Goal: Task Accomplishment & Management: Complete application form

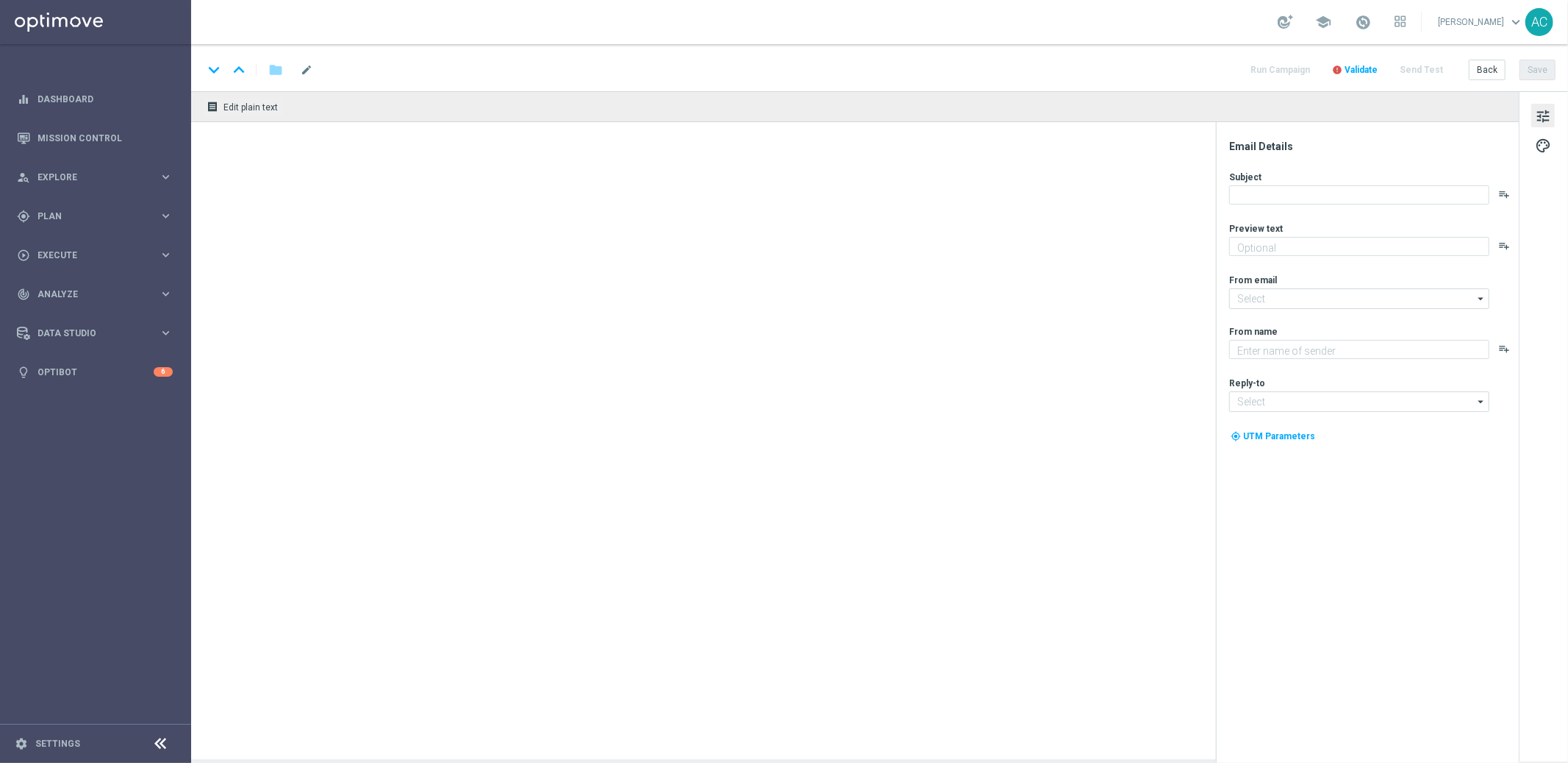
type textarea "Sāo R$220 milhões em Jogo!"
type textarea "Lotofácil Independência na Lottoland"
type input "mail@crm.lottoland.com.br"
type input "contato@lottoland.com.br"
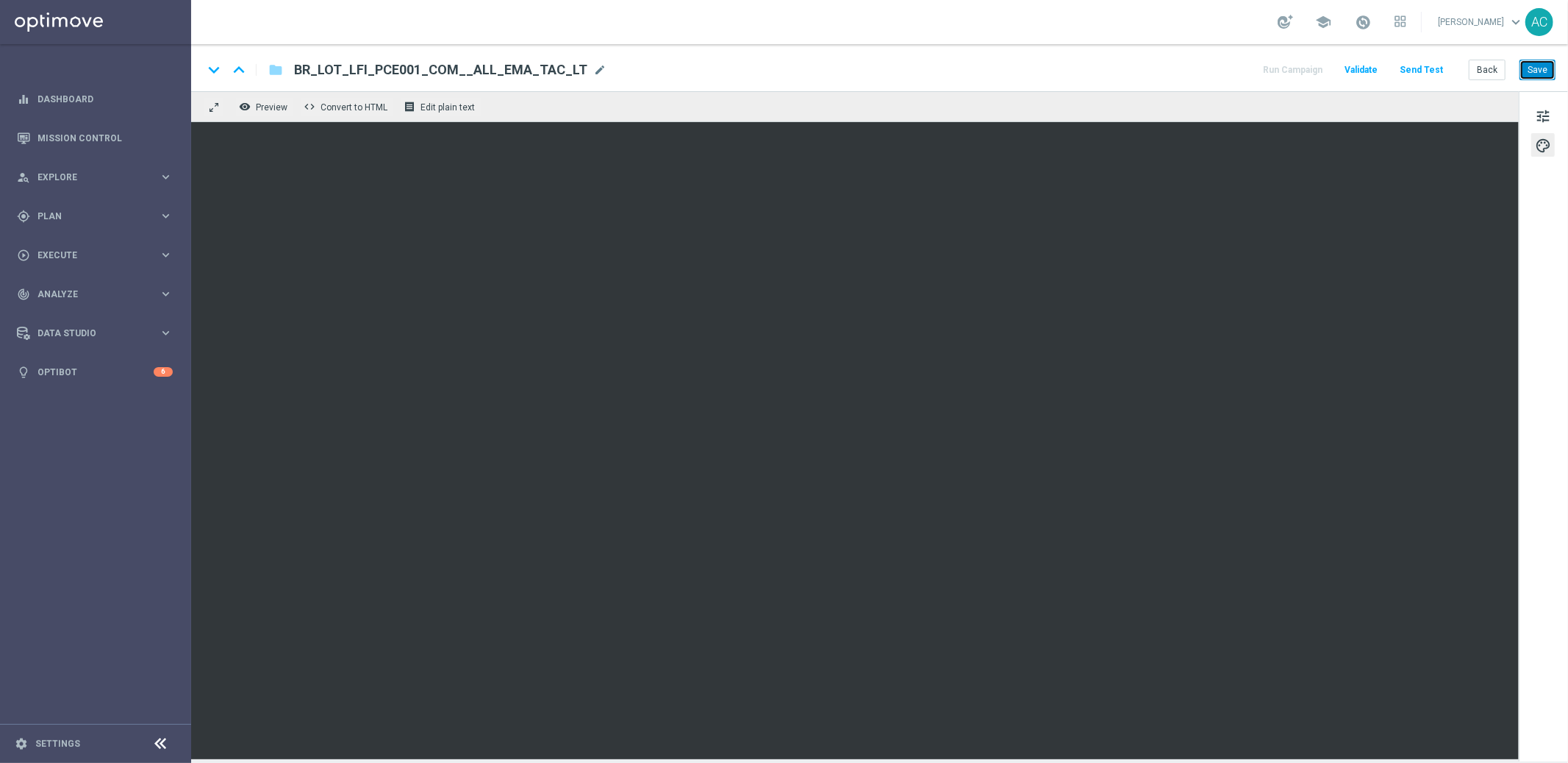
click at [1541, 72] on button "Save" at bounding box center [1538, 70] width 36 height 21
click at [459, 66] on span "BR_LOT_LFI_PCE001_COM__ALL_EMA_TAC_LT" at bounding box center [441, 70] width 294 height 17
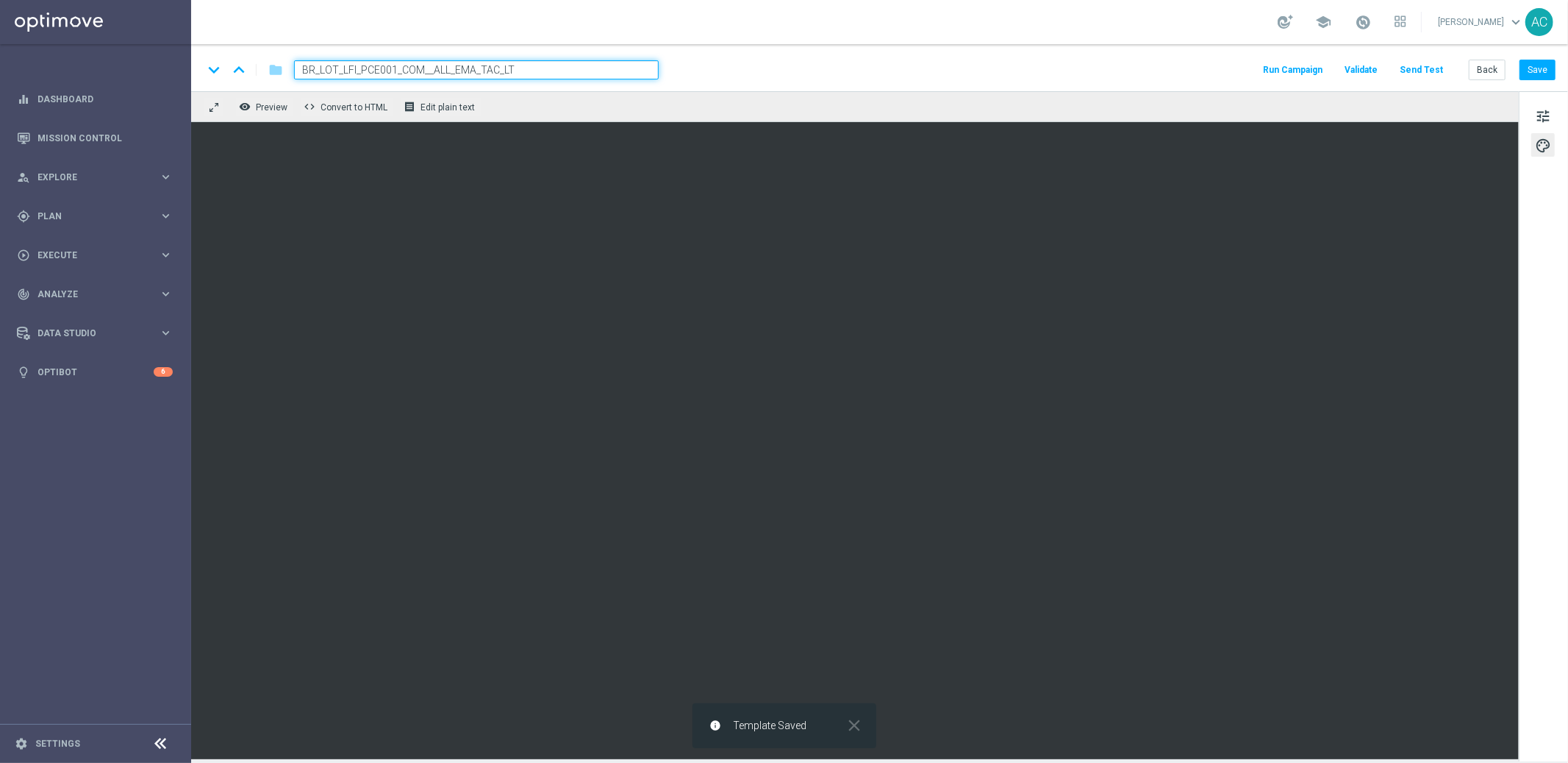
click at [459, 66] on input "BR_LOT_LFI_PCE001_COM__ALL_EMA_TAC_LT" at bounding box center [476, 70] width 365 height 19
click at [1546, 73] on button "Save" at bounding box center [1538, 70] width 36 height 21
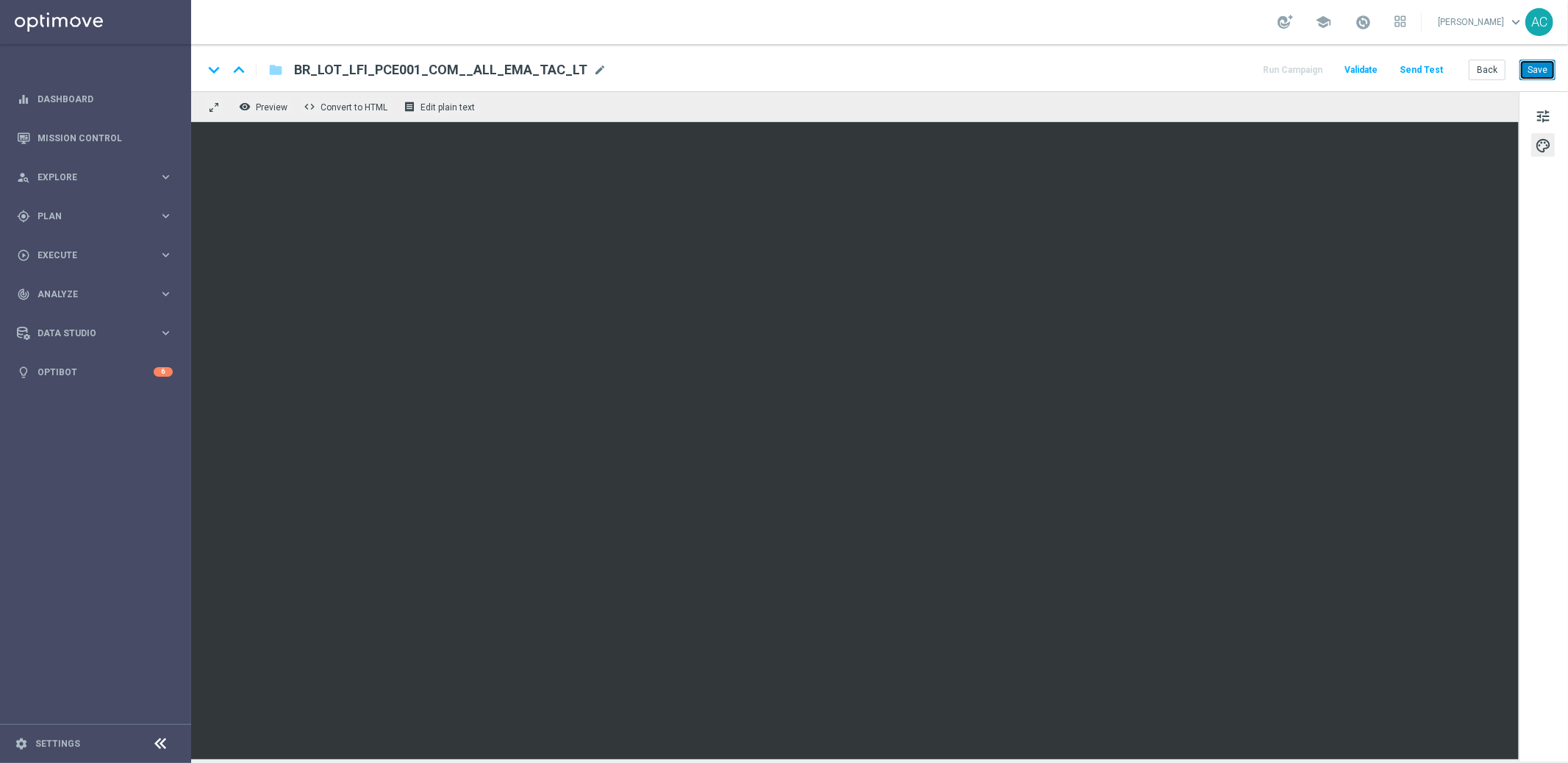
click at [1545, 77] on button "Save" at bounding box center [1538, 70] width 36 height 21
click at [1539, 74] on button "Save" at bounding box center [1538, 70] width 36 height 21
click at [1540, 67] on button "Save" at bounding box center [1538, 70] width 36 height 21
click at [1544, 71] on button "Save" at bounding box center [1538, 70] width 36 height 21
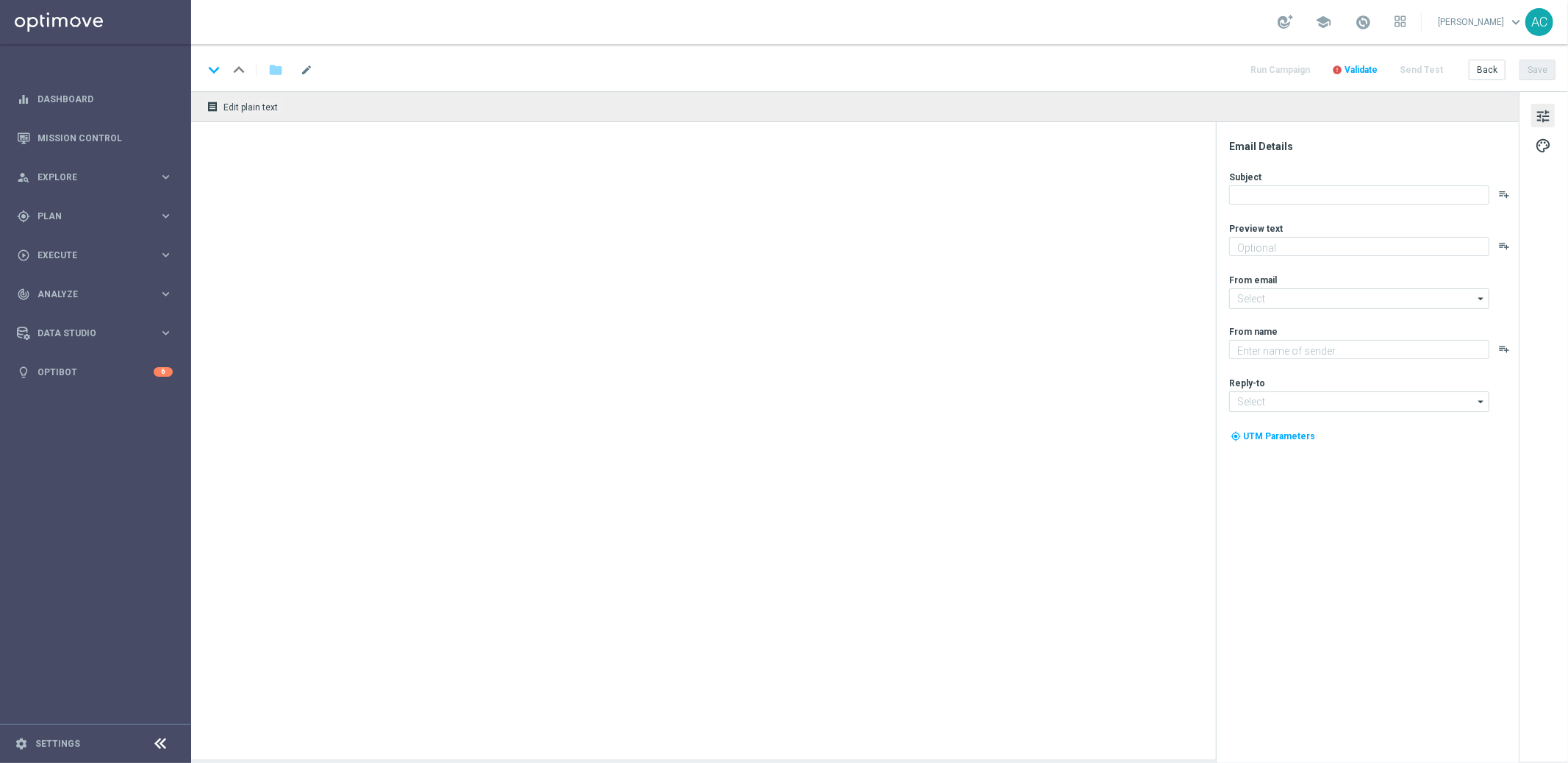
type textarea "Sāo R$220 milhões em Jogo!"
type input "mail@crm.lottoland.com.br"
type textarea "Lotofácil Independência na Lottoland"
type input "contato@lottoland.com.br"
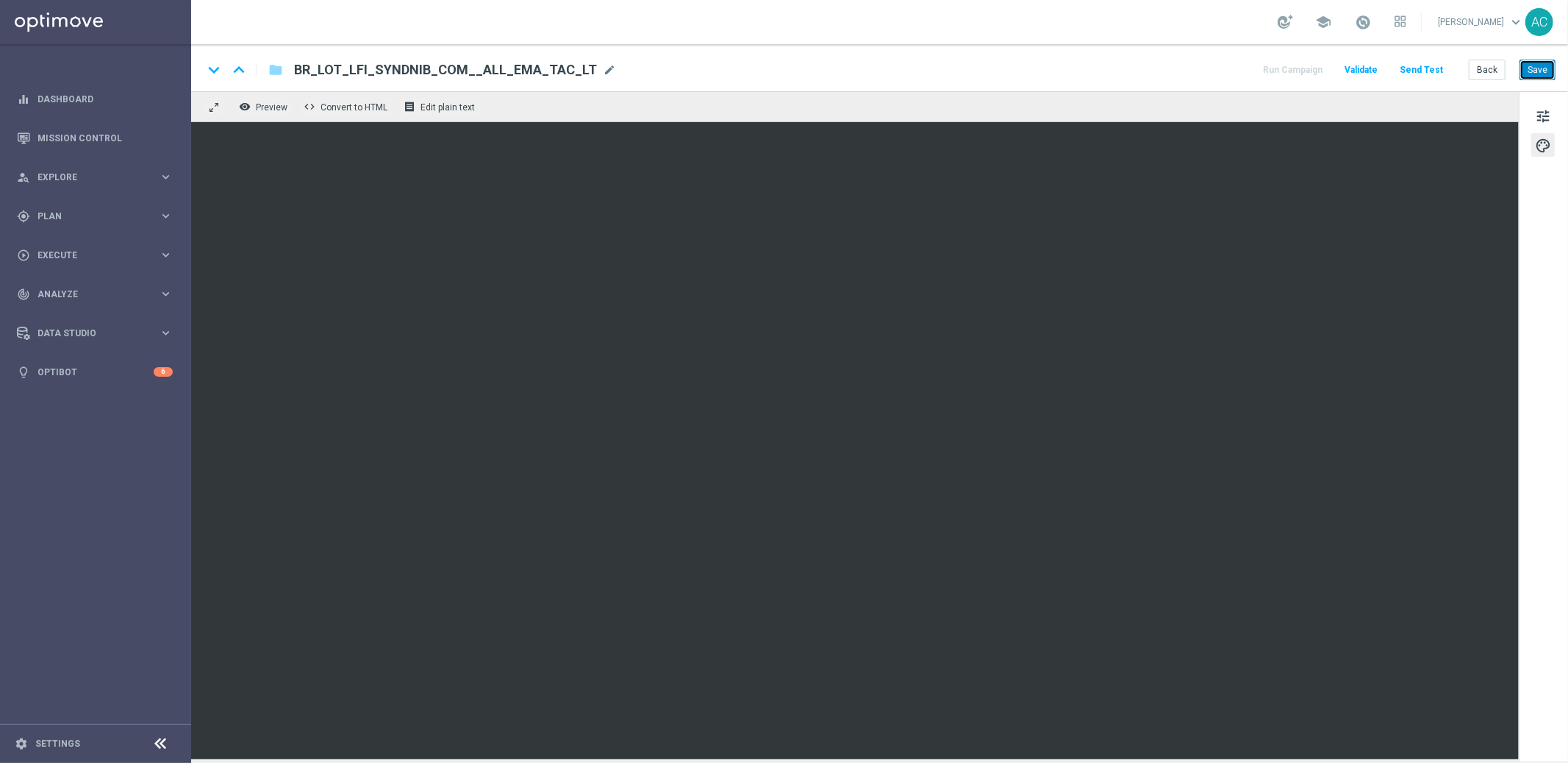
click at [1546, 67] on button "Save" at bounding box center [1538, 70] width 36 height 21
click at [1544, 72] on button "Save" at bounding box center [1538, 70] width 36 height 21
click at [1539, 77] on button "Save" at bounding box center [1538, 70] width 36 height 21
click at [1538, 75] on button "Save" at bounding box center [1538, 70] width 36 height 21
click at [1544, 68] on button "Save" at bounding box center [1538, 70] width 36 height 21
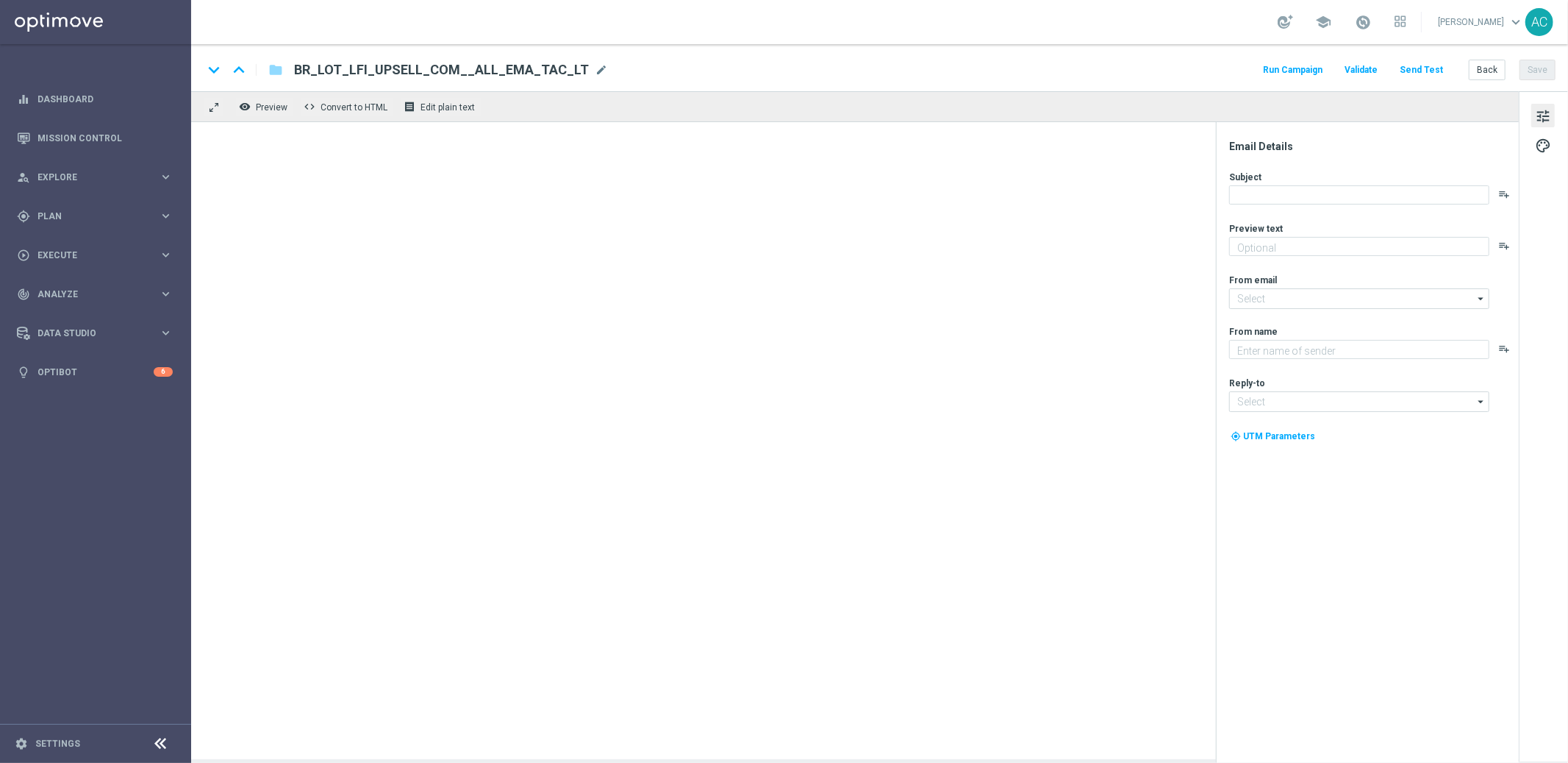
type textarea "Sāo R$220 milhões em Jogo!"
type textarea "Lotofácil Independência na Lottoland"
type input "[EMAIL_ADDRESS][DOMAIN_NAME]"
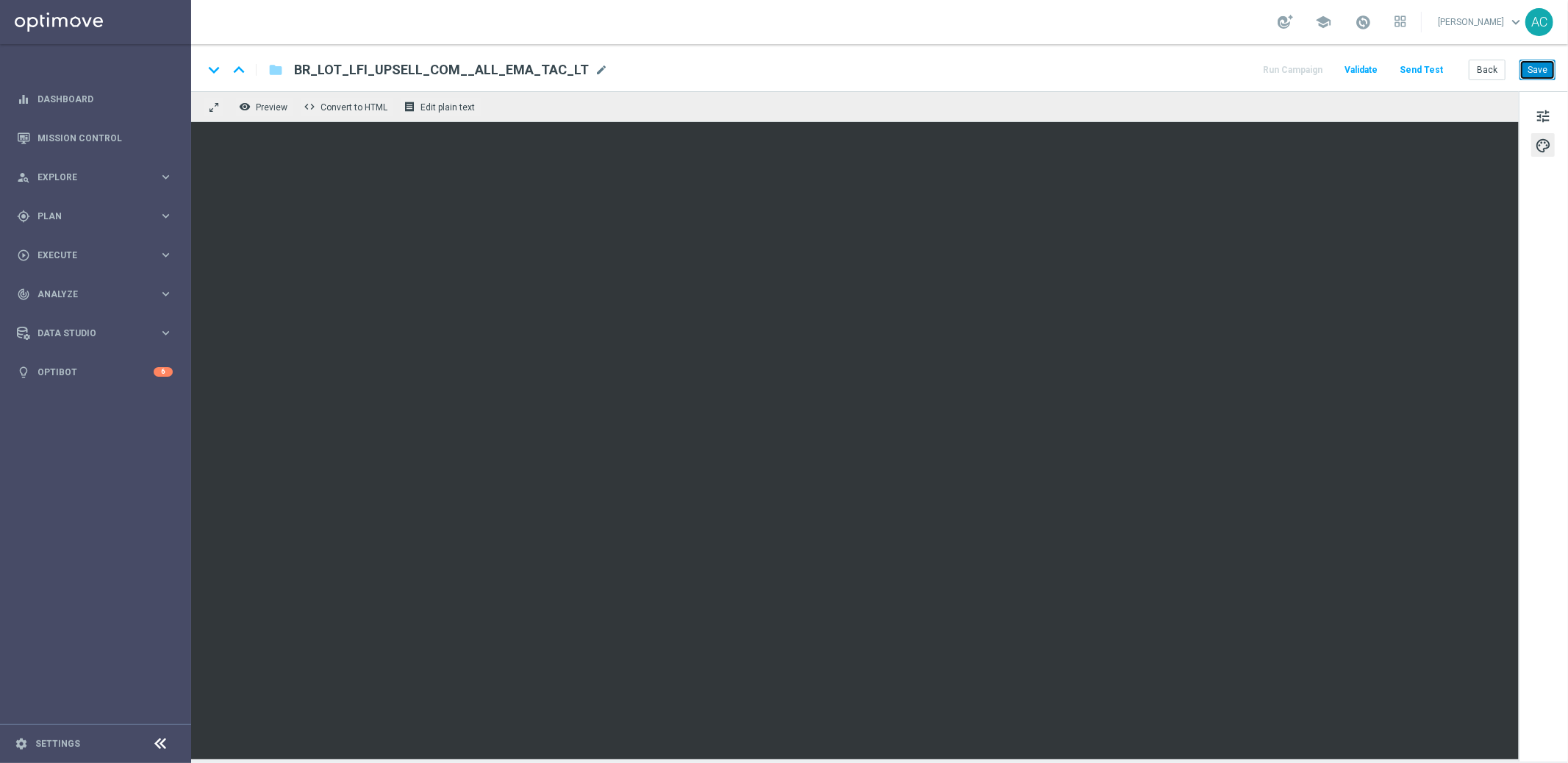
click at [1540, 73] on button "Save" at bounding box center [1538, 70] width 36 height 21
click at [1545, 116] on span "tune" at bounding box center [1543, 116] width 16 height 19
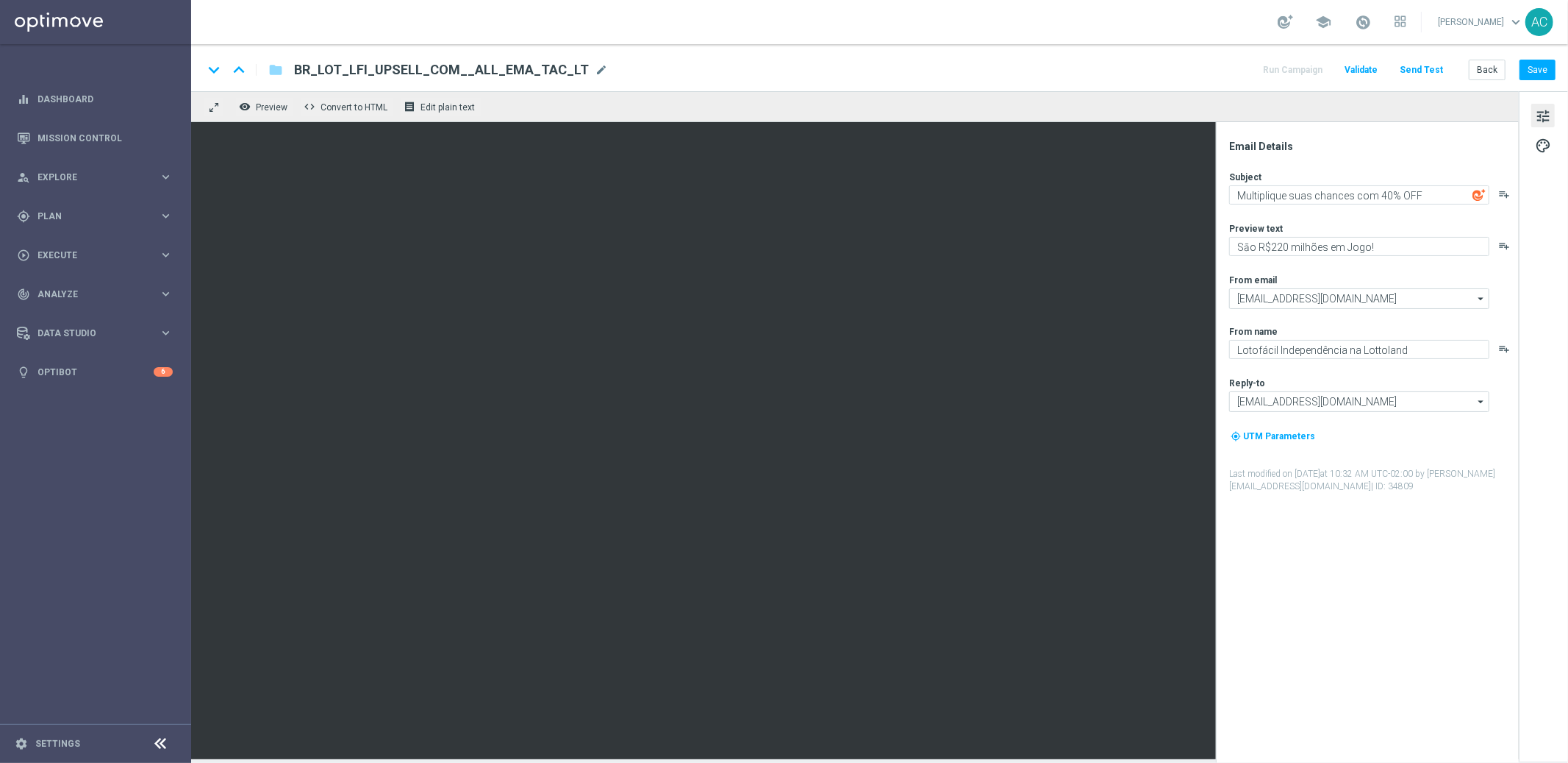
click at [1420, 682] on div "Email Details Subject Multiplique suas chances com 40% OFF playlist_add Preview…" at bounding box center [1371, 451] width 293 height 623
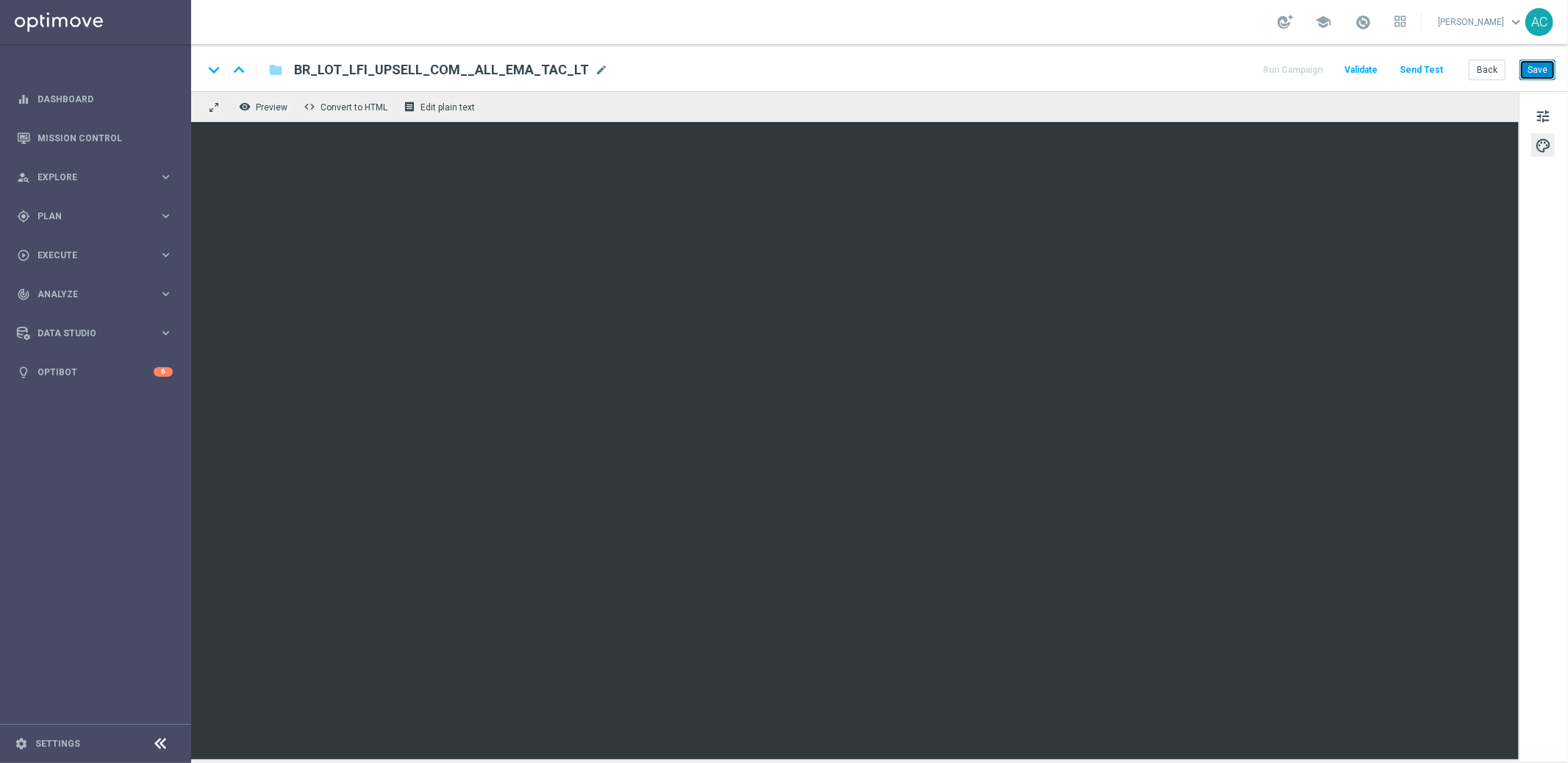
click at [1539, 69] on button "Save" at bounding box center [1538, 70] width 36 height 21
click at [1534, 71] on button "Save" at bounding box center [1538, 70] width 36 height 21
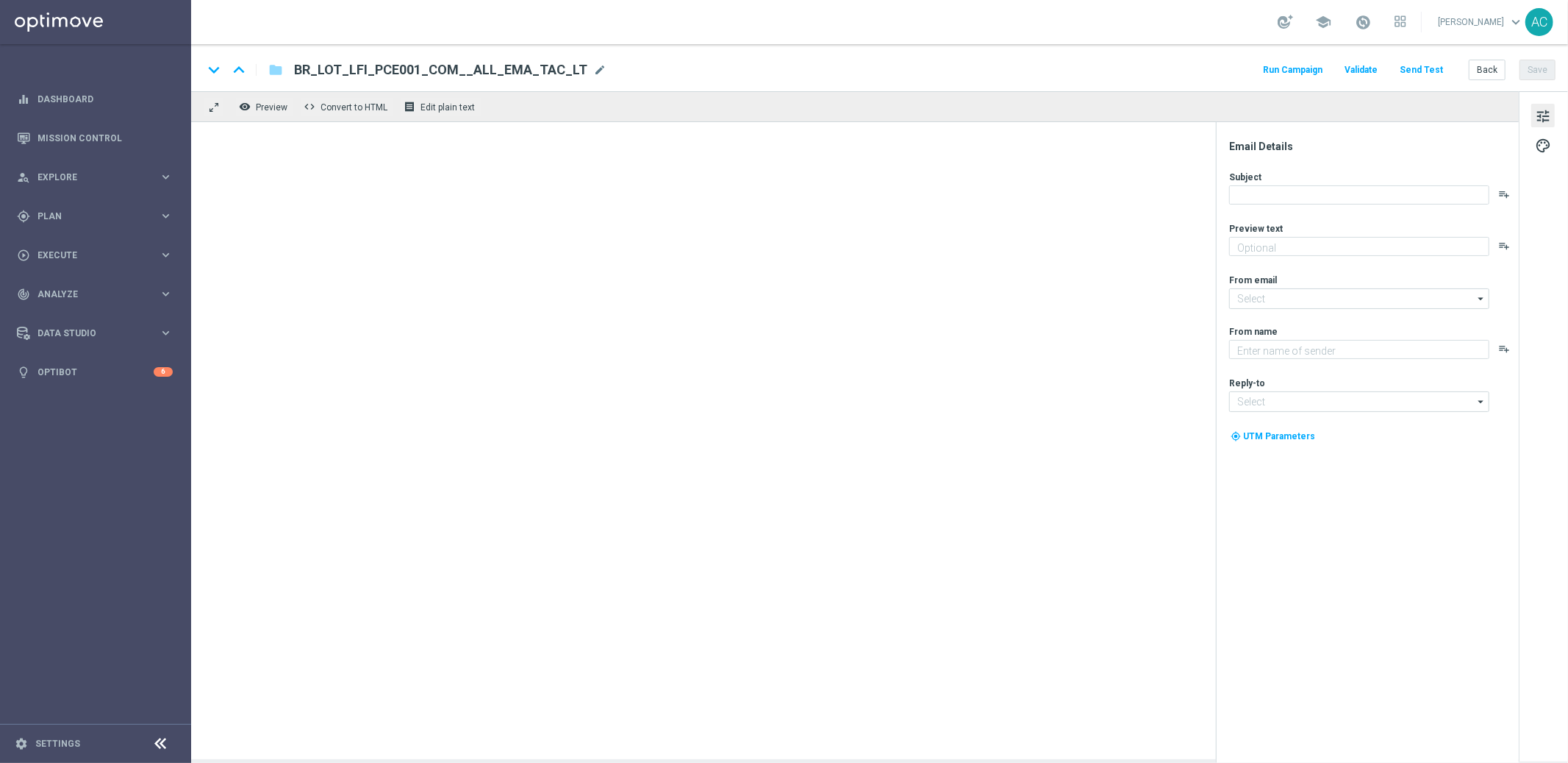
type textarea "Sāo R$220 milhões em Jogo!"
type textarea "Lotofácil Independência na Lottoland"
type input "[EMAIL_ADDRESS][DOMAIN_NAME]"
type textarea "Se ganhar, o prêmio é todo seu, se perder devolvemos até R$100 em cashback de L…"
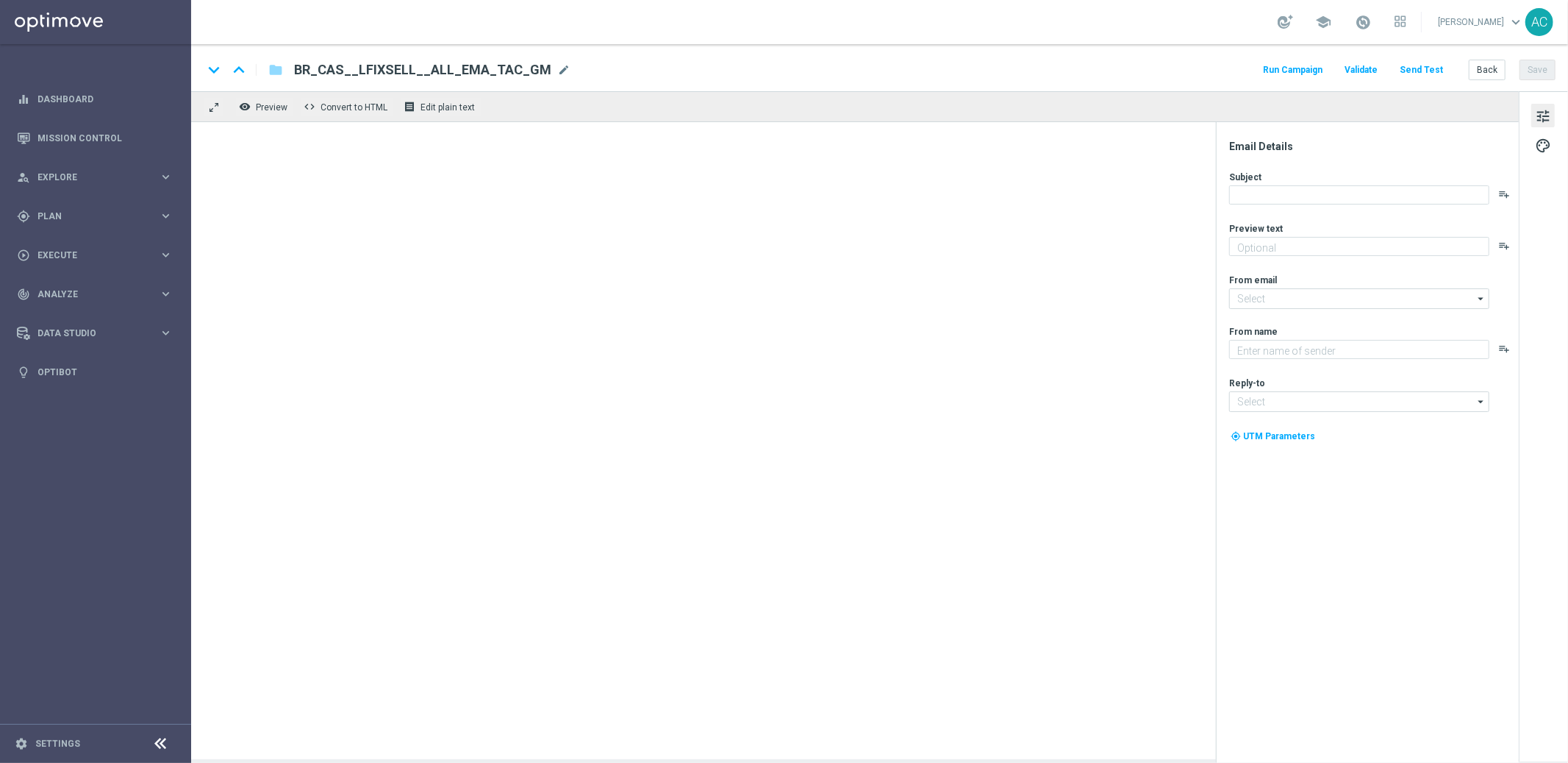
type textarea "Lottoland"
type input "[EMAIL_ADDRESS][DOMAIN_NAME]"
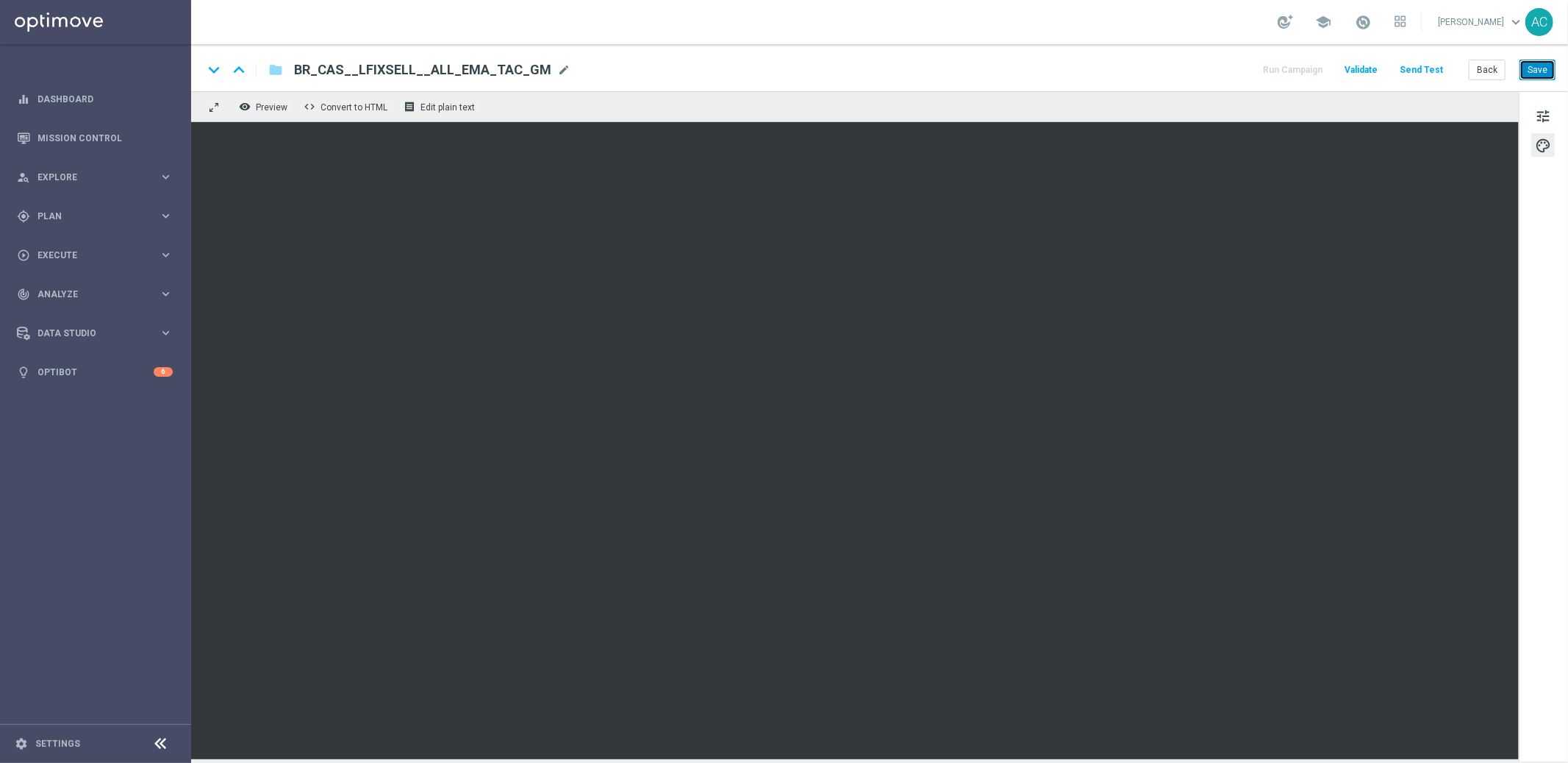
click at [1540, 66] on button "Save" at bounding box center [1538, 70] width 36 height 21
click at [1544, 64] on button "Save" at bounding box center [1538, 70] width 36 height 21
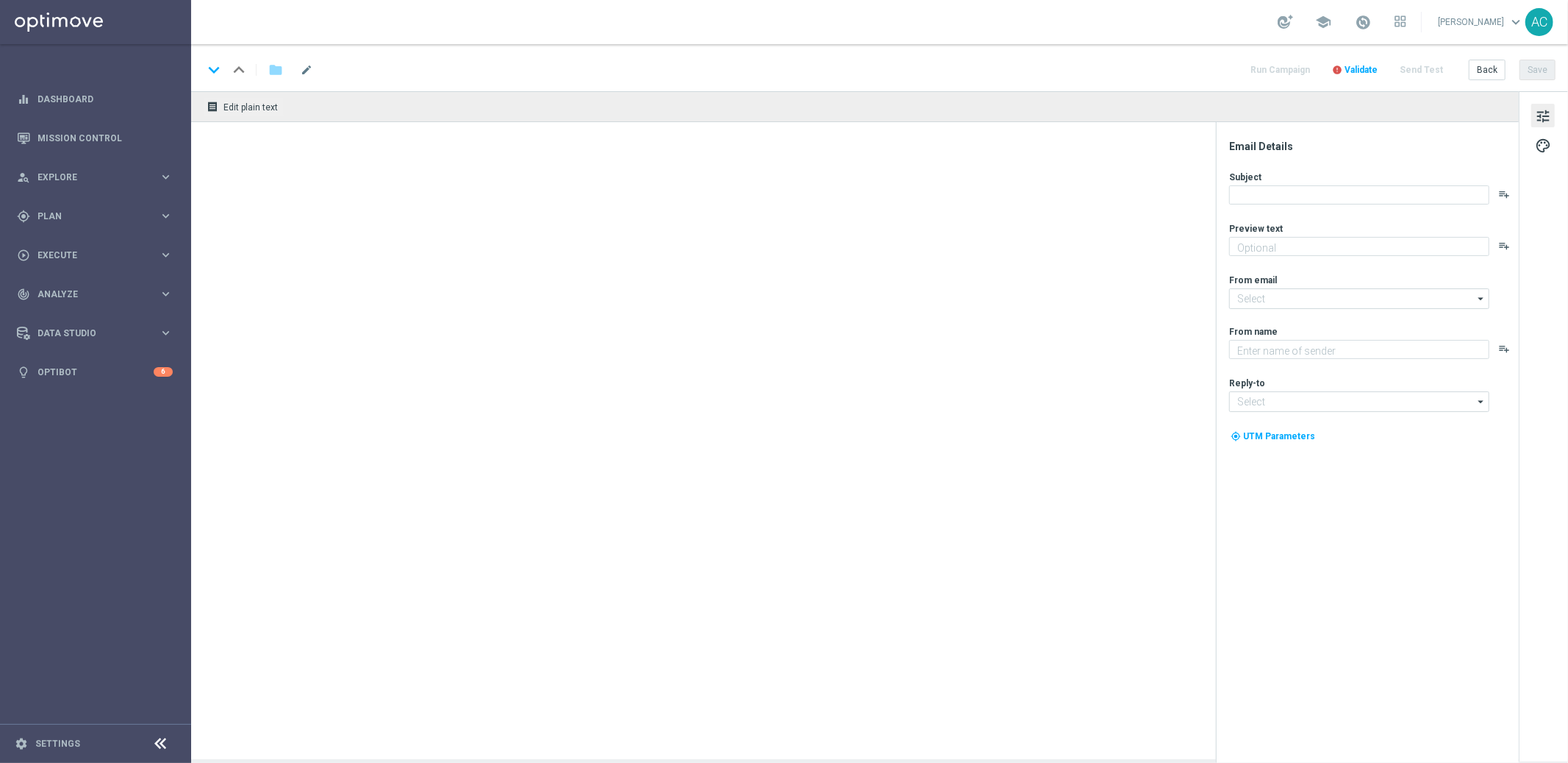
type textarea "Aposte nos jogos selecionados e garanta até 30% em bônus!"
type input "mail@crm.lottoland.bet.br"
type textarea "Lottoland"
type input "contato@lottoland.bet.br"
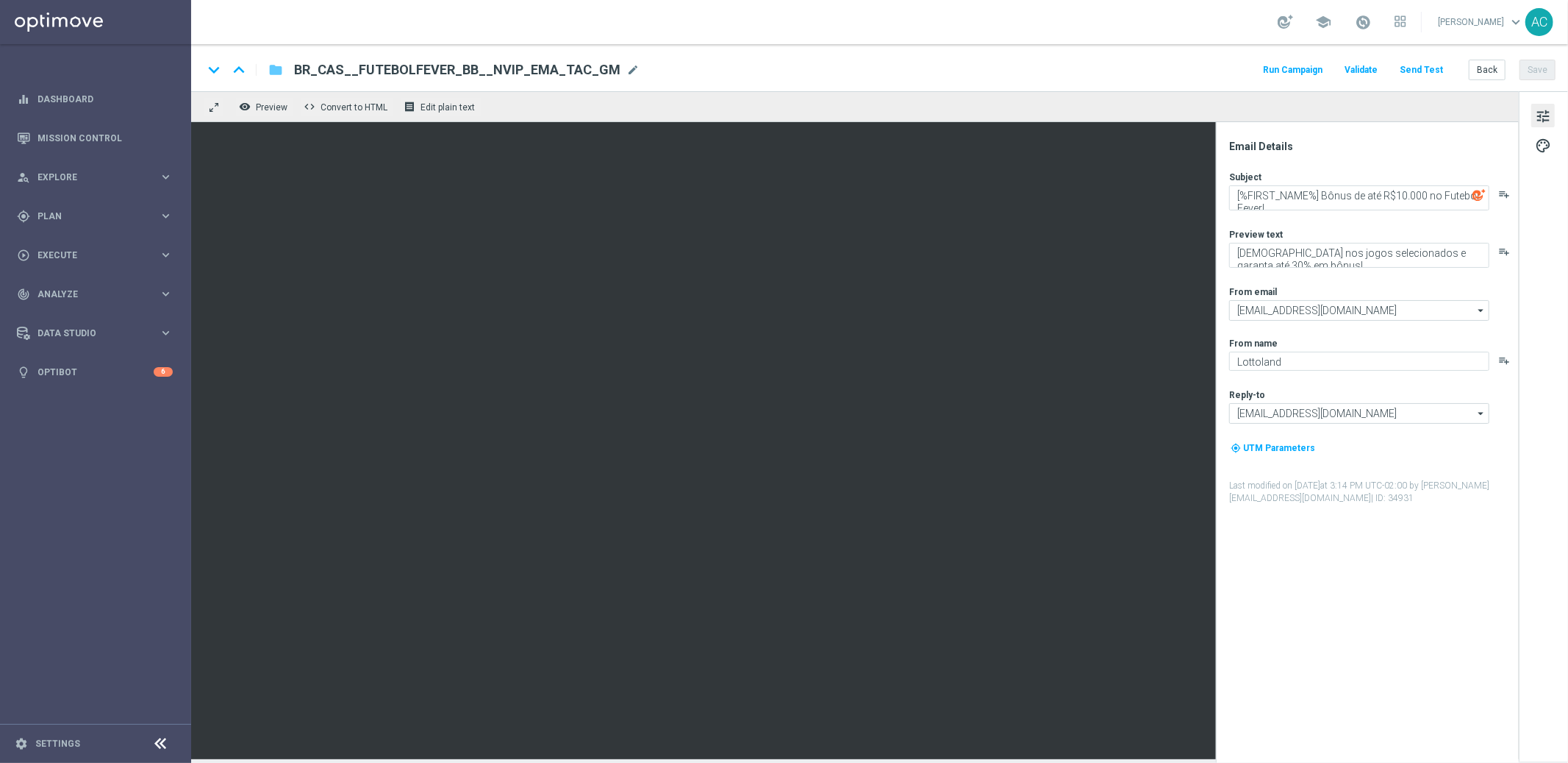
click at [273, 71] on icon "folder" at bounding box center [276, 70] width 15 height 17
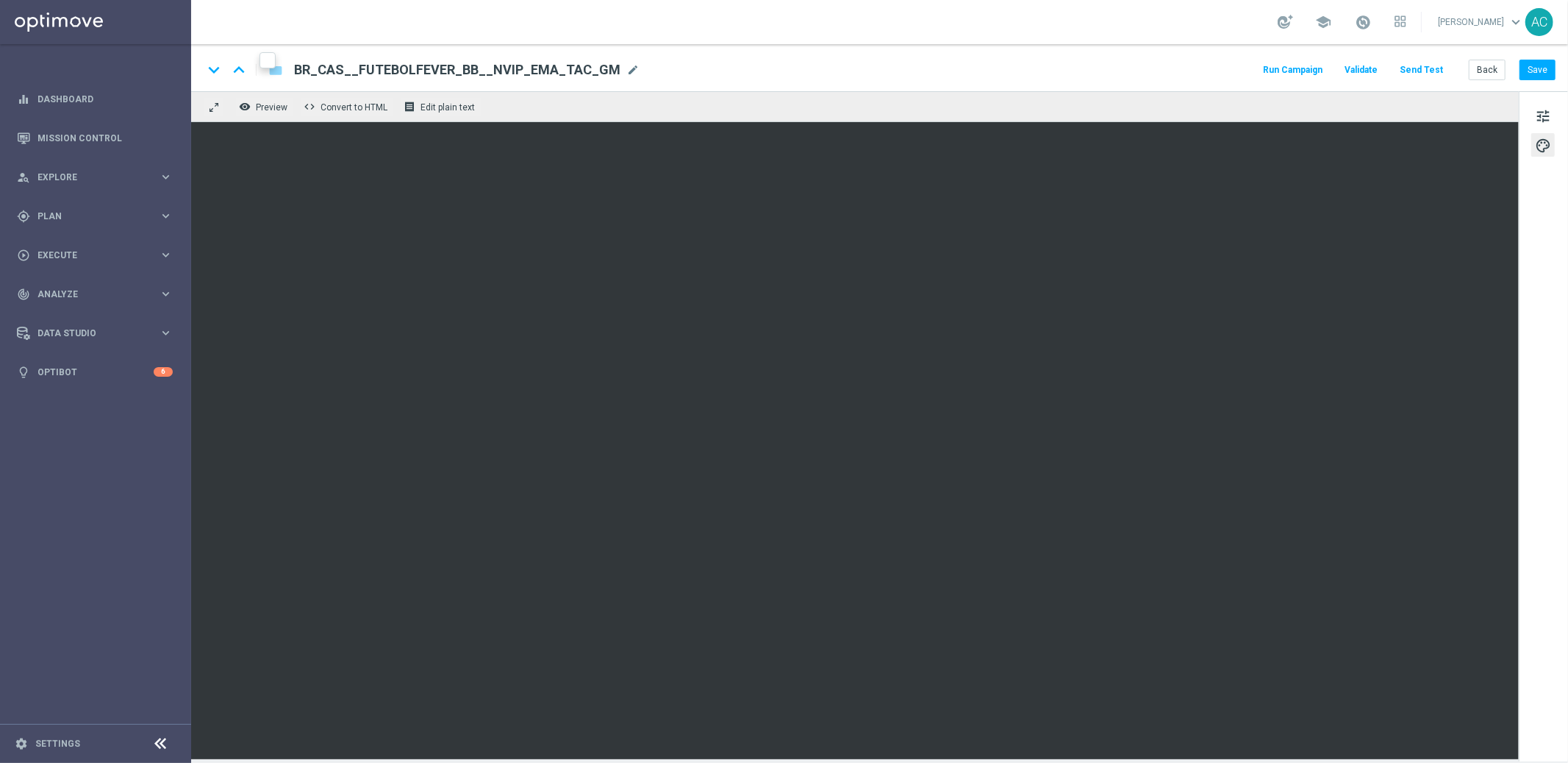
click at [282, 75] on div "BR_CAS__FUTEBOLFEVER_BB__NVIP_EMA_TAC_GM BR_CAS__FUTEBOLFEVER_BB__NVIP_EMA_TAC_…" at bounding box center [461, 70] width 358 height 19
click at [278, 72] on icon "folder" at bounding box center [276, 70] width 15 height 17
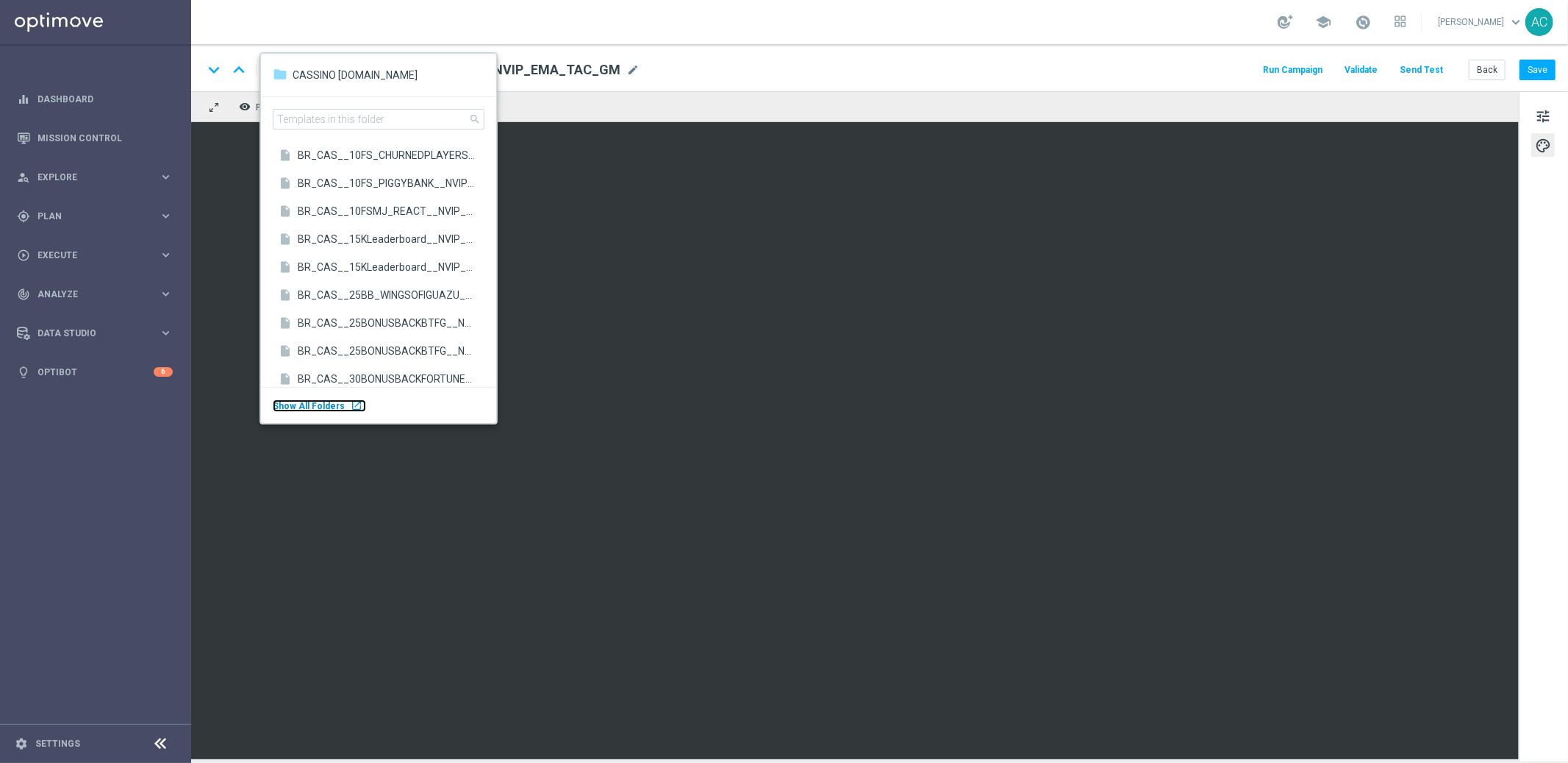
click at [319, 401] on span "Show All Folders" at bounding box center [308, 406] width 72 height 10
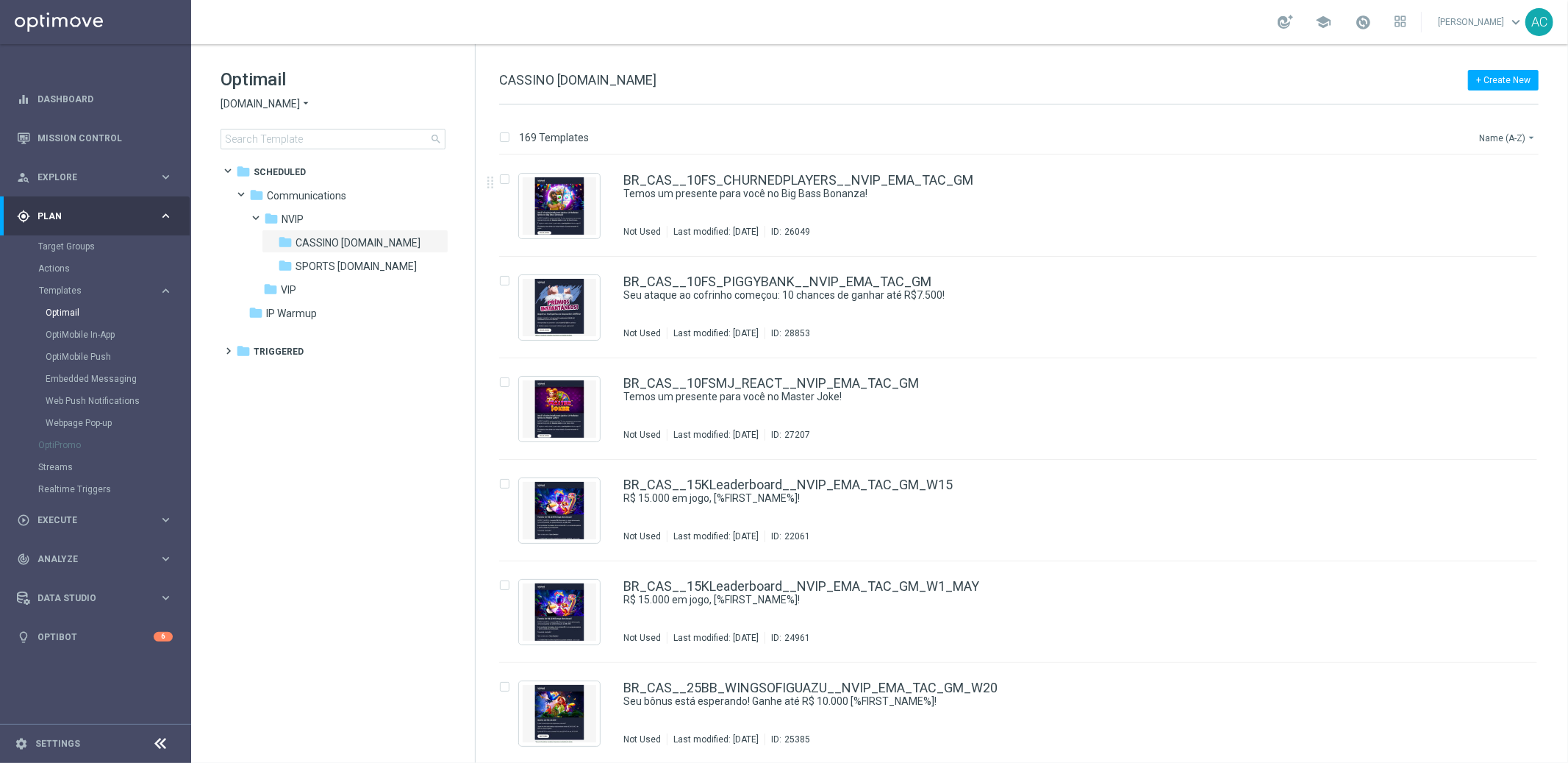
click at [1501, 140] on button "Name (A-Z) arrow_drop_down" at bounding box center [1508, 137] width 61 height 17
click at [1500, 202] on span "Date Modified (Newest)" at bounding box center [1482, 203] width 98 height 10
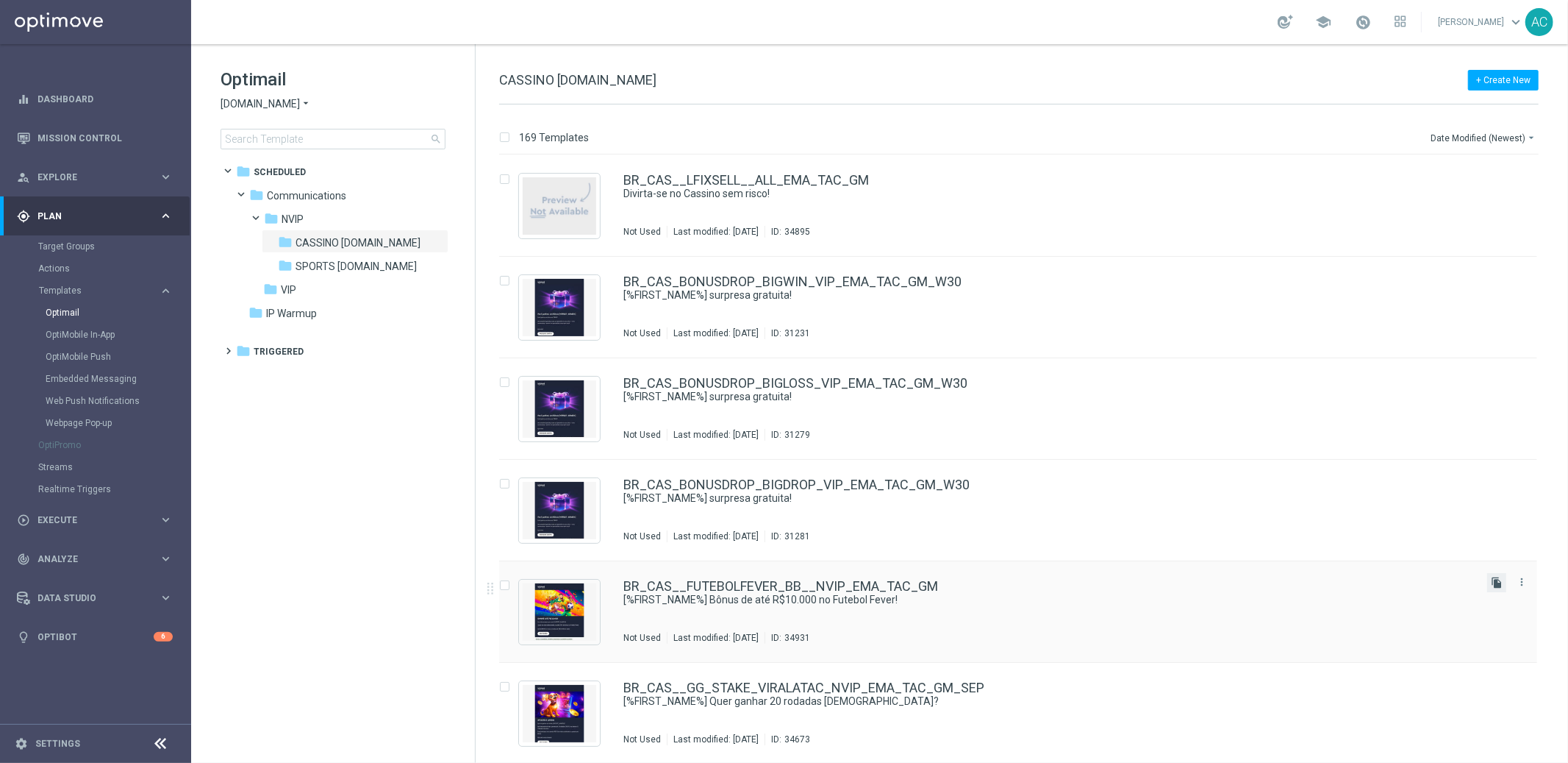
click at [1495, 581] on icon "file_copy" at bounding box center [1497, 582] width 12 height 12
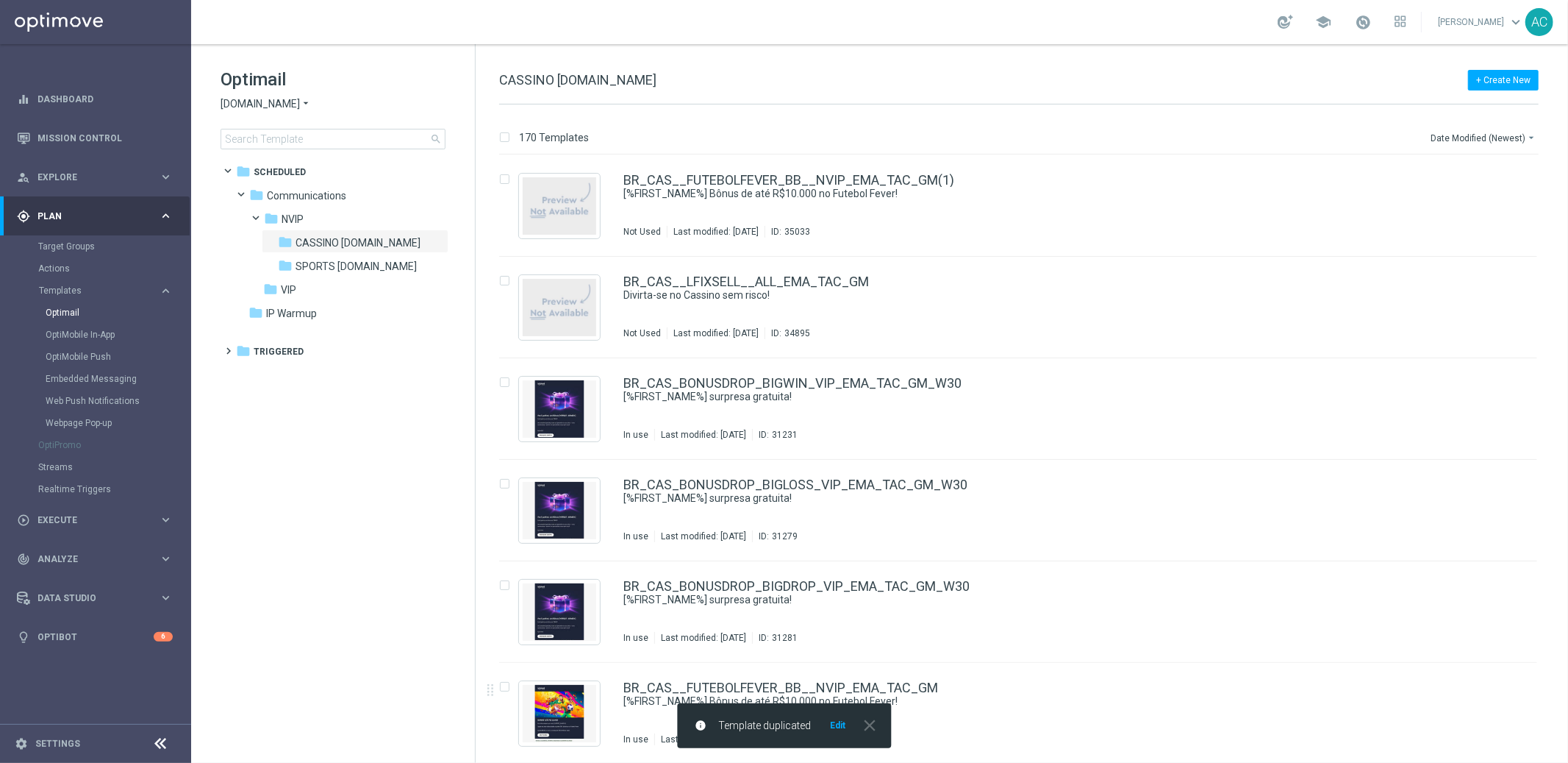
click at [839, 724] on button "Edit" at bounding box center [837, 725] width 18 height 12
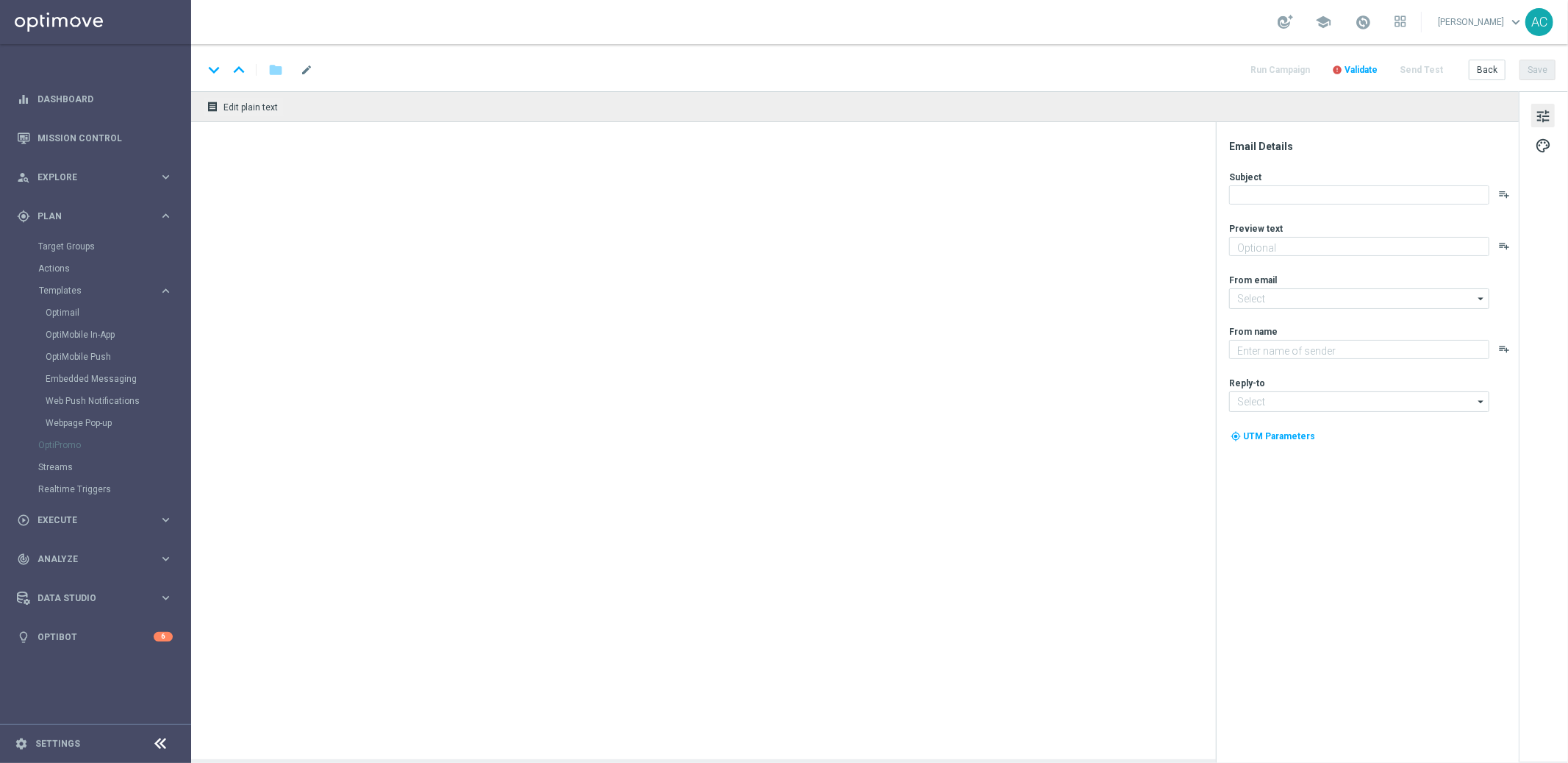
type textarea "Aposte nos jogos selecionados e garanta até 30% em bônus!"
type input "mail@crm.lottoland.bet.br"
type textarea "Lottoland"
type input "contato@lottoland.bet.br"
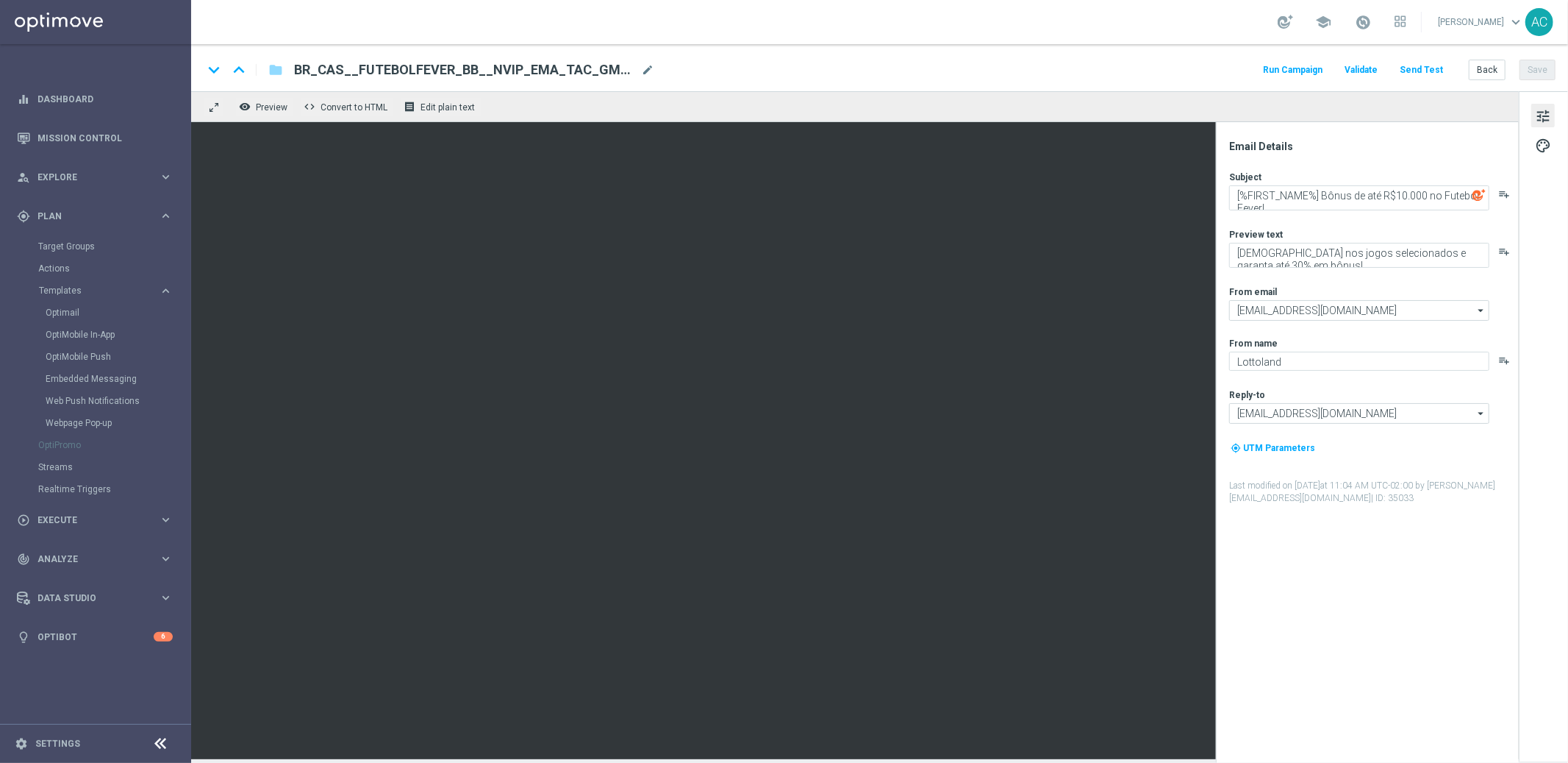
click at [536, 80] on div "keyboard_arrow_down keyboard_arrow_up folder BR_CAS__FUTEBOLFEVER_BB__NVIP_EMA_…" at bounding box center [879, 67] width 1377 height 47
click at [539, 72] on span "BR_CAS__FUTEBOLFEVER_BB__NVIP_EMA_TAC_GM(1)" at bounding box center [464, 70] width 341 height 17
click at [539, 72] on input "BR_CAS__FUTEBOLFEVER_BB__NVIP_EMA_TAC_GM(1)" at bounding box center [476, 70] width 365 height 19
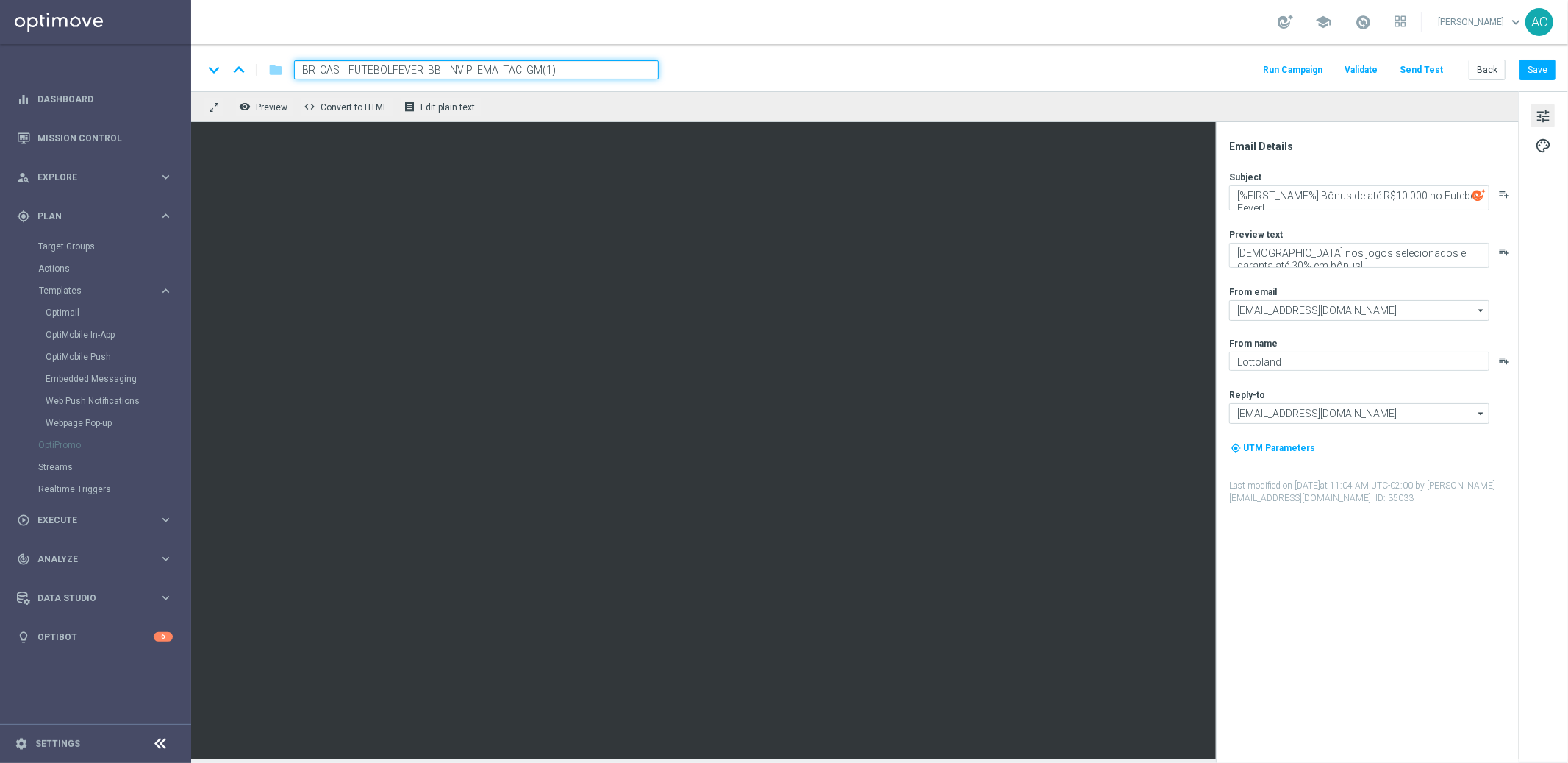
click at [539, 72] on input "BR_CAS__FUTEBOLFEVER_BB__NVIP_EMA_TAC_GM(1)" at bounding box center [476, 70] width 365 height 19
paste input "MEGABOLA_BB__NVIP_EMA_TAC_GM"
type input "BR_CAS__MEGABOLA_BB__NVIP_EMA_TAC_GM"
click at [1543, 68] on button "Save" at bounding box center [1538, 70] width 36 height 21
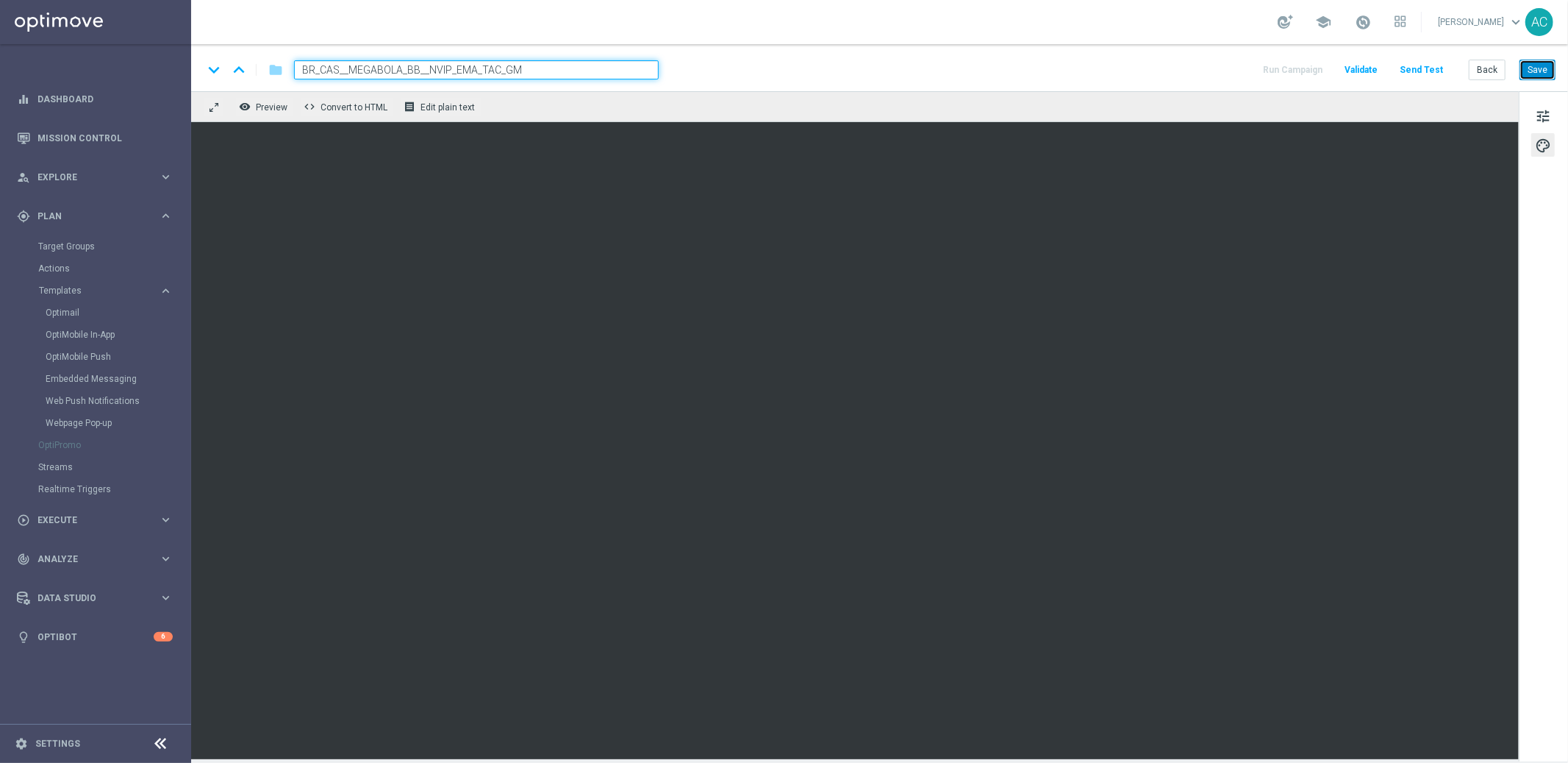
click at [1548, 73] on button "Save" at bounding box center [1538, 70] width 36 height 21
click at [1547, 113] on span "tune" at bounding box center [1543, 116] width 16 height 19
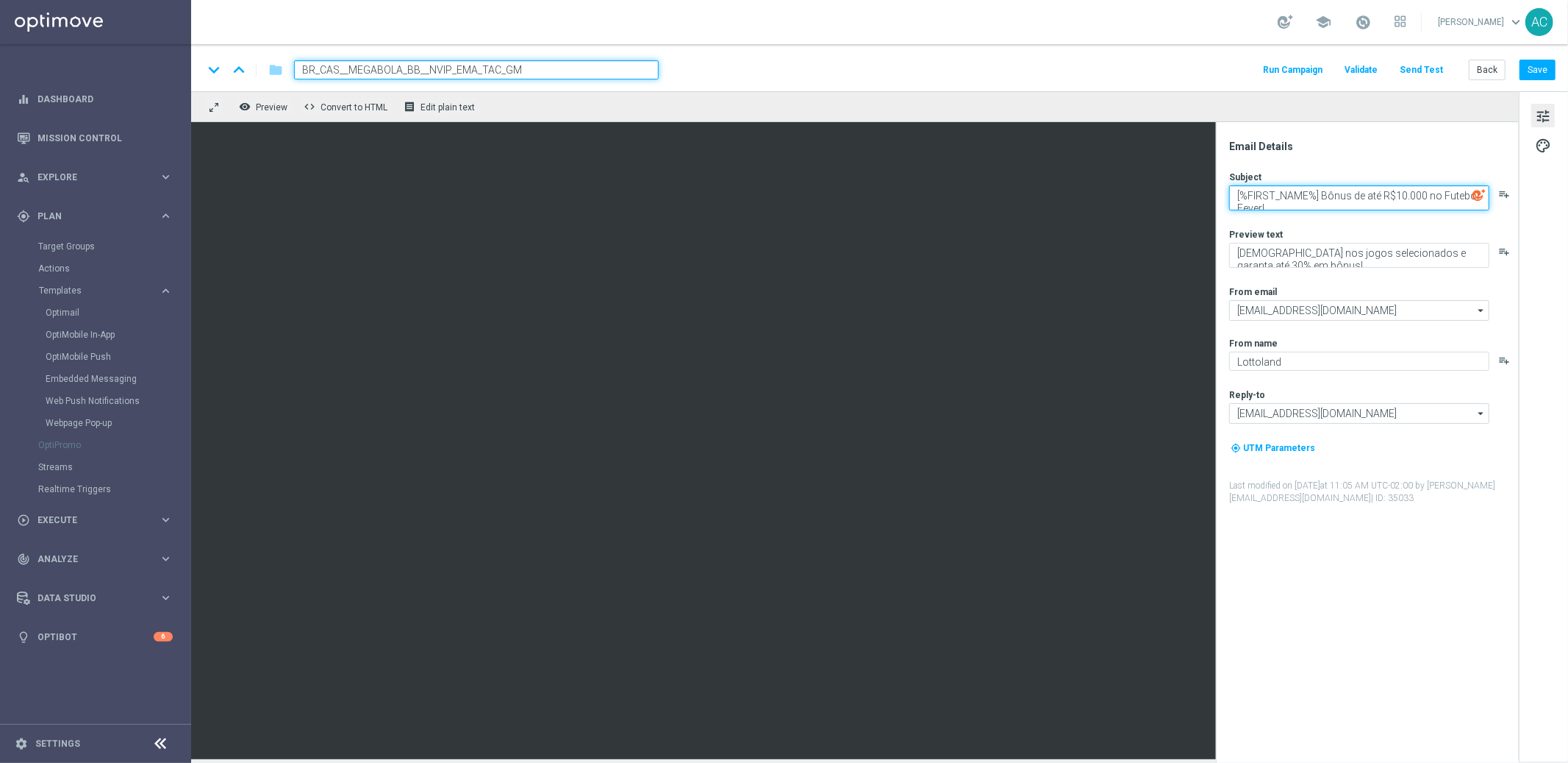
click at [1235, 196] on textarea "[%FIRST_NAME%] Bônus de até R$10.000 no Futebol Fever!" at bounding box center [1359, 197] width 260 height 25
paste textarea "Prepare-se para os números e multiplicadores,"
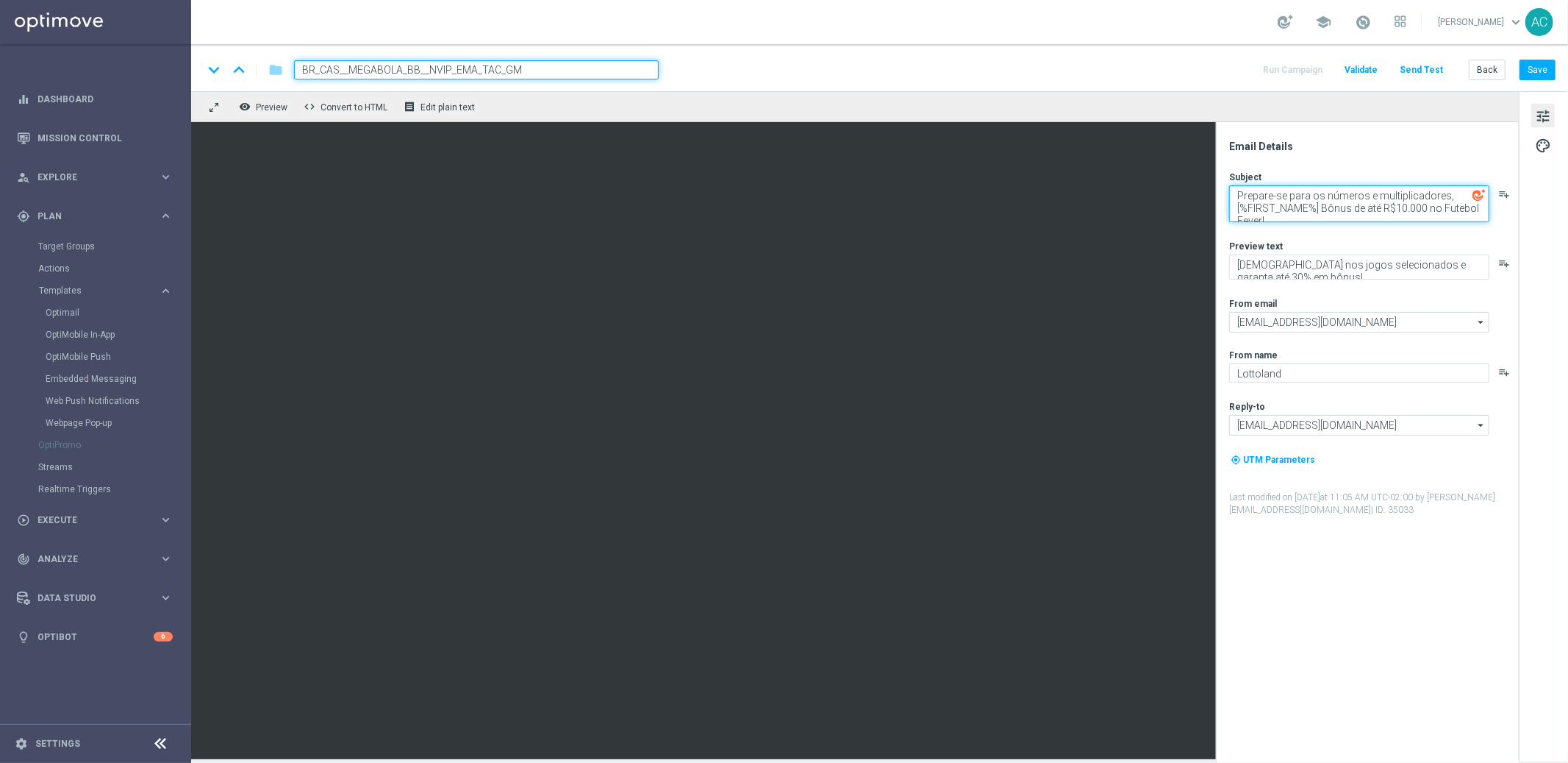
drag, startPoint x: 1319, startPoint y: 208, endPoint x: 1435, endPoint y: 250, distance: 123.4
click at [1435, 250] on div "Subject Prepare-se para os números e multiplicadores, [%FIRST_NAME%] Bônus de a…" at bounding box center [1374, 343] width 289 height 346
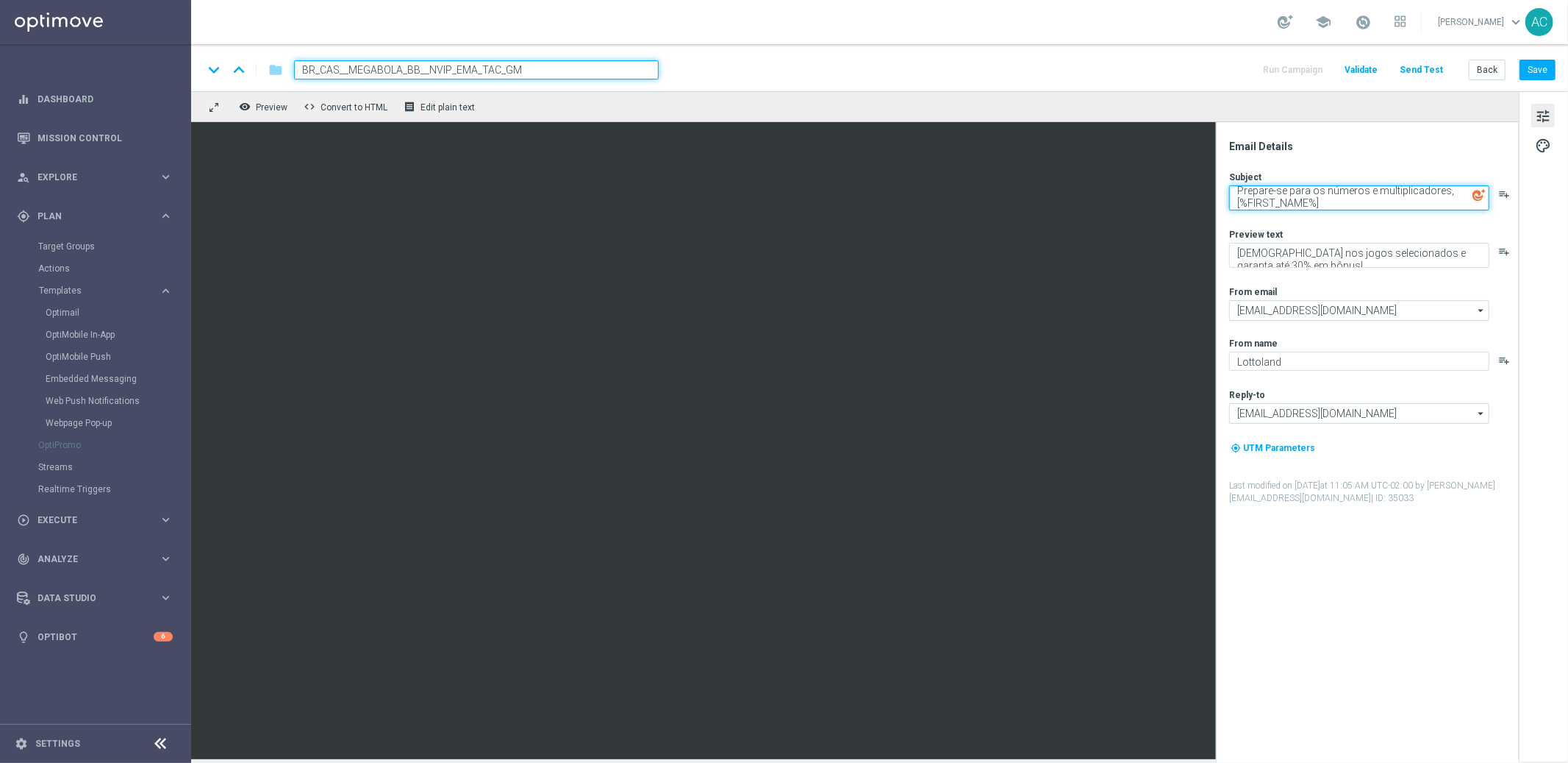
click at [1237, 202] on textarea "Prepare-se para os números e multiplicadores, [%FIRST_NAME%]" at bounding box center [1359, 197] width 260 height 25
click at [1295, 195] on textarea "Prepare-se para os números e multiplicadores, [%FIRST_NAME%]" at bounding box center [1359, 197] width 260 height 25
type textarea "Prepare-se para os números e multiplicadores, [%FIRST_NAME%]"
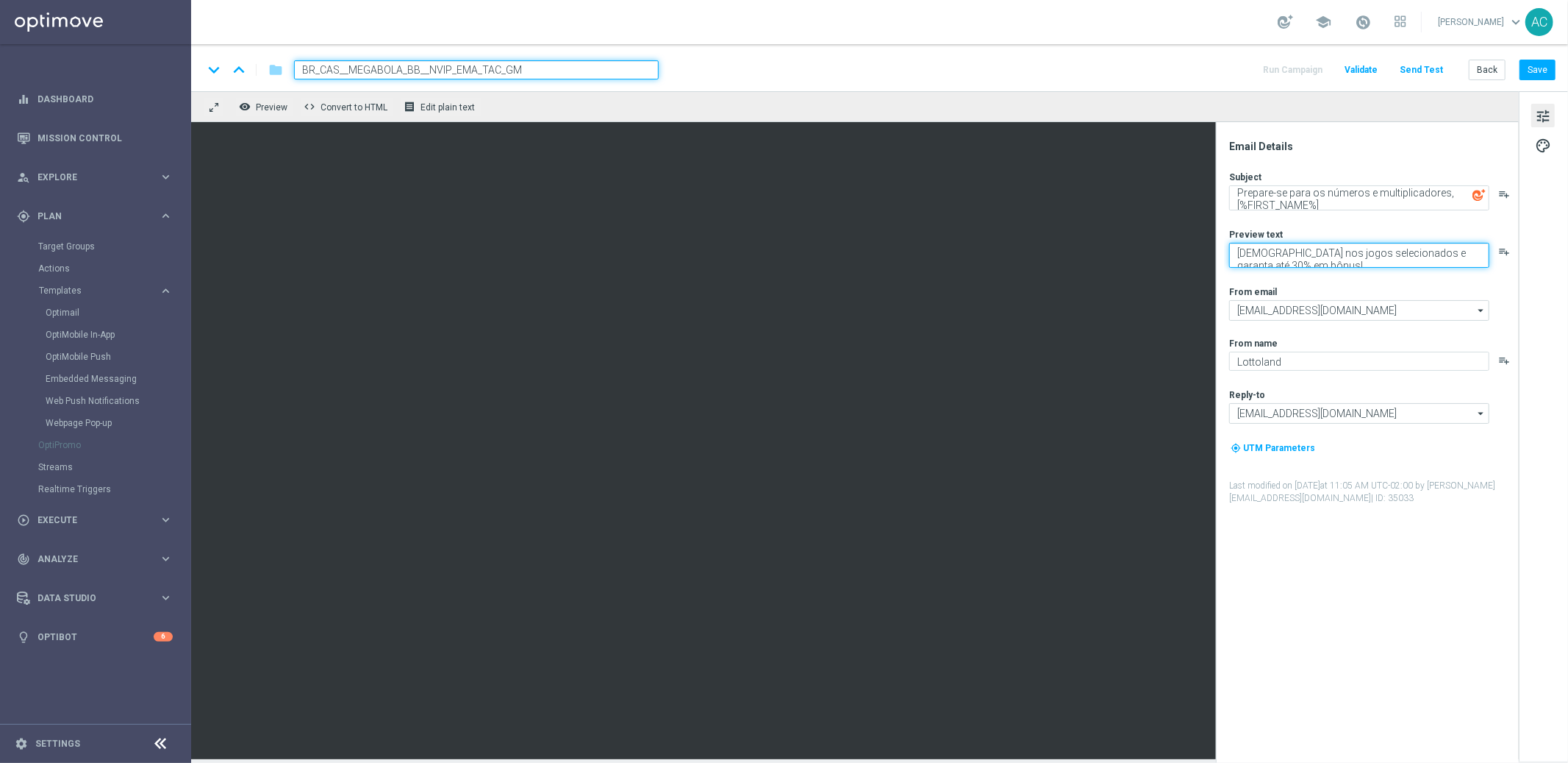
click at [1302, 254] on textarea "Aposte nos jogos selecionados e garanta até 30% em bônus!" at bounding box center [1359, 255] width 260 height 25
paste textarea "ção de loteria ao vivo que nunca para!"
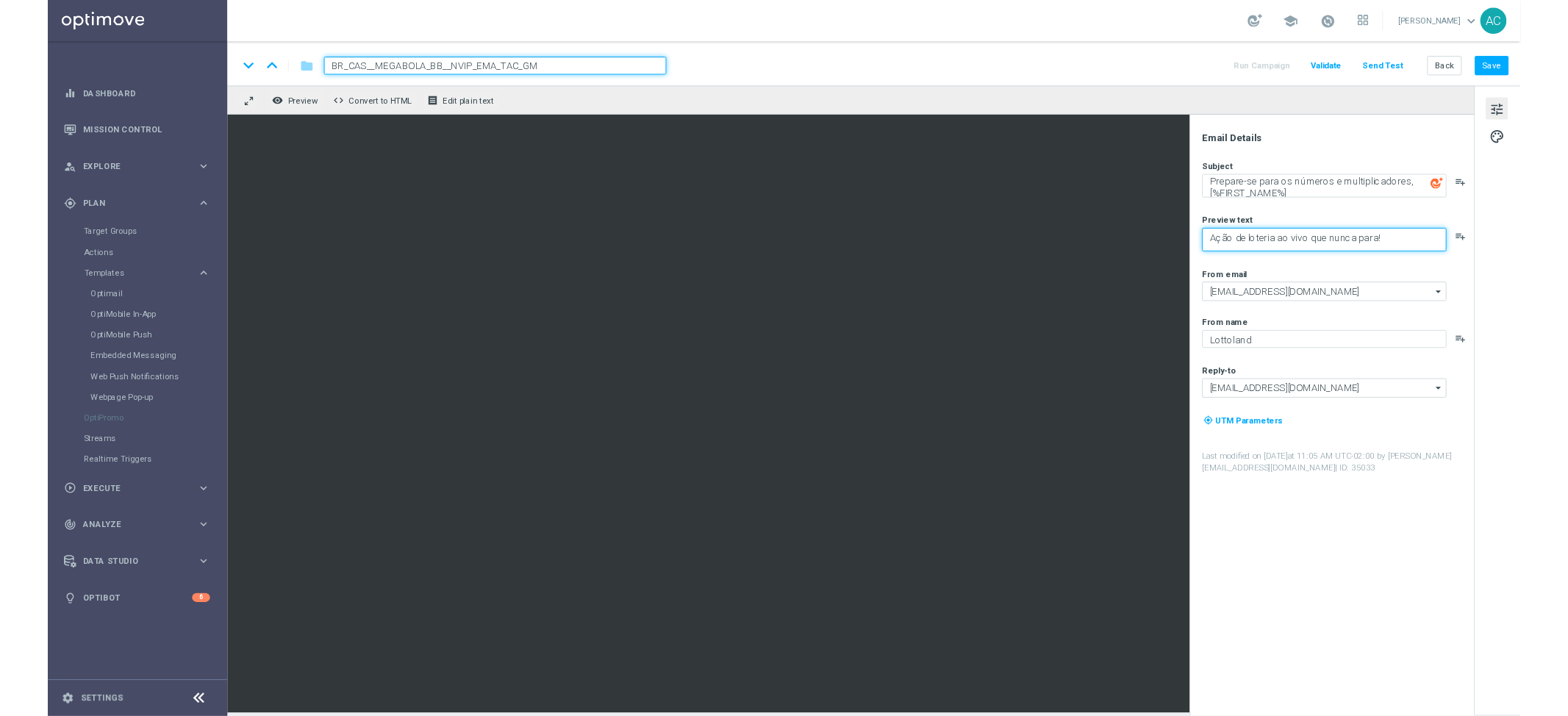
scroll to position [0, 0]
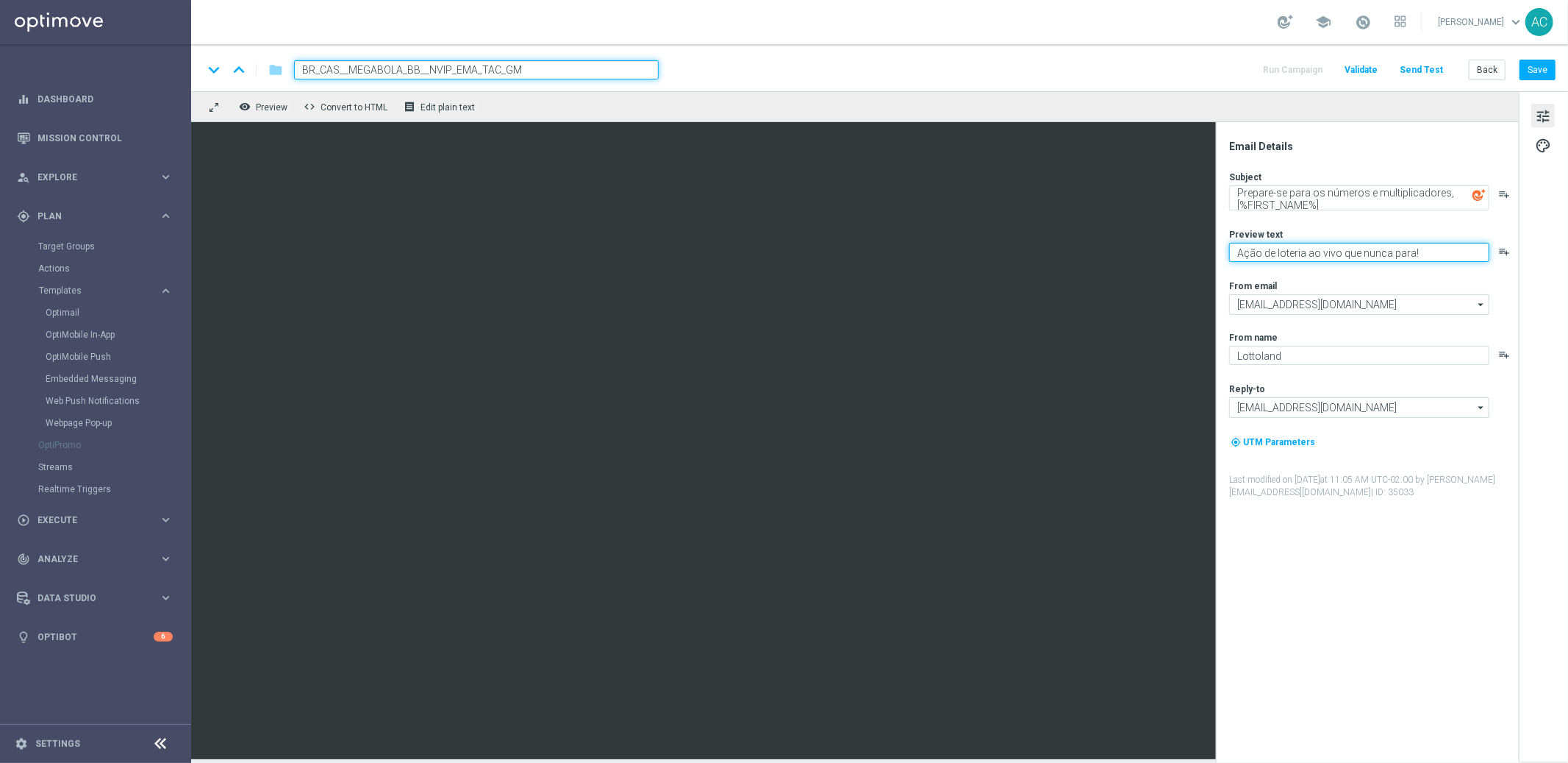
type textarea "Ação de loteria ao vivo que nunca para!"
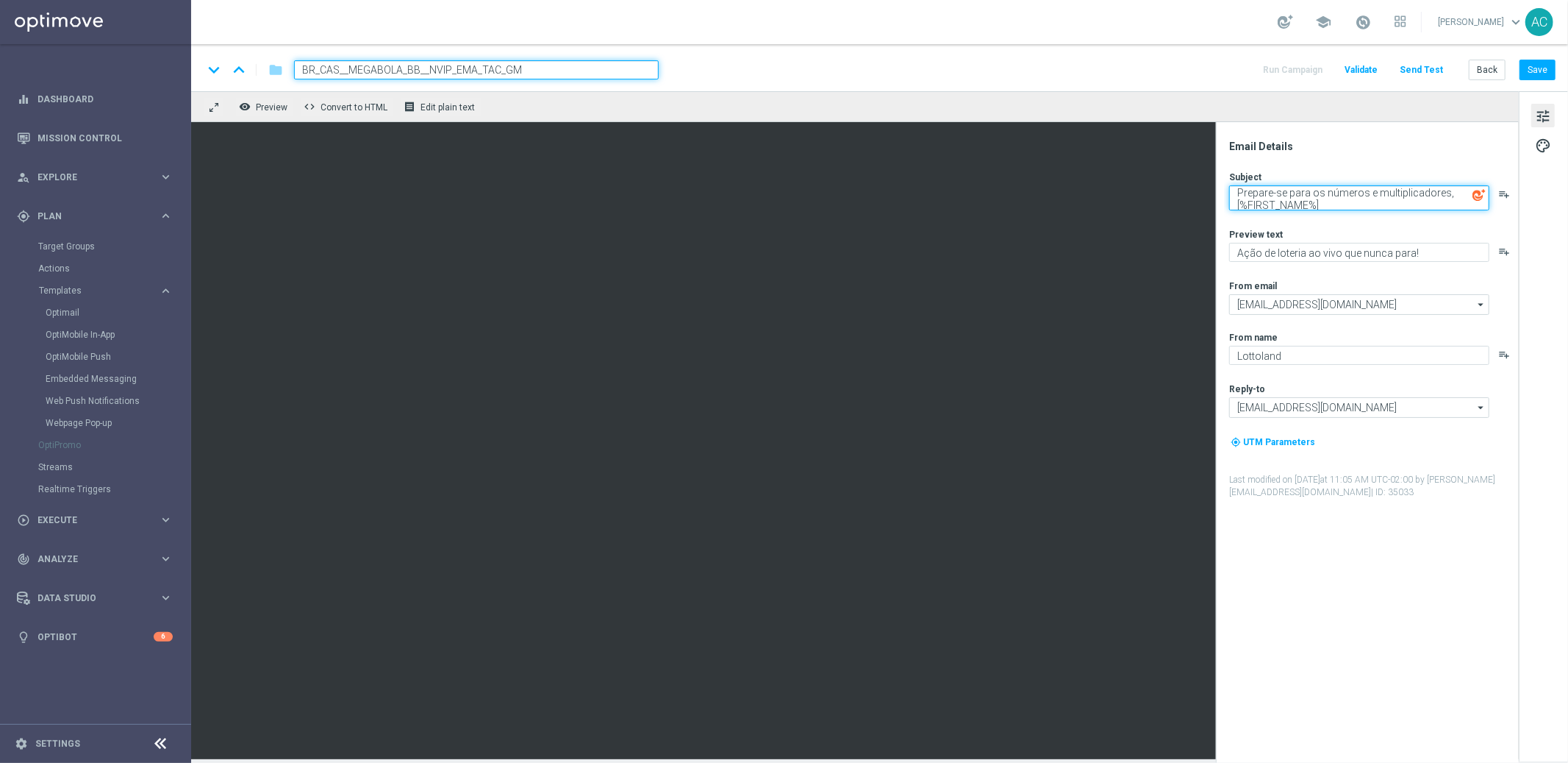
click at [1393, 194] on textarea "Prepare-se para os números e multiplicadores, [%FIRST_NAME%]" at bounding box center [1359, 197] width 260 height 25
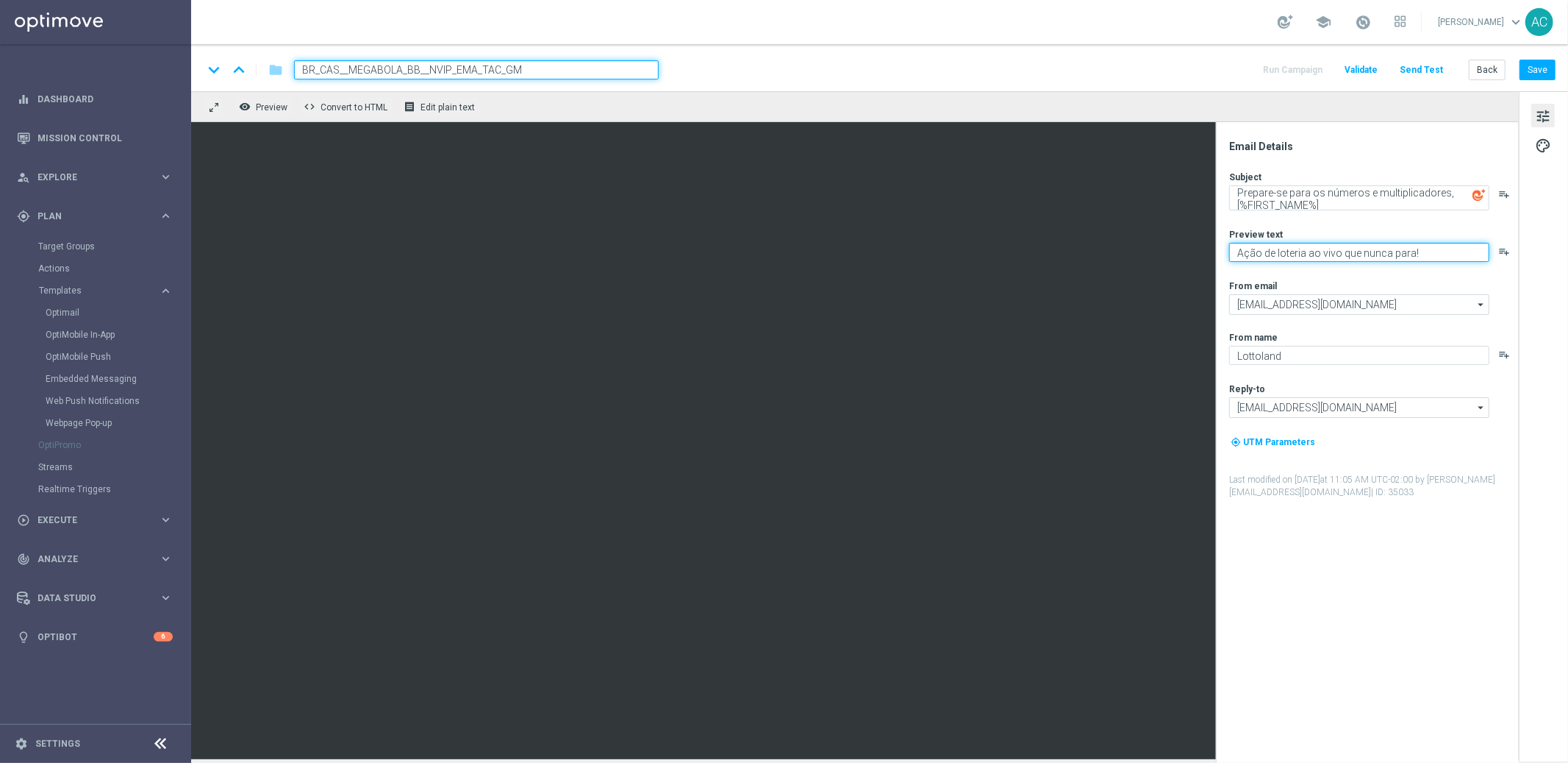
click at [1339, 257] on textarea "Ação de loteria ao vivo que nunca para!" at bounding box center [1359, 252] width 260 height 19
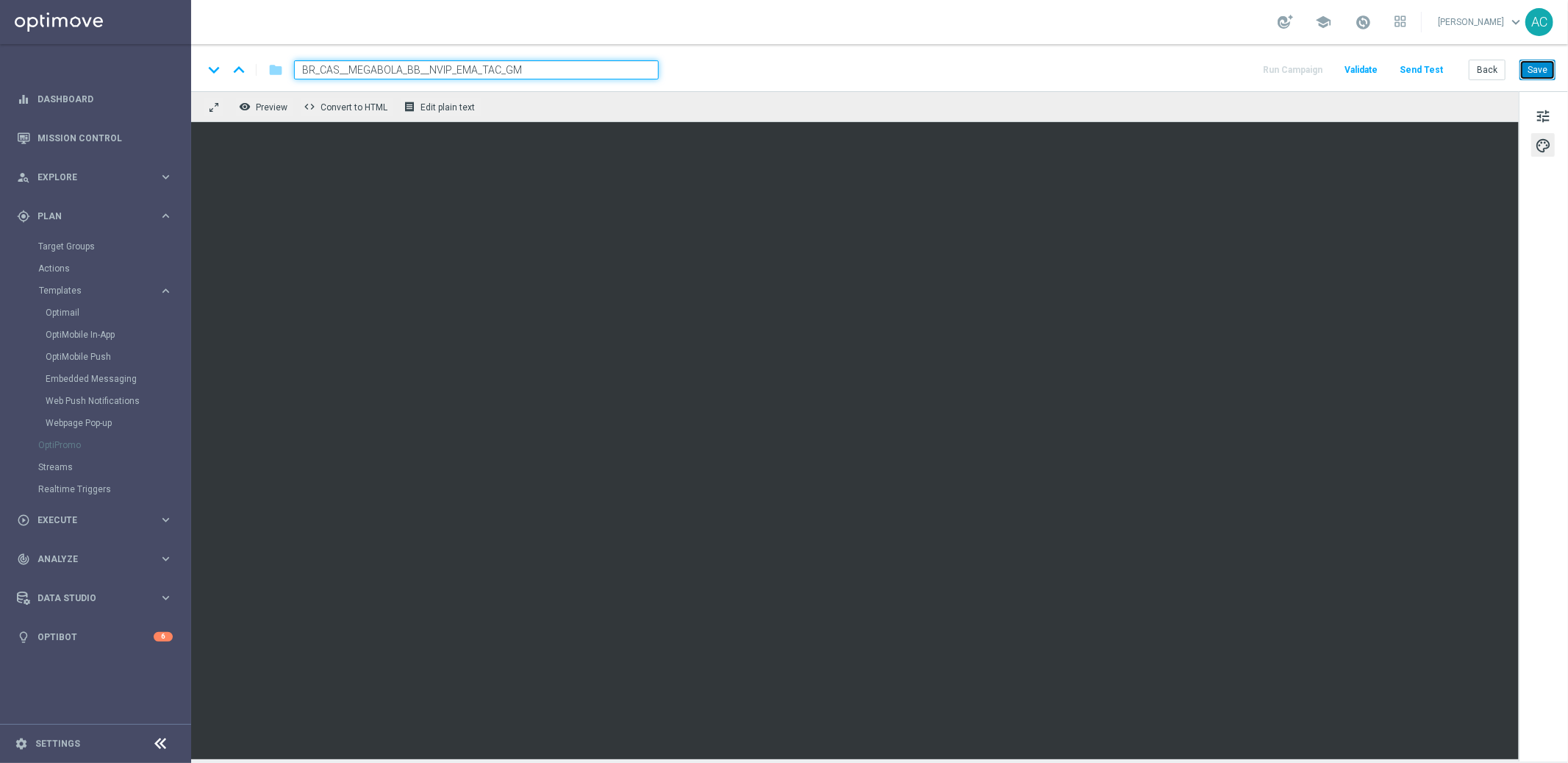
click at [1538, 63] on button "Save" at bounding box center [1538, 70] width 36 height 21
click at [1545, 73] on button "Save" at bounding box center [1538, 70] width 36 height 21
click at [1528, 73] on button "Save" at bounding box center [1538, 70] width 36 height 21
click at [1542, 74] on button "Save" at bounding box center [1538, 70] width 36 height 21
click at [1540, 111] on span "tune" at bounding box center [1543, 116] width 16 height 19
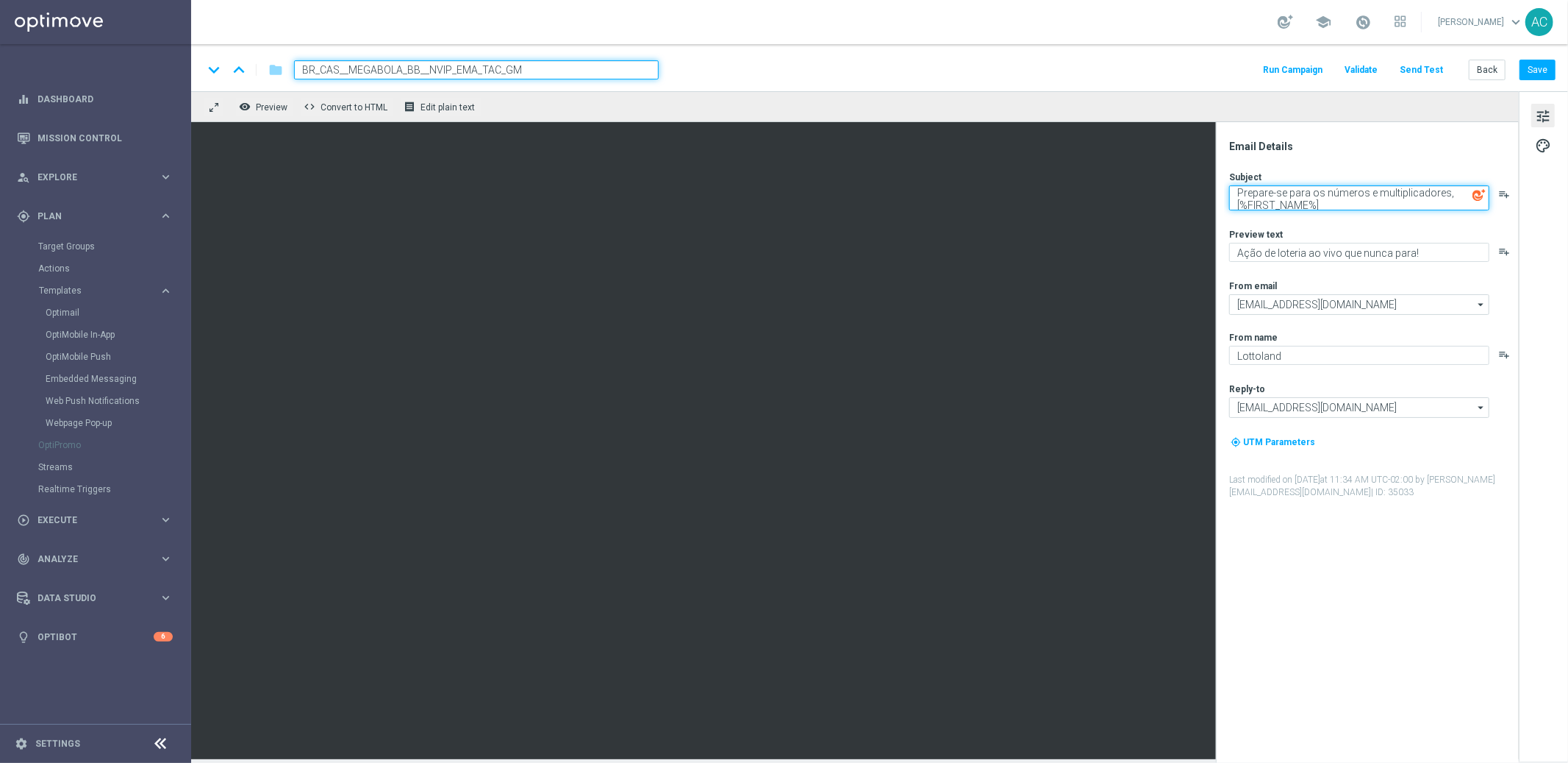
click at [1338, 203] on textarea "Prepare-se para os números e multiplicadores, [%FIRST_NAME%]" at bounding box center [1359, 197] width 260 height 25
click at [1337, 203] on textarea "Prepare-se para os números e multiplicadores, [%FIRST_NAME%]" at bounding box center [1359, 197] width 260 height 25
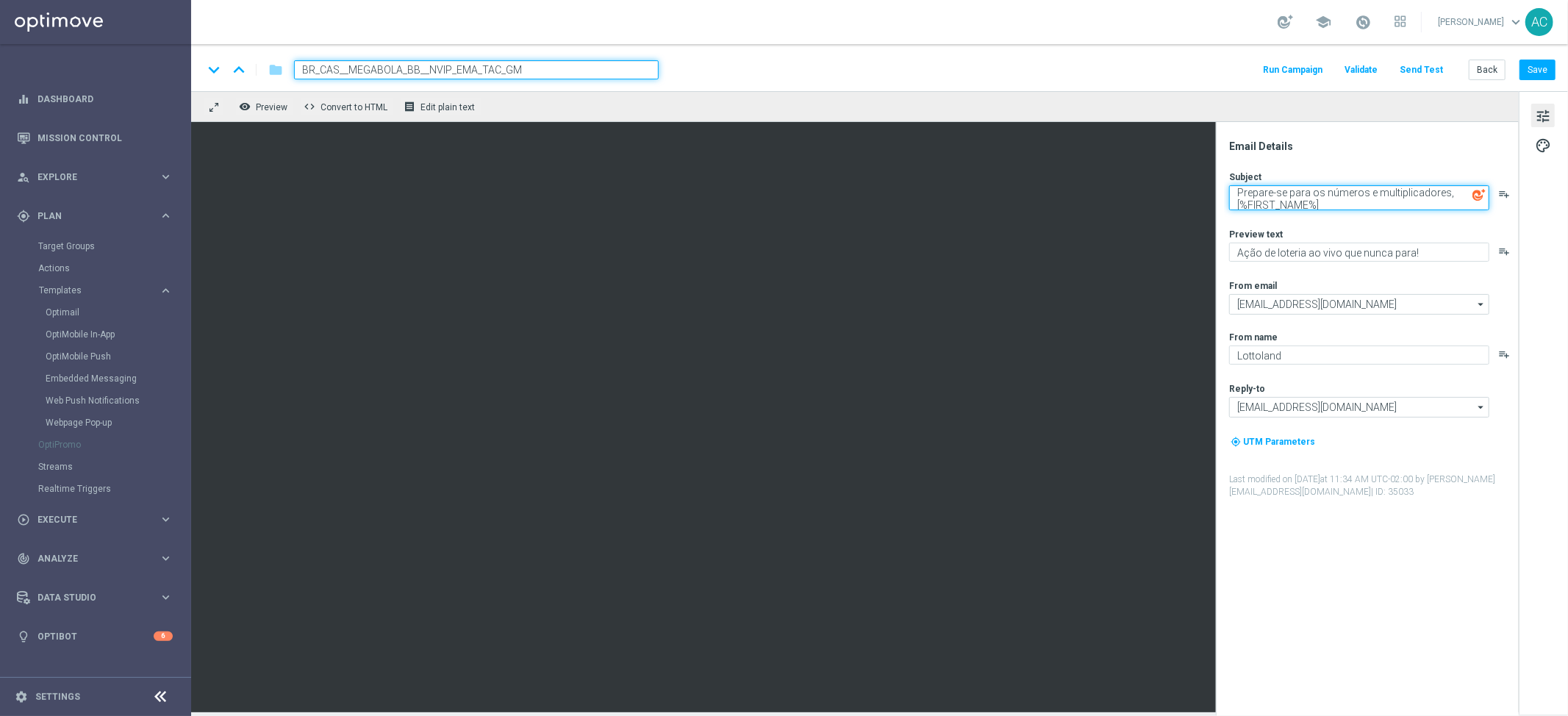
scroll to position [3, 0]
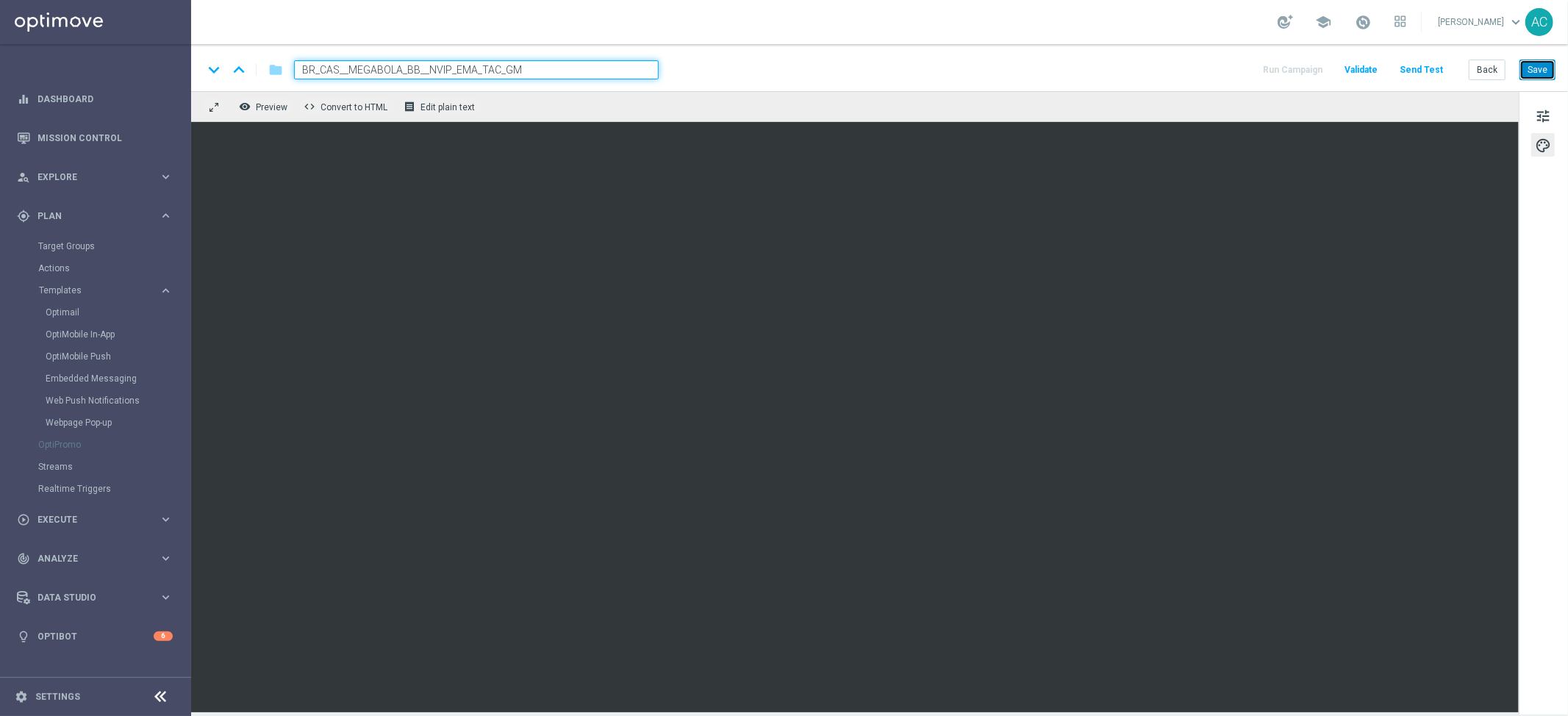
click at [1543, 67] on button "Save" at bounding box center [1538, 70] width 36 height 21
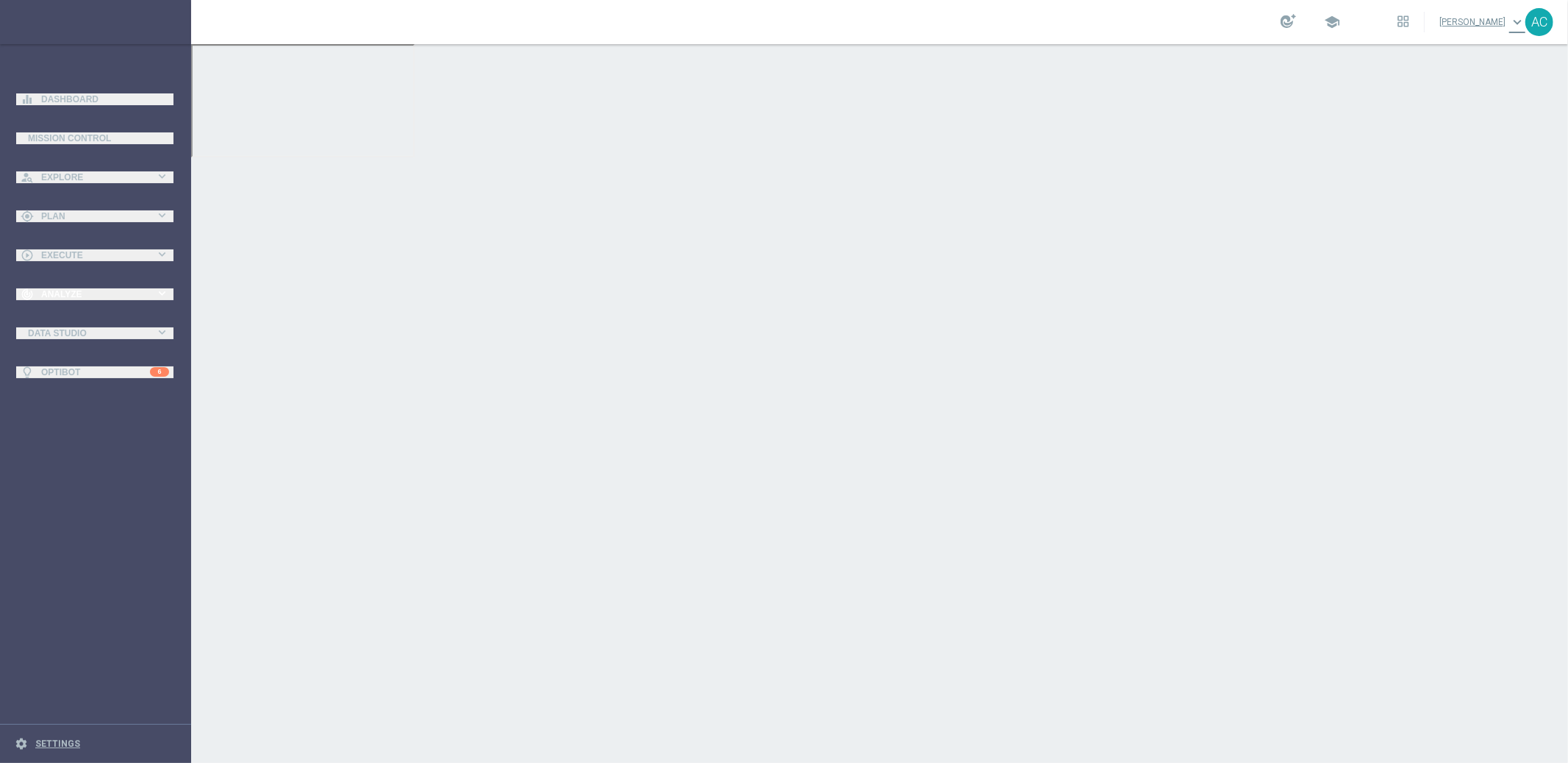
click at [104, 300] on div "track_changes Analyze" at bounding box center [88, 294] width 135 height 13
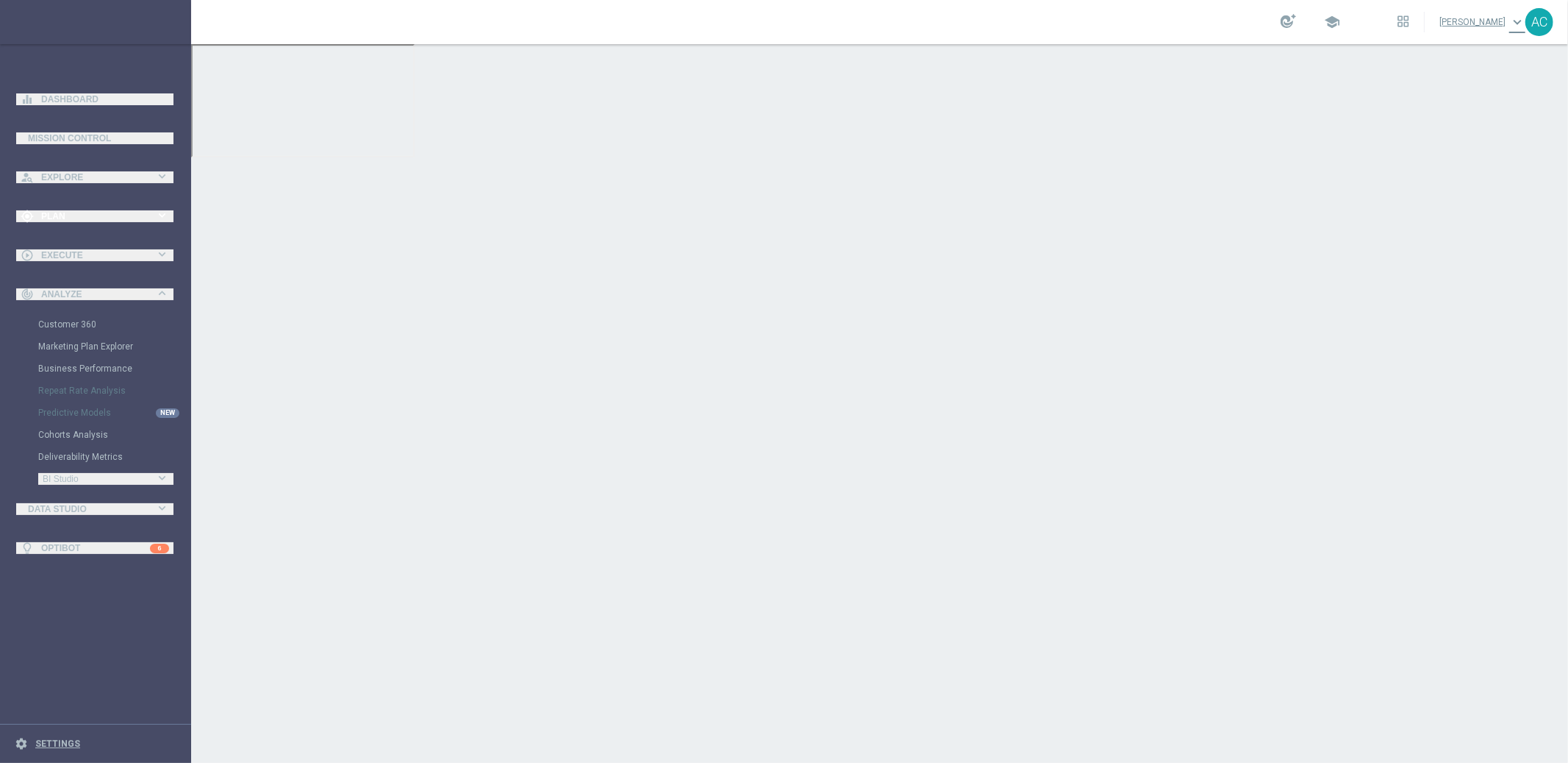
click at [94, 207] on div "gps_fixed Plan keyboard_arrow_right" at bounding box center [95, 215] width 190 height 39
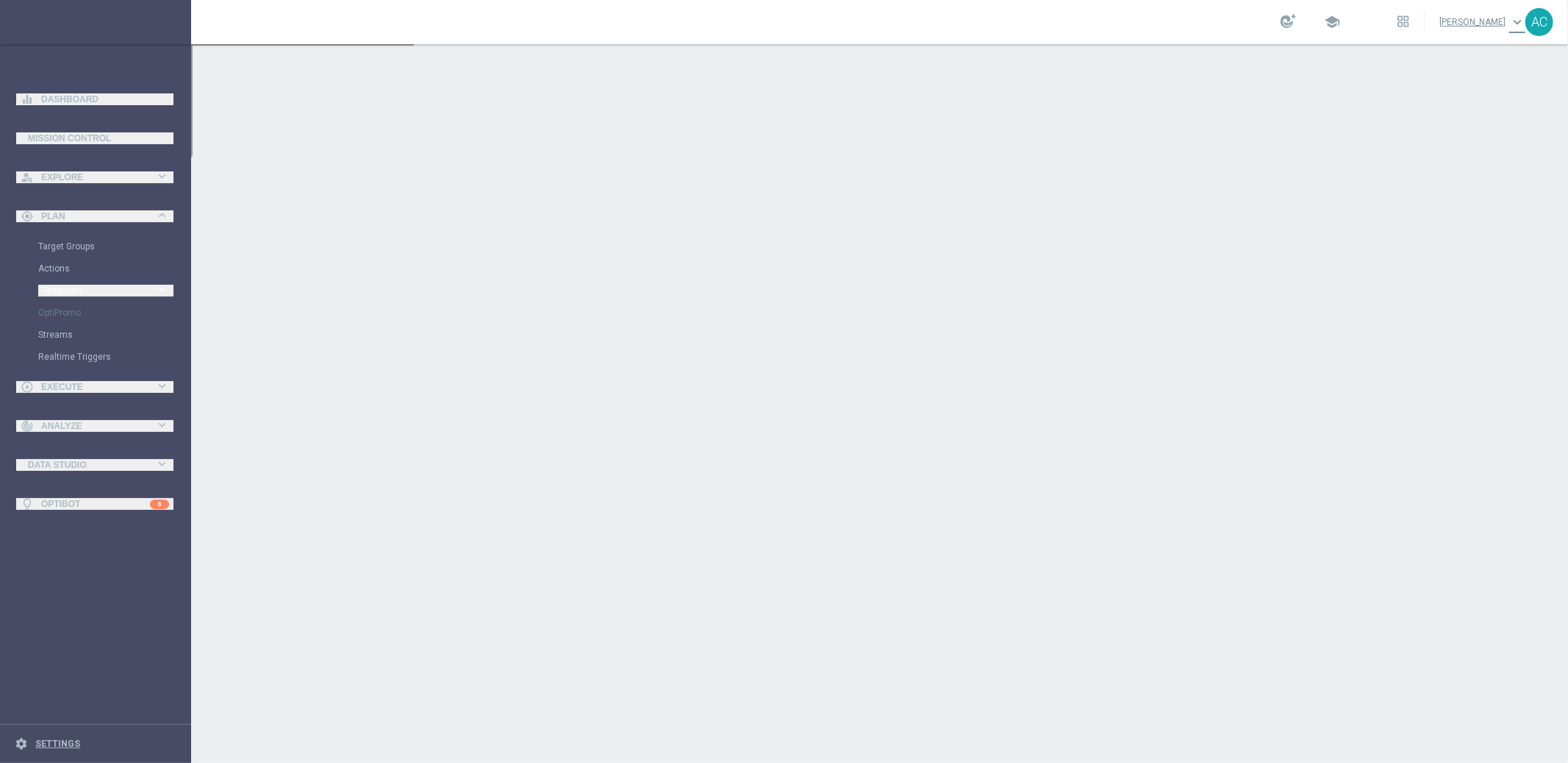
click at [97, 289] on span "Templates" at bounding box center [91, 290] width 98 height 9
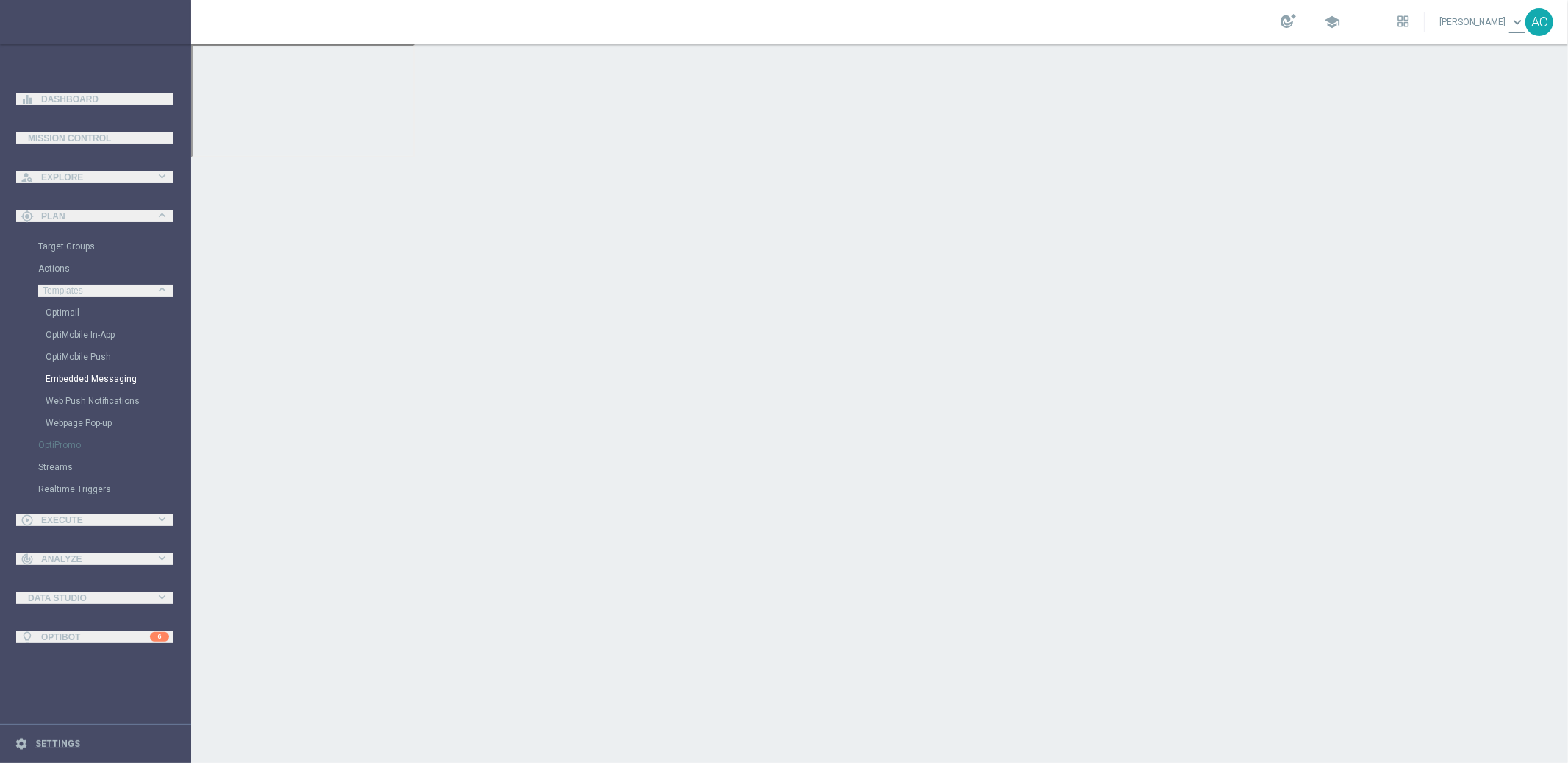
click at [106, 375] on link "Embedded Messaging" at bounding box center [99, 379] width 107 height 12
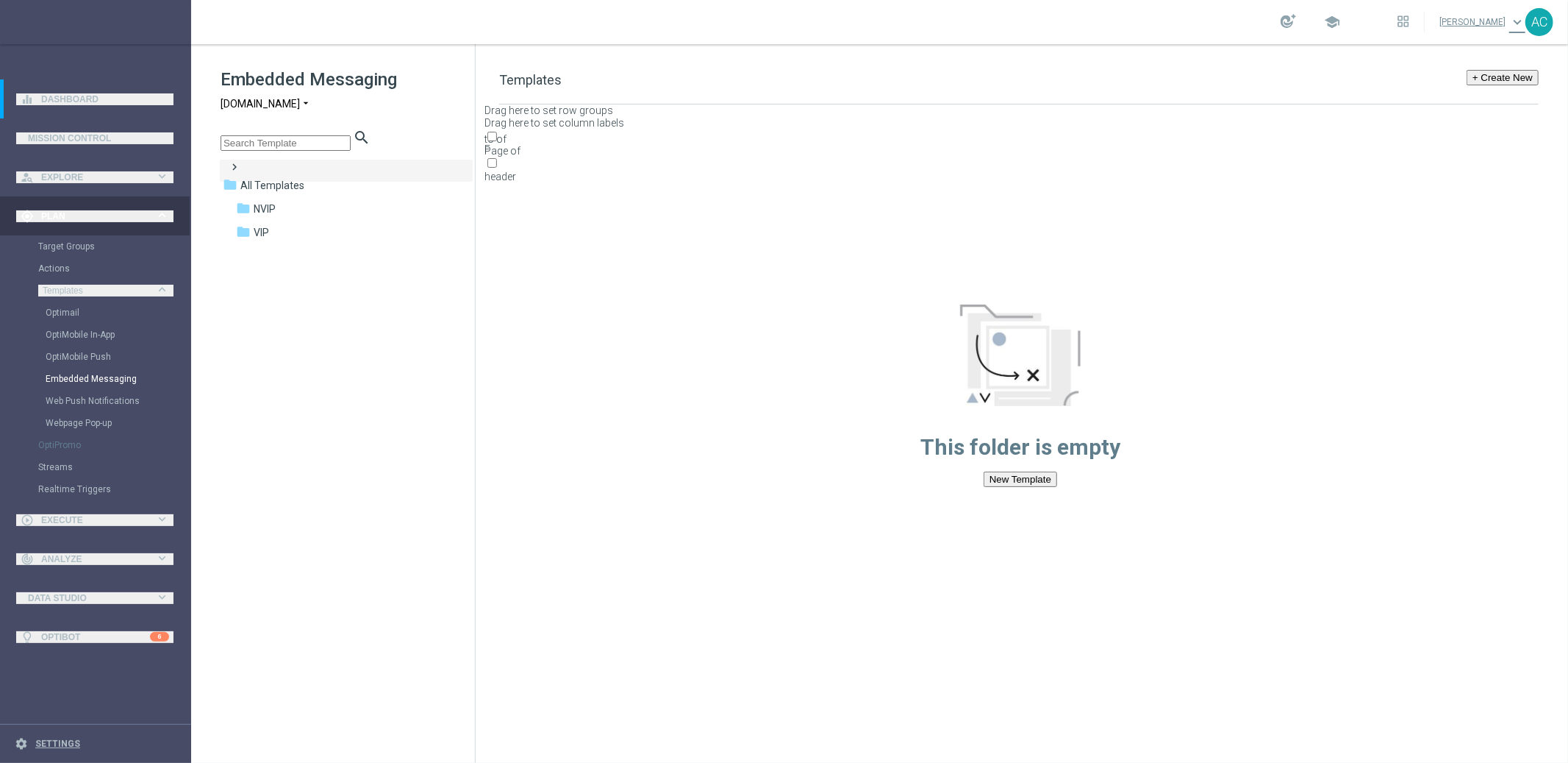
click at [279, 108] on span "[DOMAIN_NAME]" at bounding box center [260, 104] width 79 height 14
click at [296, 143] on div "[DOMAIN_NAME]" at bounding box center [276, 138] width 111 height 17
click at [282, 226] on div "folder CRM" at bounding box center [336, 233] width 201 height 17
click at [297, 273] on span "2. Non-VIP" at bounding box center [292, 279] width 48 height 13
click at [315, 296] on span "pt_BR (BET.BR)" at bounding box center [342, 302] width 117 height 13
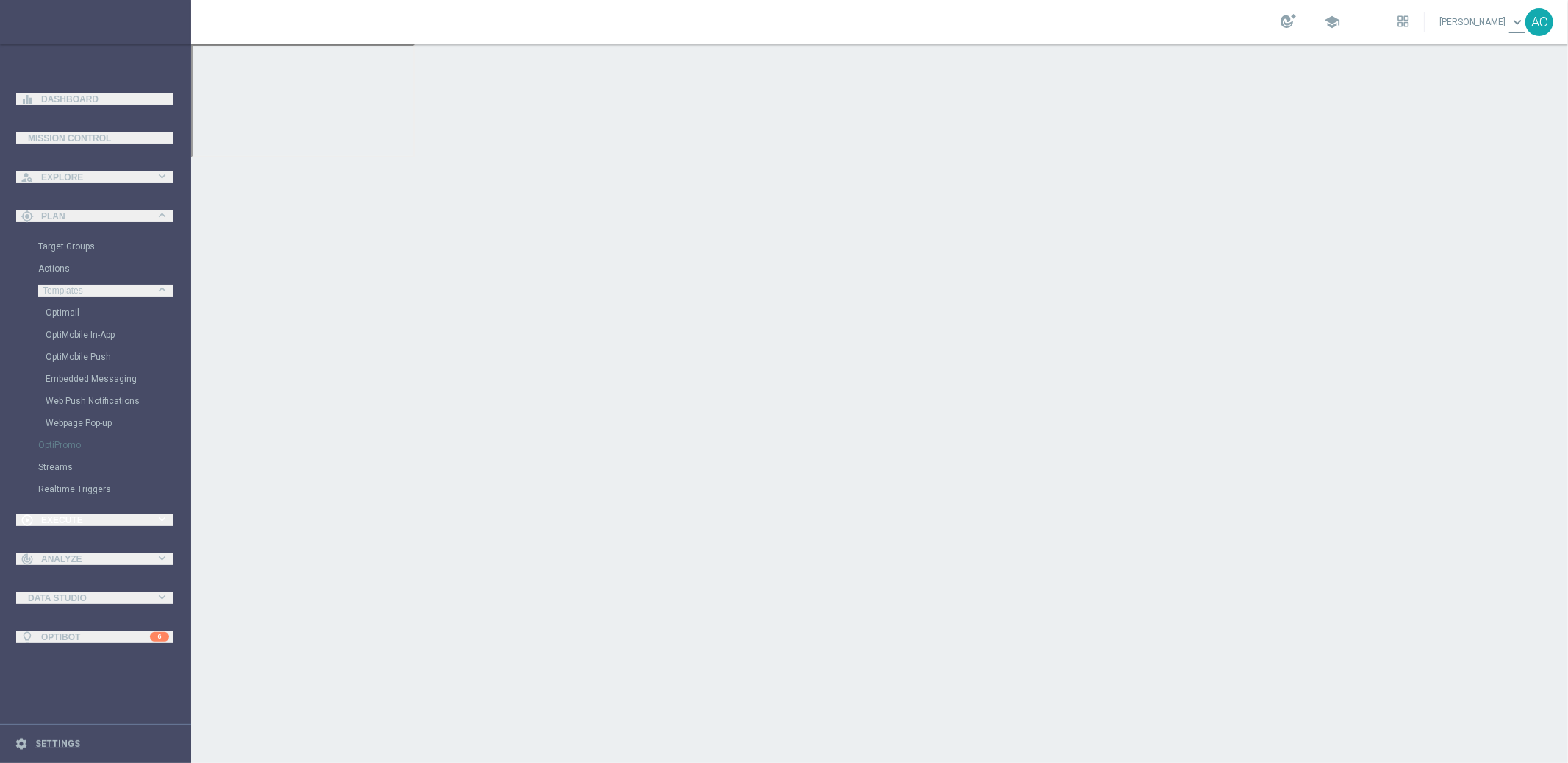
click at [79, 525] on div "play_circle_outline Execute" at bounding box center [88, 519] width 135 height 13
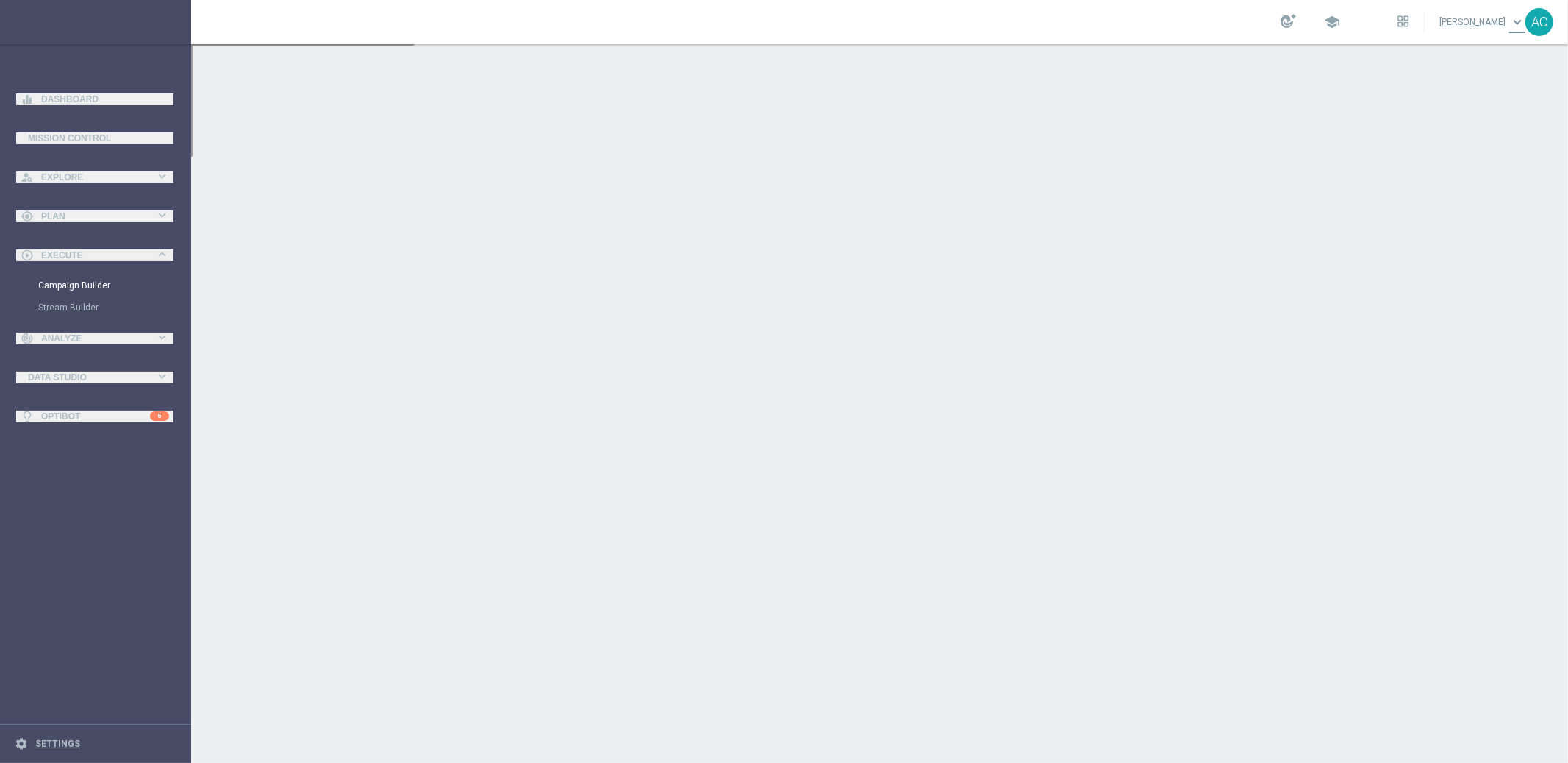
click at [79, 285] on link "Campaign Builder" at bounding box center [95, 285] width 115 height 12
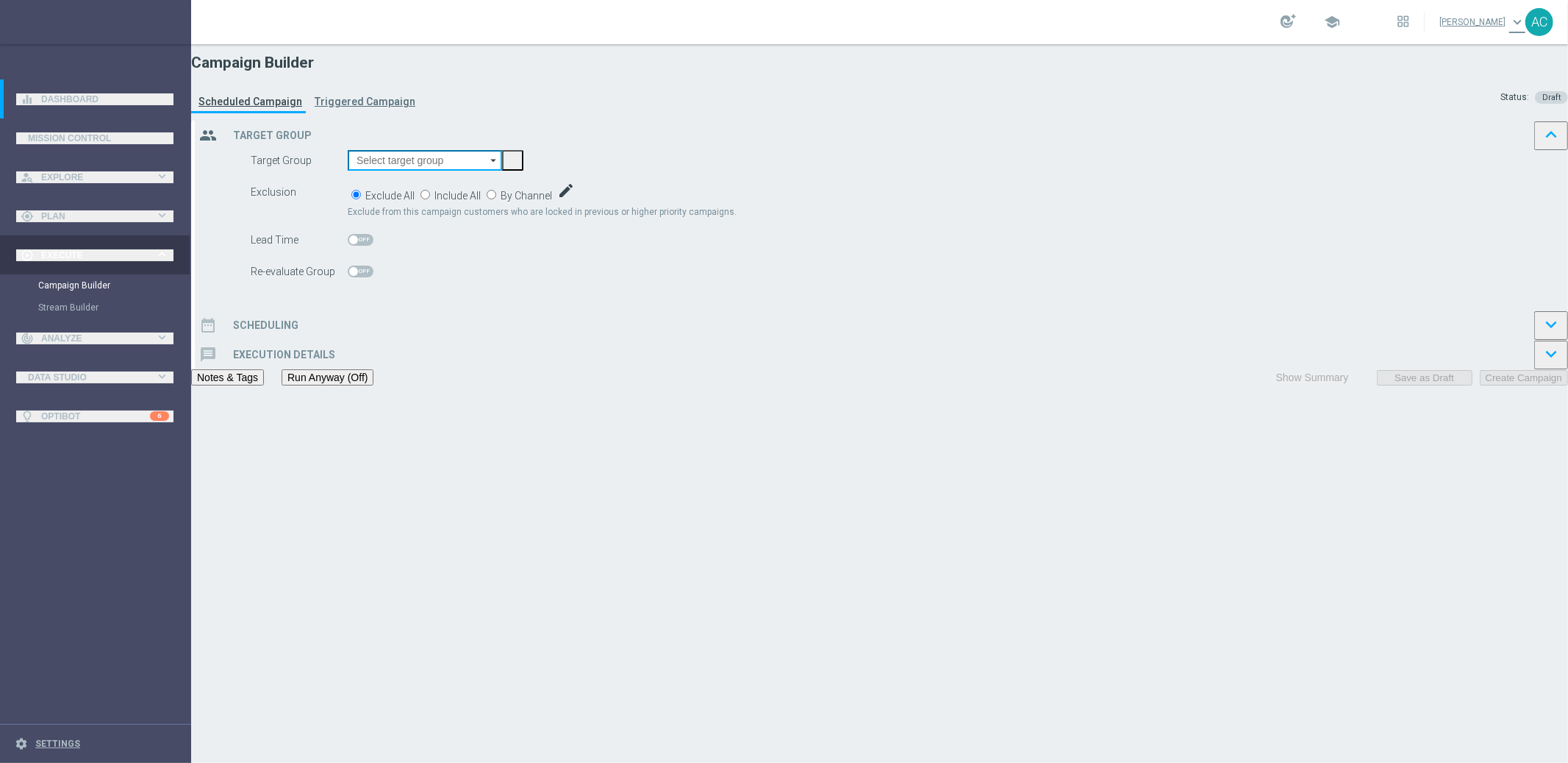
click at [502, 170] on input at bounding box center [425, 161] width 155 height 21
paste input "BR_CAS__GLOBALG_DEPOSITERS__NVIP_EMA_TAC_GM"
click at [533, 235] on div "BR_CAS__GLOBALG_DEPOSITERS__NVIP_EMA_TAC_GM" at bounding box center [444, 248] width 178 height 27
type input "BR_CAS__GLOBALG_DEPOSITERS__NVIP_EMA_TAC_GM"
click at [481, 201] on span "Include All" at bounding box center [458, 196] width 47 height 12
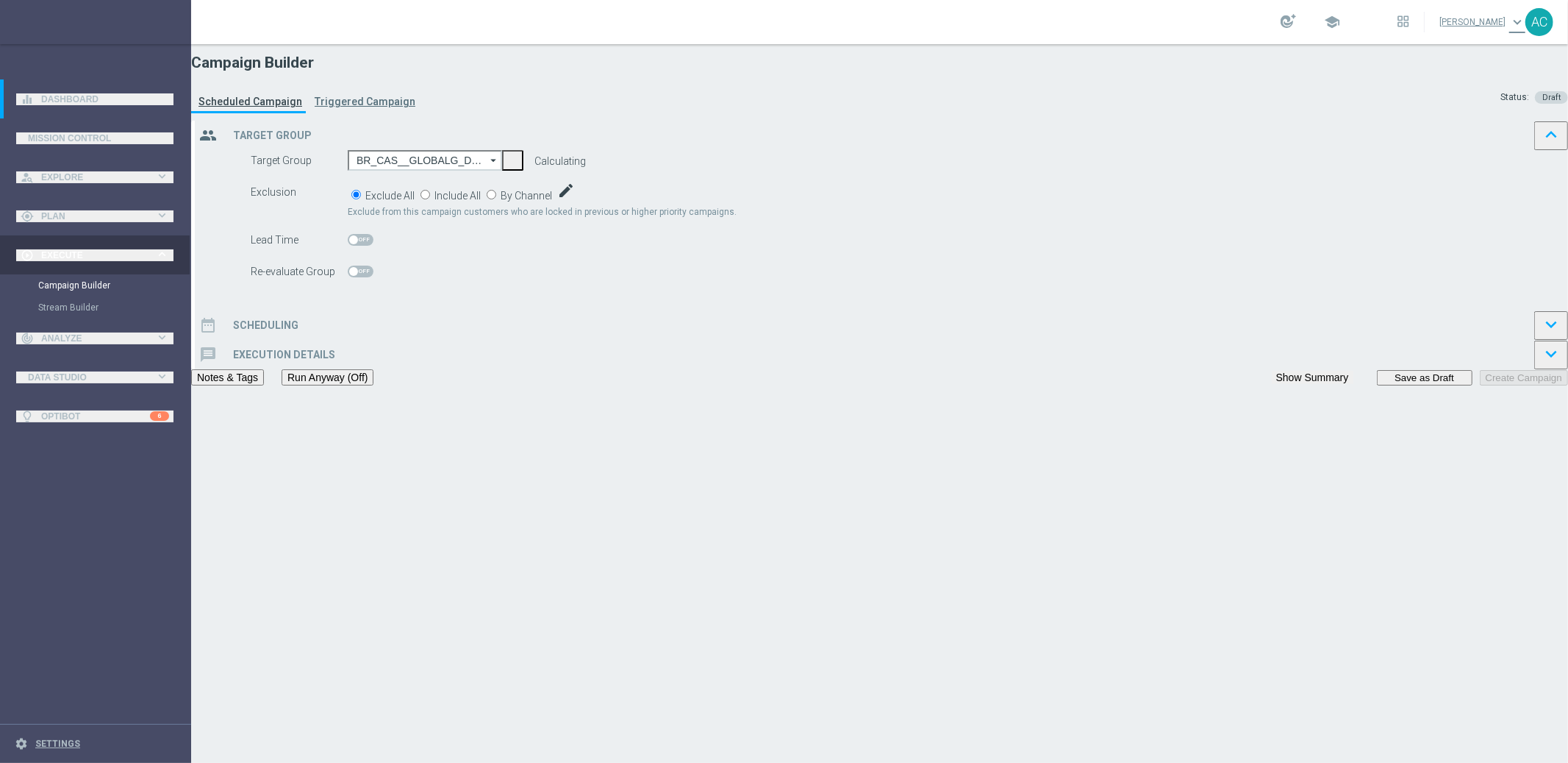
click at [430, 200] on input "Include All" at bounding box center [425, 194] width 10 height 10
radio input "true"
click at [299, 340] on div "date_range Scheduling" at bounding box center [247, 325] width 104 height 29
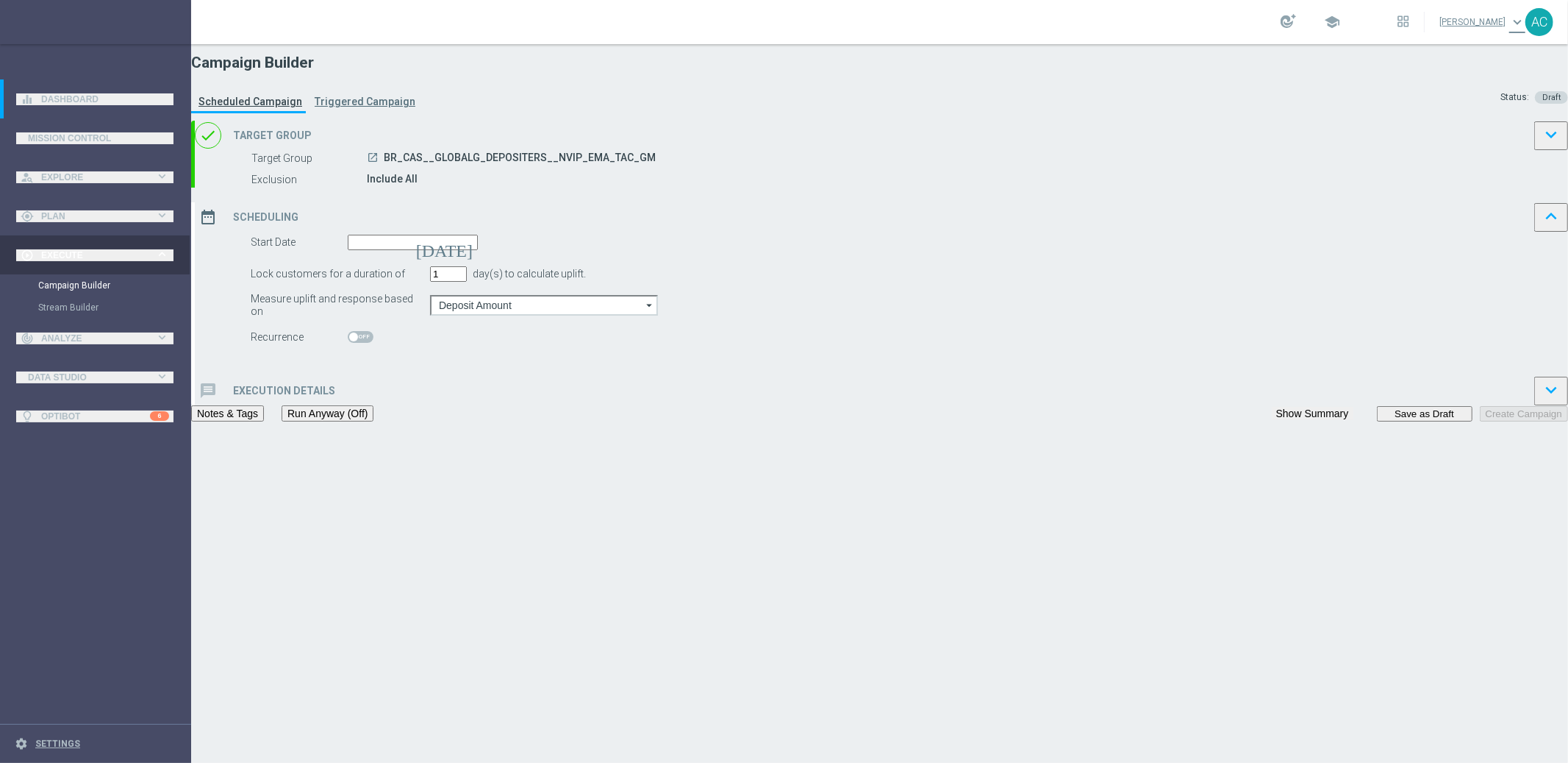
click at [478, 250] on input at bounding box center [413, 243] width 130 height 16
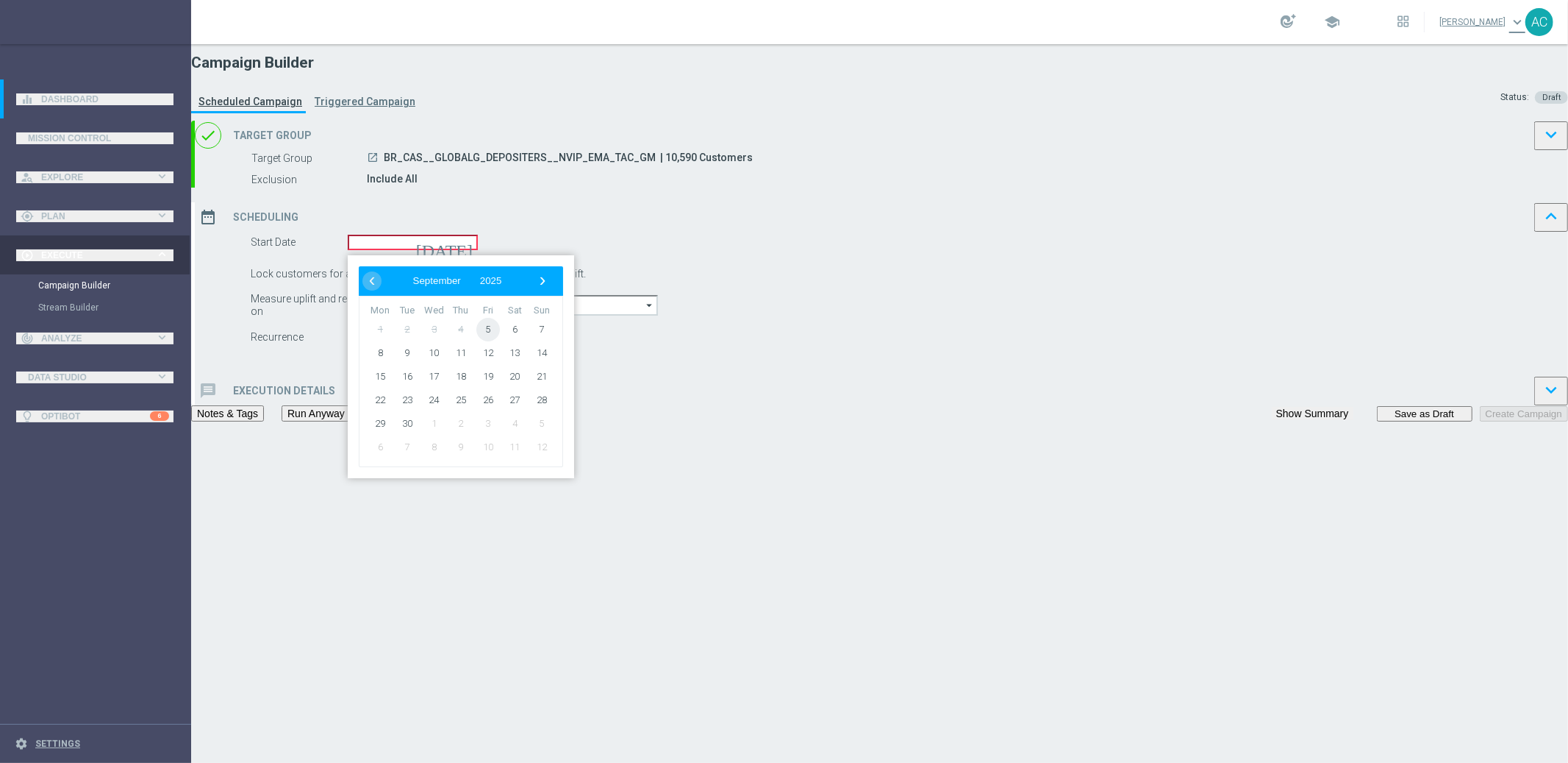
click at [500, 341] on span "5" at bounding box center [488, 329] width 23 height 23
type input "05 Sep 2025"
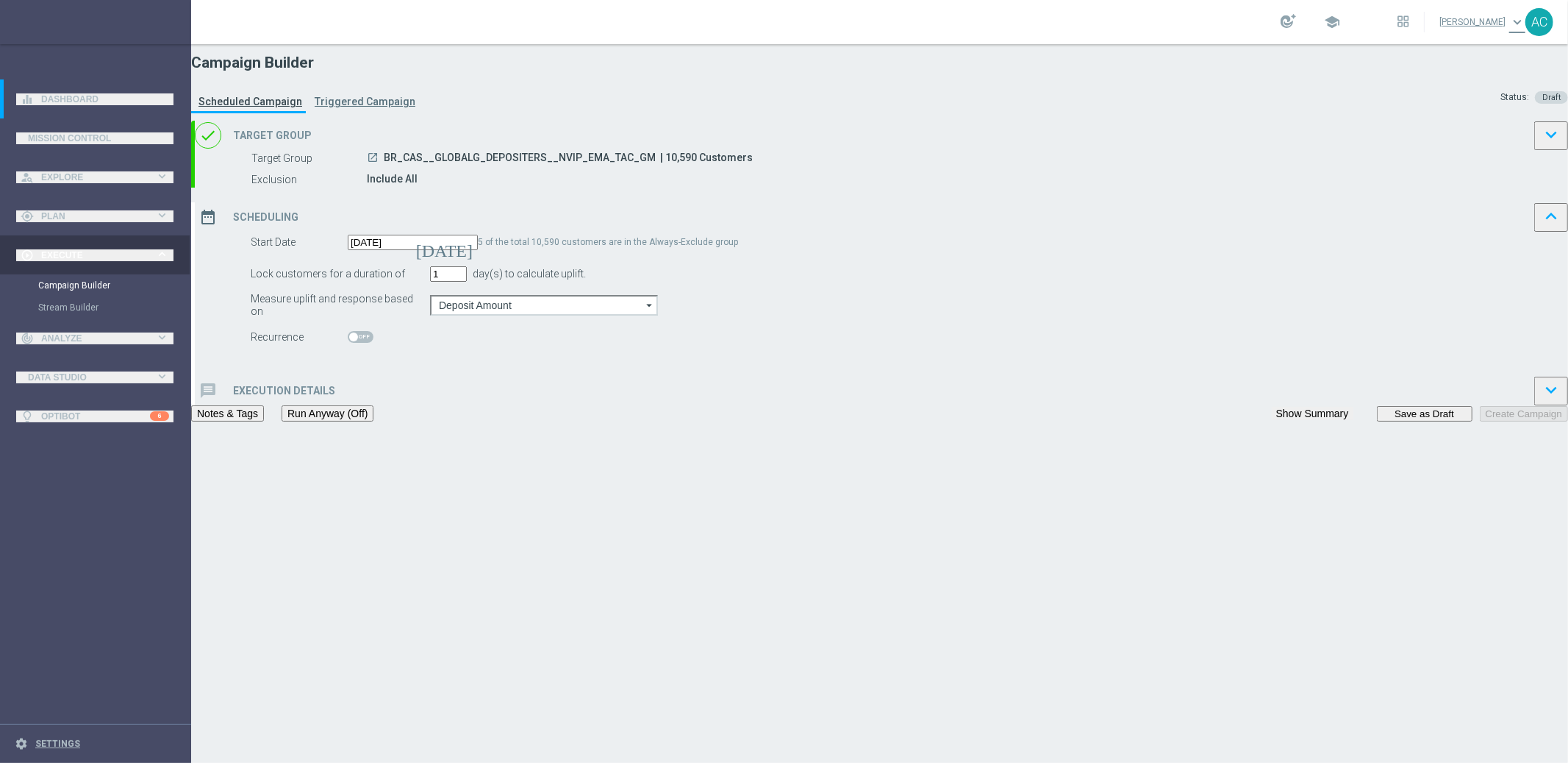
click at [335, 397] on h2 "Execution Details" at bounding box center [284, 391] width 102 height 12
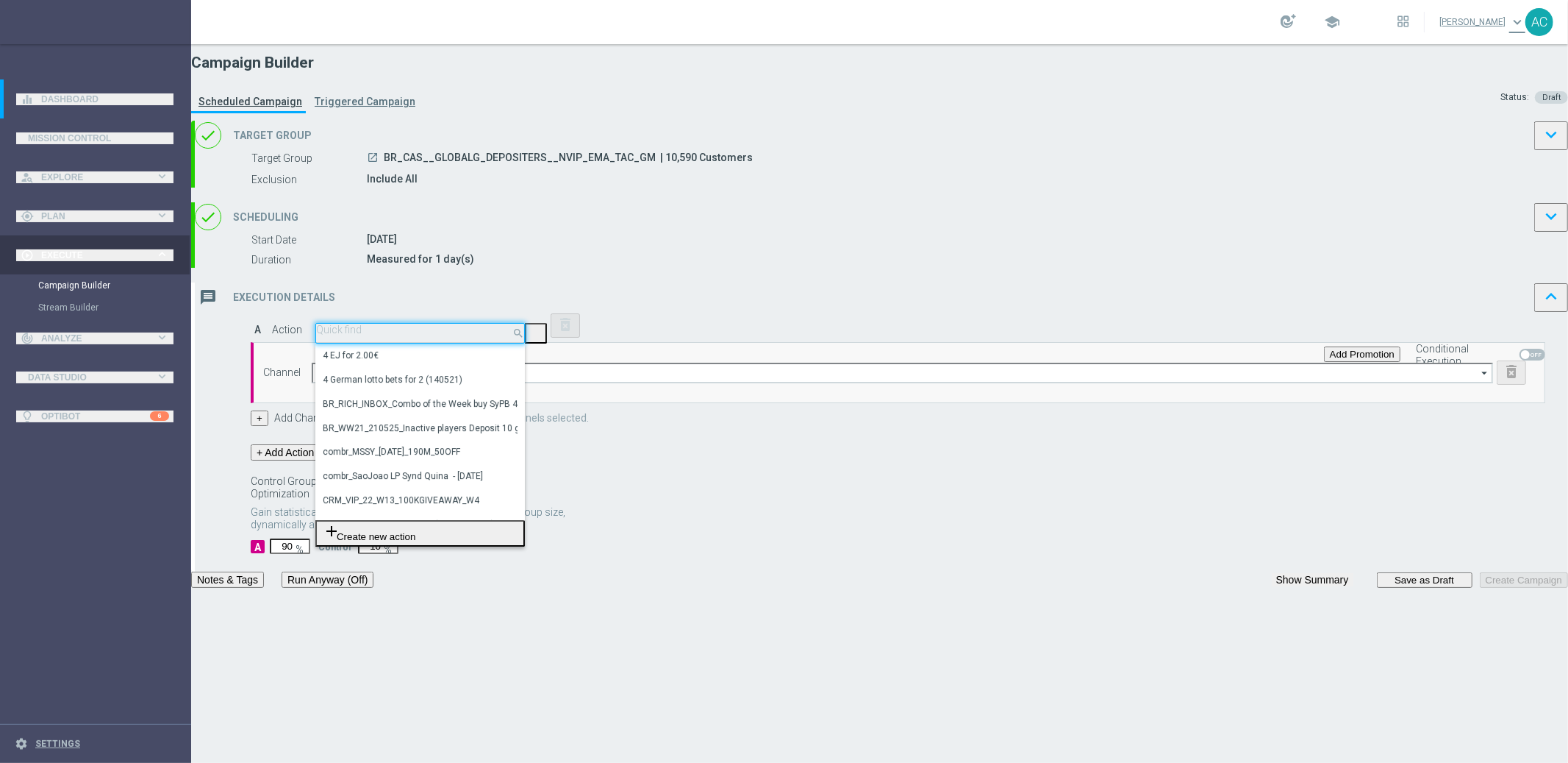
click at [524, 335] on input "text" at bounding box center [420, 329] width 208 height 11
paste input "BR_CAS__MEGABOLA_BB__NVIP_EMA_TAC_GM"
type input "BR_CAS__MEGABOLA_BB__NVIP_EMA_TAC_GM"
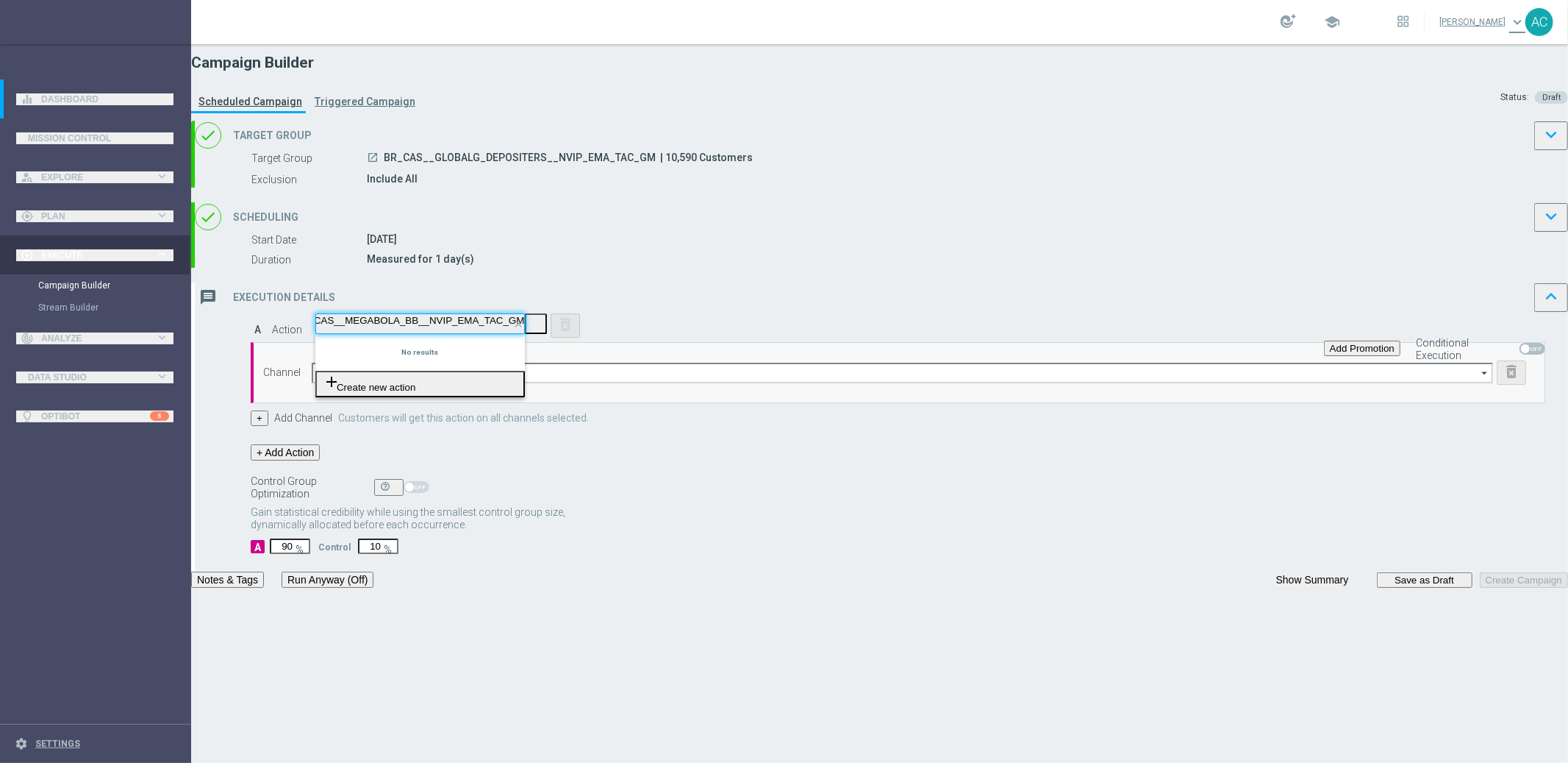
click at [416, 393] on span "Create new action" at bounding box center [376, 387] width 79 height 11
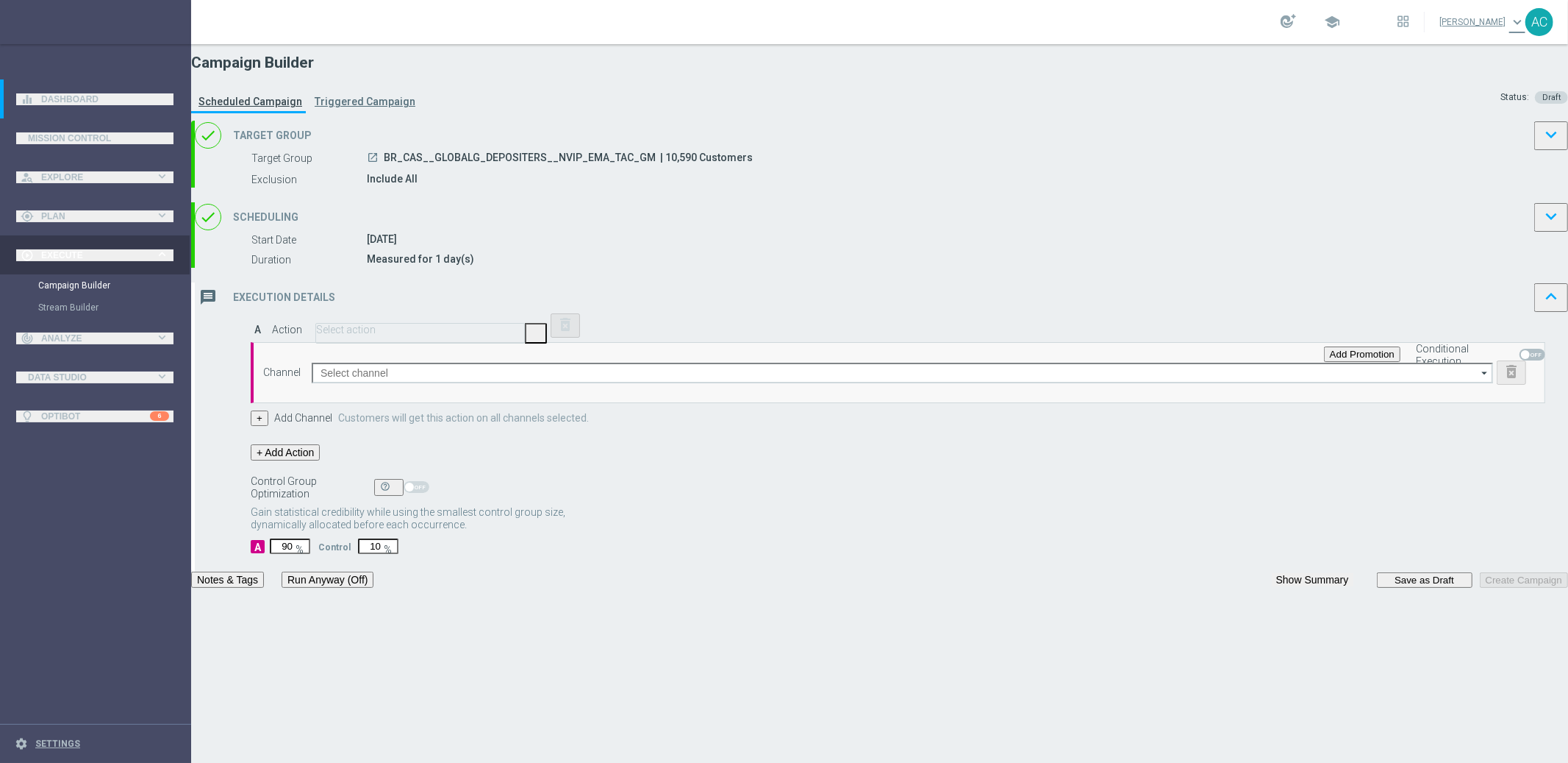
type input "BR_CAS__MEGABOLA_BB__NVIP_EMA_TAC_GM"
checkbox input "true"
click at [63, 722] on button "Save" at bounding box center [46, 729] width 34 height 16
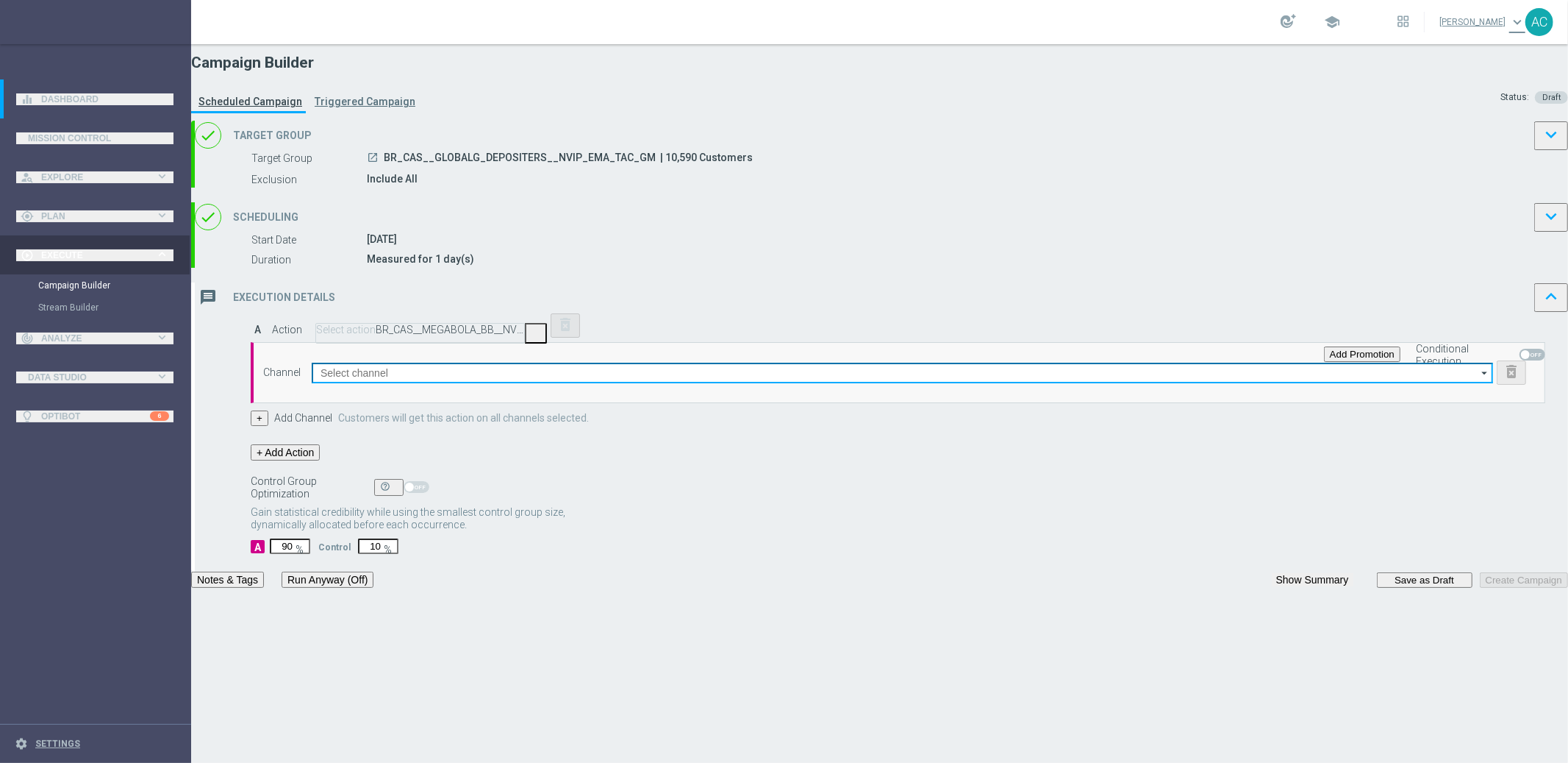
click at [625, 383] on input at bounding box center [903, 373] width 1182 height 21
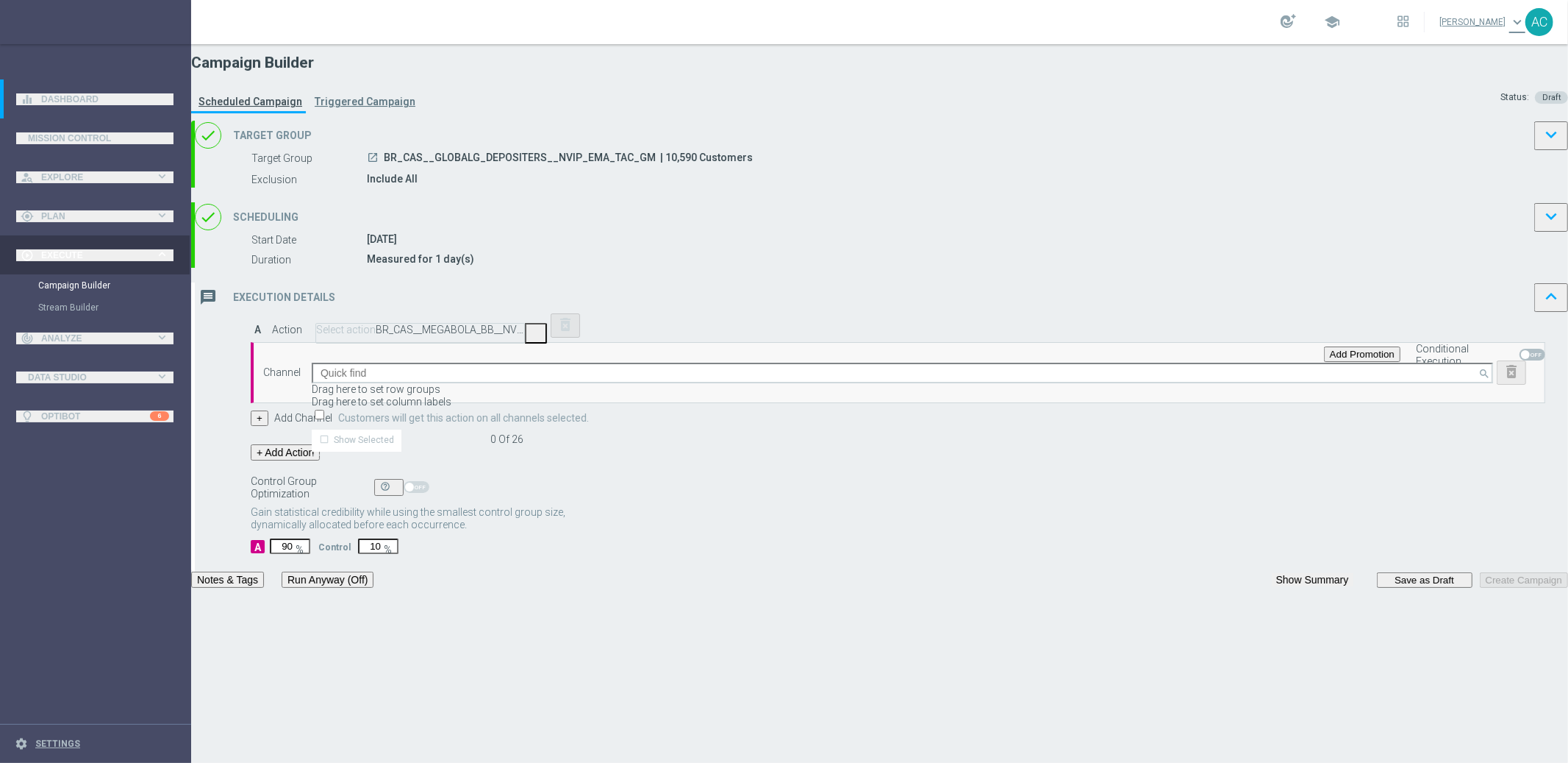
drag, startPoint x: 629, startPoint y: 536, endPoint x: 691, endPoint y: 515, distance: 65.5
type input "Optimail"
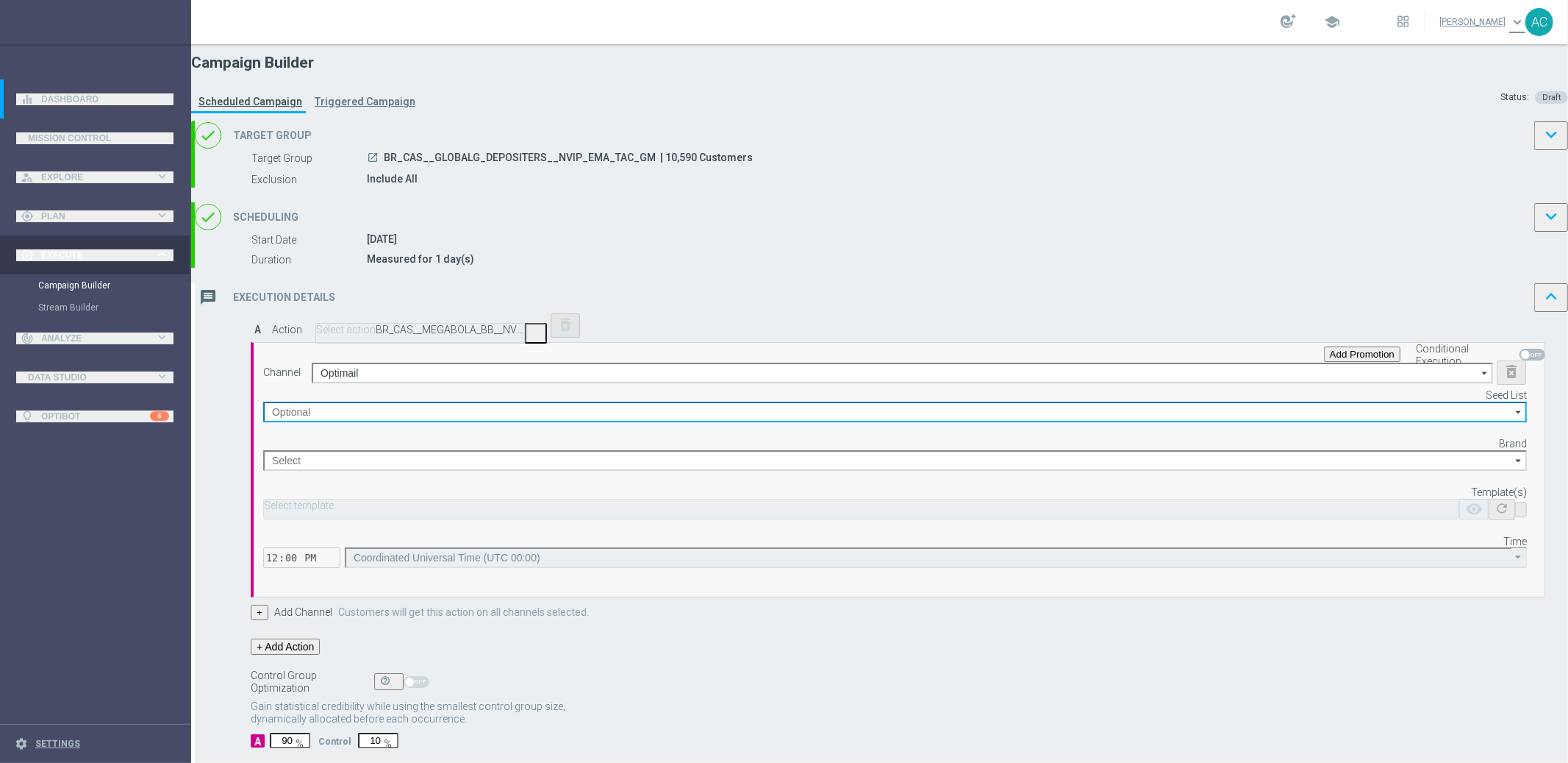
click at [1089, 423] on input at bounding box center [895, 412] width 1264 height 21
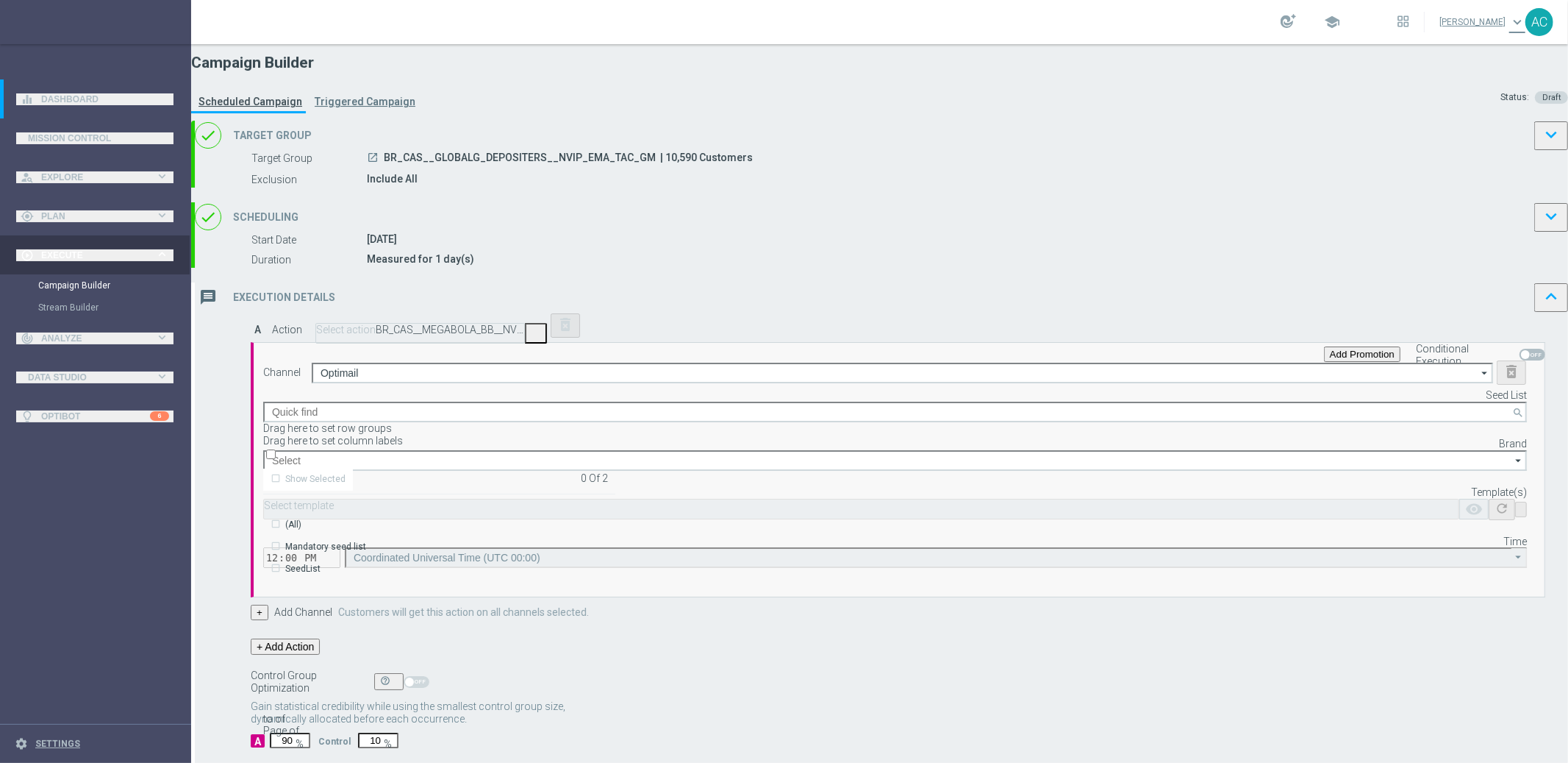
click at [615, 536] on div "Mandatory seed list" at bounding box center [440, 546] width 352 height 21
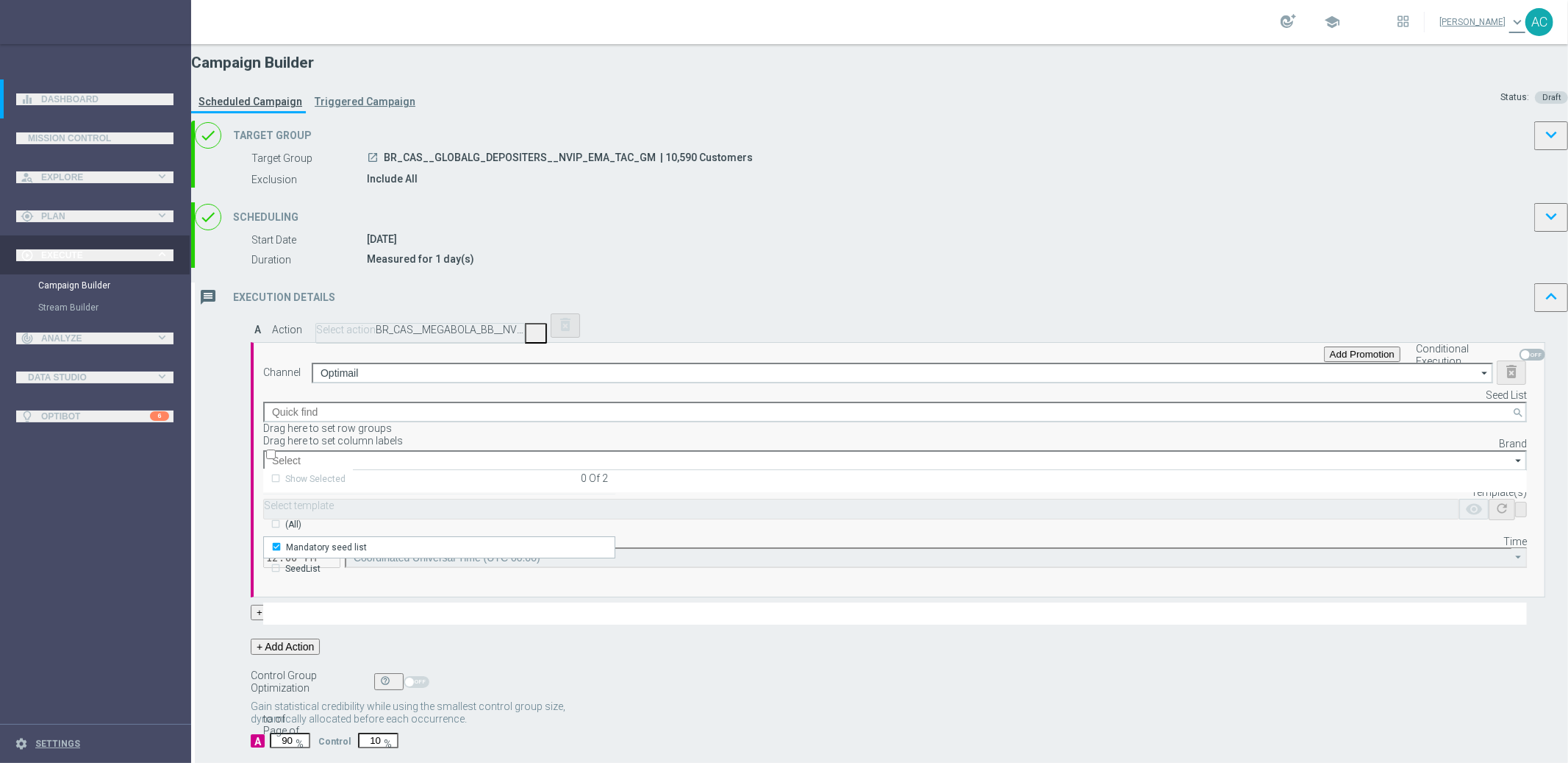
click at [653, 539] on div "Channel Optimail Optimail arrow_drop_down Drag here to set row groups Drag here…" at bounding box center [895, 464] width 1264 height 207
type input "Mandatory seed list"
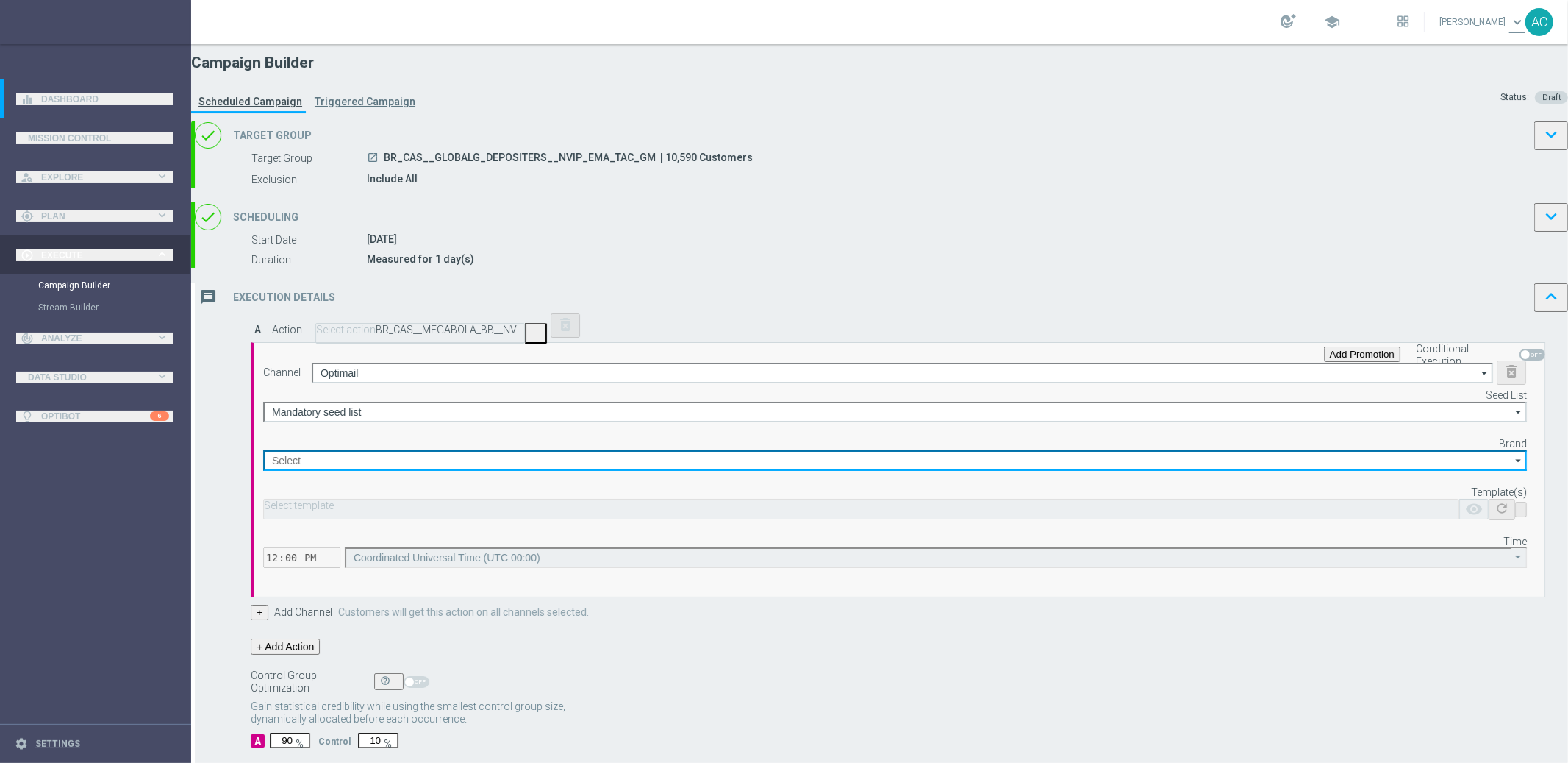
click at [955, 471] on input at bounding box center [895, 461] width 1264 height 21
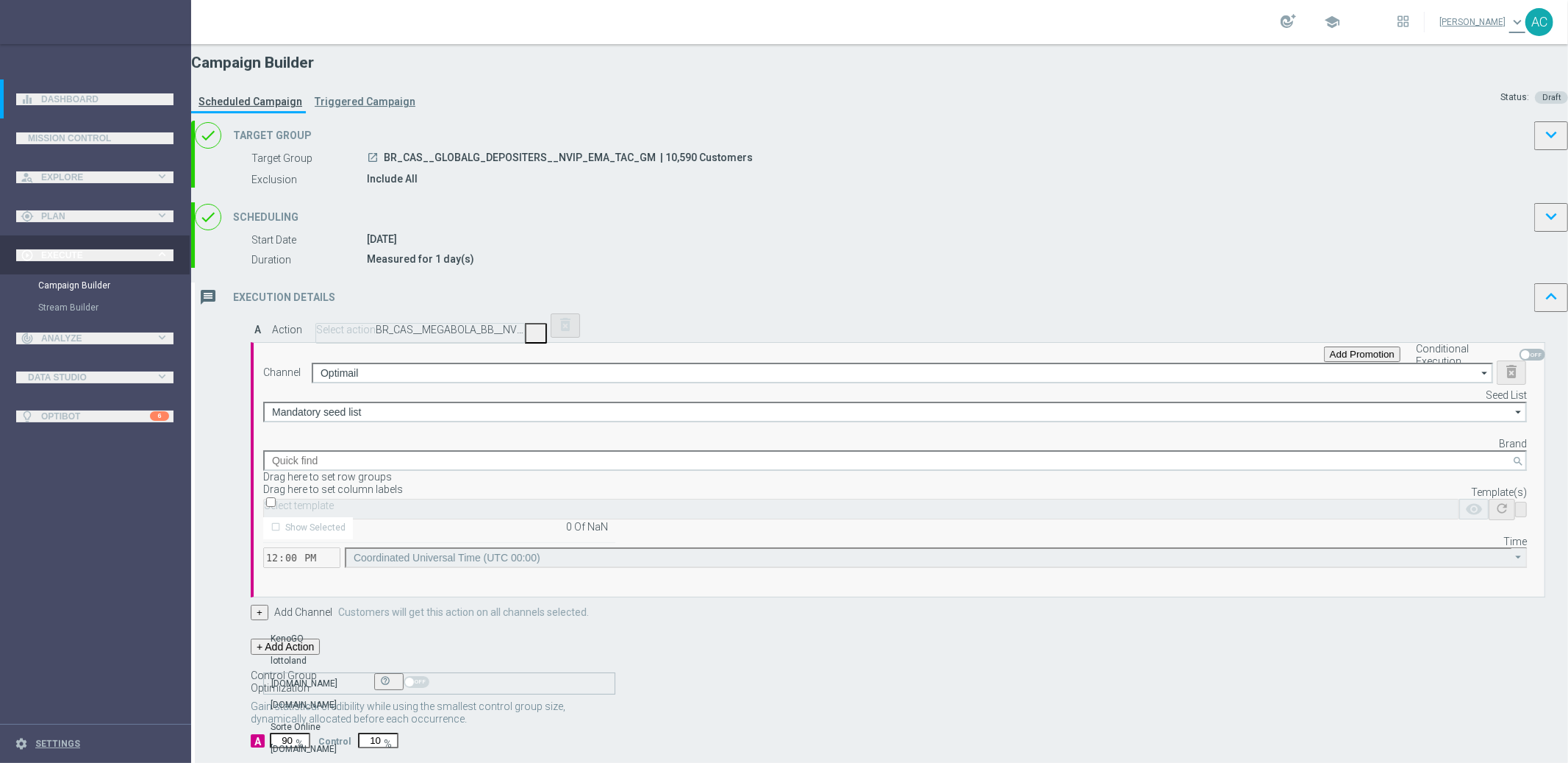
click at [338, 677] on div "[DOMAIN_NAME]" at bounding box center [304, 683] width 67 height 13
type input "[DOMAIN_NAME]"
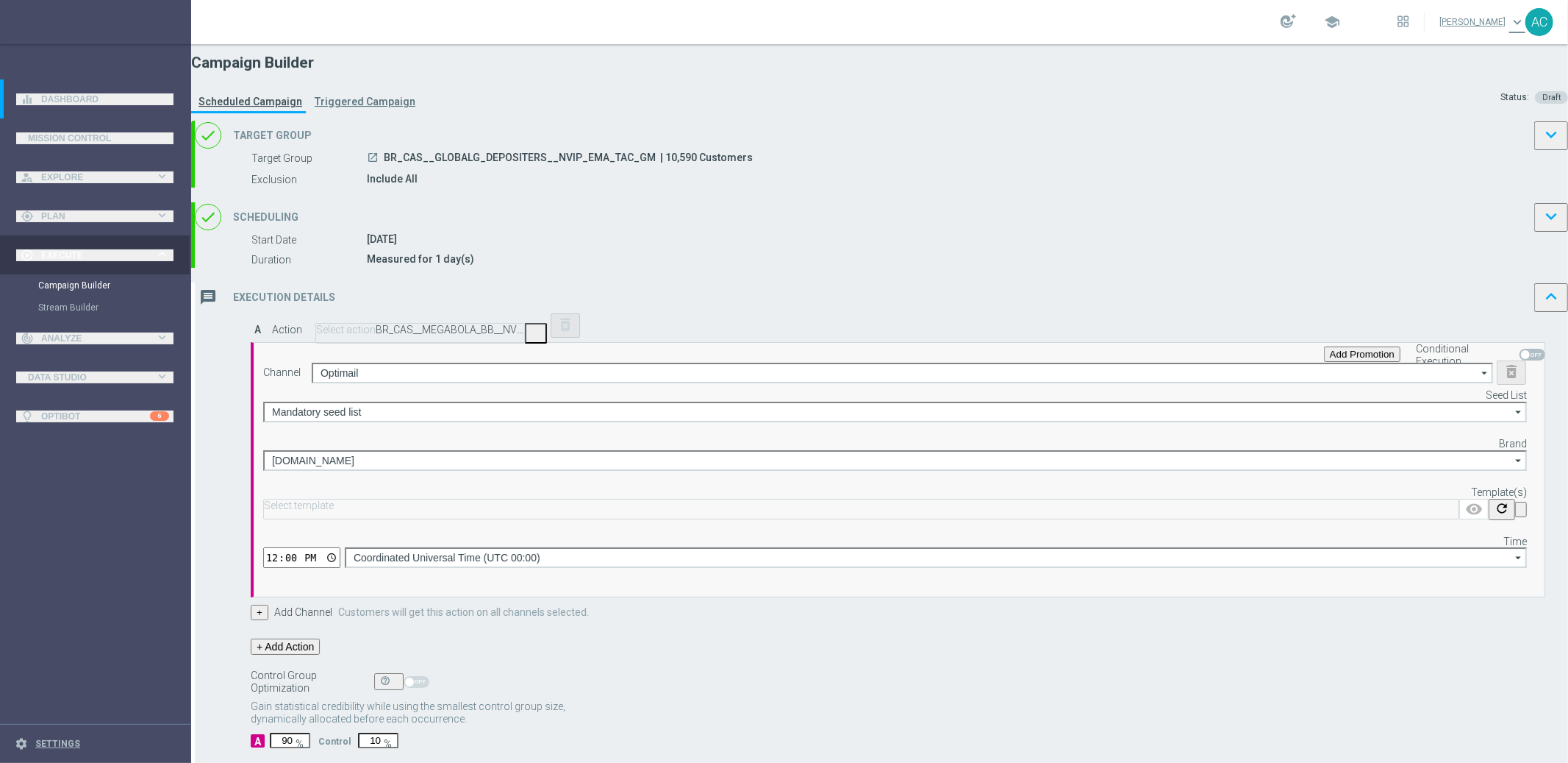
drag, startPoint x: 665, startPoint y: 525, endPoint x: 947, endPoint y: 538, distance: 282.3
click at [674, 526] on div "Channel Optimail Optimail arrow_drop_down Drag here to set row groups Drag here…" at bounding box center [895, 464] width 1264 height 207
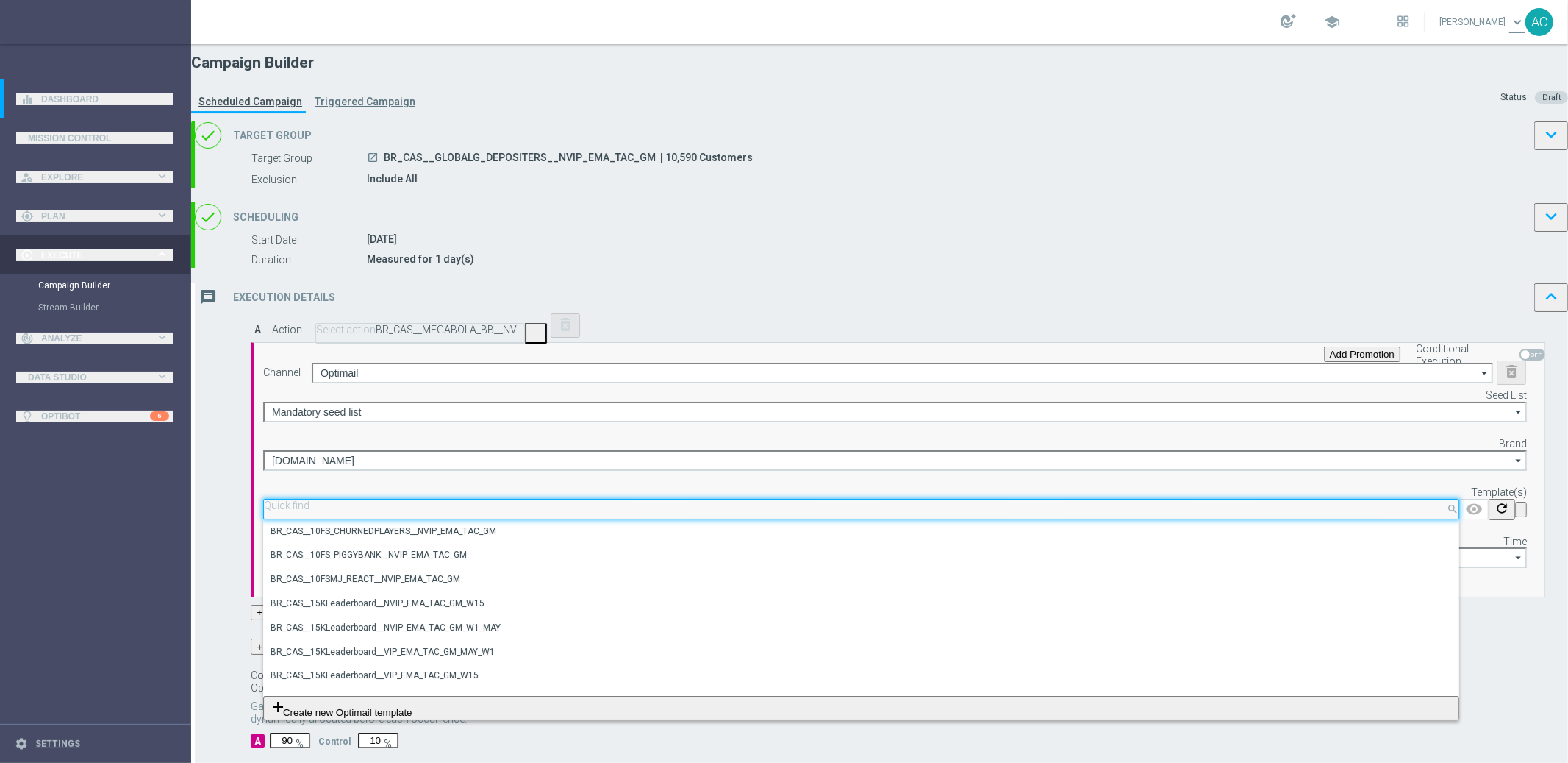
click at [983, 512] on input "text" at bounding box center [861, 505] width 1195 height 11
paste input "BR_CAS__MEGABOLA_BB__NVIP_EMA_TAC_GM"
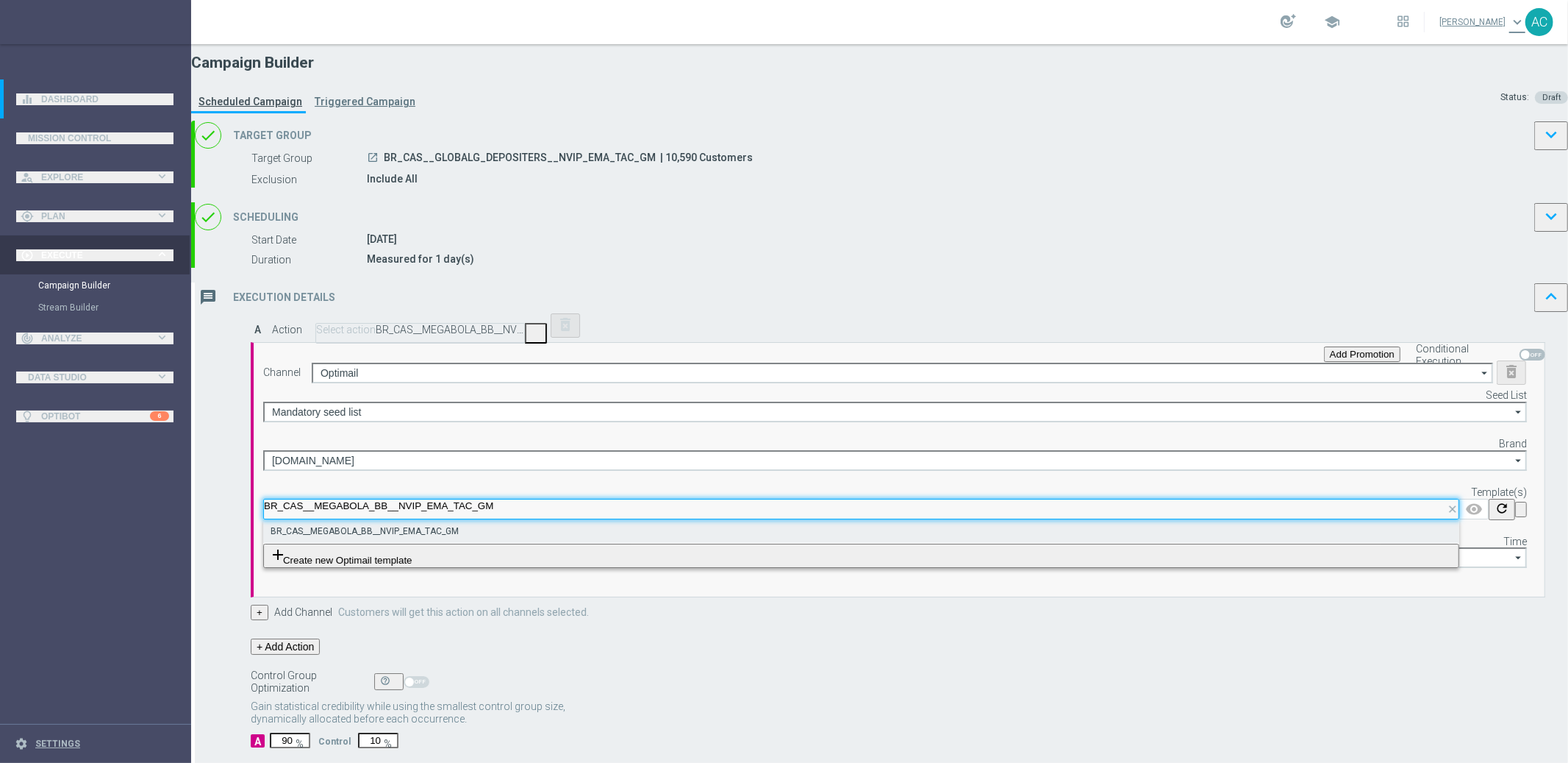
click at [459, 537] on label "BR_CAS__MEGABOLA_BB__NVIP_EMA_TAC_GM" at bounding box center [365, 531] width 188 height 12
type input "BR_CAS__MEGABOLA_BB__NVIP_EMA_TAC_GM"
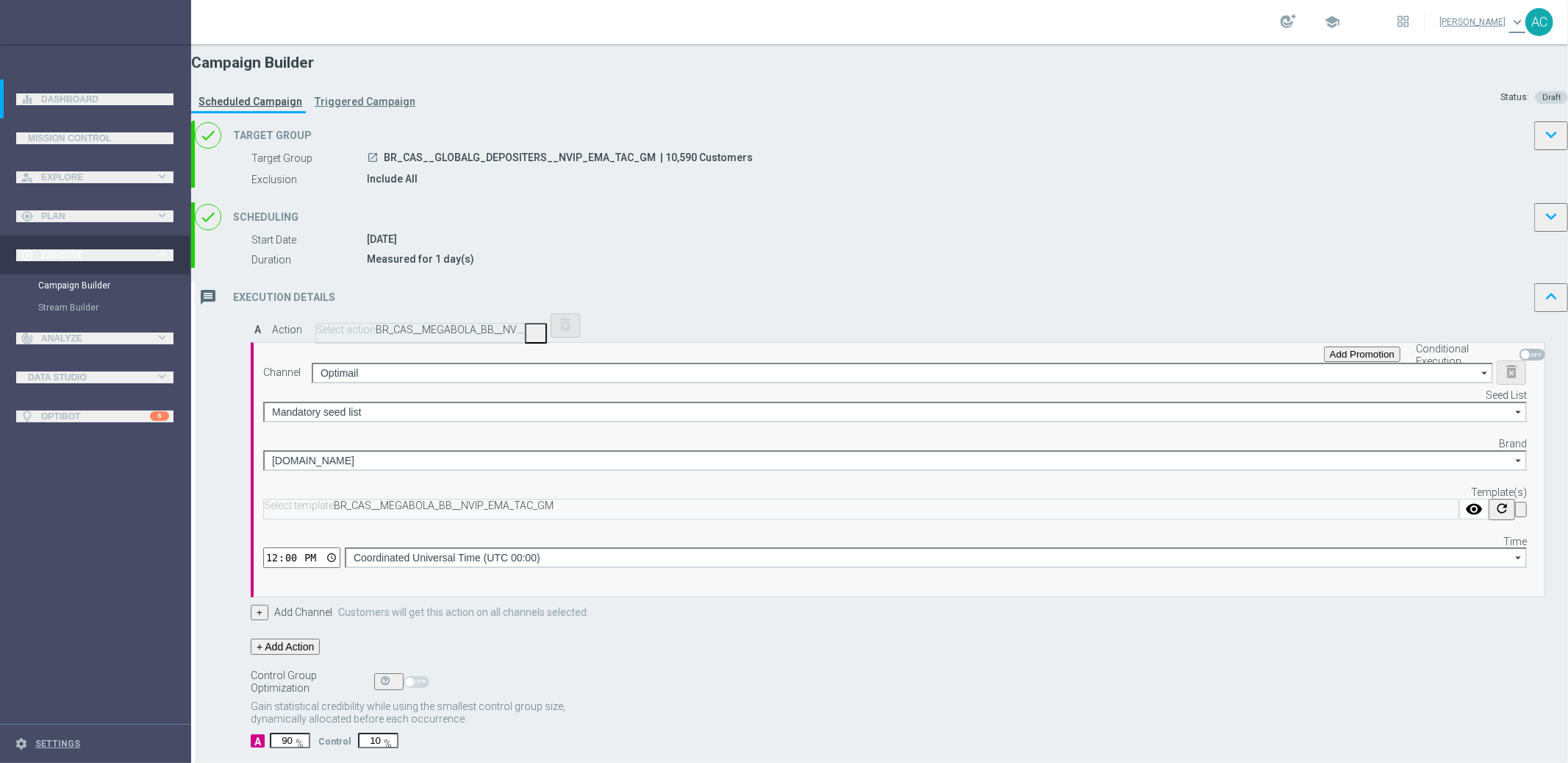
click at [340, 568] on input "12:00" at bounding box center [302, 557] width 77 height 21
type input "14:00"
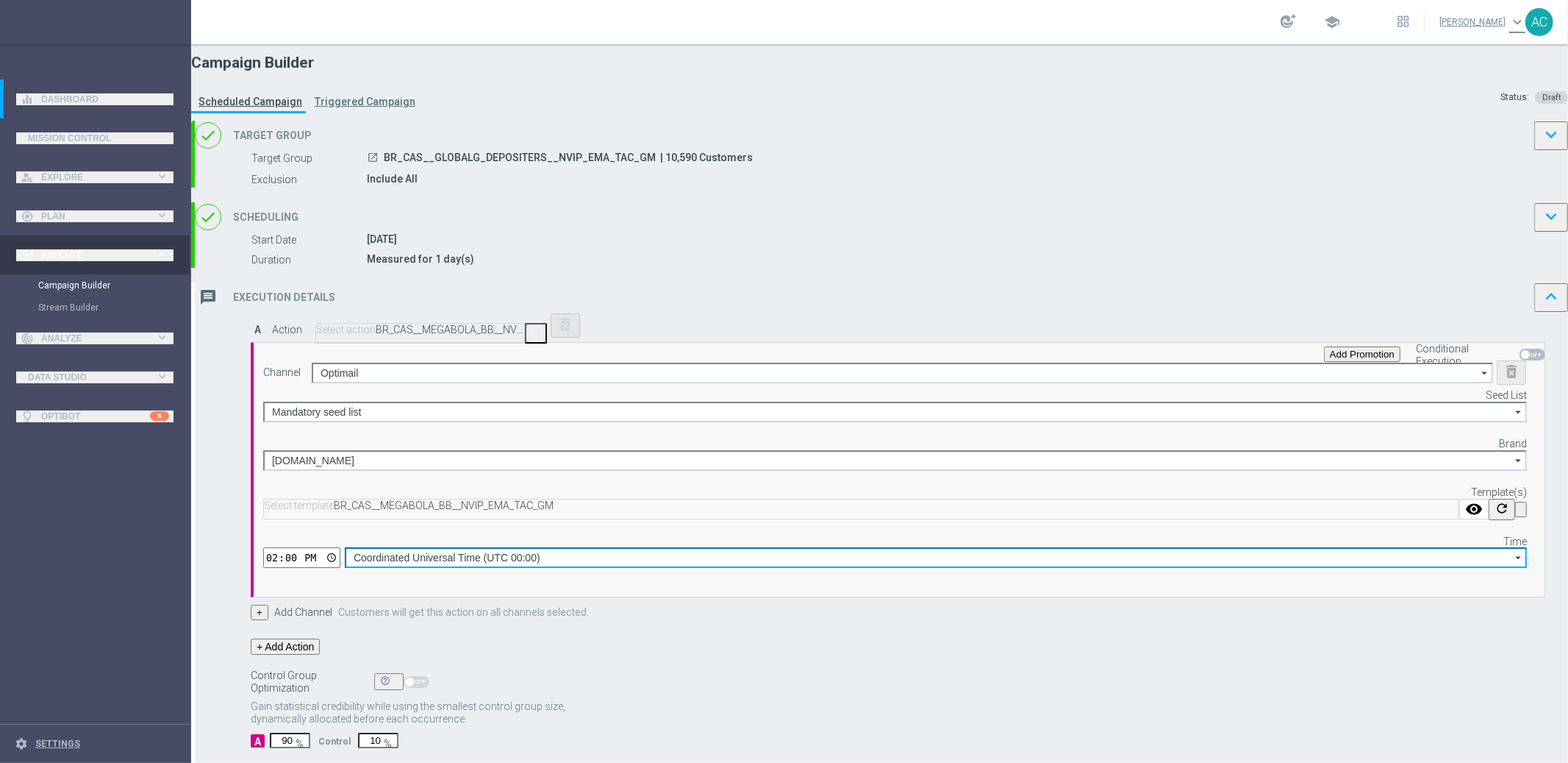
click at [1171, 568] on input "Coordinated Universal Time (UTC 00:00)" at bounding box center [936, 557] width 1183 height 21
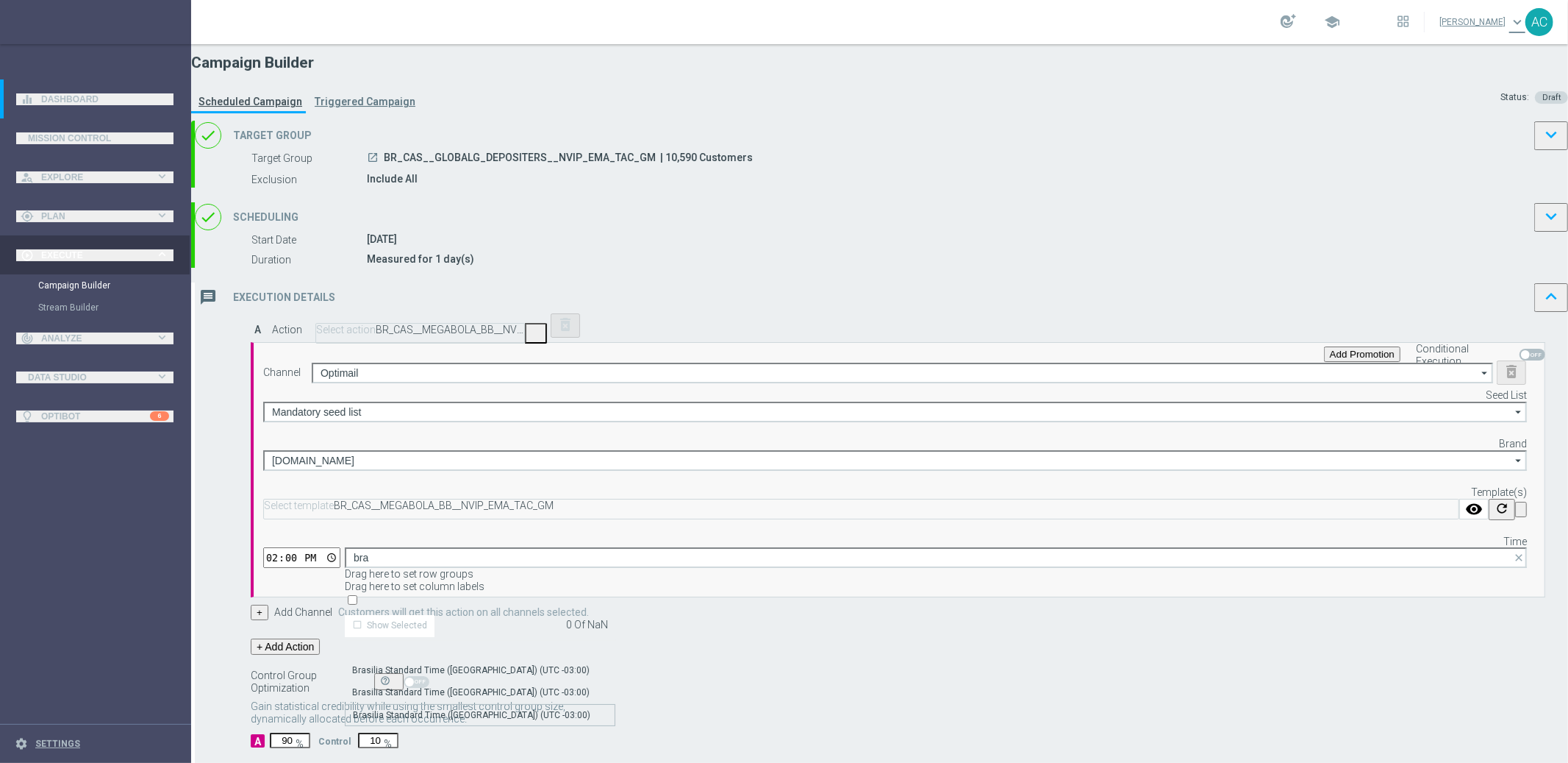
click at [615, 704] on div "Brasilia Standard Time ([GEOGRAPHIC_DATA]) (UTC -03:00)" at bounding box center [479, 715] width 270 height 22
type input "Brasilia Standard Time ([GEOGRAPHIC_DATA]) (UTC -03:00)"
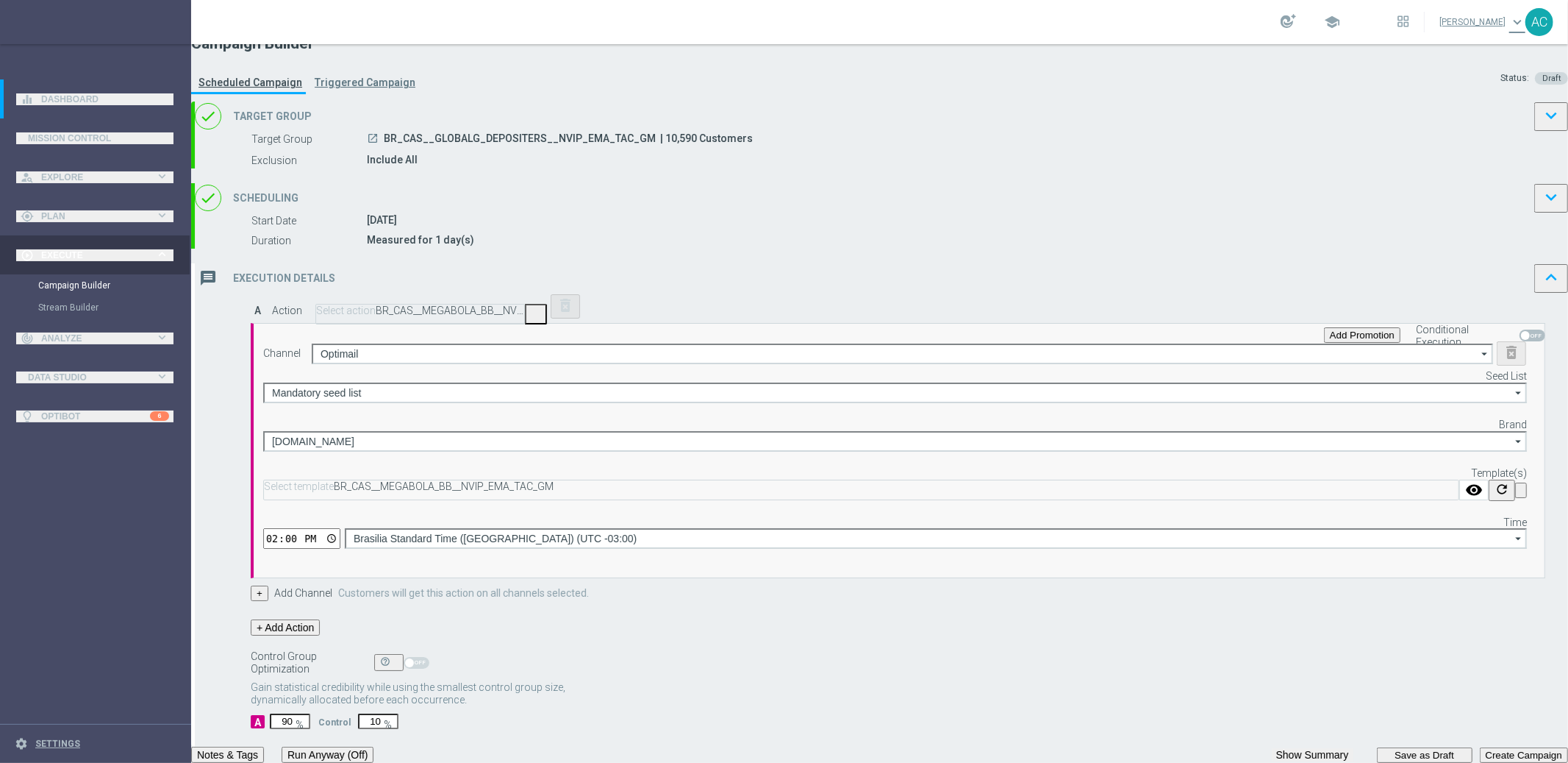
scroll to position [104, 0]
click at [310, 714] on input "90" at bounding box center [289, 722] width 41 height 16
type input "9"
type input "91"
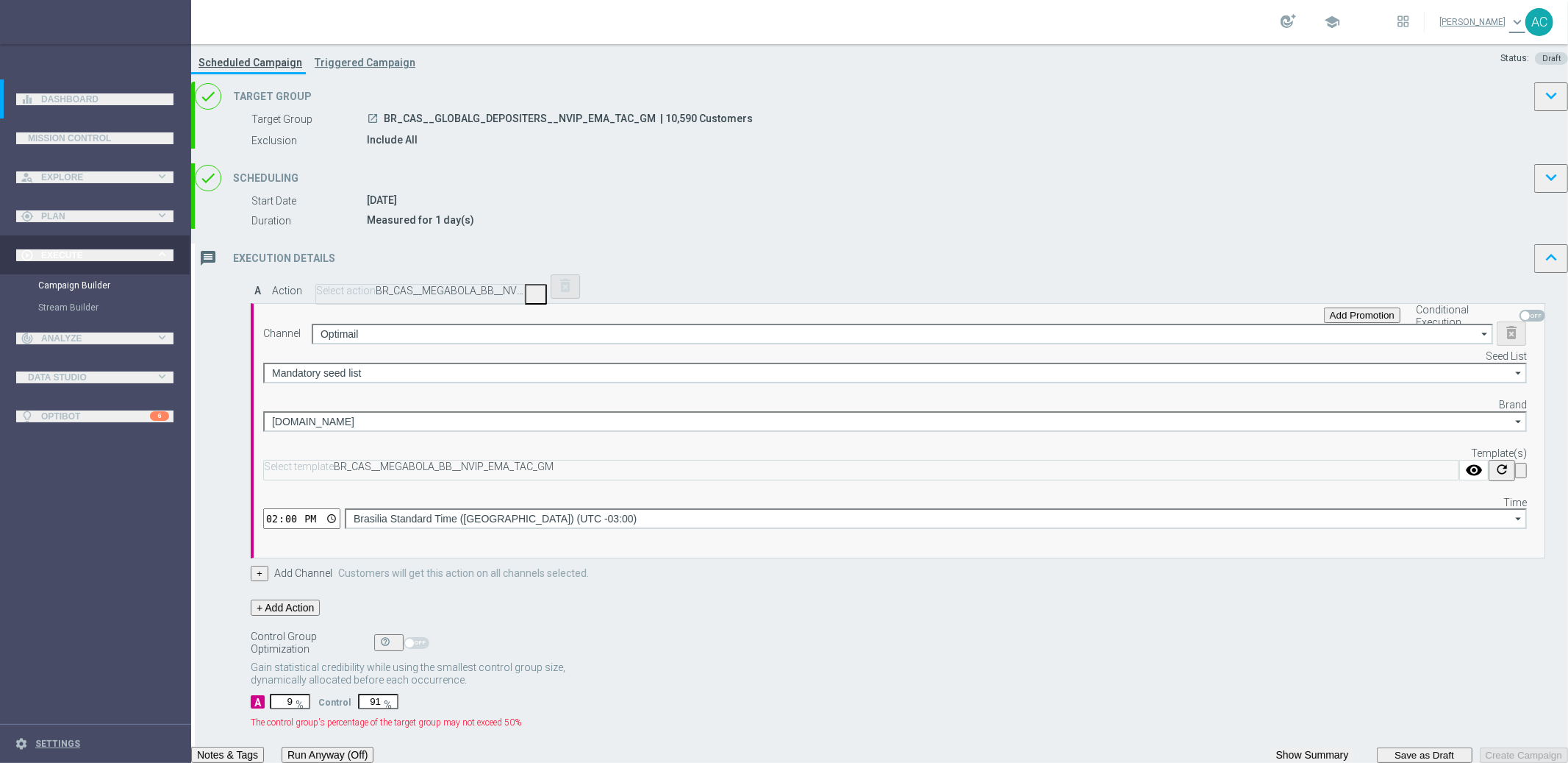
type input "95"
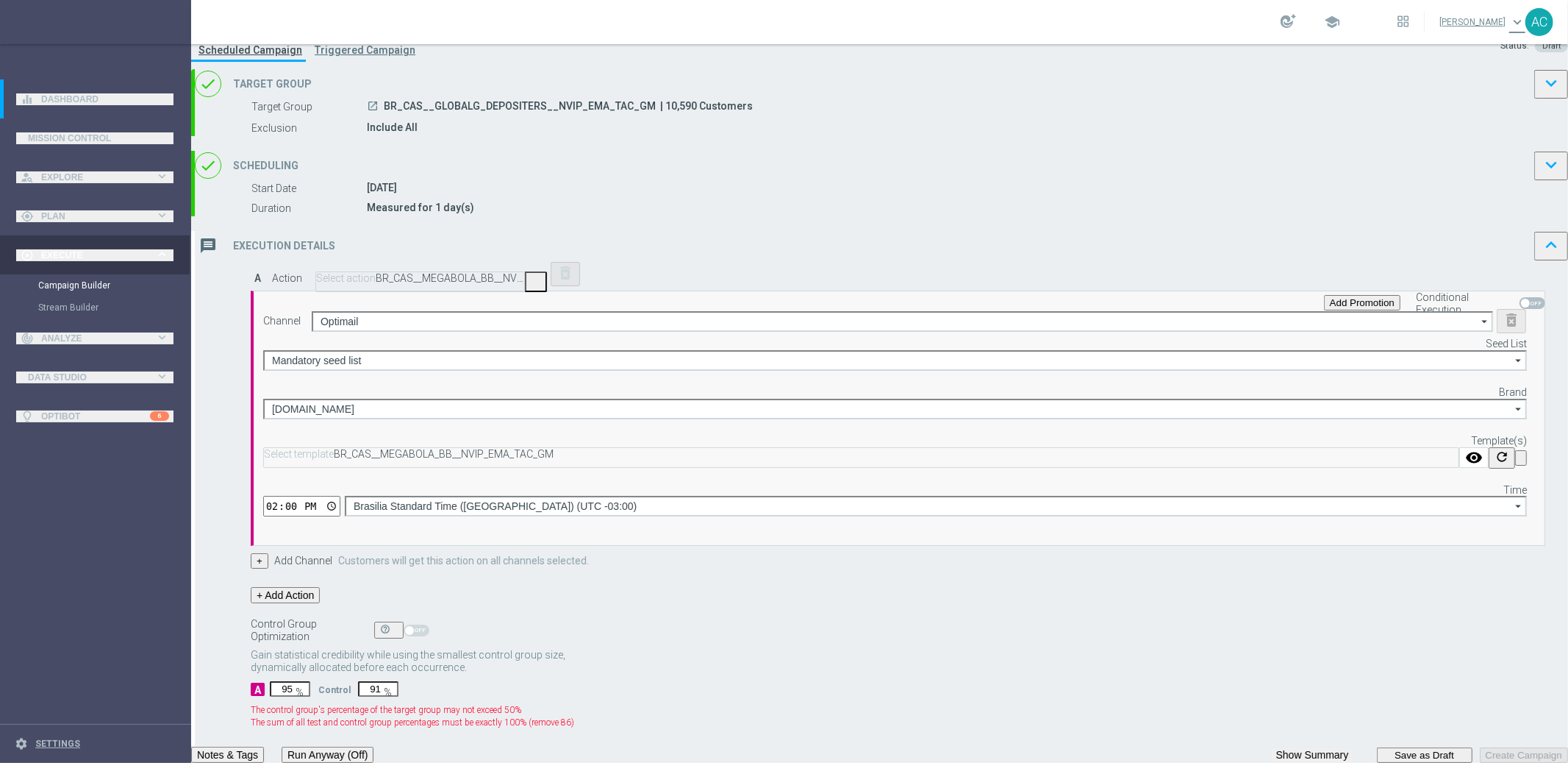
type input "5"
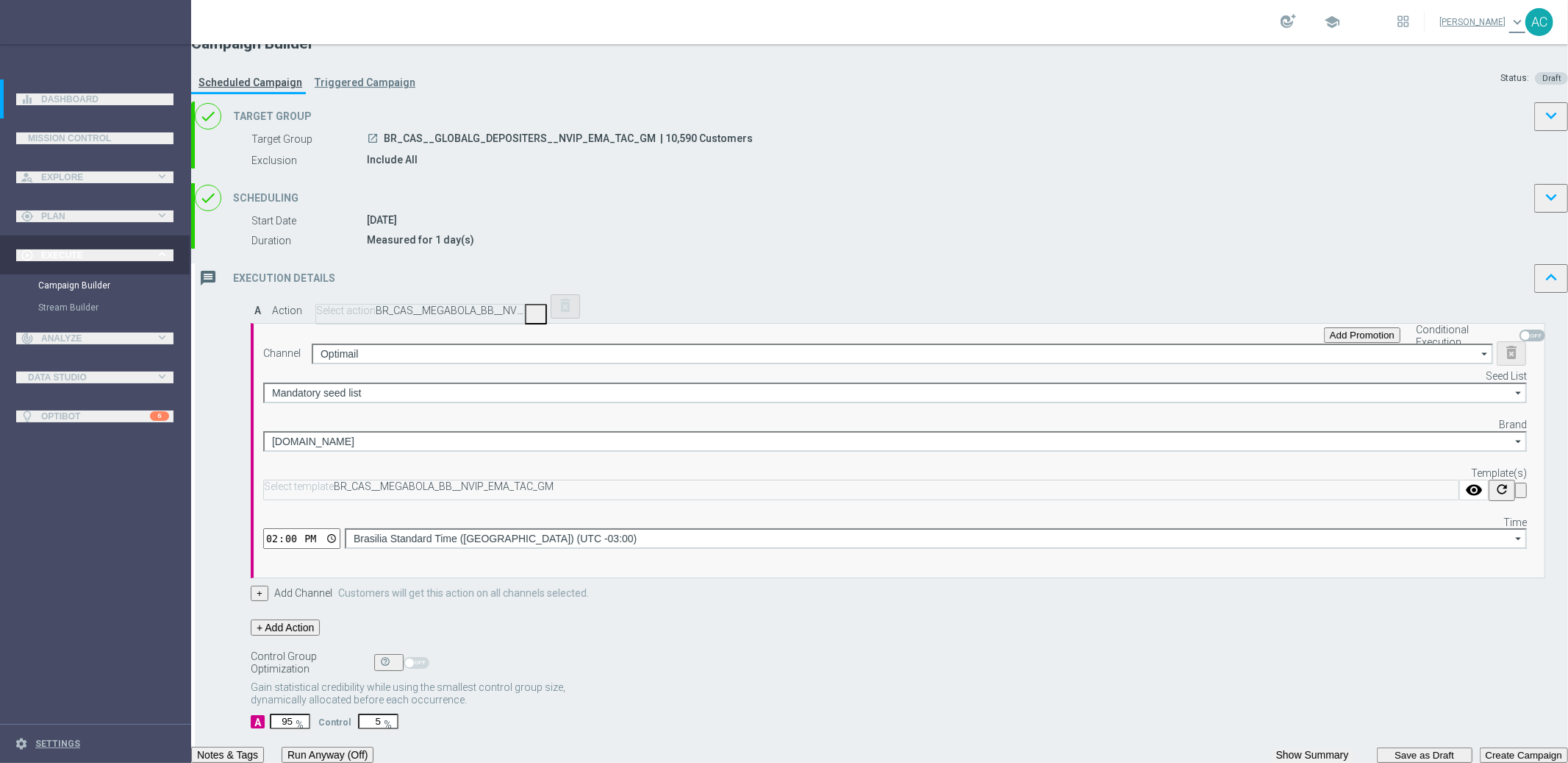
type input "95"
click at [1480, 747] on button "Create Campaign" at bounding box center [1524, 755] width 88 height 16
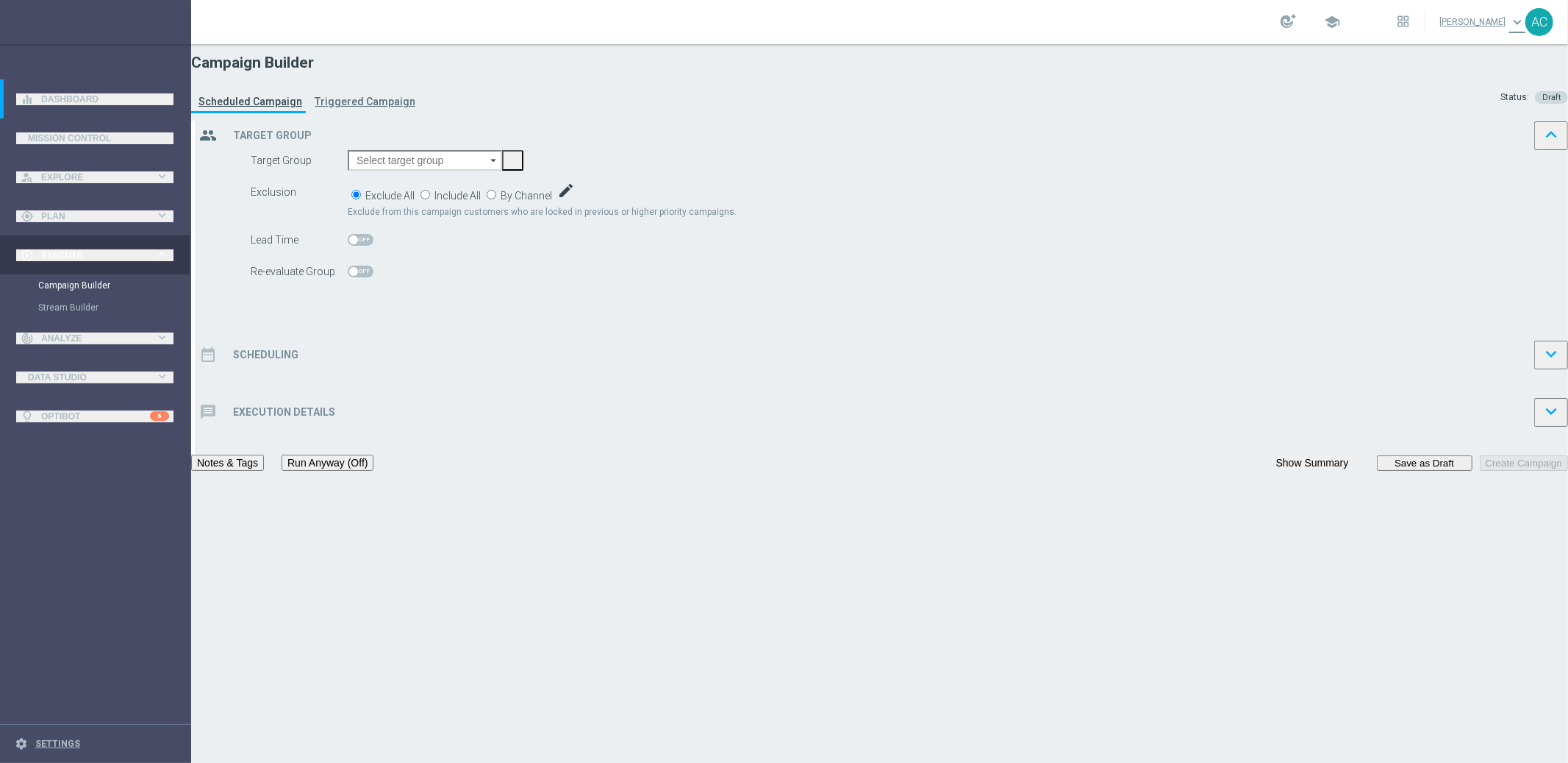
scroll to position [0, 0]
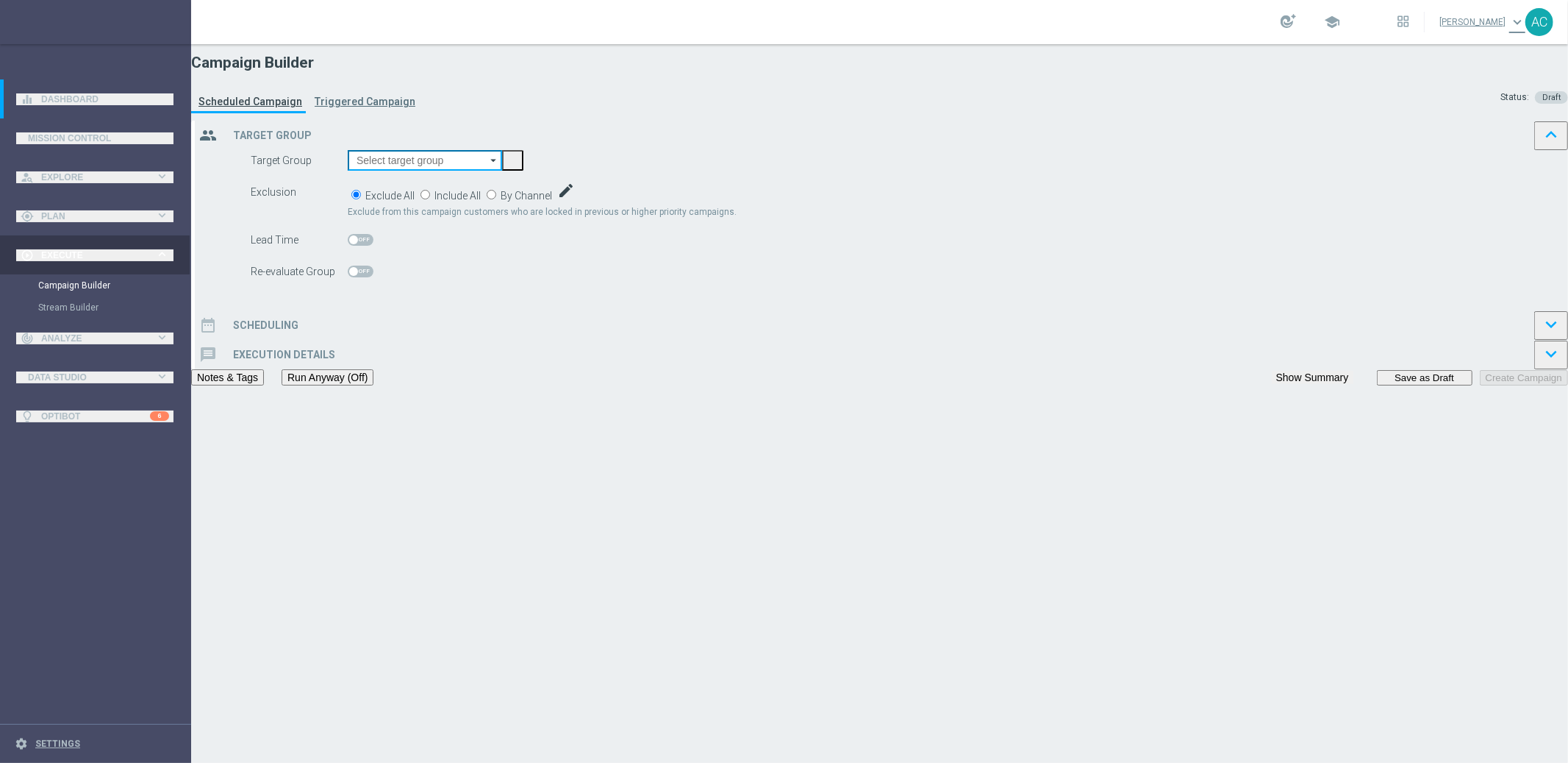
click at [502, 170] on input at bounding box center [425, 161] width 155 height 21
paste input "BR_CAS__GLOBALG_DEPOSITERS__NVIP_RI_TAC_GM"
click at [533, 235] on div "BR_CAS__GLOBALG_DEPOSITERS__NVIP_RI_TAC_GM" at bounding box center [444, 248] width 178 height 27
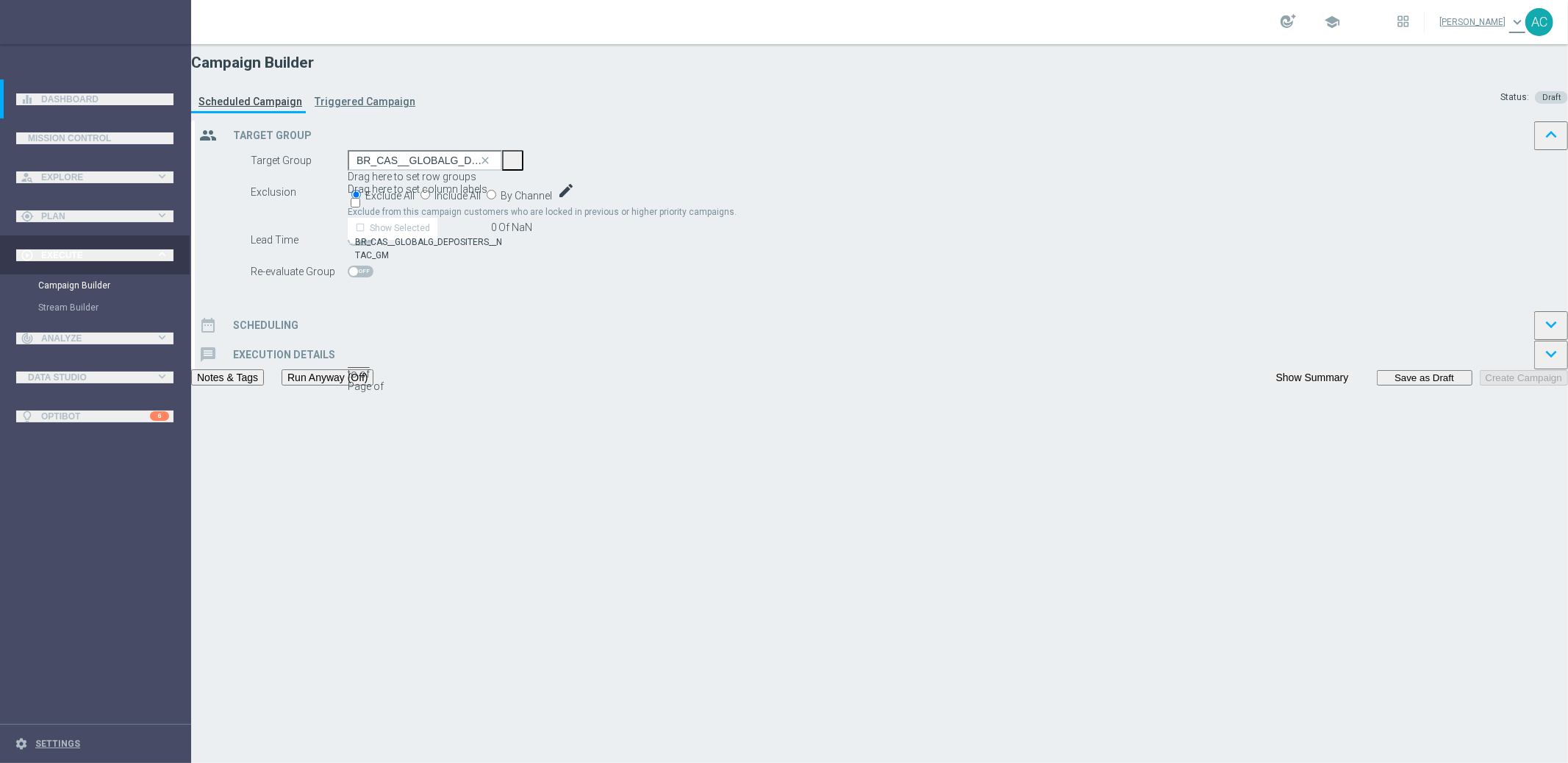
type input "BR_CAS__GLOBALG_DEPOSITERS__NVIP_RI_TAC_GM"
click at [481, 201] on span "Include All" at bounding box center [458, 196] width 47 height 12
click at [430, 200] on input "Include All" at bounding box center [425, 194] width 10 height 10
radio input "true"
click at [299, 332] on h2 "Scheduling" at bounding box center [266, 325] width 66 height 12
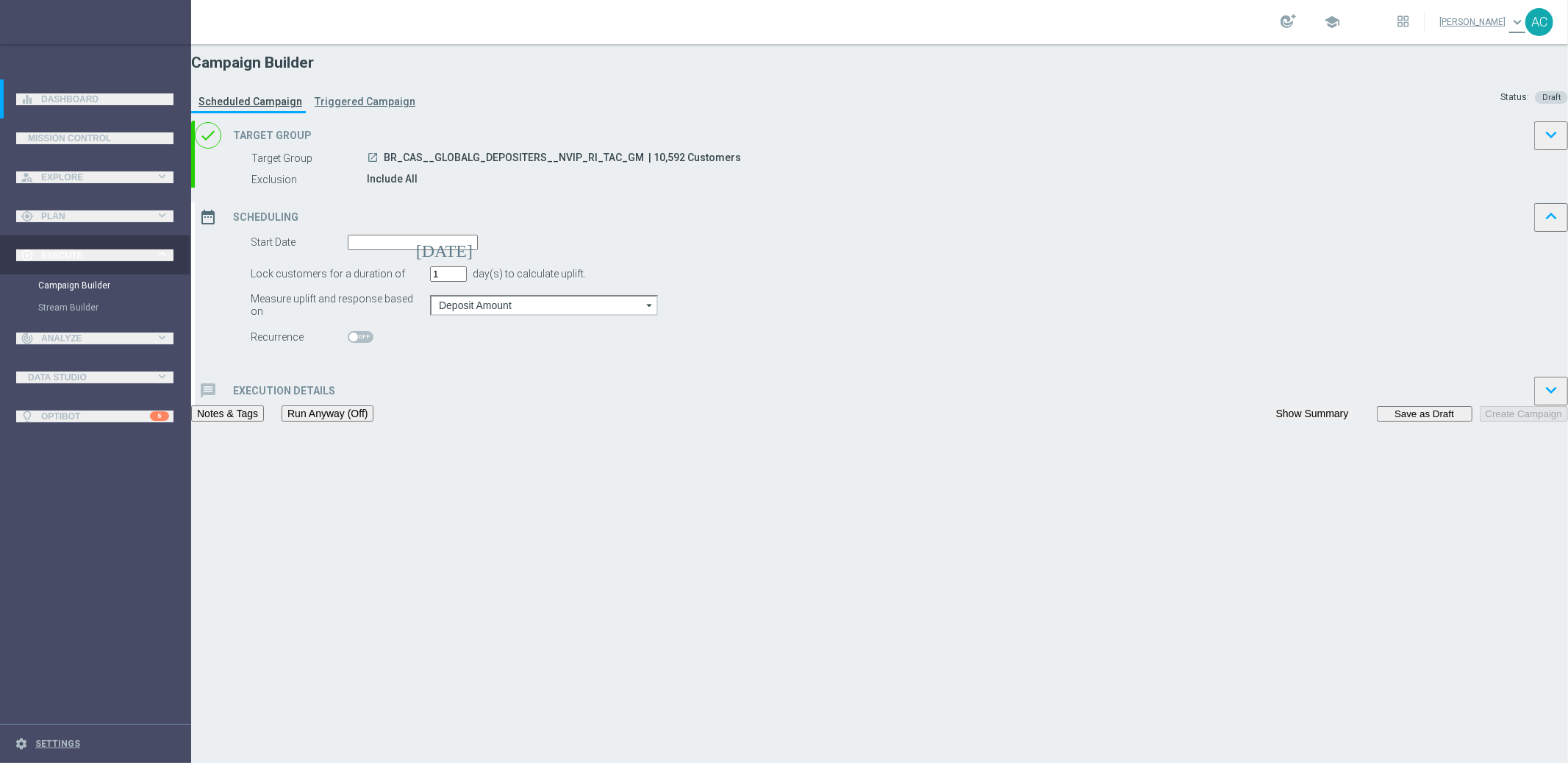
click at [733, 232] on div "date_range Scheduling keyboard_arrow_up" at bounding box center [882, 217] width 1374 height 29
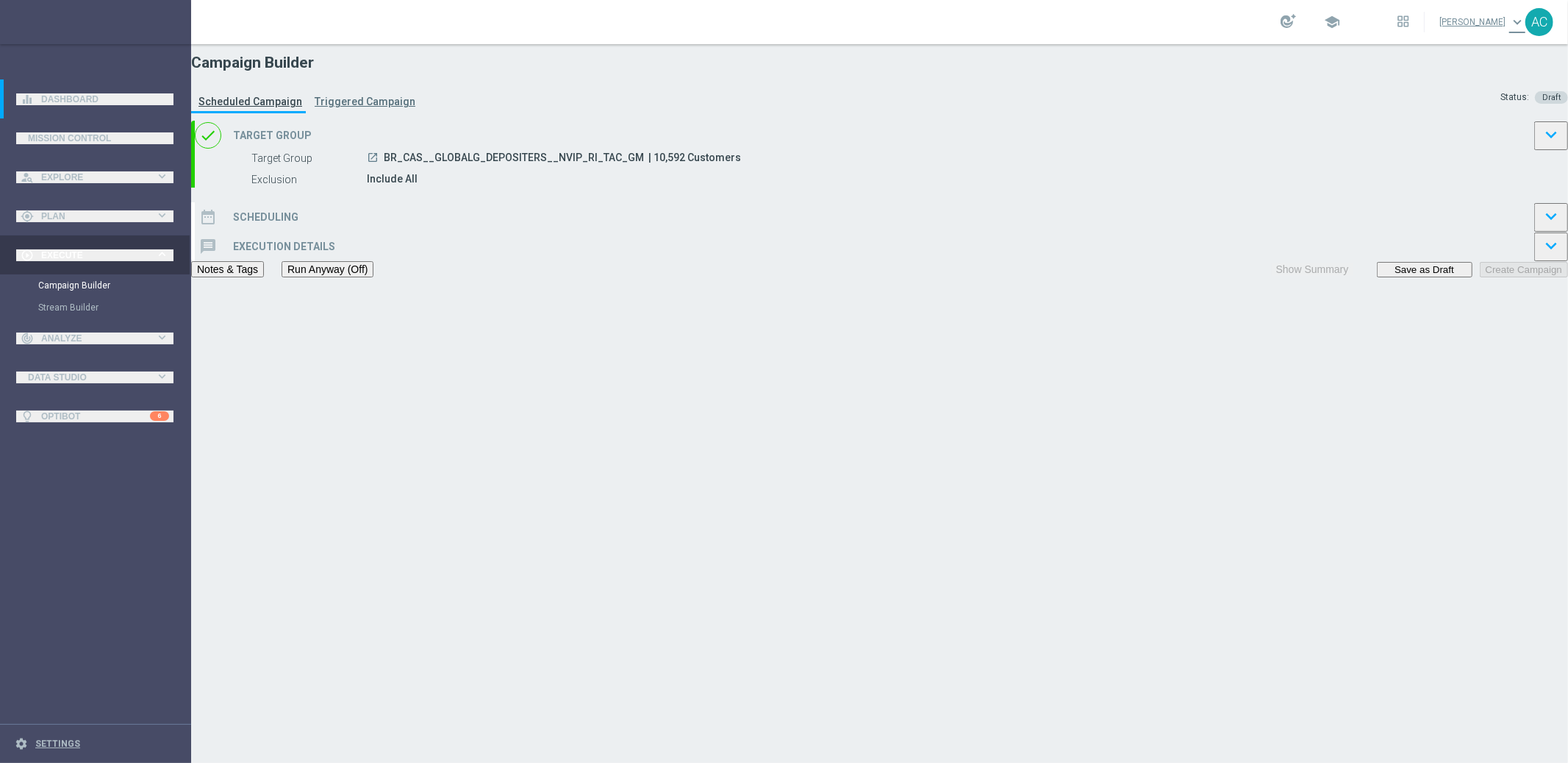
click at [693, 232] on div "date_range Scheduling keyboard_arrow_down" at bounding box center [882, 217] width 1374 height 29
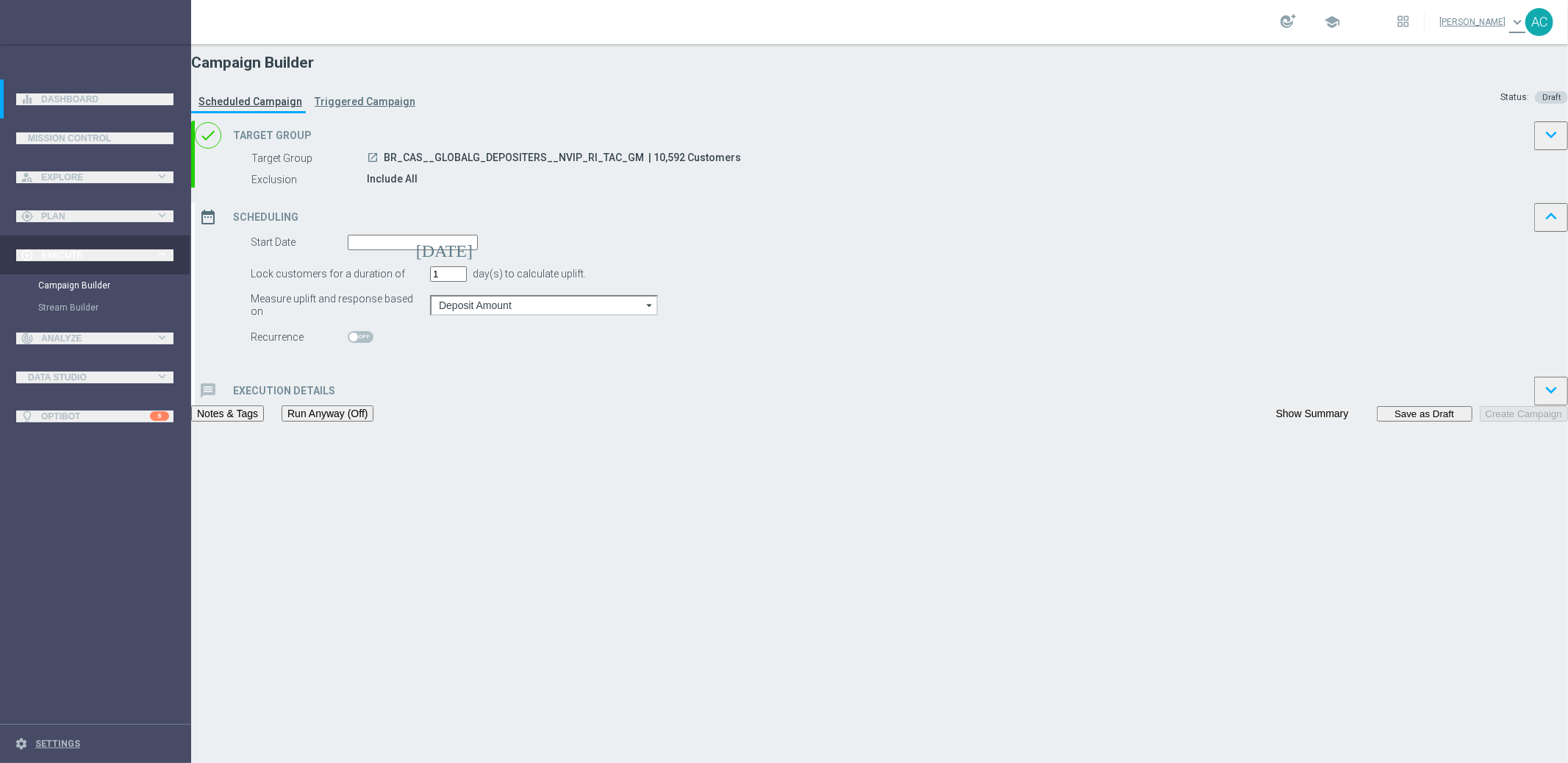
click at [478, 250] on input at bounding box center [413, 243] width 130 height 16
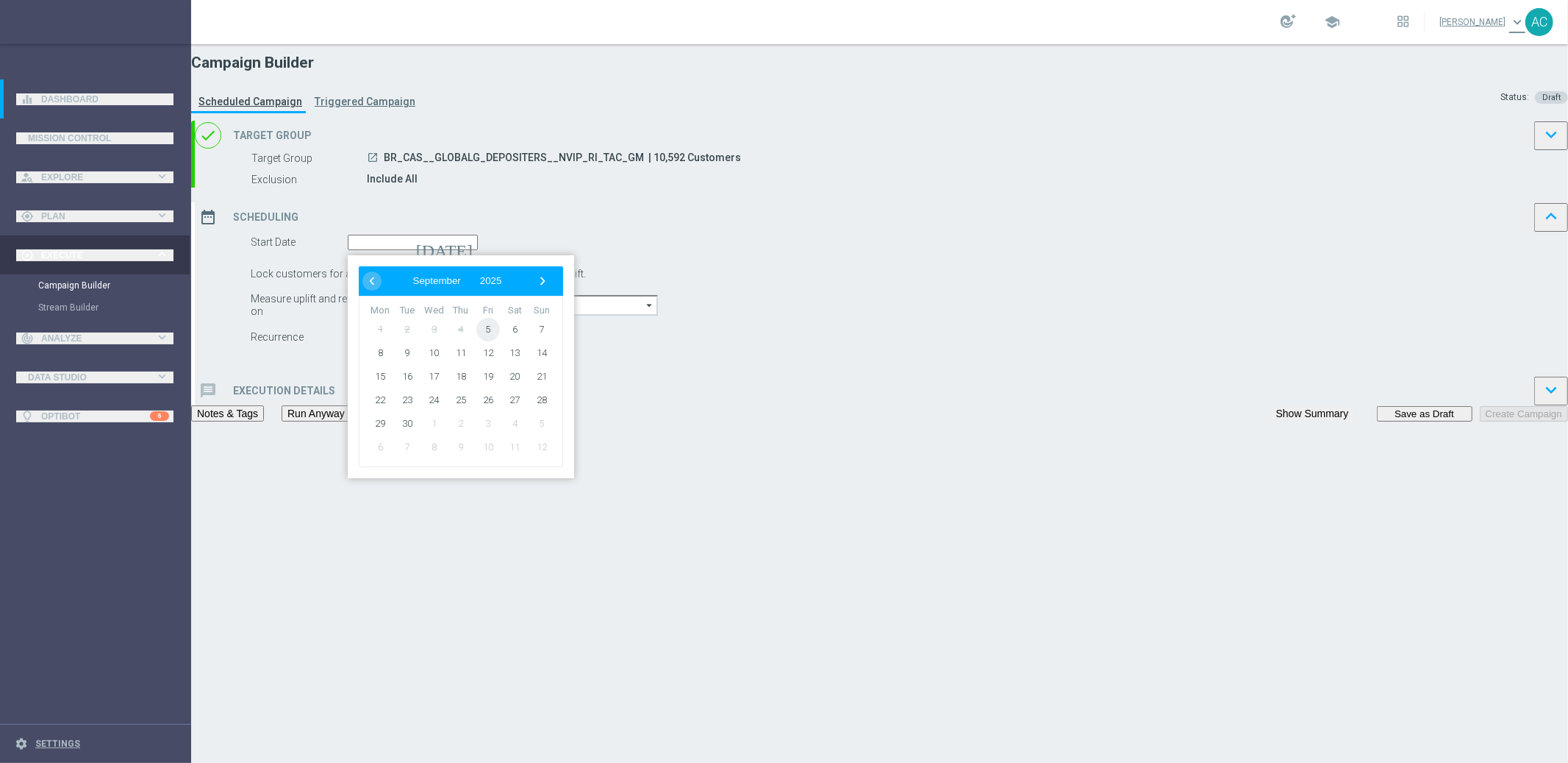
click at [500, 341] on span "5" at bounding box center [488, 329] width 23 height 23
type input "05 Sep 2025"
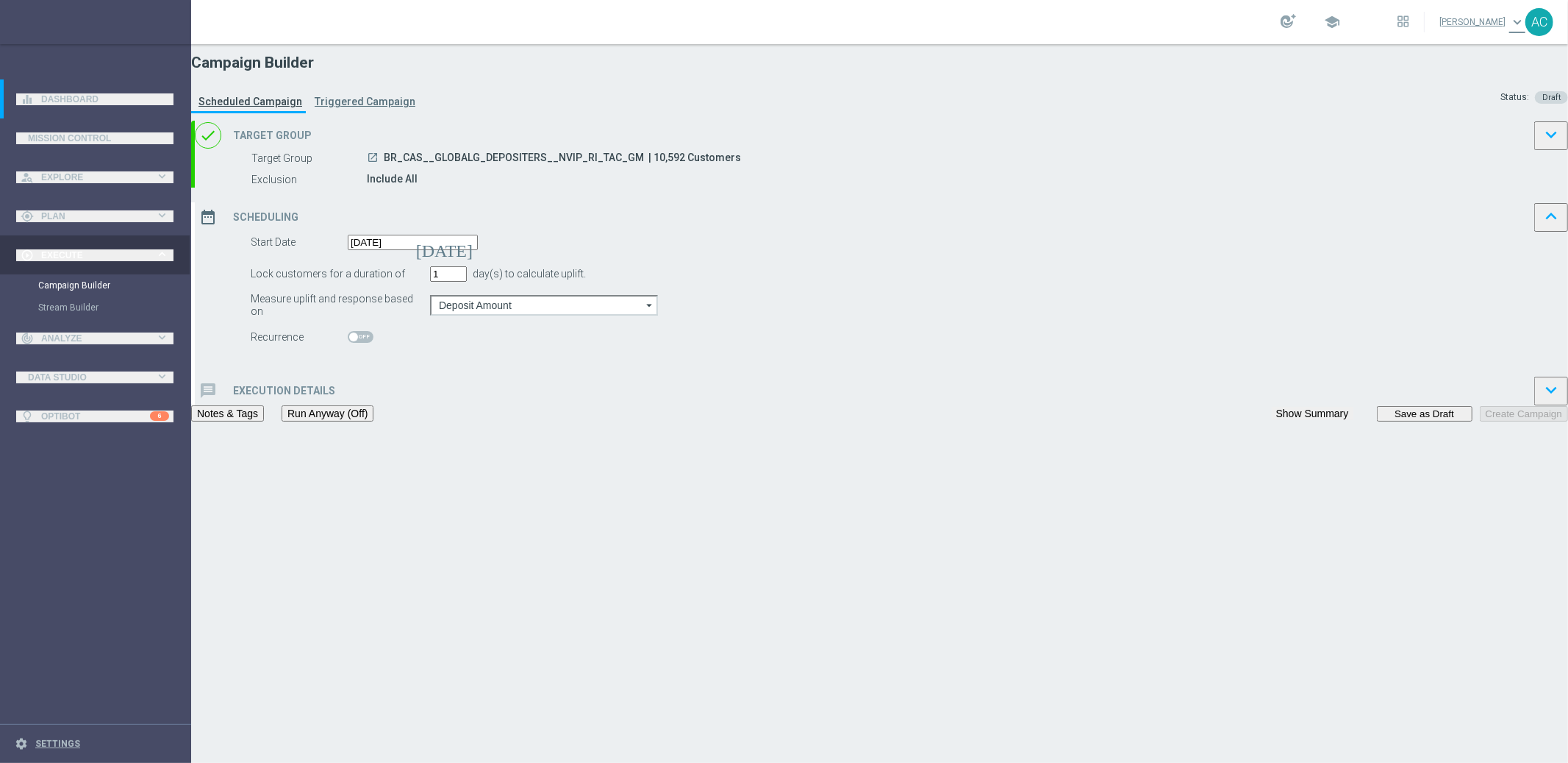
click at [335, 397] on h2 "Execution Details" at bounding box center [284, 391] width 102 height 12
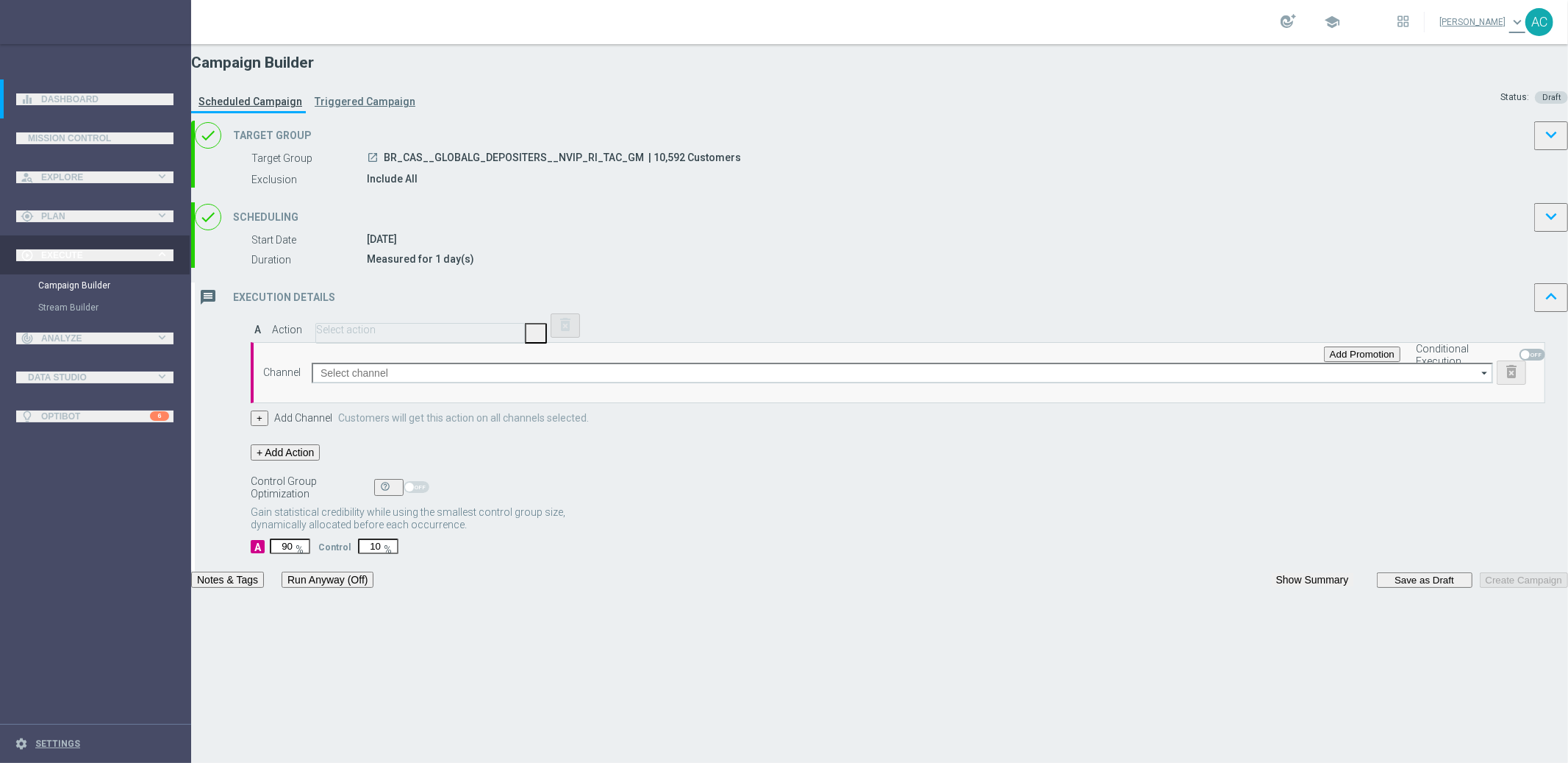
click at [524, 335] on input "text" at bounding box center [420, 329] width 208 height 11
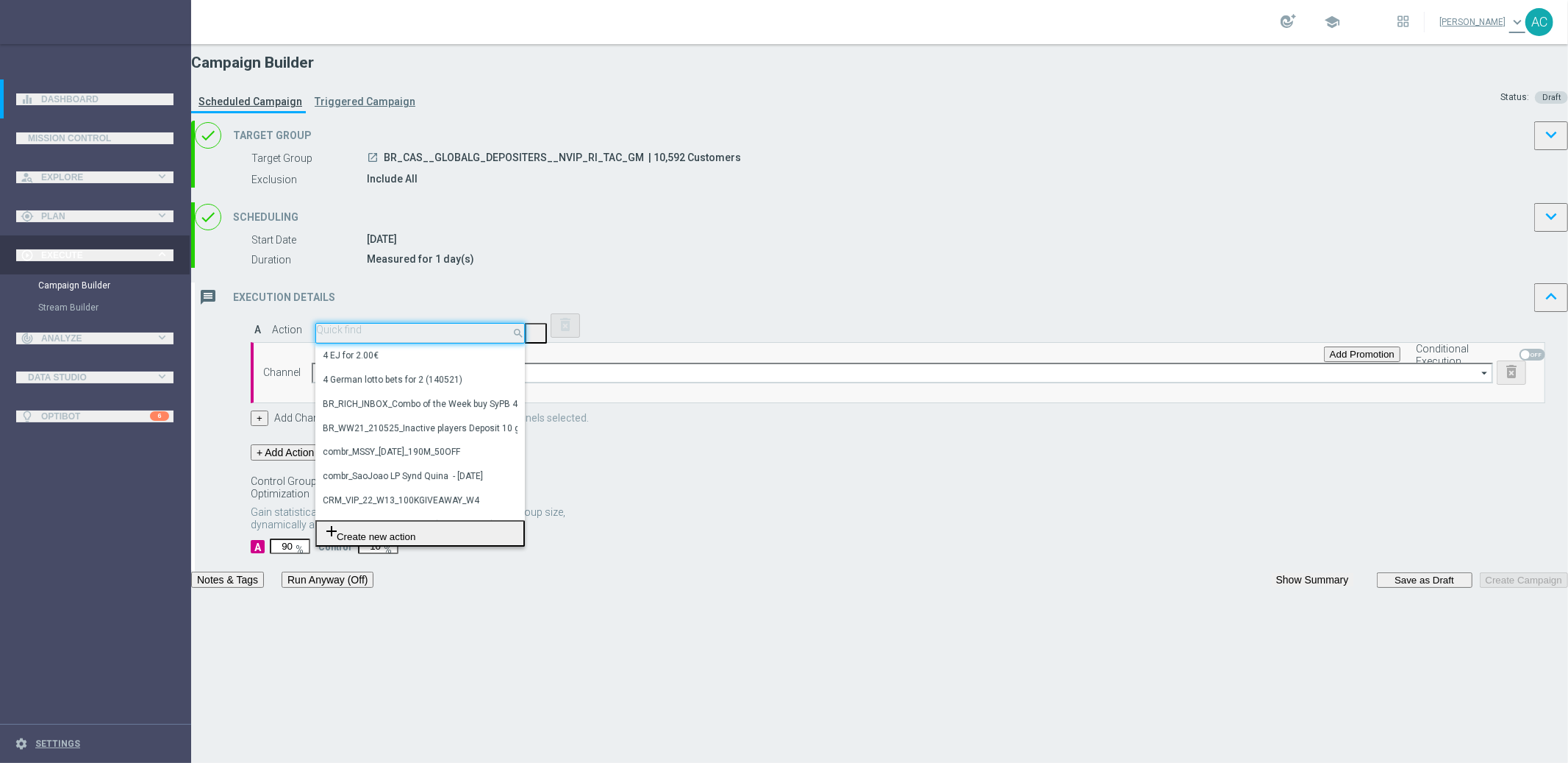
paste input "BR_CAS__MEGABOLA__NVIP_RI_TAC_GM"
type input "BR_CAS__MEGABOLA__NVIP_RI_TAC_GM"
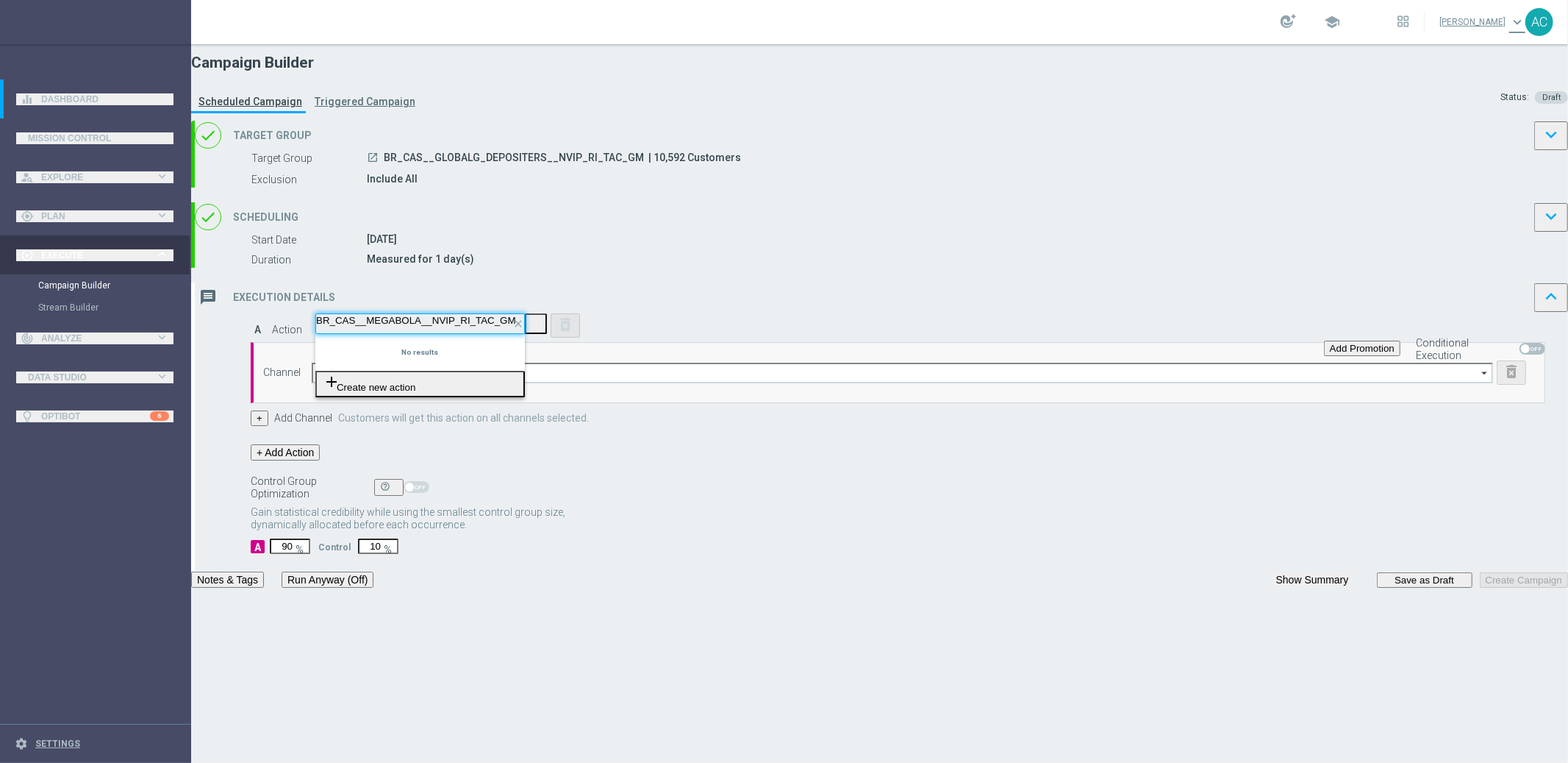
click at [525, 397] on button "add_new Create new action" at bounding box center [420, 384] width 210 height 27
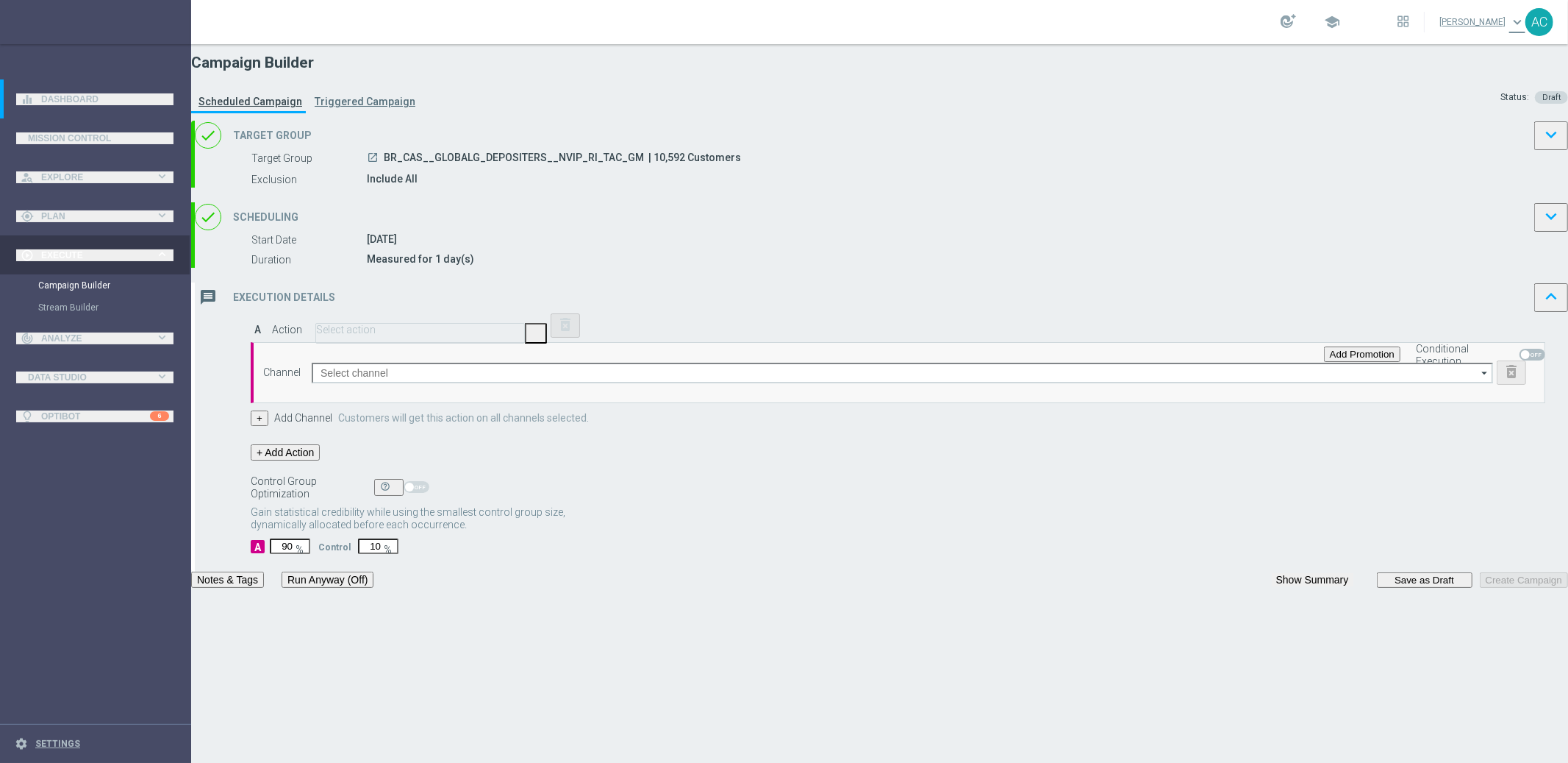
type input "BR_CAS__MEGABOLA__NVIP_RI_TAC_GM"
checkbox input "true"
click at [63, 722] on button "Save" at bounding box center [46, 729] width 34 height 16
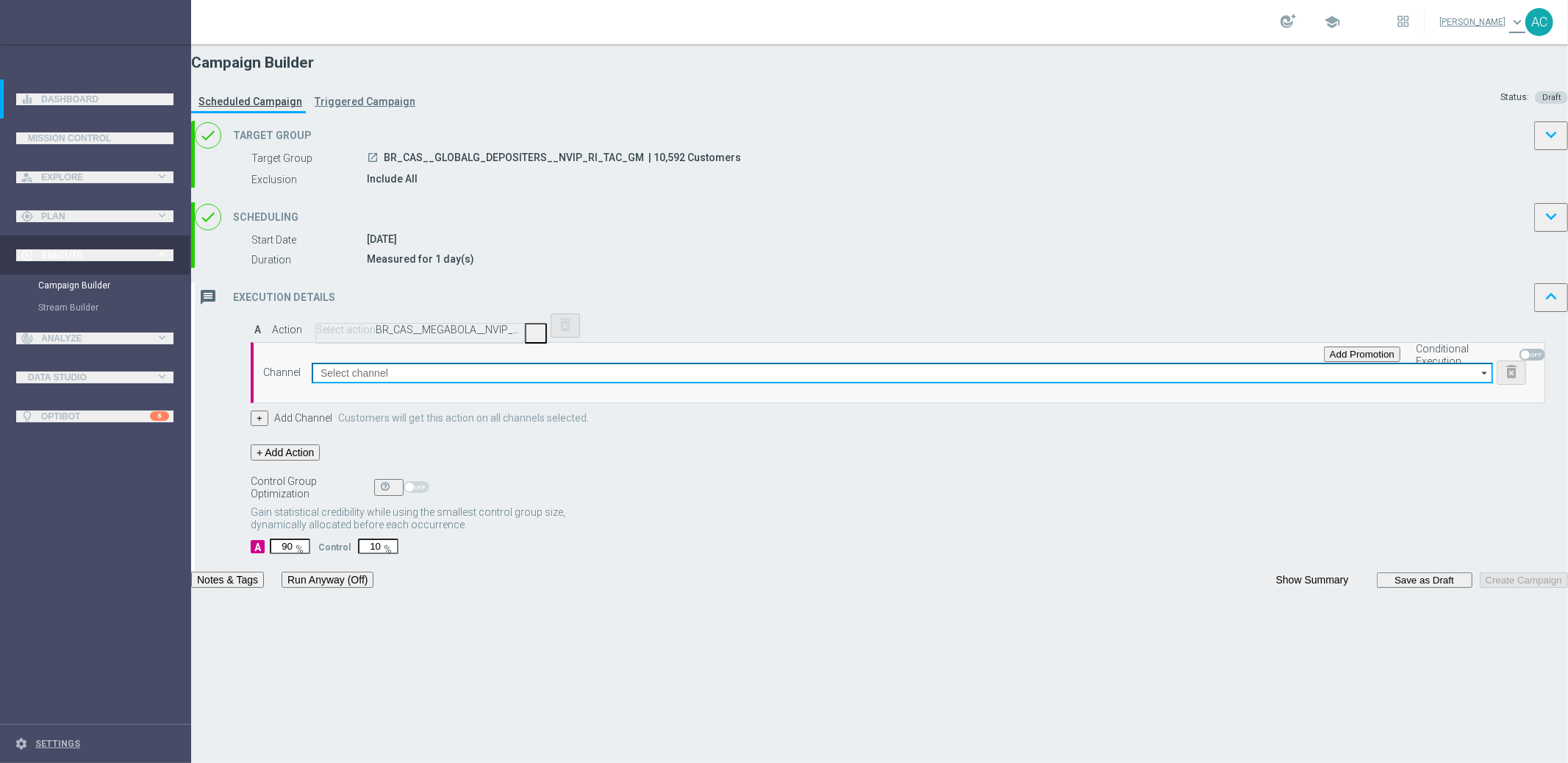
click at [639, 383] on input at bounding box center [903, 373] width 1182 height 21
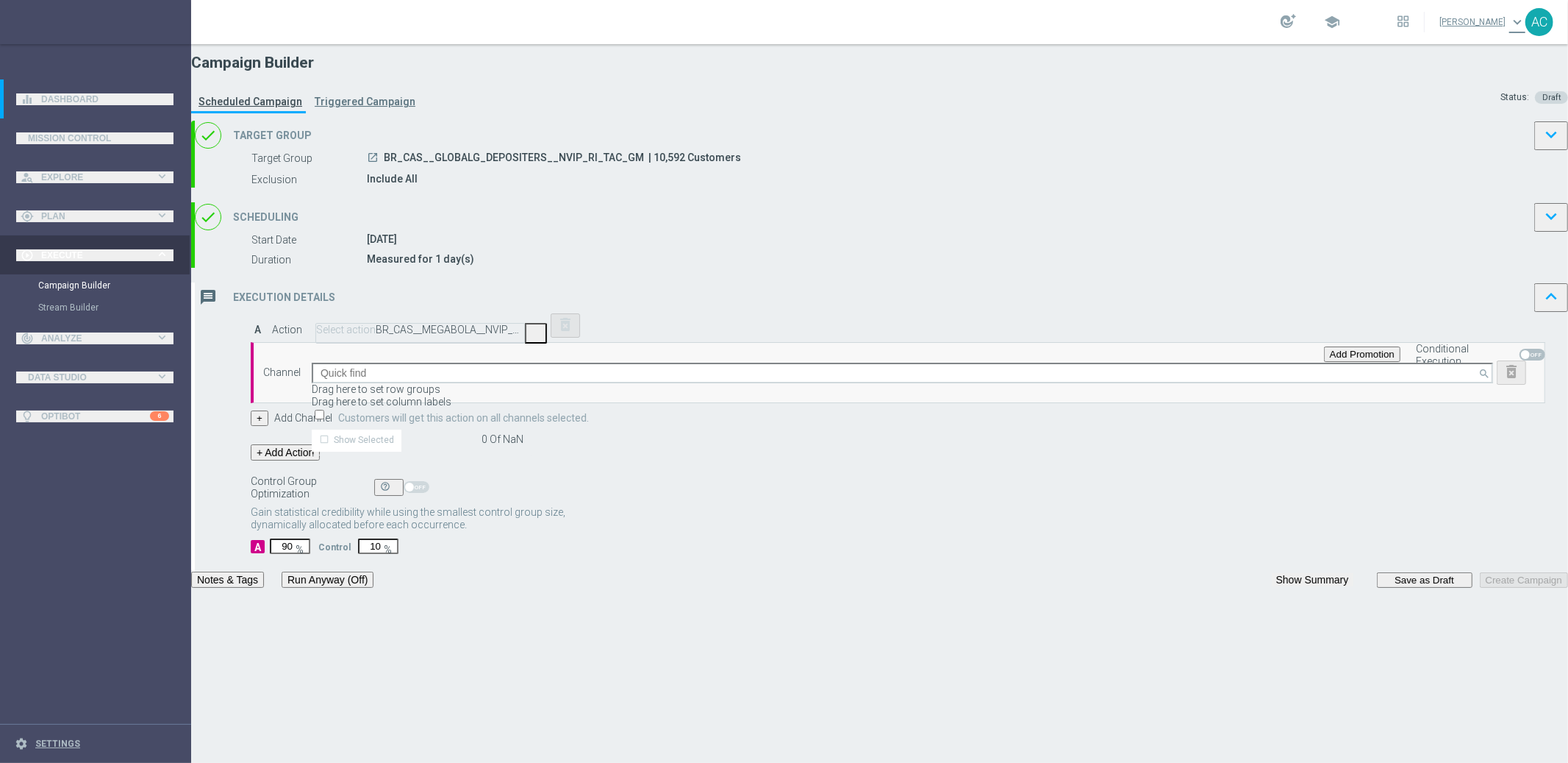
type input "Optimail"
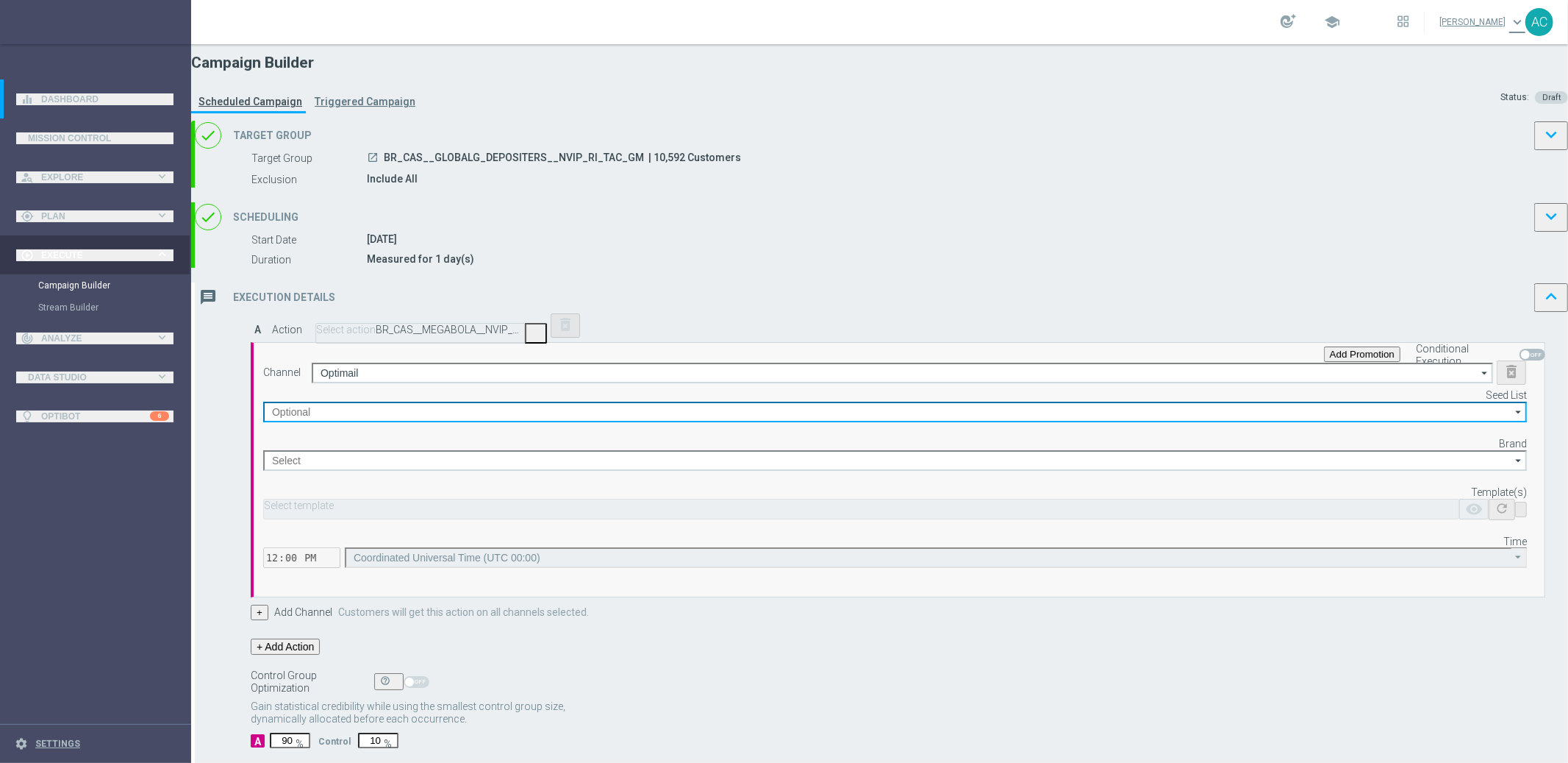
click at [964, 423] on input at bounding box center [895, 412] width 1264 height 21
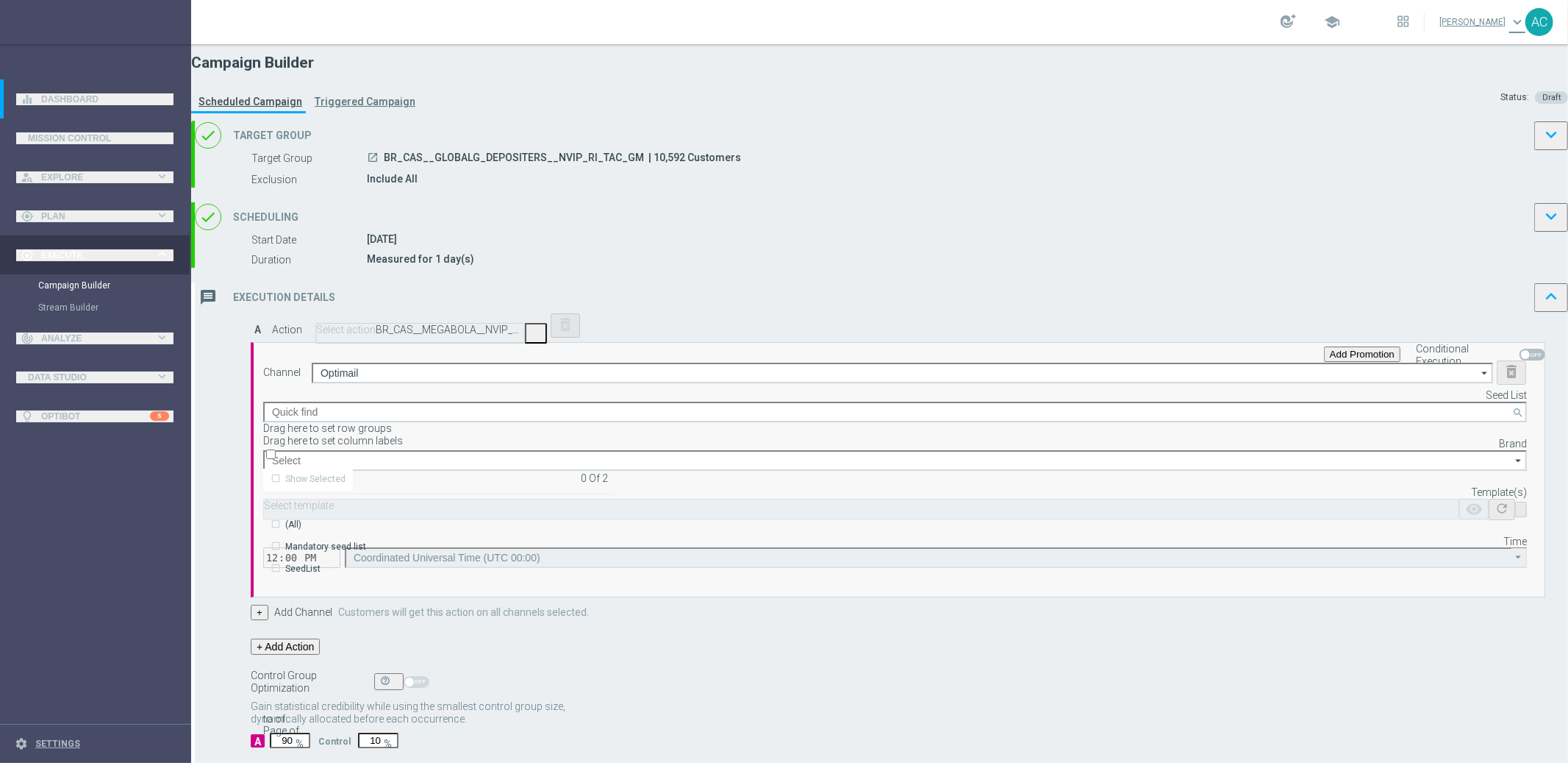
click at [366, 540] on div "Mandatory seed list" at bounding box center [326, 546] width 81 height 13
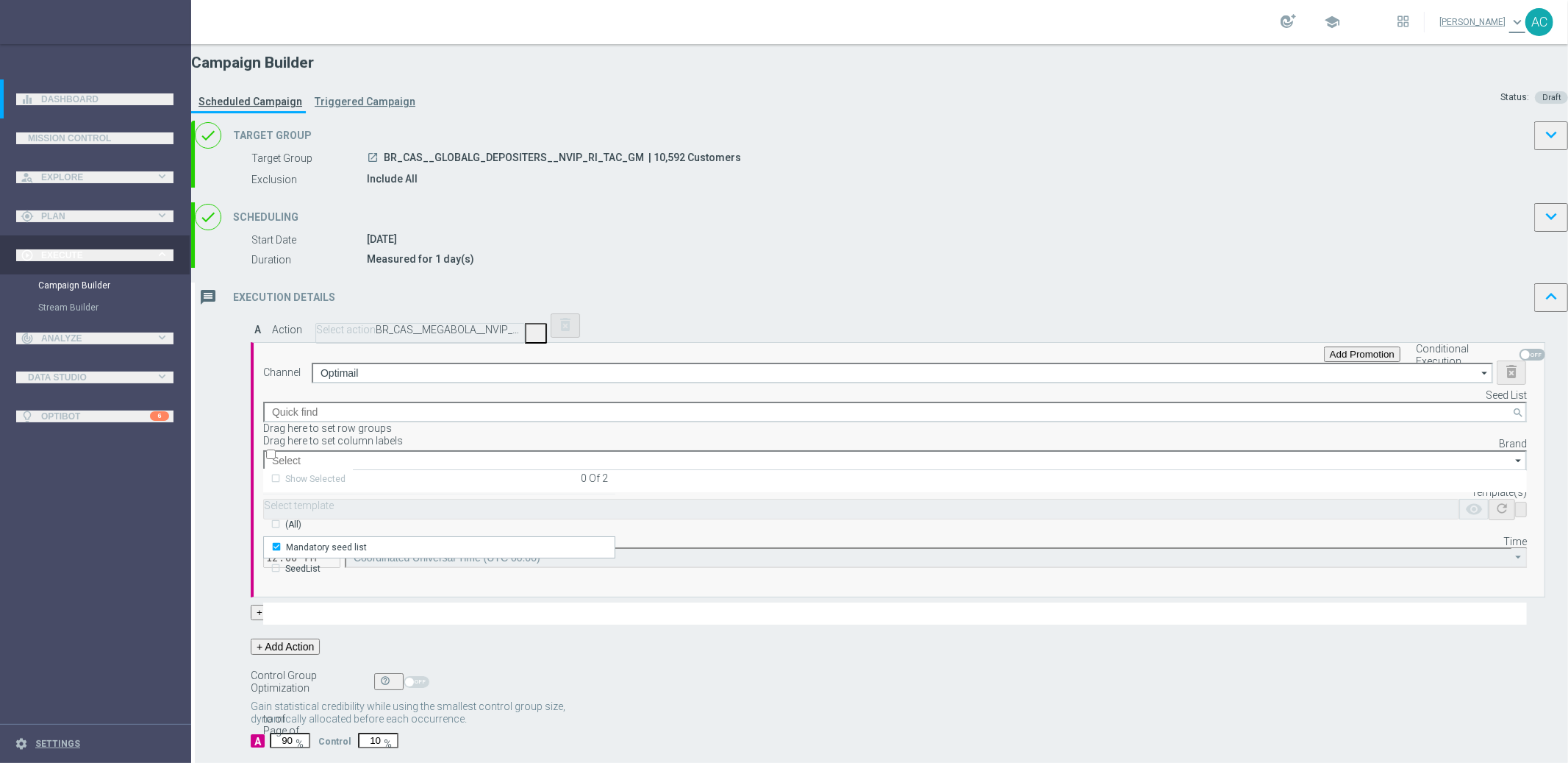
click at [728, 538] on div "Channel Optimail Optimail arrow_drop_down Drag here to set row groups Drag here…" at bounding box center [895, 464] width 1264 height 207
type input "Mandatory seed list"
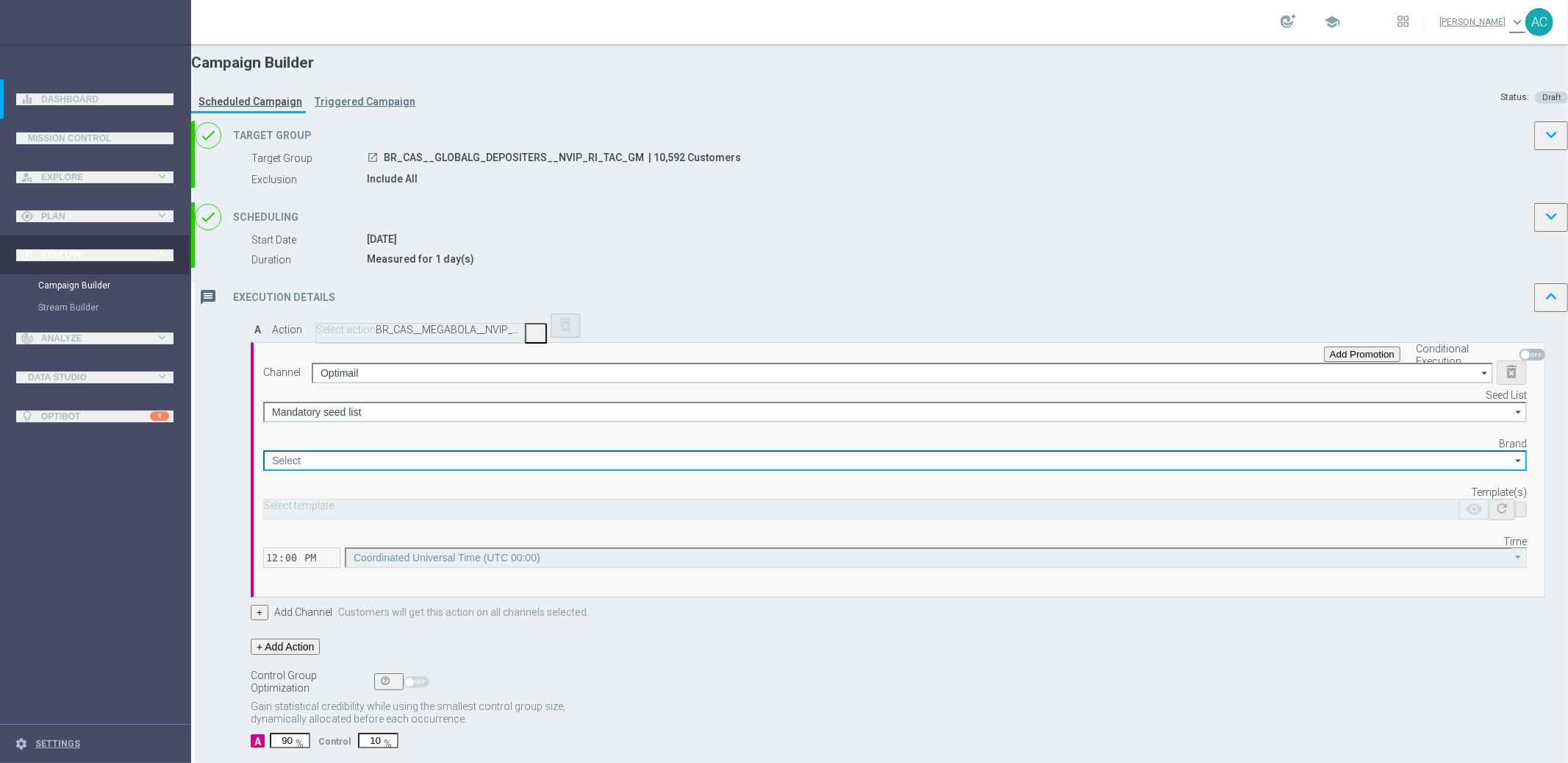
click at [936, 471] on input at bounding box center [895, 461] width 1264 height 21
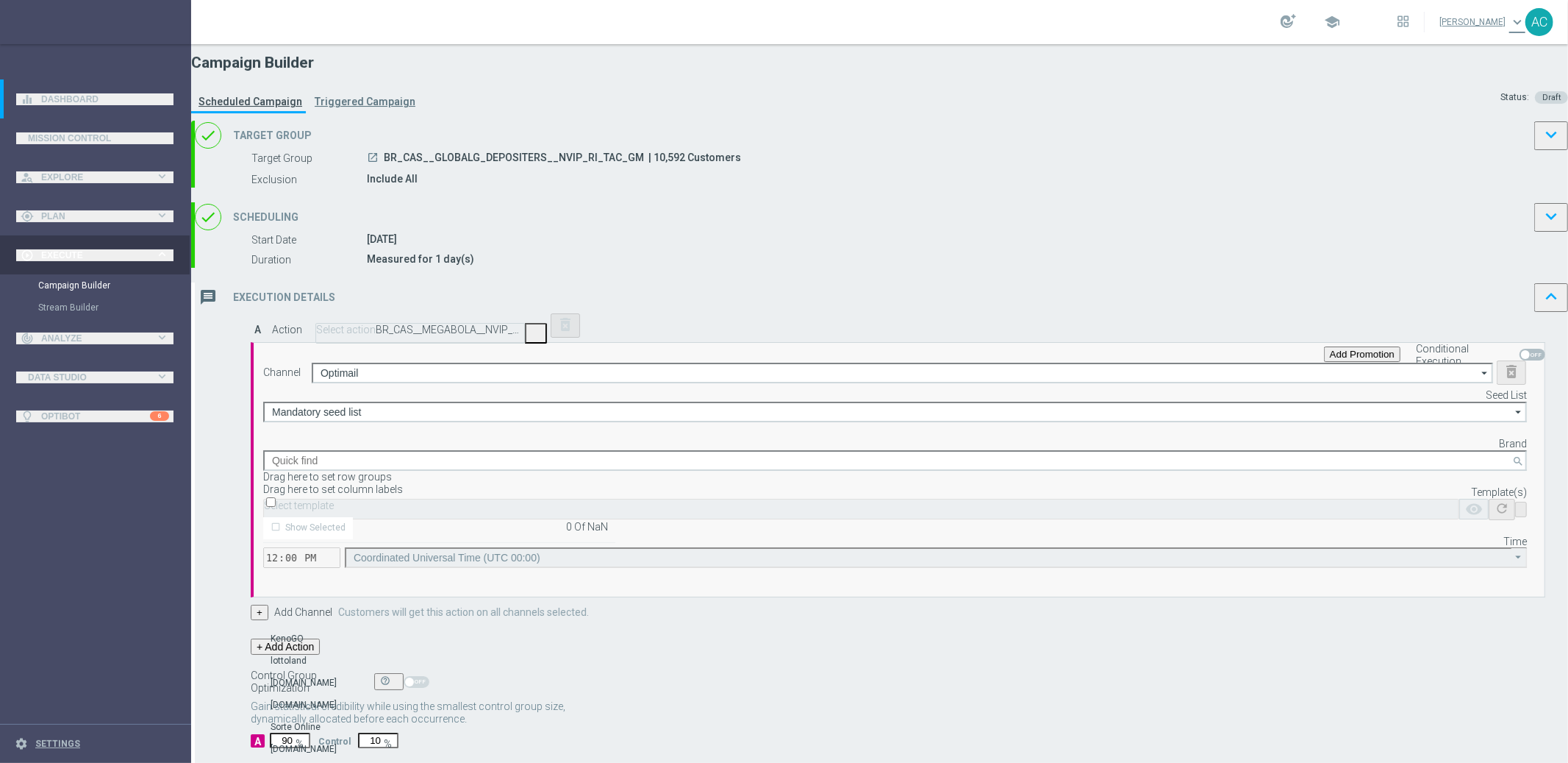
drag, startPoint x: 608, startPoint y: 458, endPoint x: 614, endPoint y: 463, distance: 7.8
click at [609, 458] on div "Channel Optimail Optimail arrow_drop_down Drag here to set row groups Drag here…" at bounding box center [898, 469] width 1295 height 255
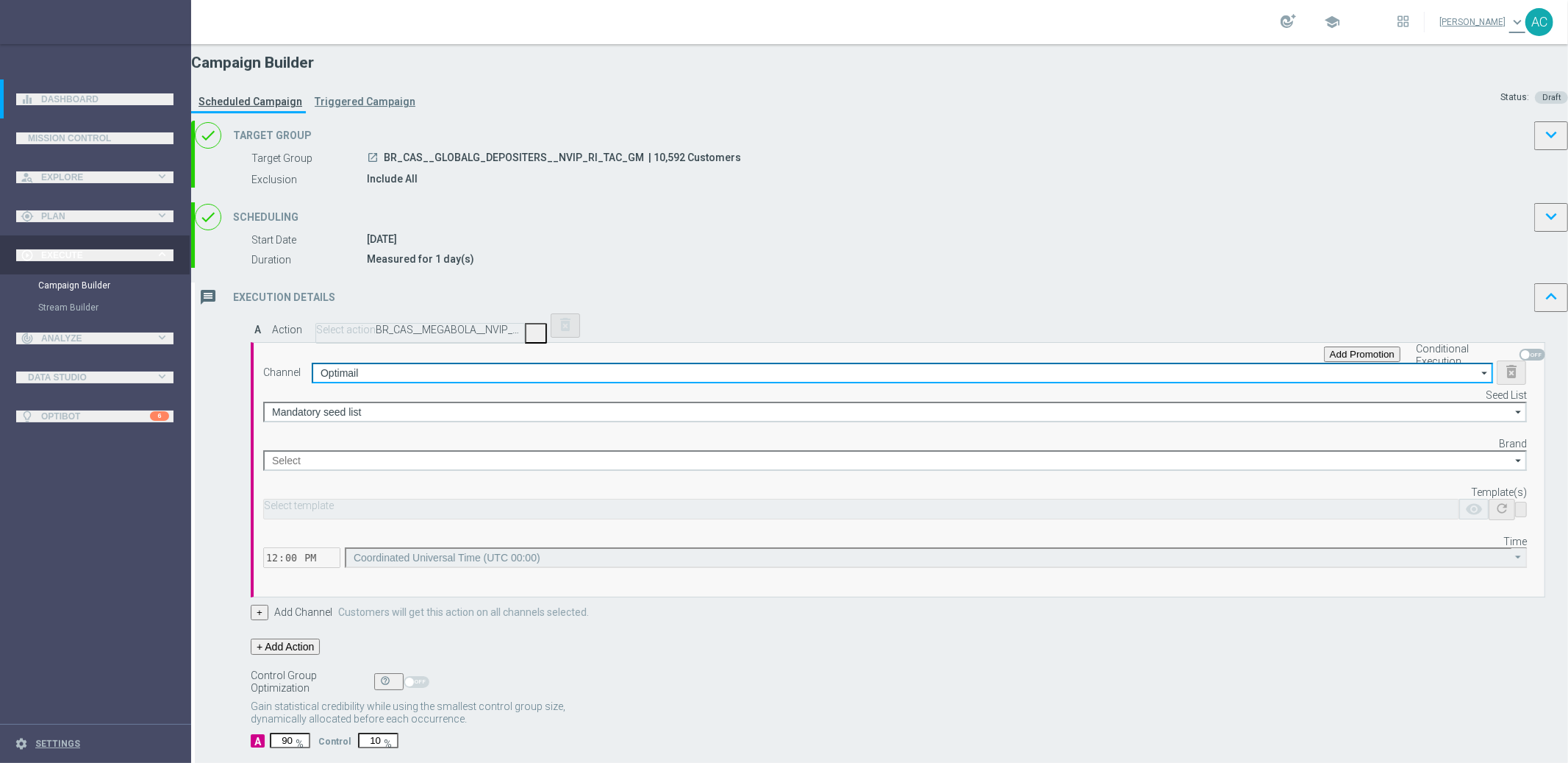
click at [615, 383] on input "Optimail" at bounding box center [903, 373] width 1182 height 21
type input "s"
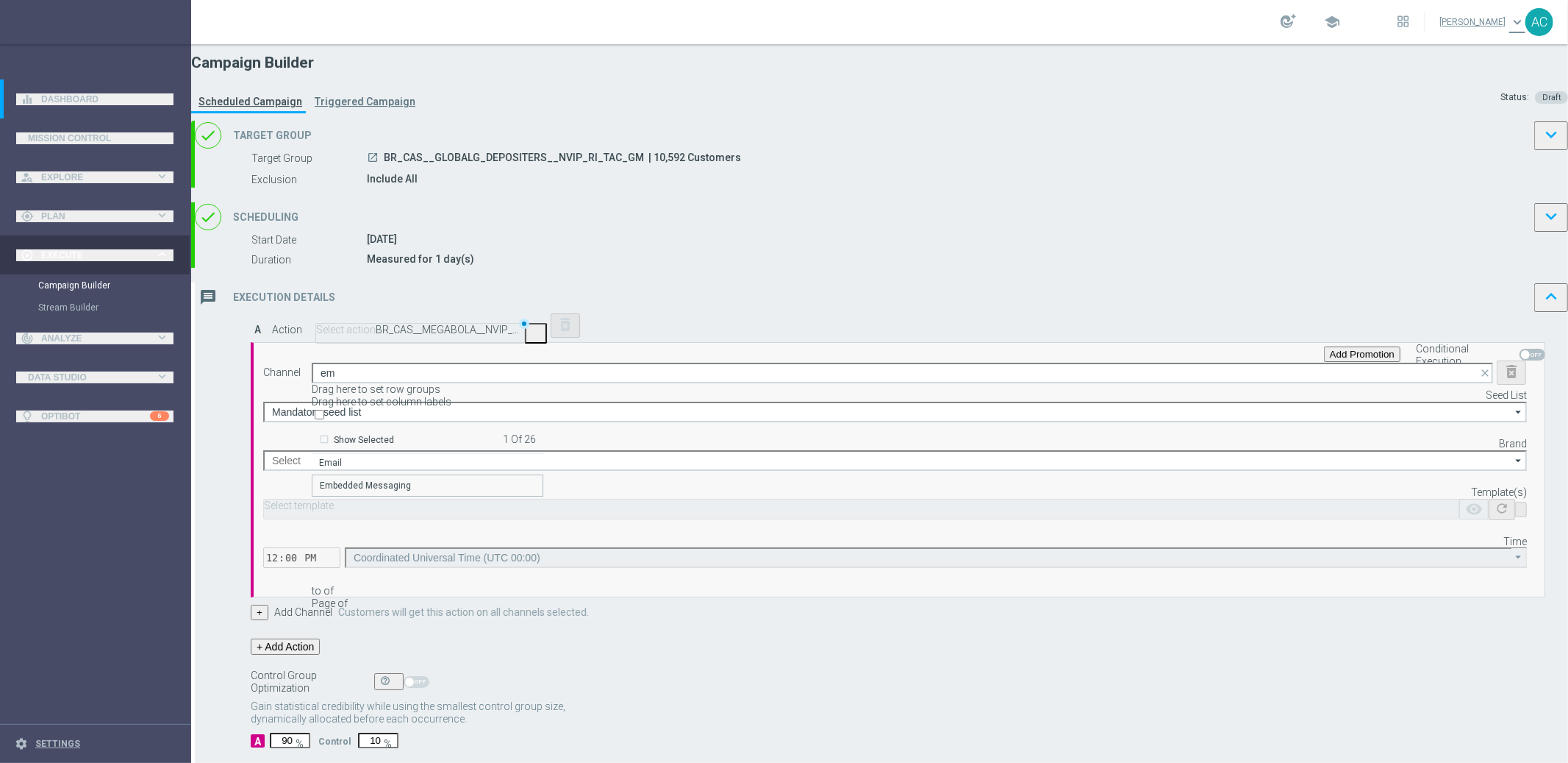
click at [411, 492] on div "Embedded Messaging" at bounding box center [365, 485] width 92 height 13
type input "Embedded Messaging"
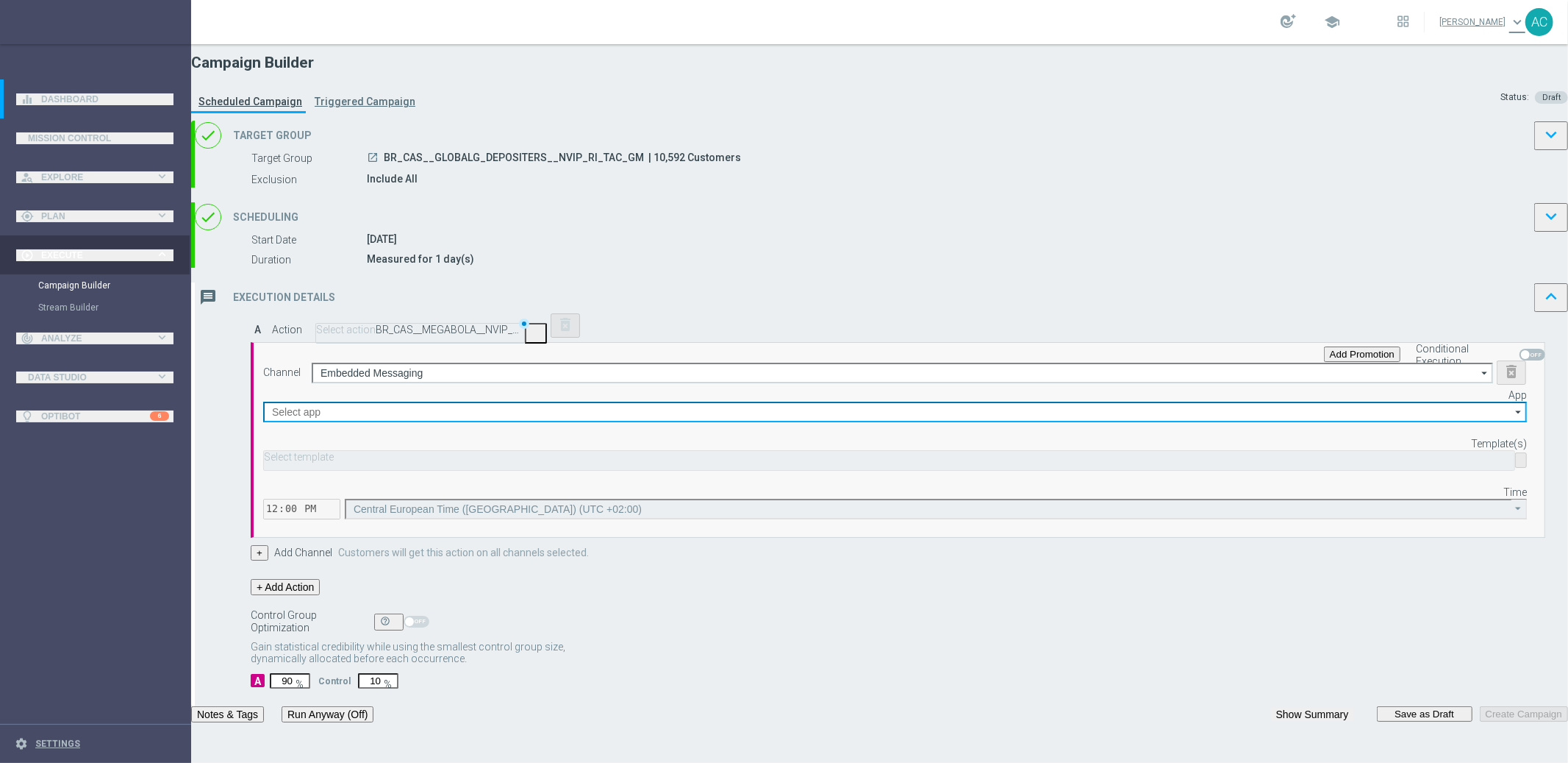
click at [955, 423] on input at bounding box center [895, 412] width 1264 height 21
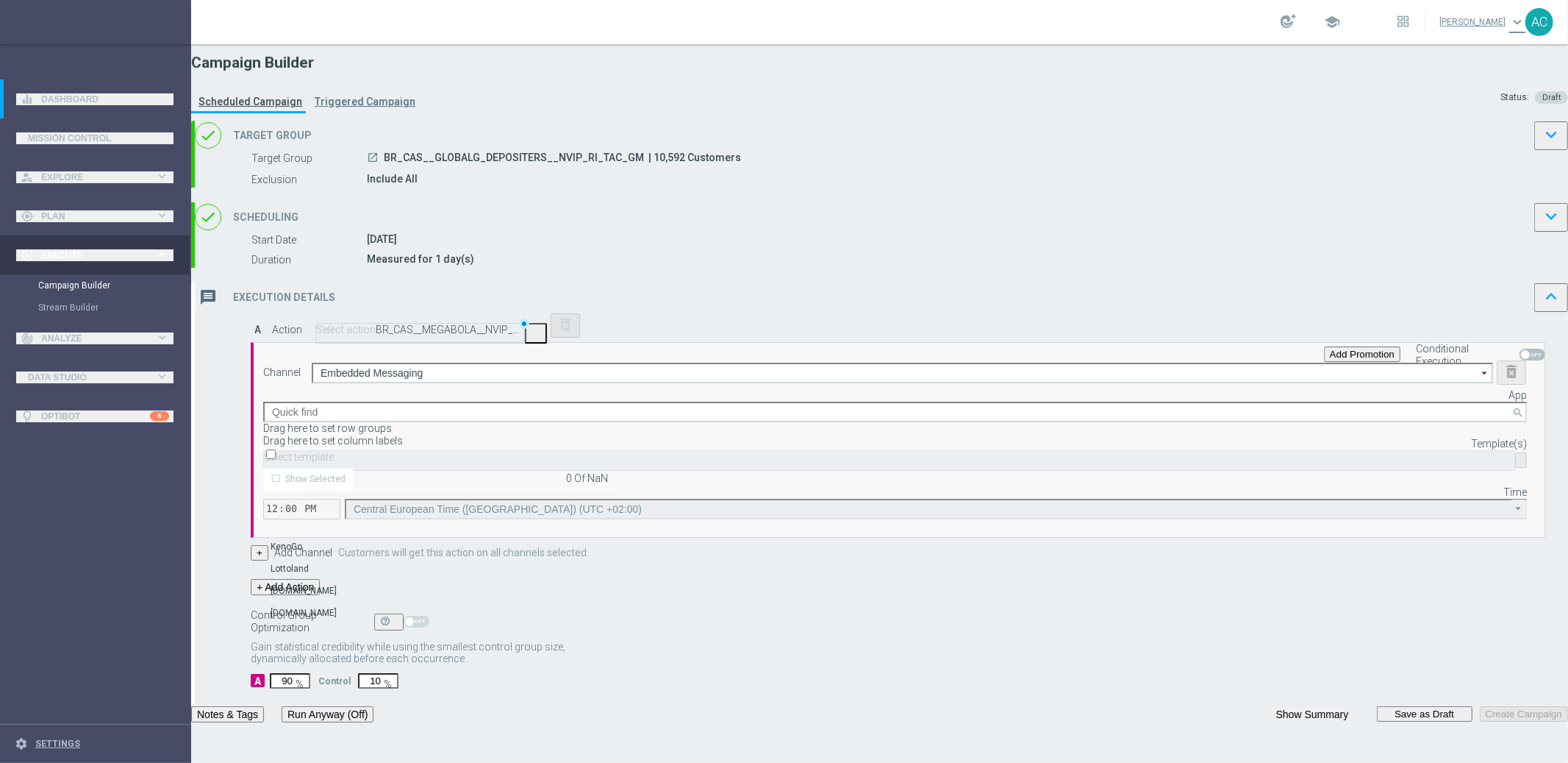
click at [337, 584] on div "Lottoland.bet.br" at bounding box center [303, 590] width 67 height 13
type input "Lottoland.bet.br"
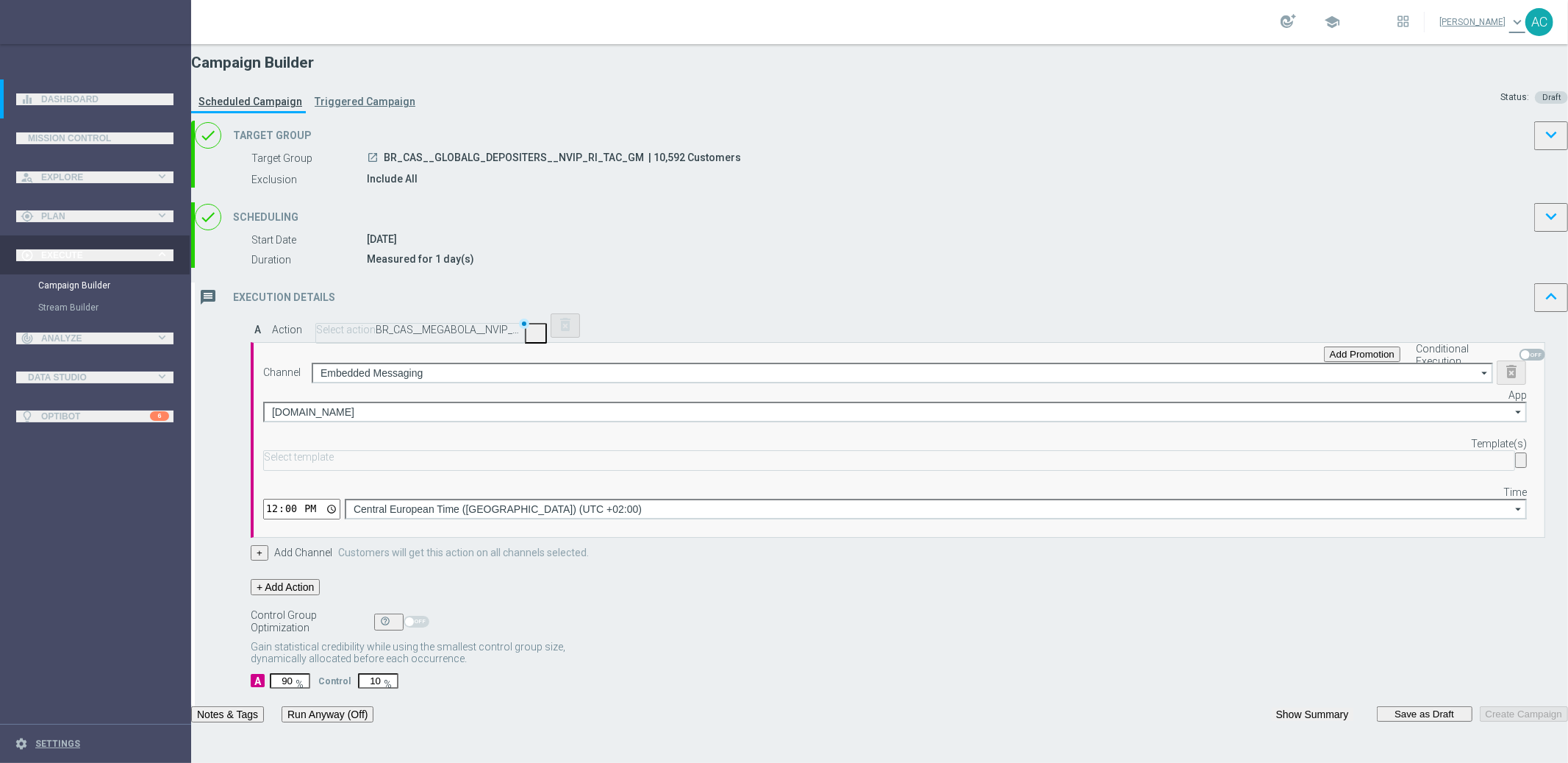
click at [759, 518] on div "Channel Embedded Messaging Embedded Messaging arrow_drop_down Drag here to set …" at bounding box center [895, 439] width 1264 height 158
click at [952, 462] on input "text" at bounding box center [890, 457] width 1251 height 11
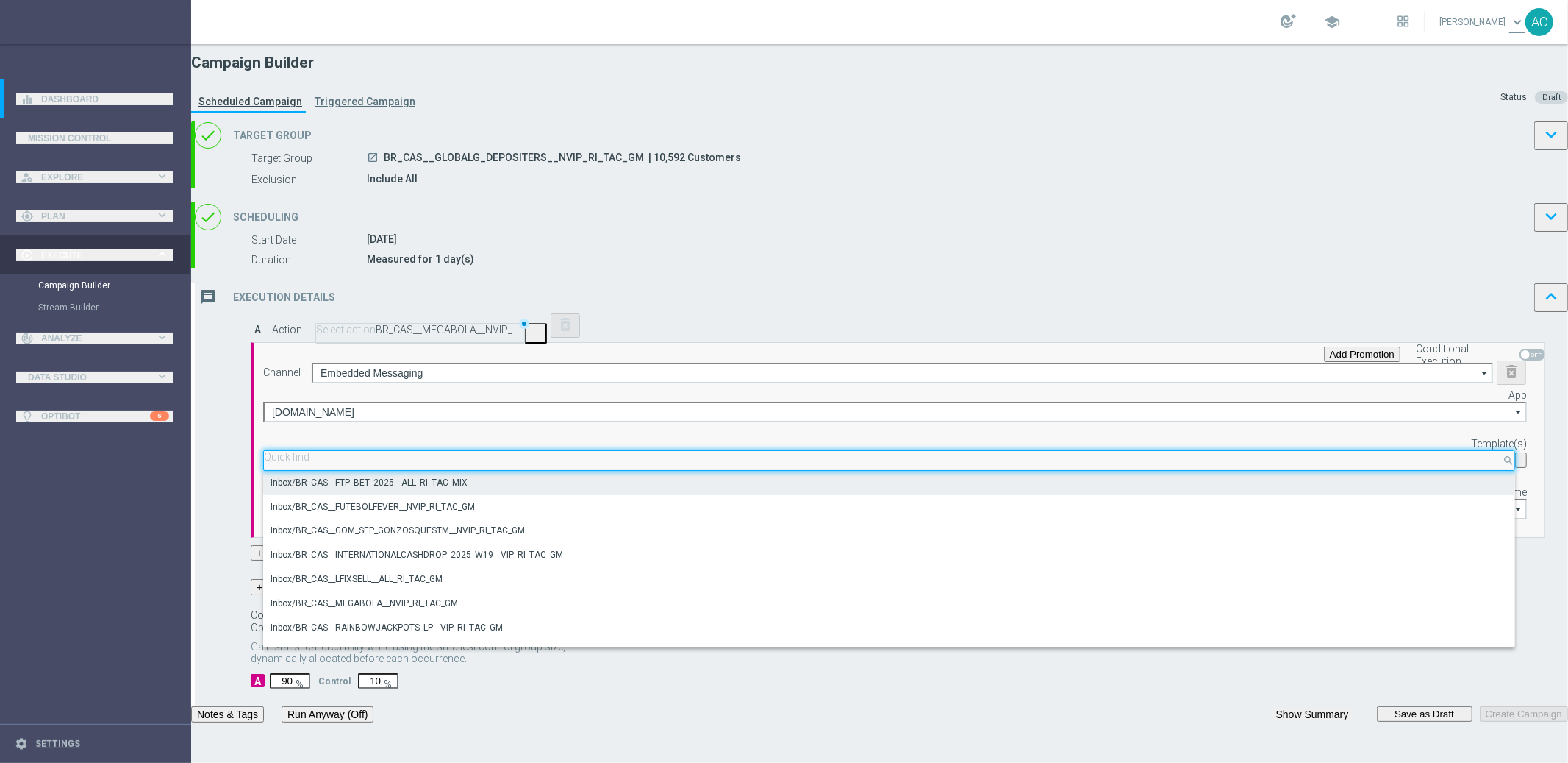
paste input "BR_CAS__MEGABOLA__NVIP_RI_TAC_GM"
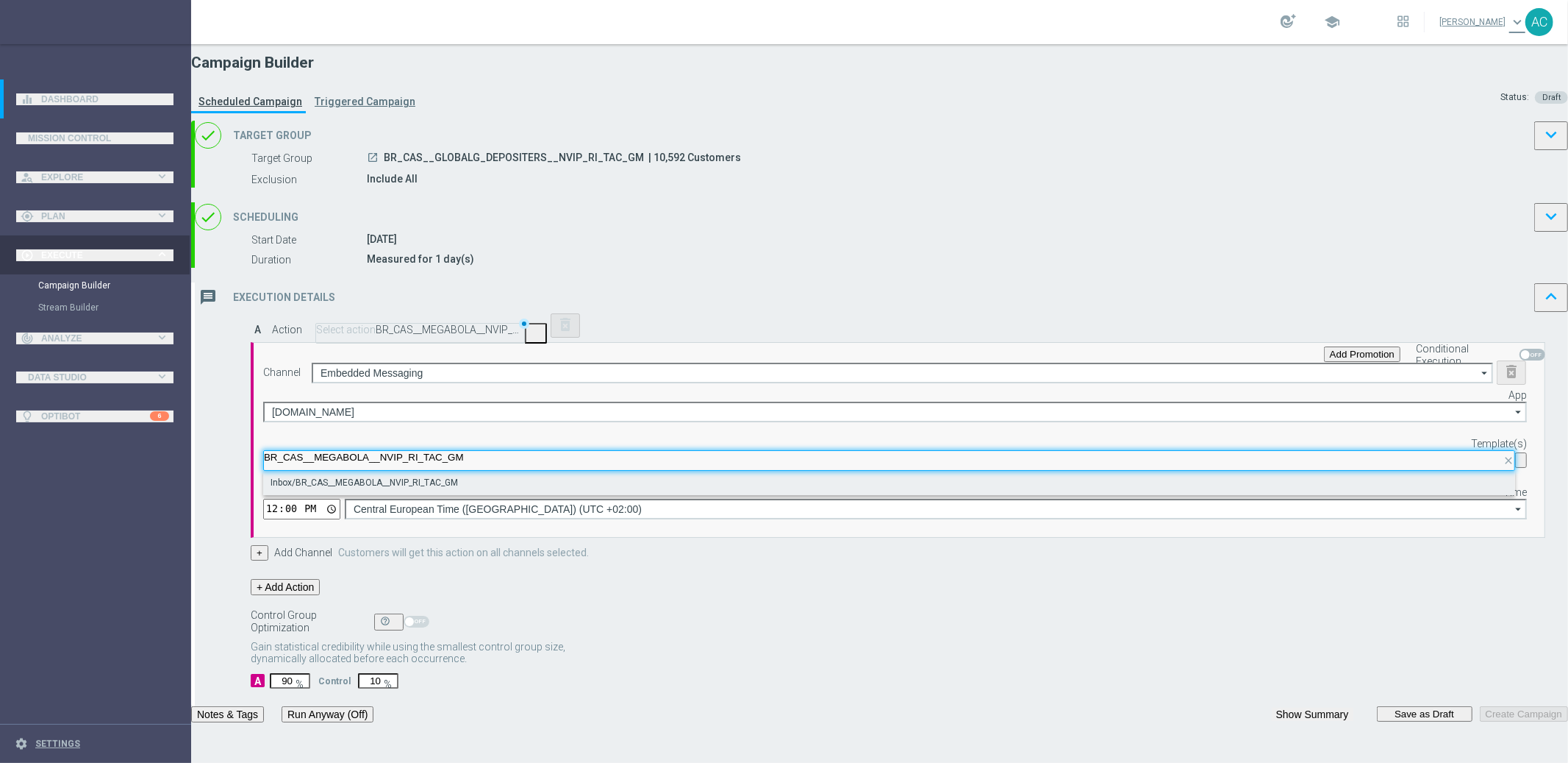
click at [458, 489] on label "Inbox/BR_CAS__MEGABOLA__NVIP_RI_TAC_GM" at bounding box center [364, 483] width 187 height 12
type input "BR_CAS__MEGABOLA__NVIP_RI_TAC_GM"
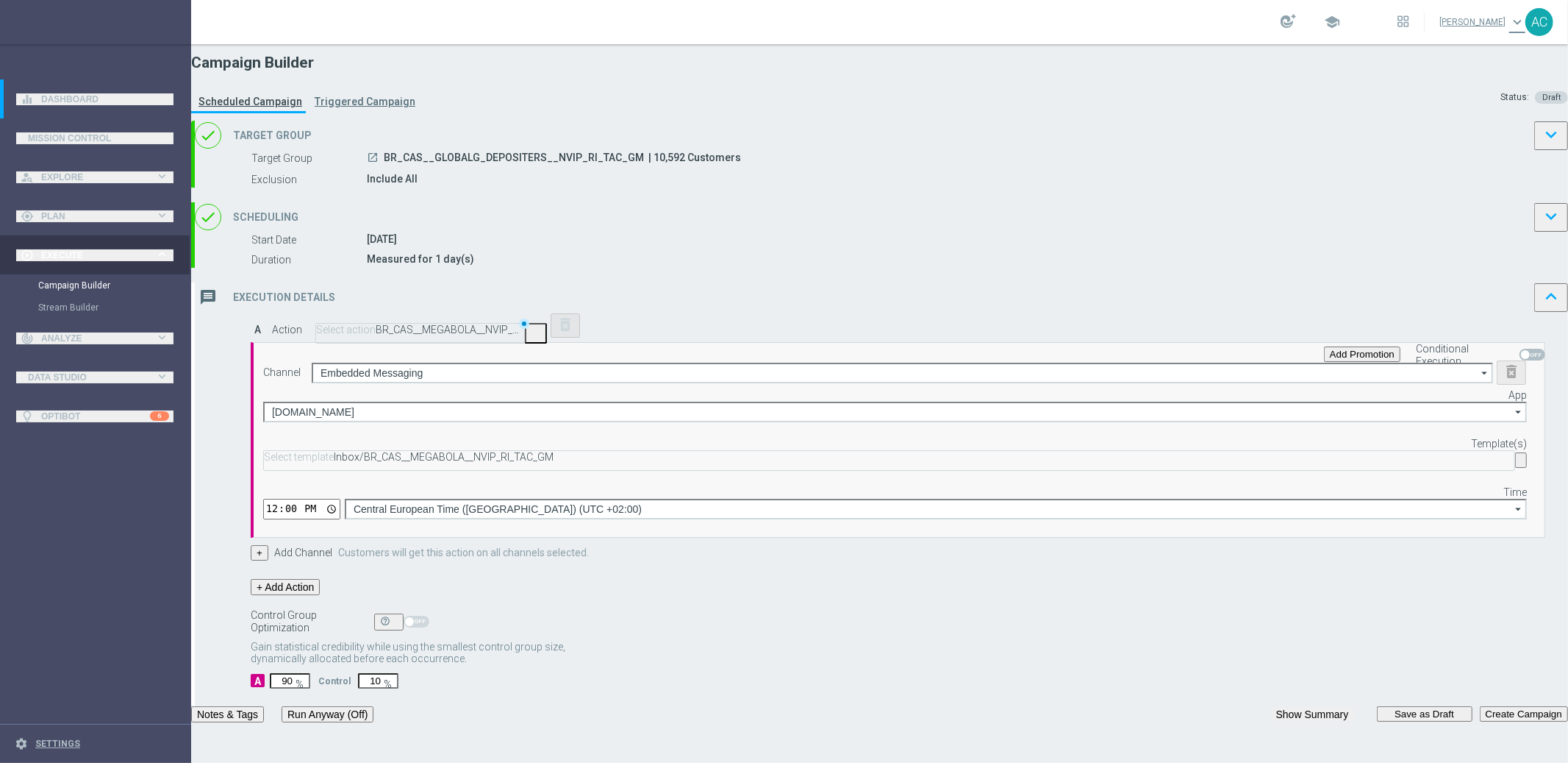
click at [340, 519] on input "12:00" at bounding box center [302, 509] width 77 height 21
type input "07:00"
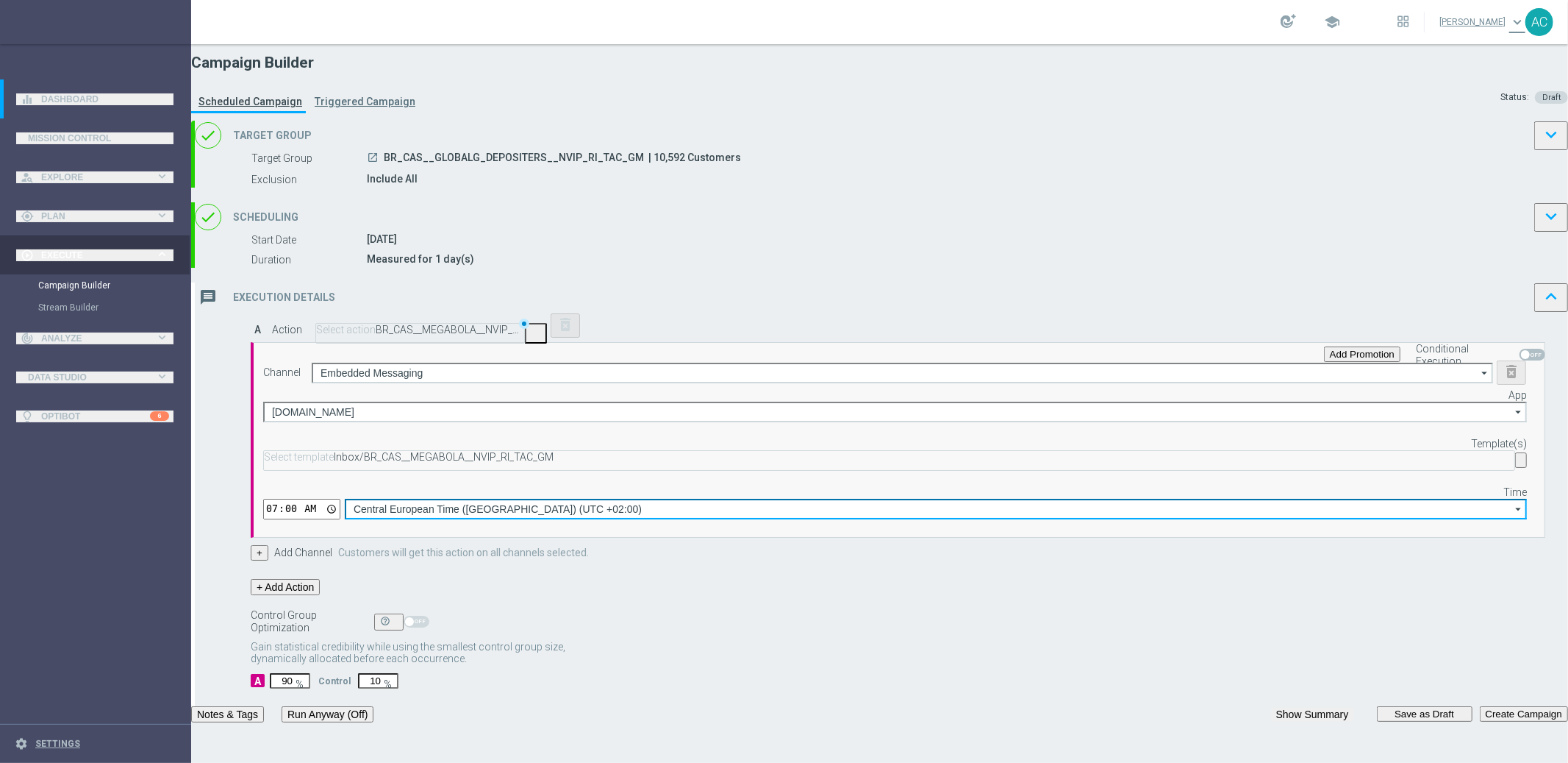
click at [1050, 519] on input "Central European Time (Budapest) (UTC +02:00)" at bounding box center [936, 509] width 1183 height 21
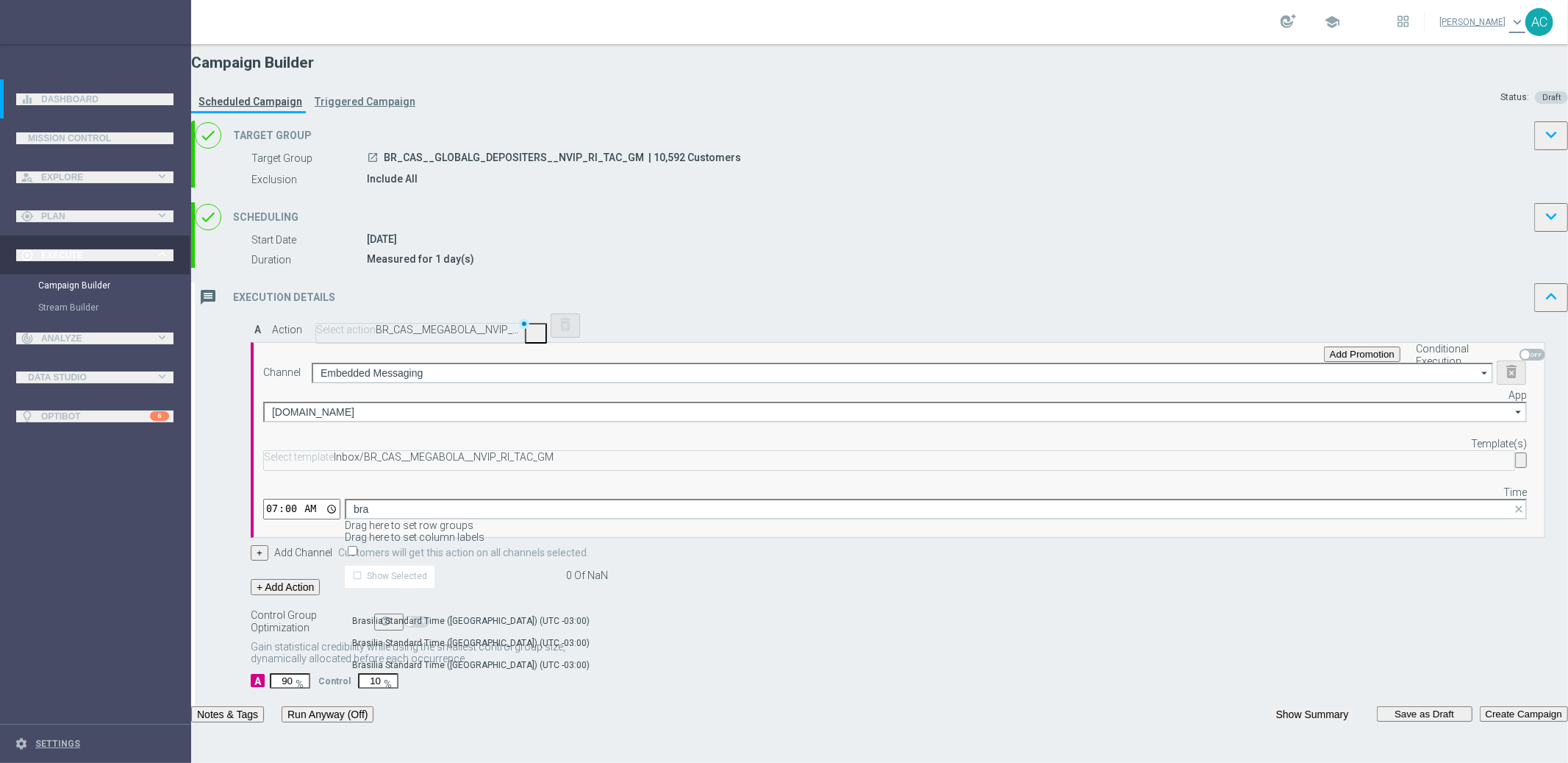
click at [590, 658] on div "Brasilia Standard Time (Sao Paulo) (UTC -03:00)" at bounding box center [471, 664] width 238 height 13
type input "Brasilia Standard Time (Sao Paulo) (UTC -03:00)"
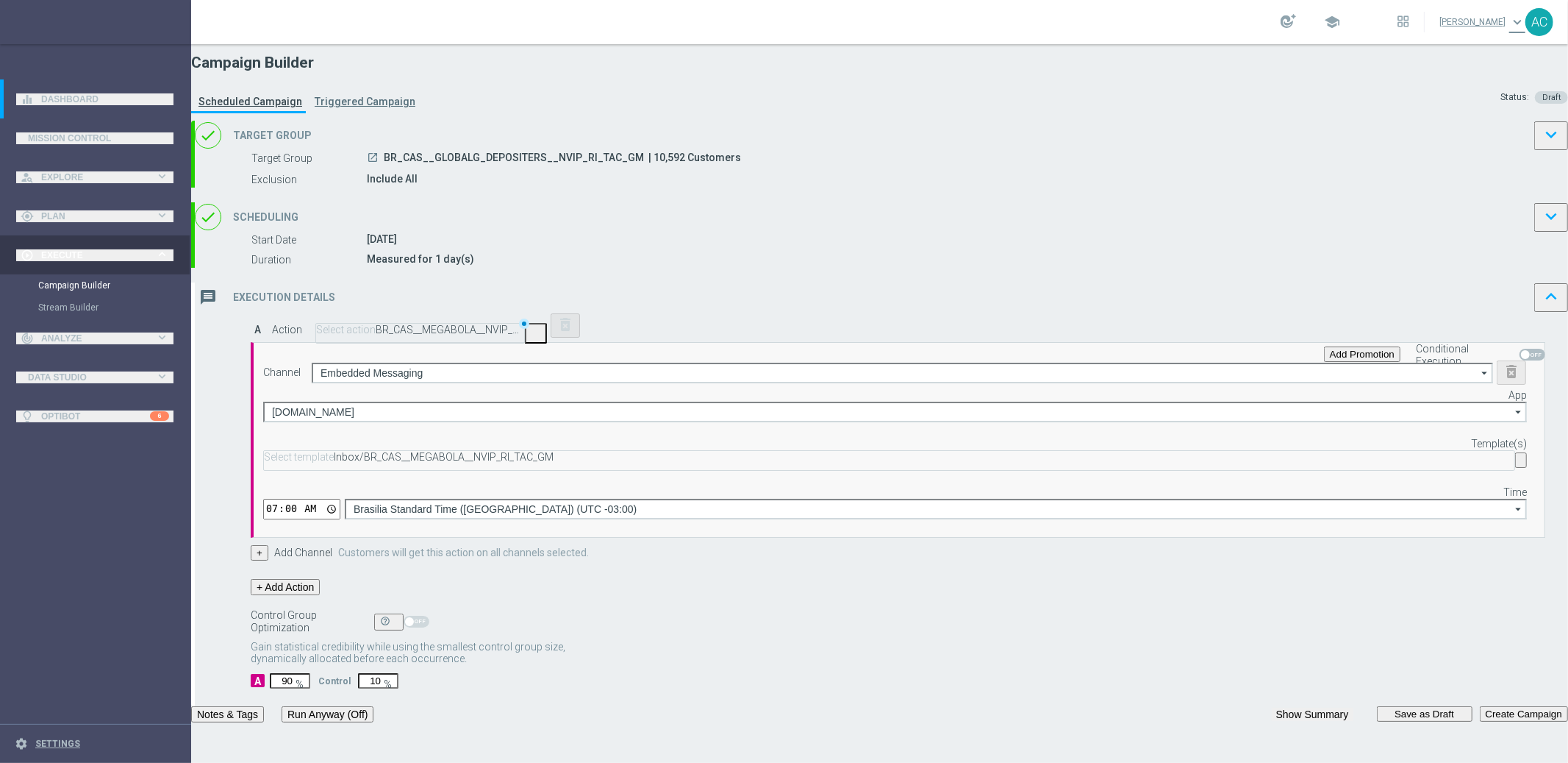
click at [310, 689] on input "90" at bounding box center [289, 681] width 41 height 16
type input "9"
type input "91"
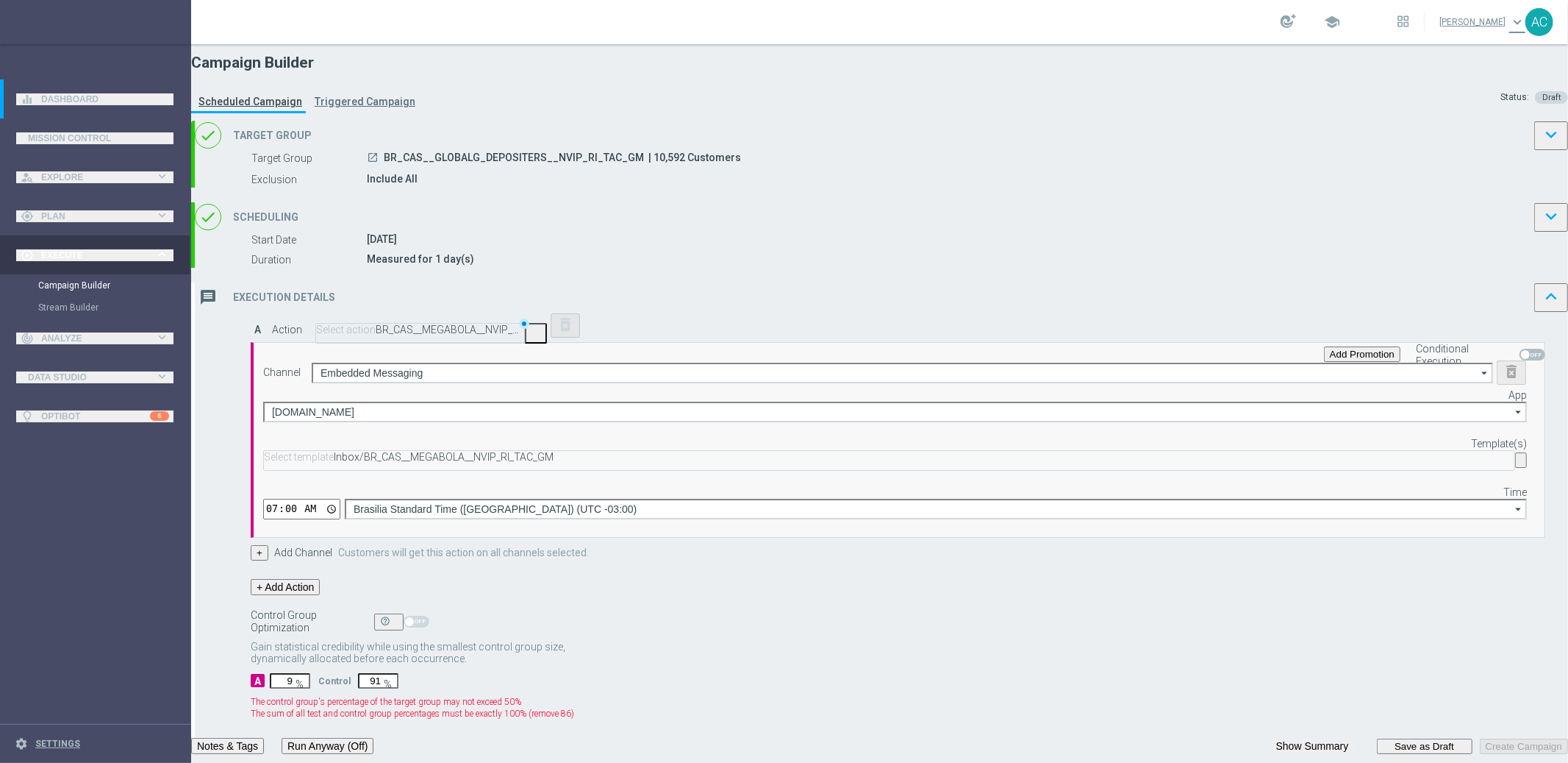
type input "95"
type input "5"
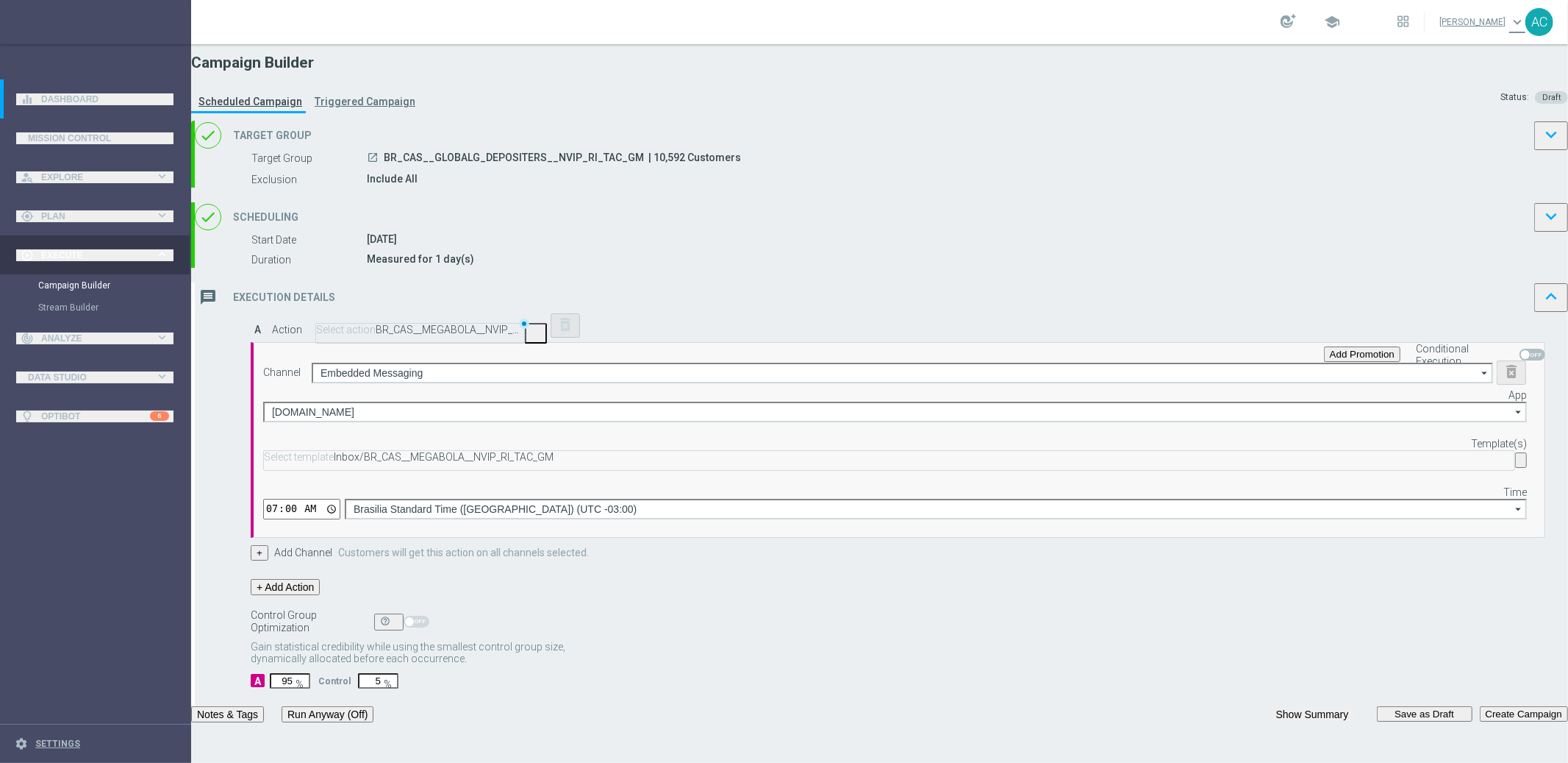
type input "95"
click at [997, 614] on div "+ Add Action" at bounding box center [898, 596] width 1295 height 35
click at [1480, 722] on button "Create Campaign" at bounding box center [1524, 714] width 88 height 16
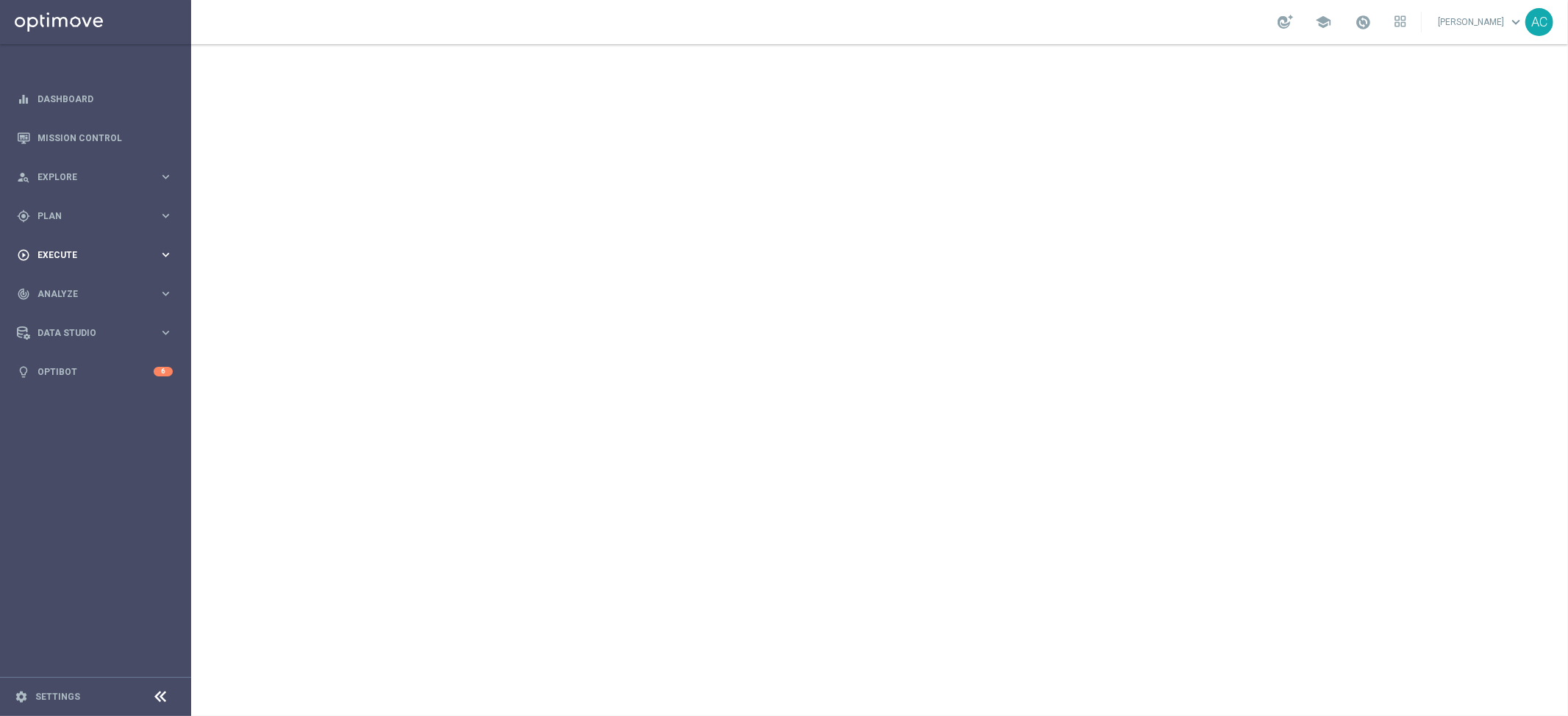
click at [88, 249] on div "play_circle_outline Execute" at bounding box center [88, 255] width 142 height 13
click at [79, 284] on link "Campaign Builder" at bounding box center [95, 285] width 115 height 12
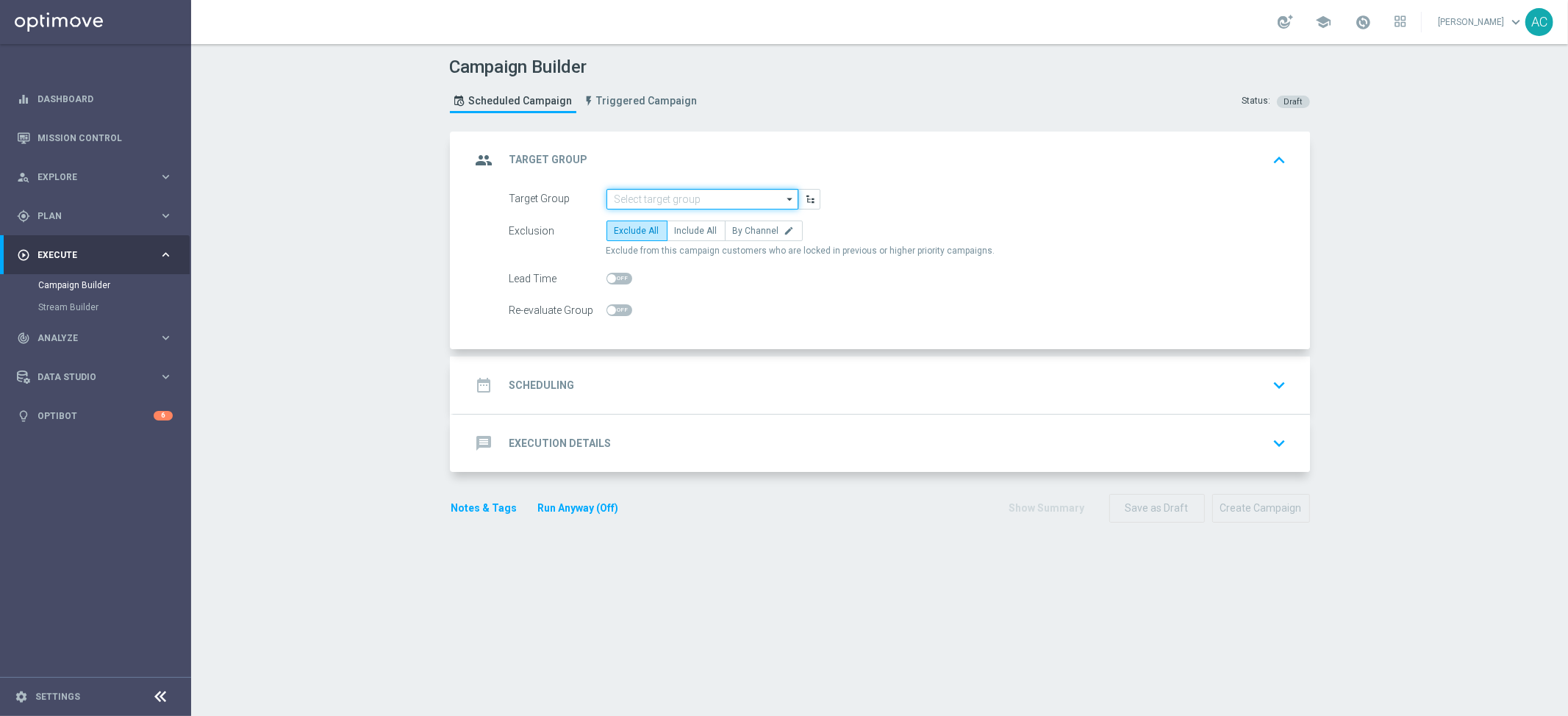
click at [638, 205] on input at bounding box center [702, 200] width 192 height 21
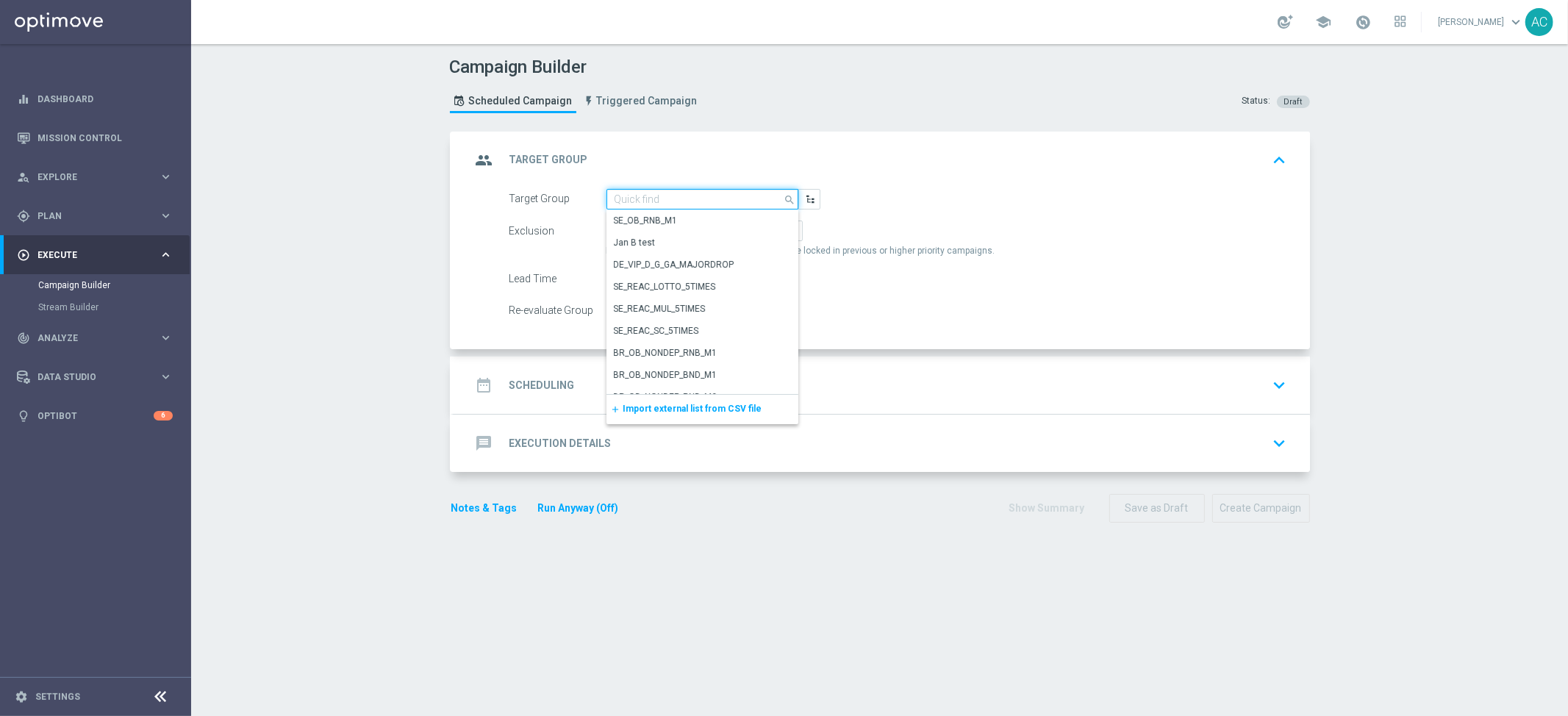
paste input "BR_LOT__LOTTOCASHBACK_XSELL"
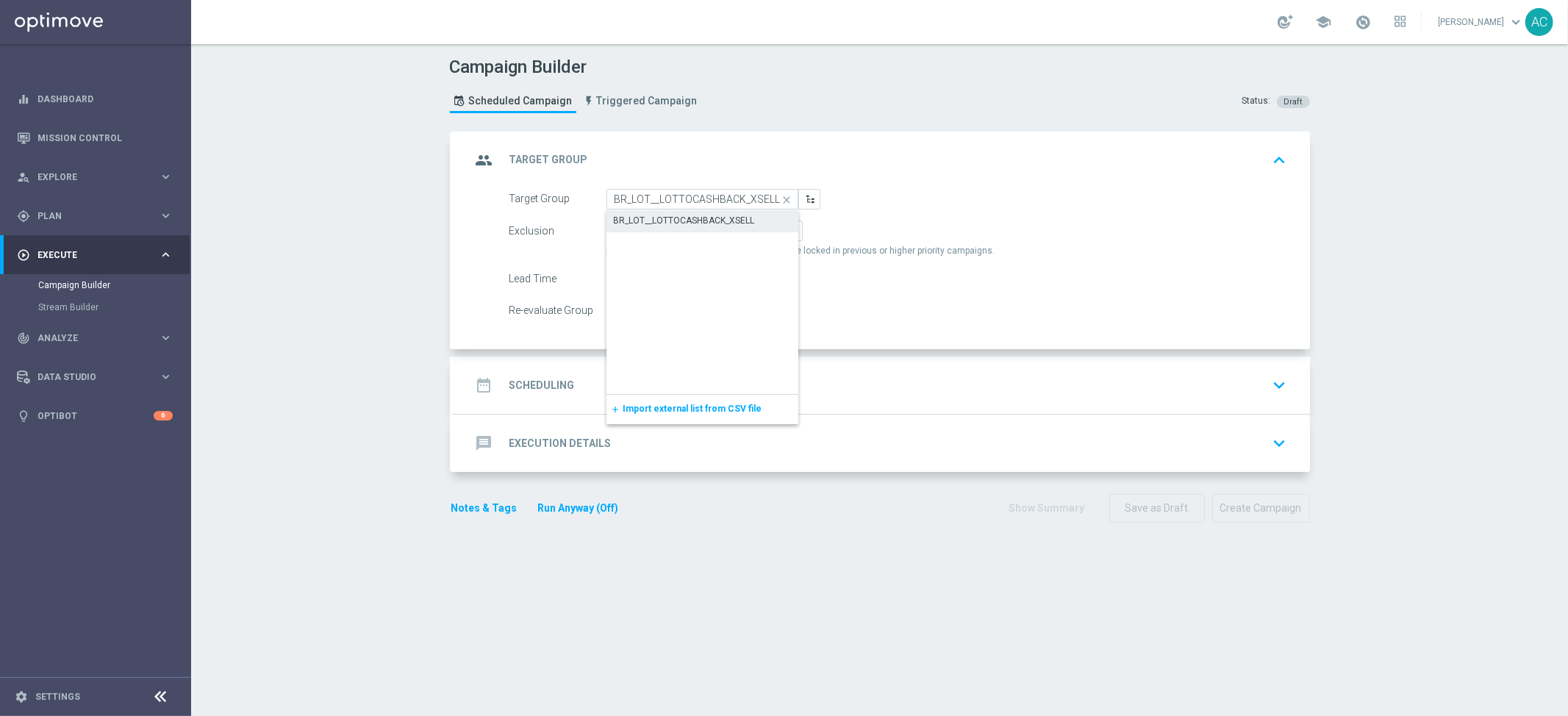
click at [687, 220] on div "BR_LOT__LOTTOCASHBACK_XSELL" at bounding box center [684, 220] width 141 height 13
type input "BR_LOT__LOTTOCASHBACK_XSELL"
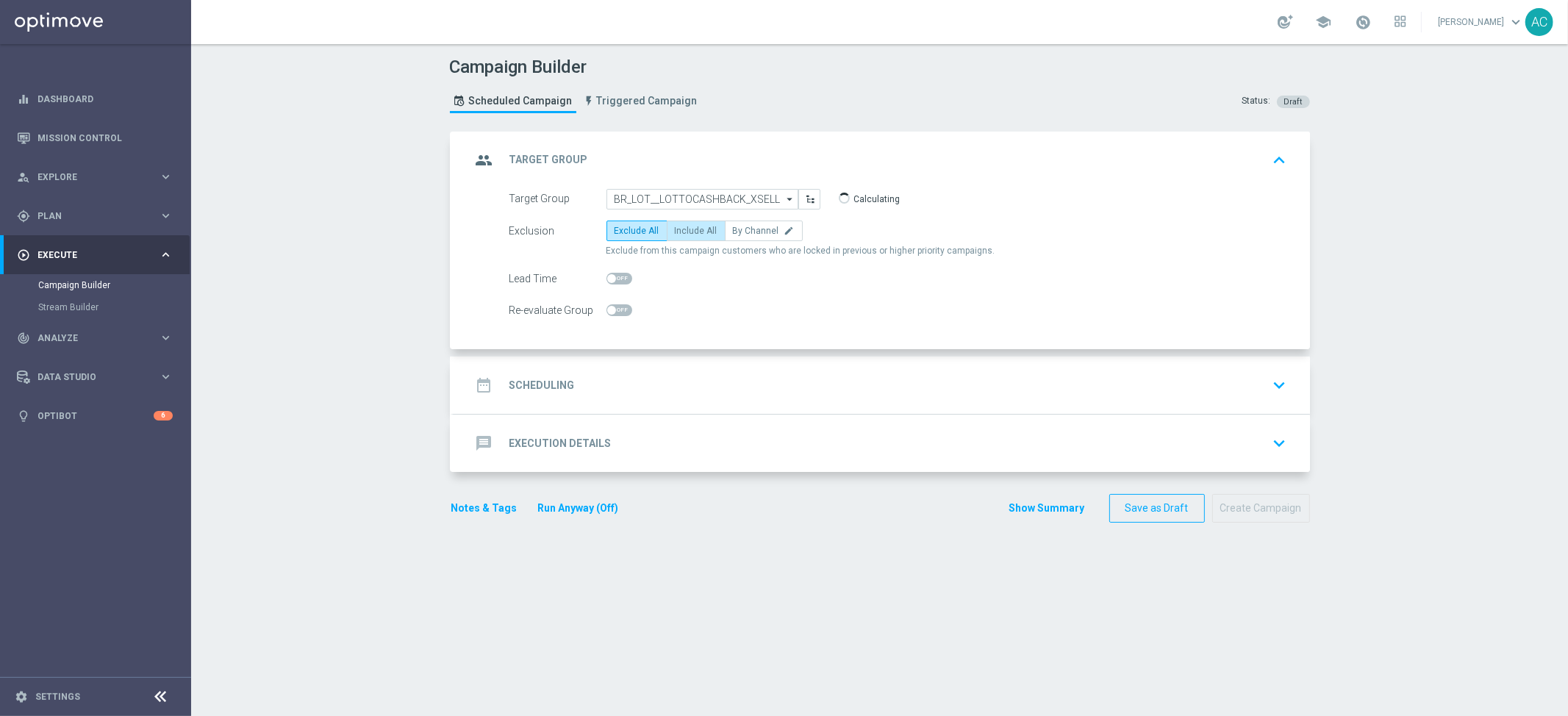
click at [684, 237] on label "Include All" at bounding box center [696, 231] width 59 height 21
click at [684, 237] on input "Include All" at bounding box center [679, 233] width 10 height 10
radio input "true"
click at [542, 393] on div "date_range Scheduling" at bounding box center [524, 385] width 104 height 27
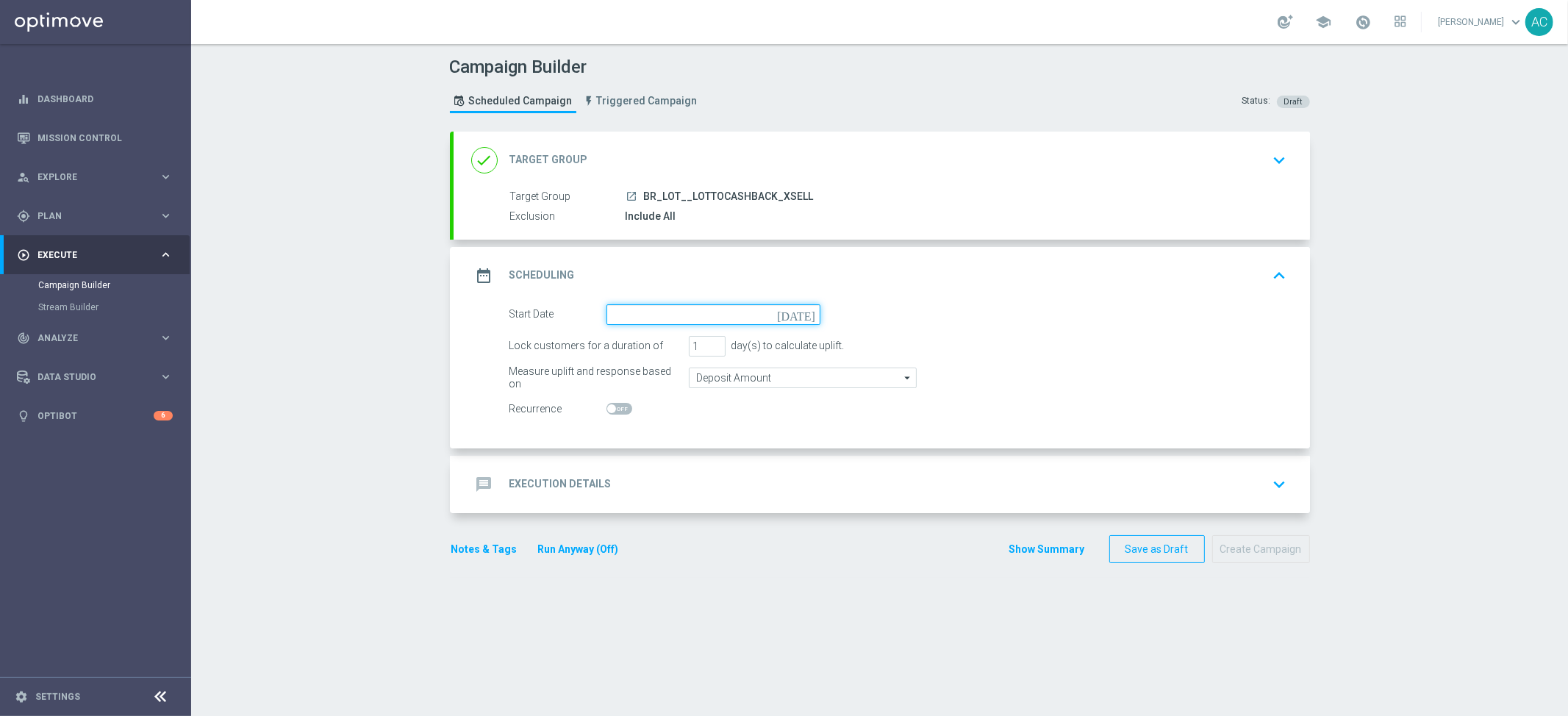
click at [625, 319] on input at bounding box center [714, 314] width 214 height 21
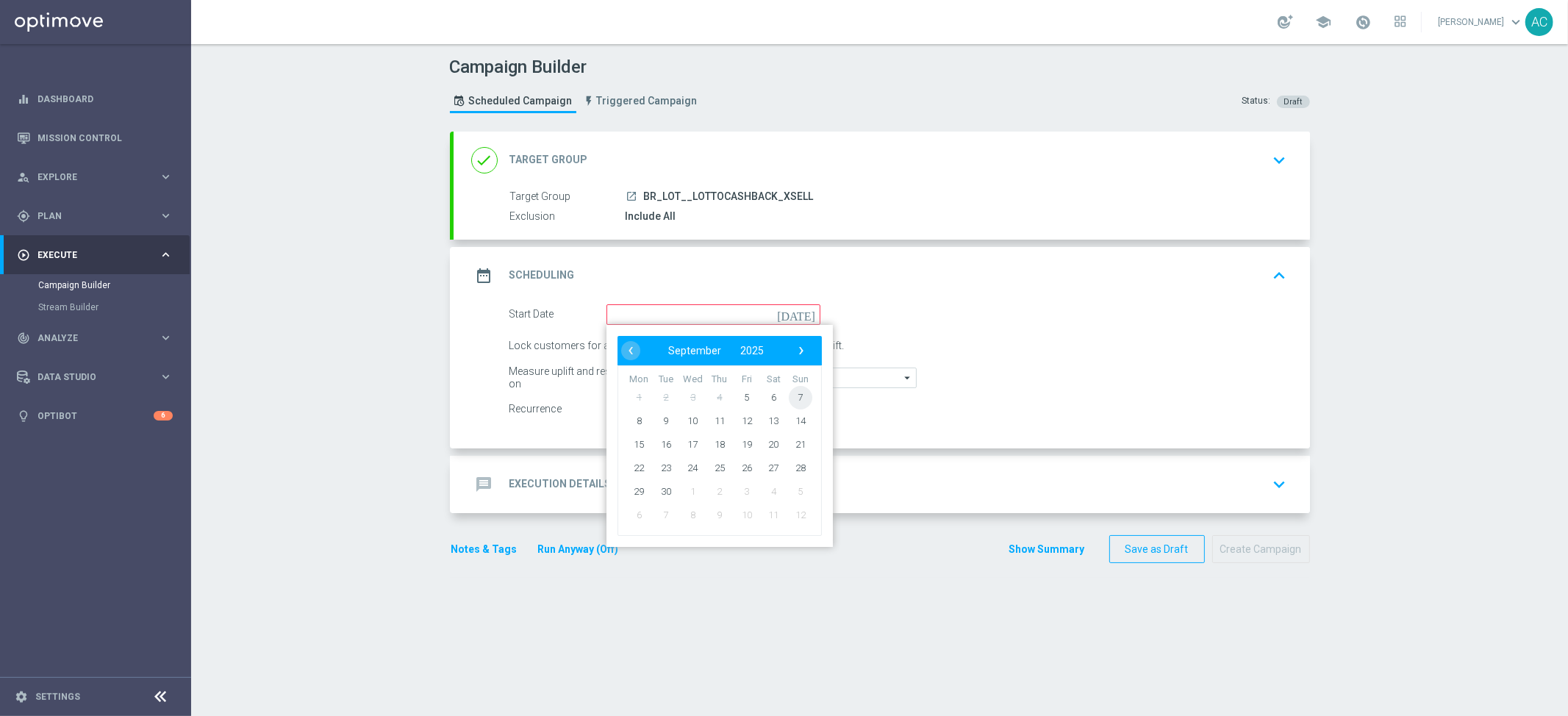
click at [795, 396] on span "7" at bounding box center [799, 396] width 23 height 23
type input "[DATE]"
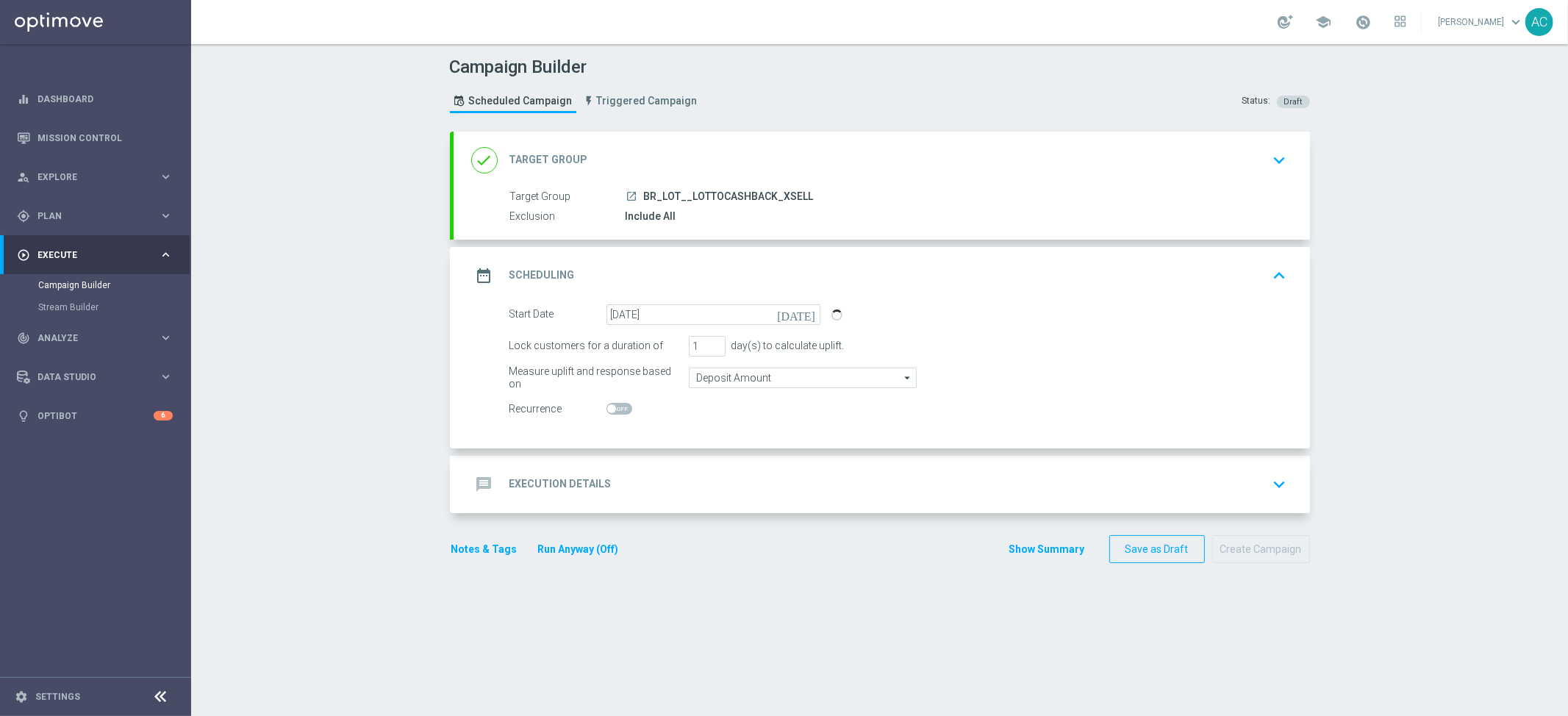
click at [575, 474] on div "message Execution Details" at bounding box center [542, 485] width 141 height 27
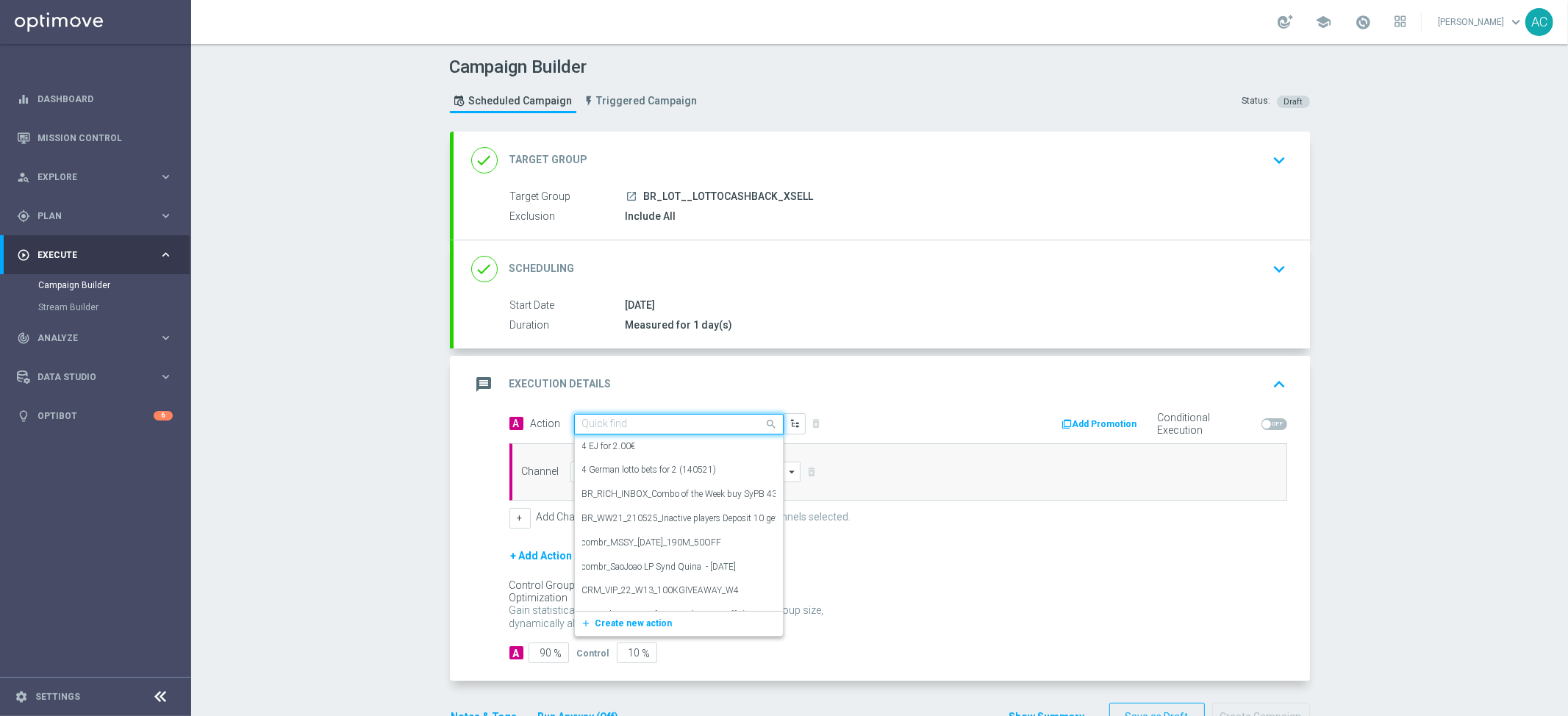
click at [696, 422] on input "text" at bounding box center [664, 424] width 164 height 12
paste input "BR_CAS__LFIXSELL__ALL_EMA_TAC_GM"
type input "BR_CAS__LFIXSELL__ALL_EMA_TAC_GM"
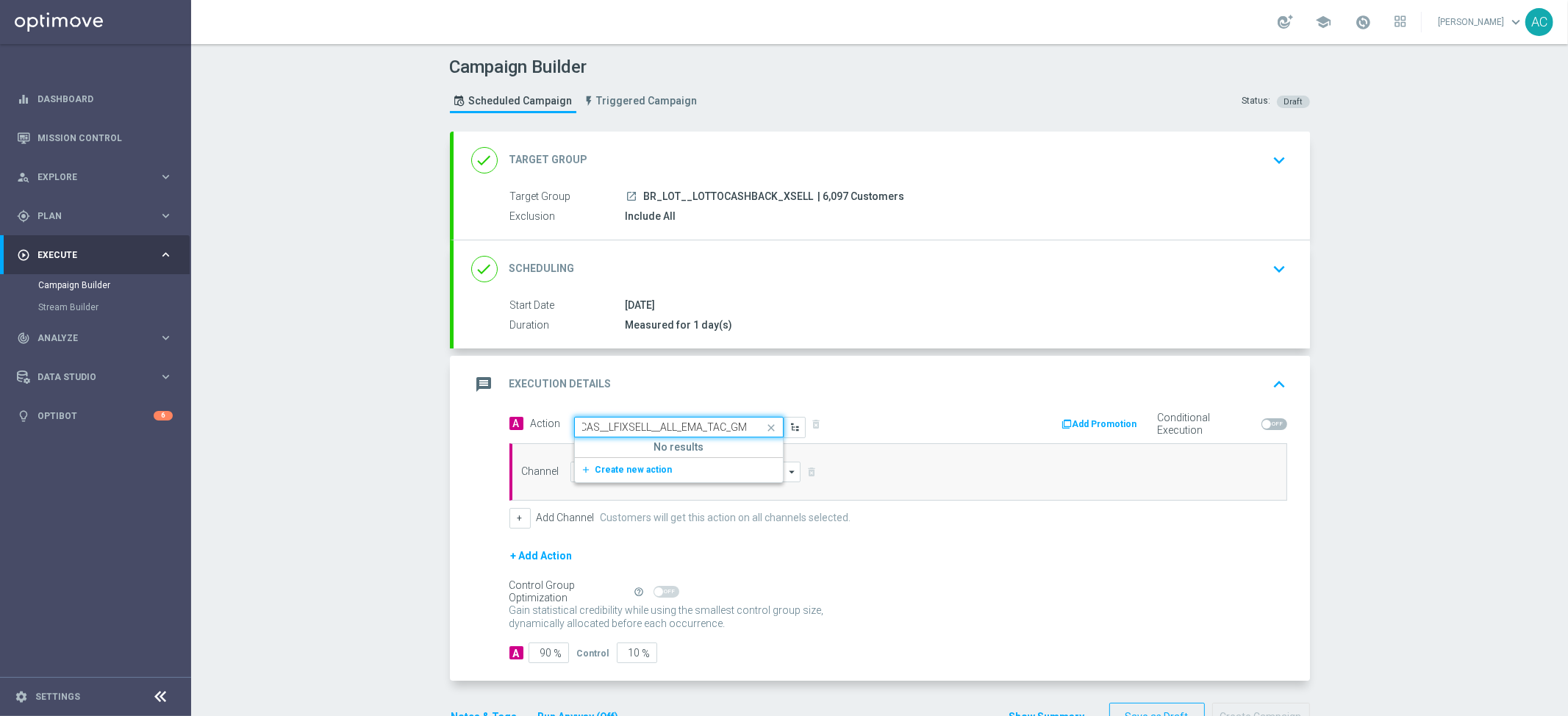
click at [632, 472] on span "Create new action" at bounding box center [633, 470] width 77 height 10
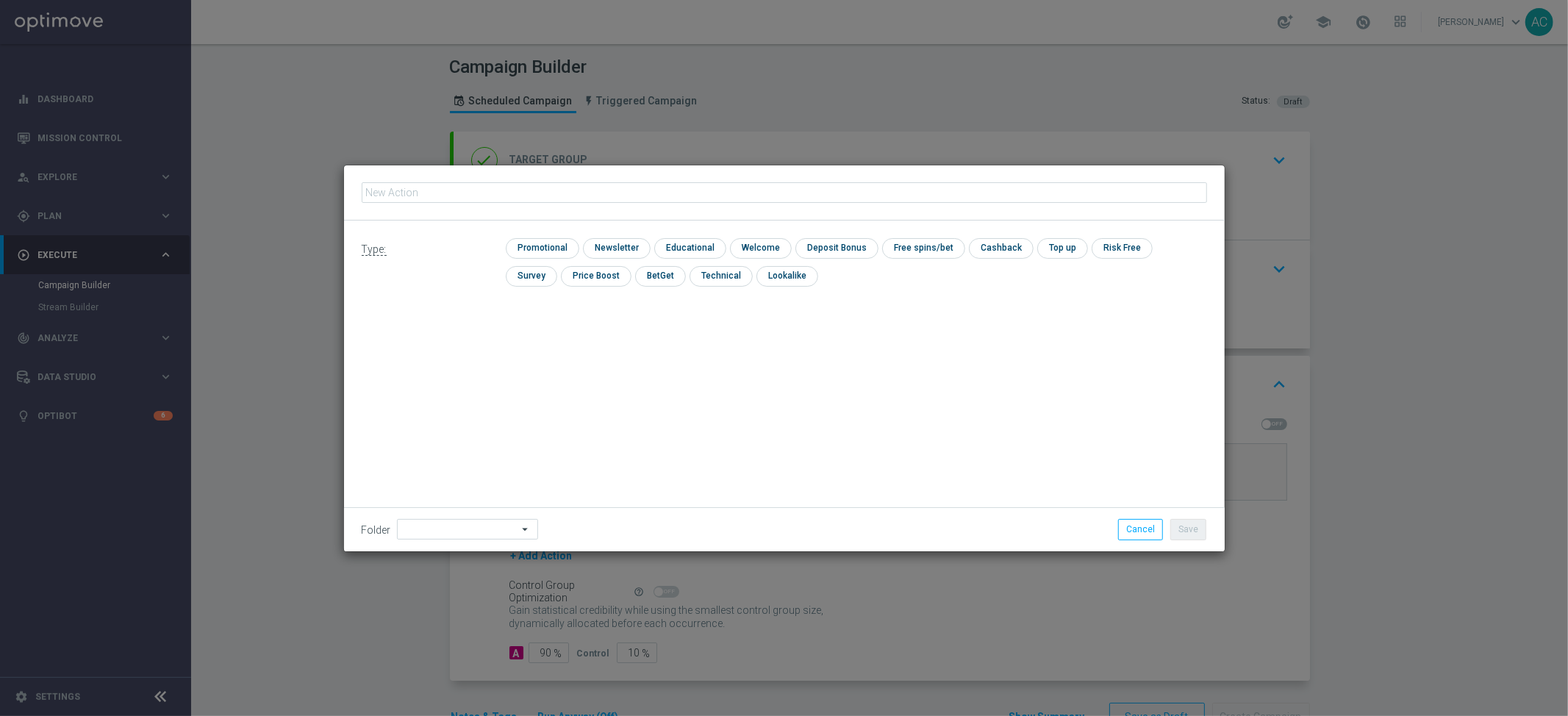
type input "BR_CAS__LFIXSELL__ALL_EMA_TAC_GM"
click at [625, 247] on input "checkbox" at bounding box center [615, 248] width 64 height 20
checkbox input "true"
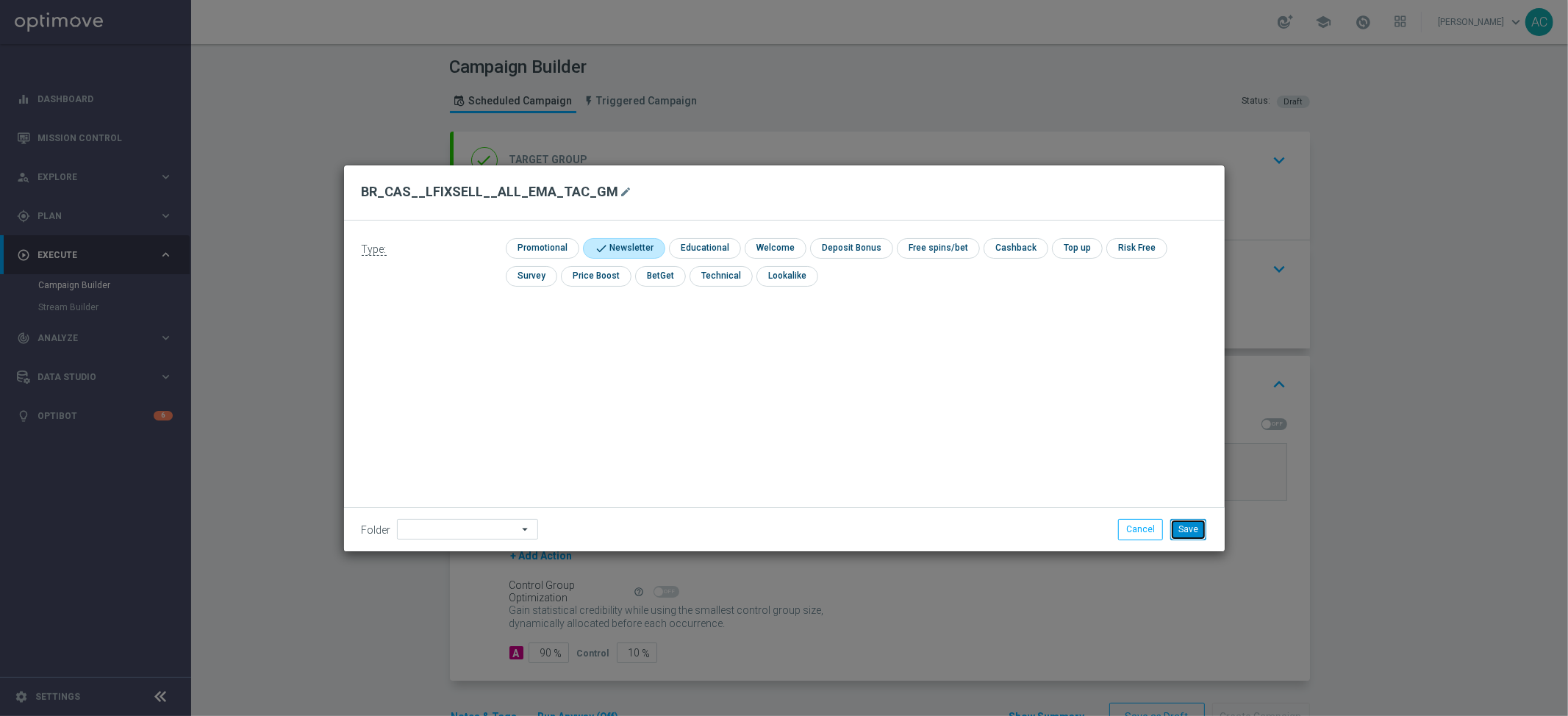
click at [1188, 530] on button "Save" at bounding box center [1189, 529] width 36 height 21
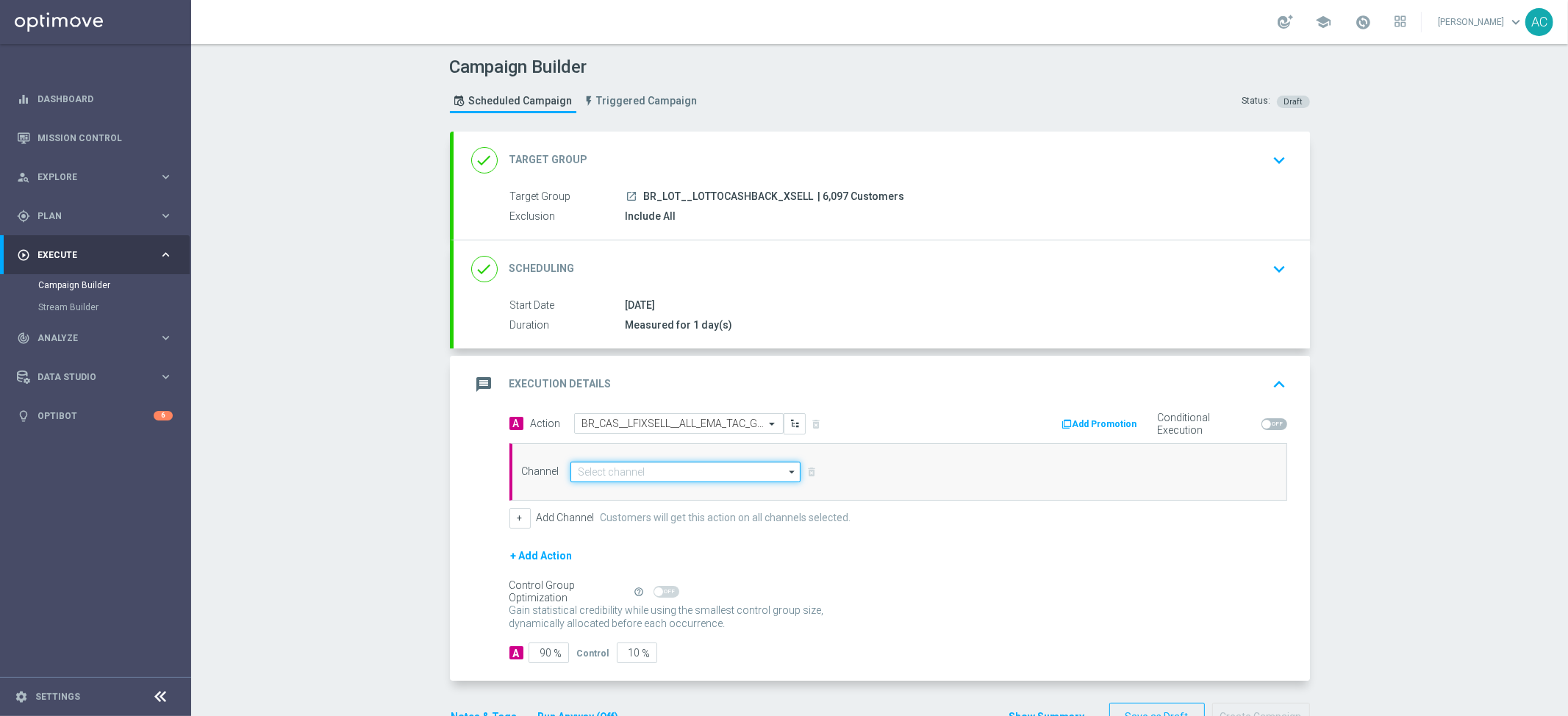
click at [632, 472] on input at bounding box center [685, 472] width 231 height 21
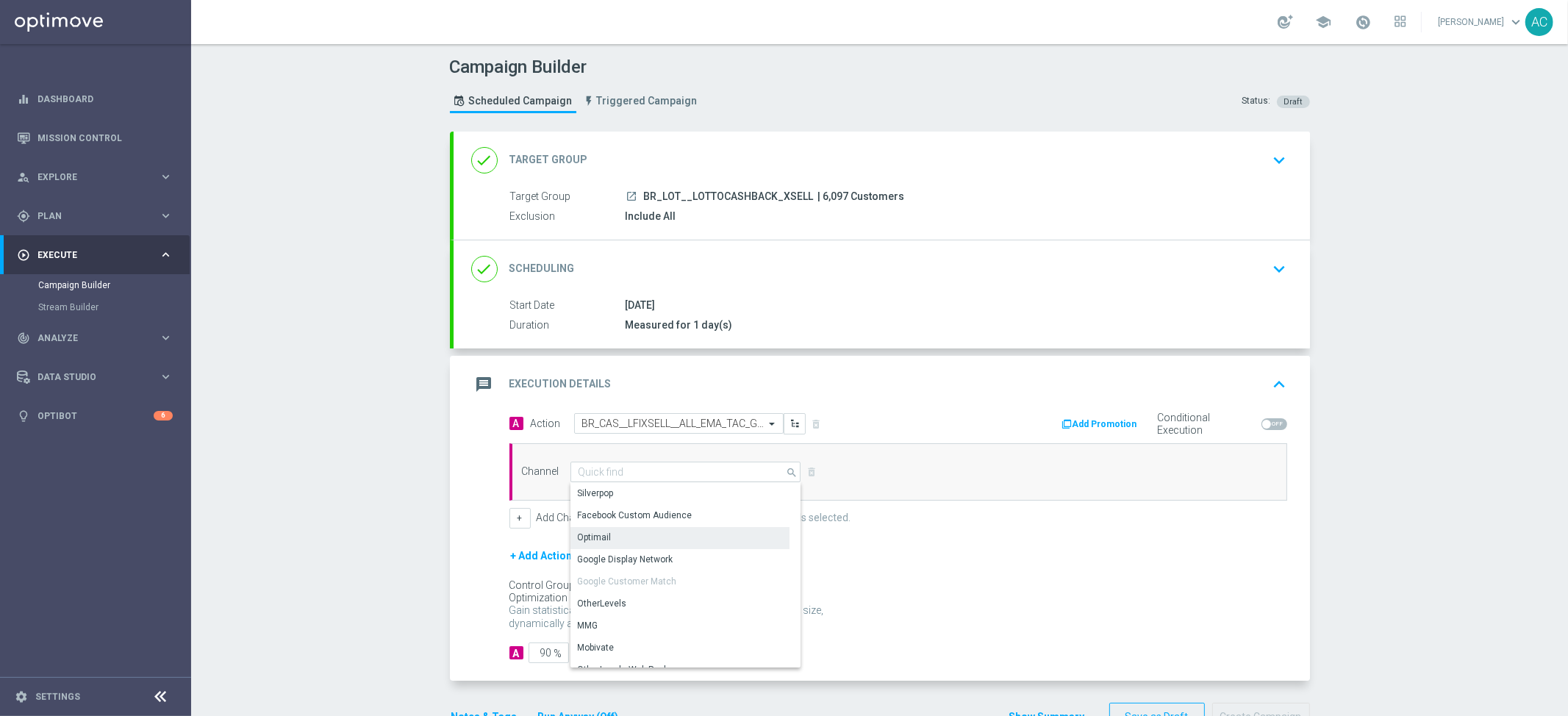
click at [640, 536] on div "Optimail" at bounding box center [680, 537] width 219 height 21
type input "Optimail"
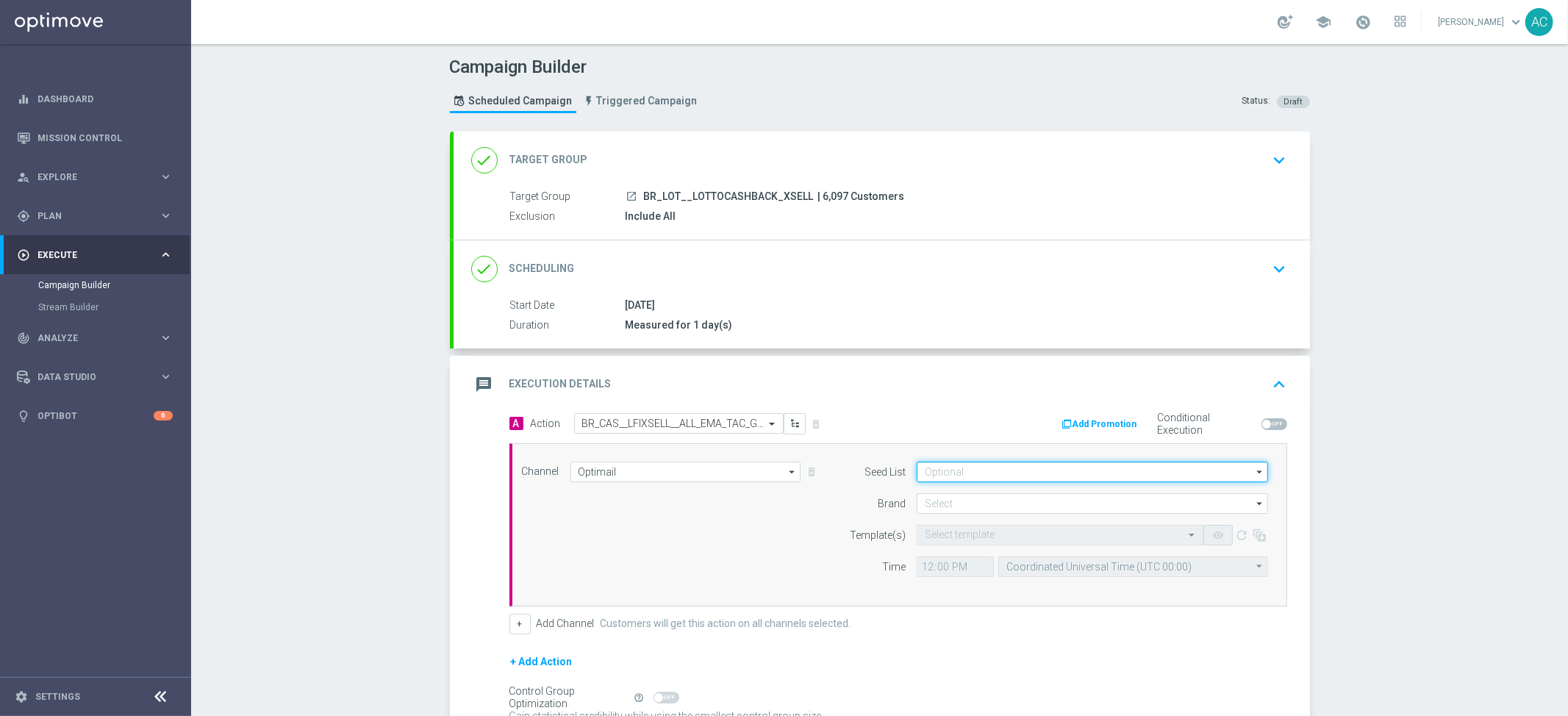
click at [1058, 472] on input at bounding box center [1092, 472] width 352 height 21
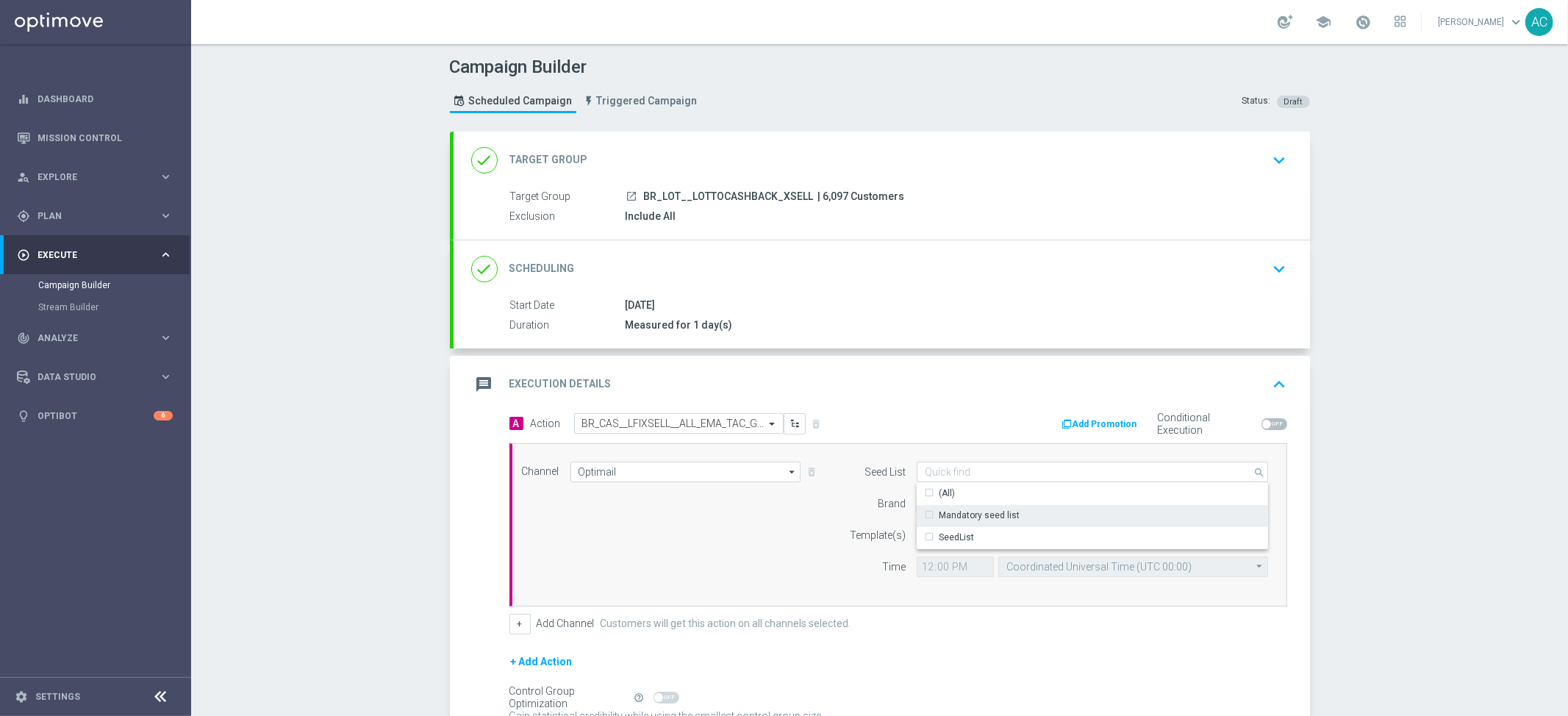
click at [1051, 507] on div "Mandatory seed list" at bounding box center [1093, 516] width 352 height 21
drag, startPoint x: 693, startPoint y: 569, endPoint x: 902, endPoint y: 510, distance: 217.2
click at [693, 569] on div "Channel Optimail Optimail arrow_drop_down Show Selected 1 of 26 Silverpop" at bounding box center [896, 525] width 769 height 126
type input "Mandatory seed list"
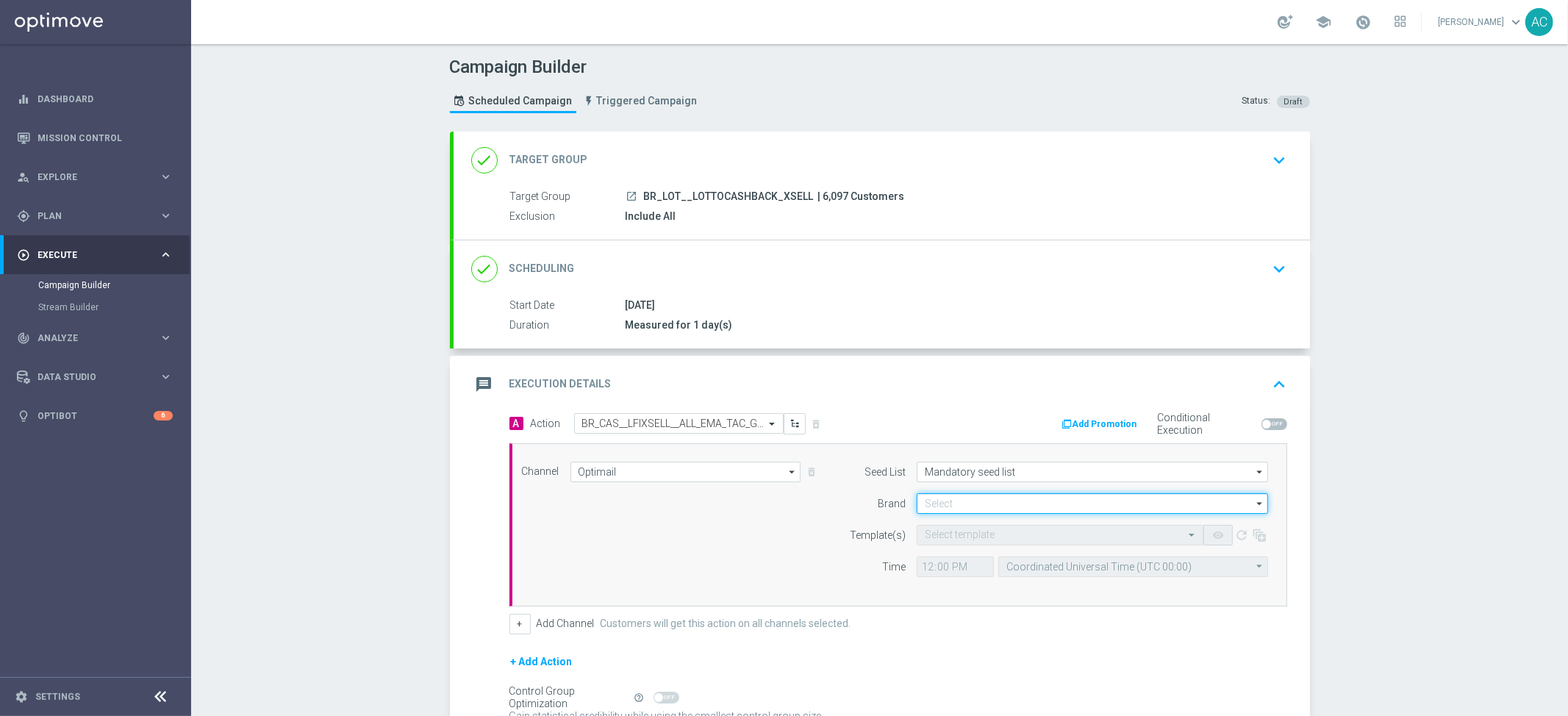
click at [984, 506] on input at bounding box center [1092, 504] width 352 height 21
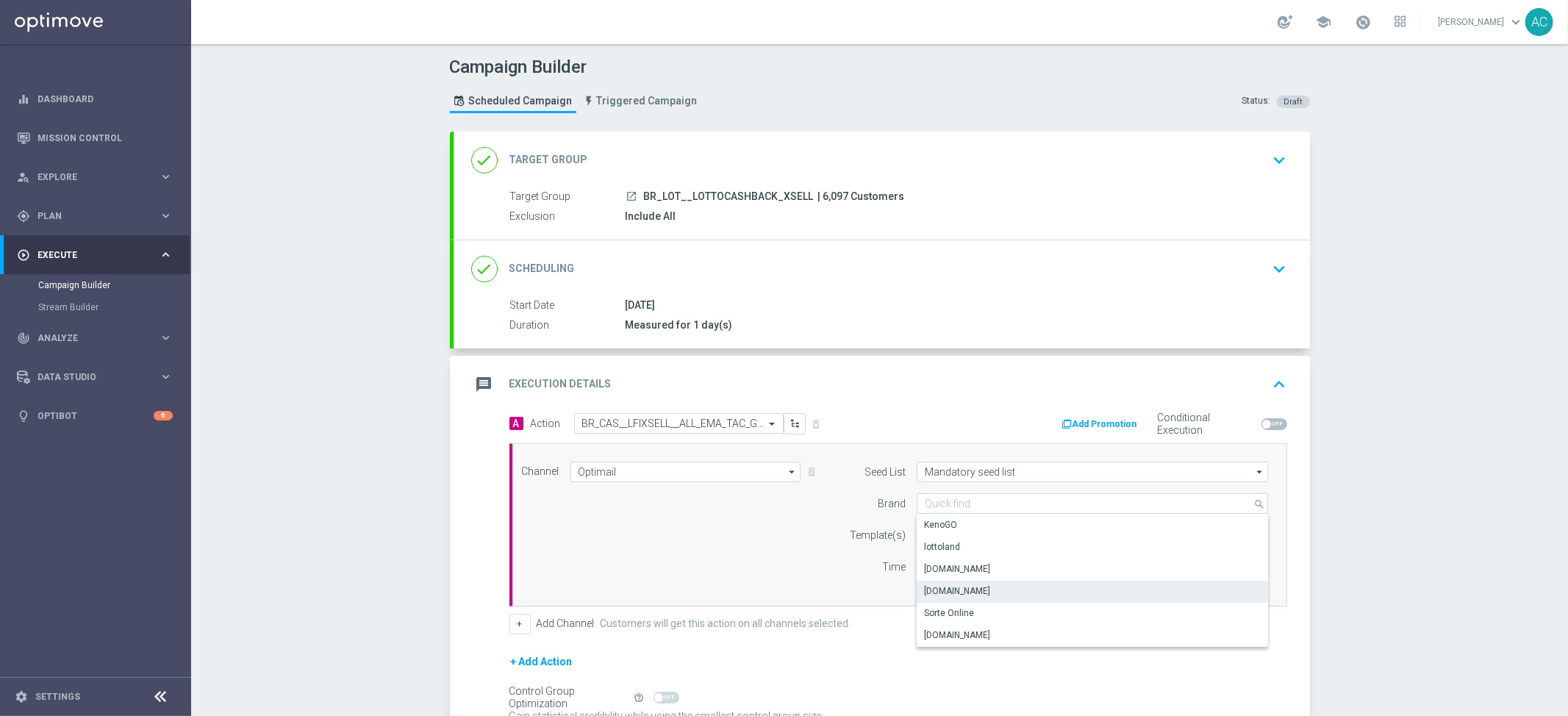
click at [994, 592] on div "[DOMAIN_NAME]" at bounding box center [1093, 591] width 352 height 21
type input "[DOMAIN_NAME]"
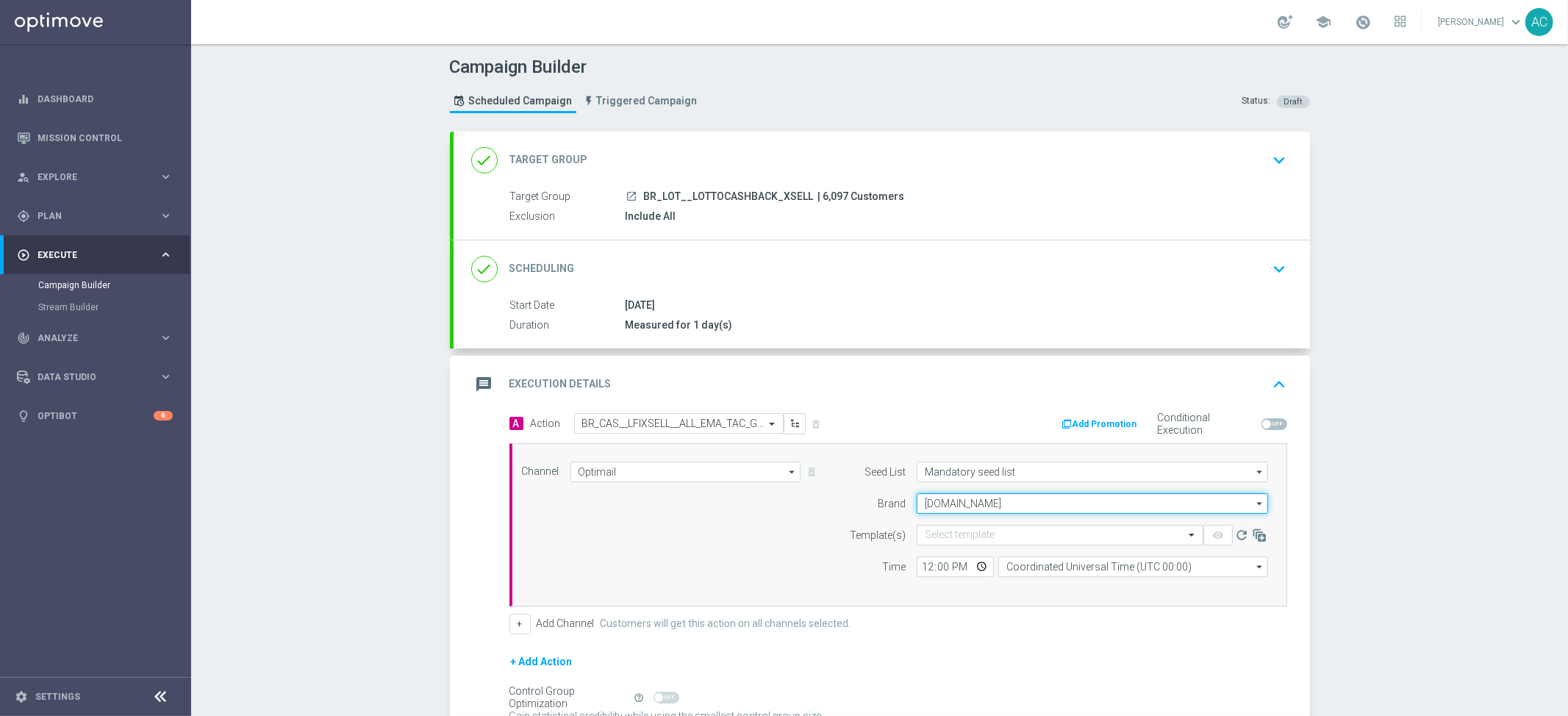
click at [993, 503] on input "[DOMAIN_NAME]" at bounding box center [1092, 504] width 352 height 21
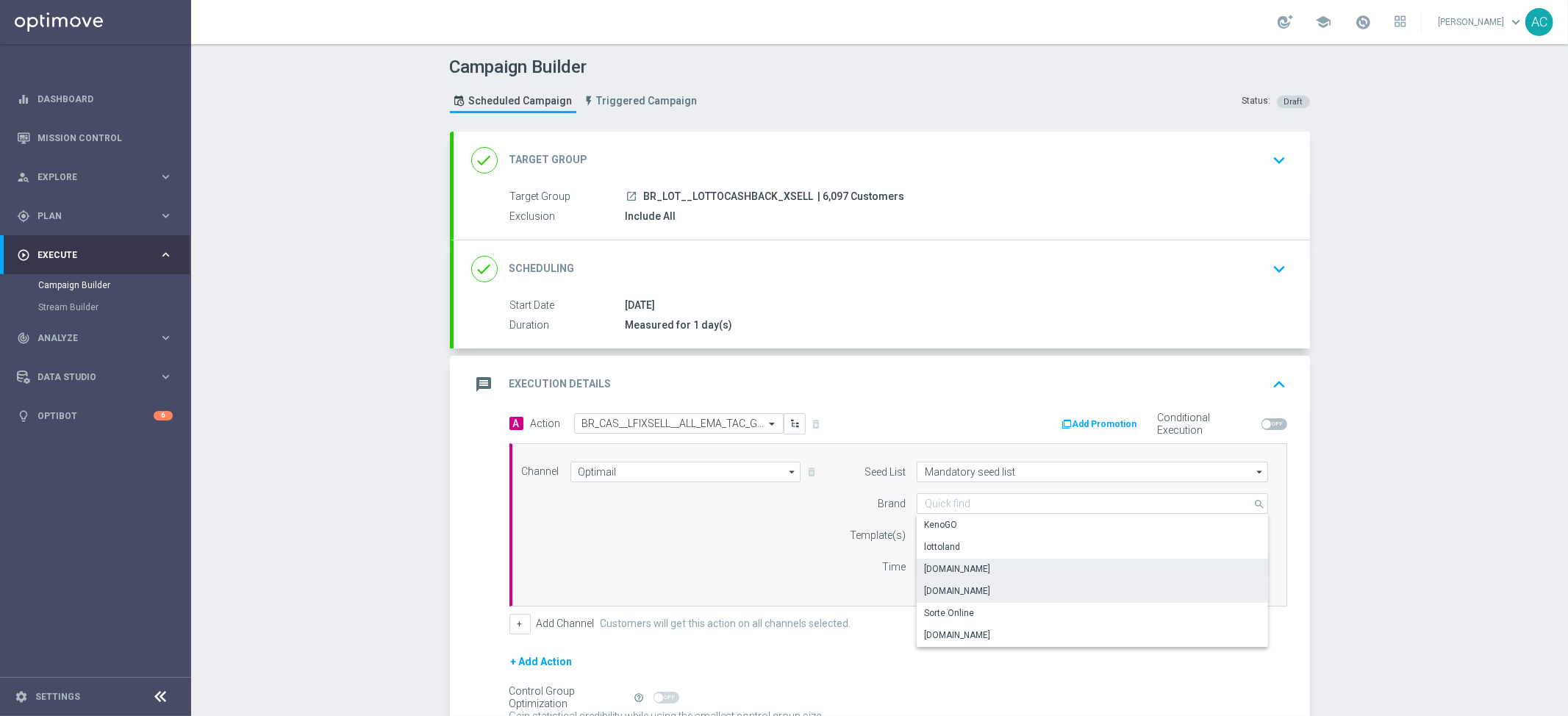
click at [986, 561] on div "[DOMAIN_NAME]" at bounding box center [1093, 569] width 352 height 21
type input "[DOMAIN_NAME]"
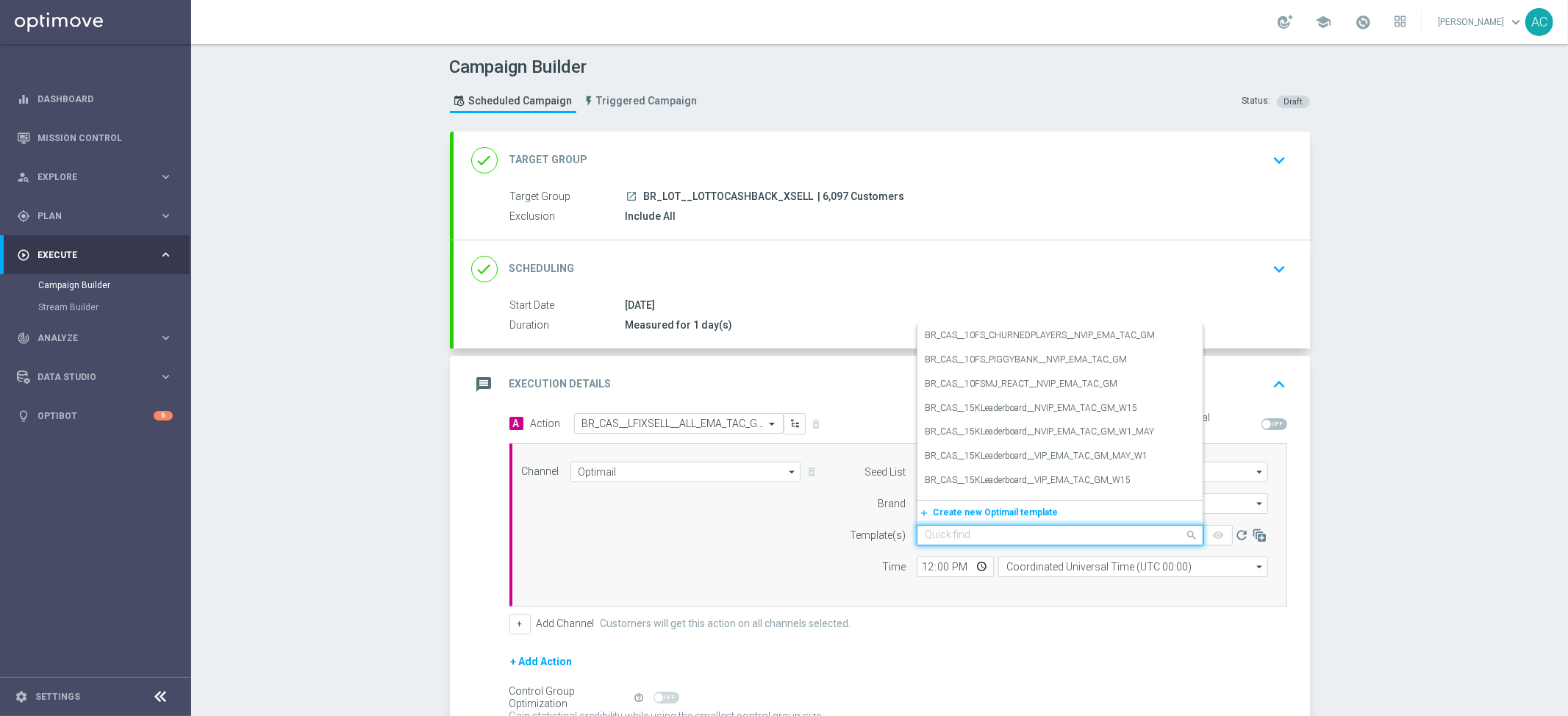
click at [955, 537] on input "text" at bounding box center [1045, 535] width 241 height 12
paste input "BR_CAS__LFIXSELL__ALL_EMA_TAC_GM"
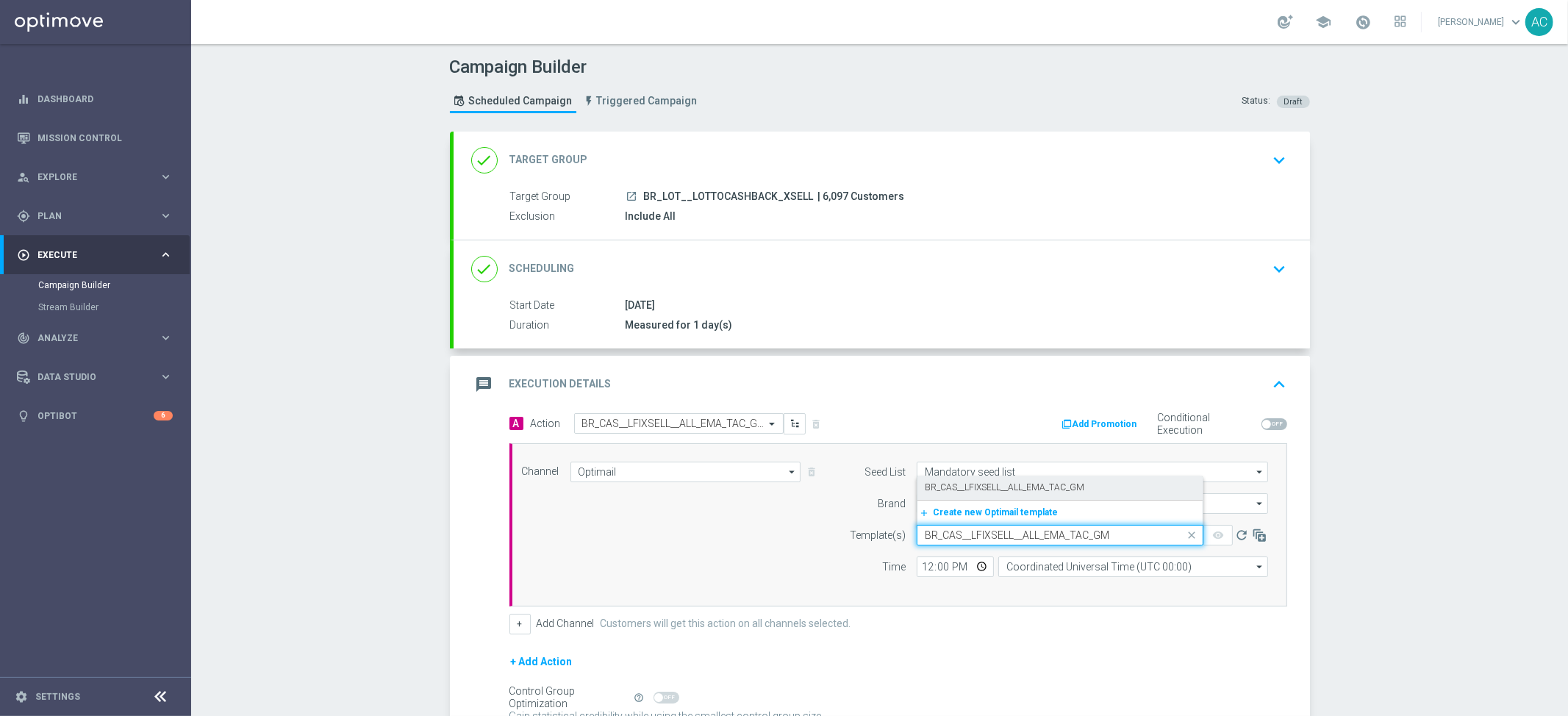
click at [1015, 483] on label "BR_CAS__LFIXSELL__ALL_EMA_TAC_GM" at bounding box center [1005, 487] width 160 height 12
type input "BR_CAS__LFIXSELL__ALL_EMA_TAC_GM"
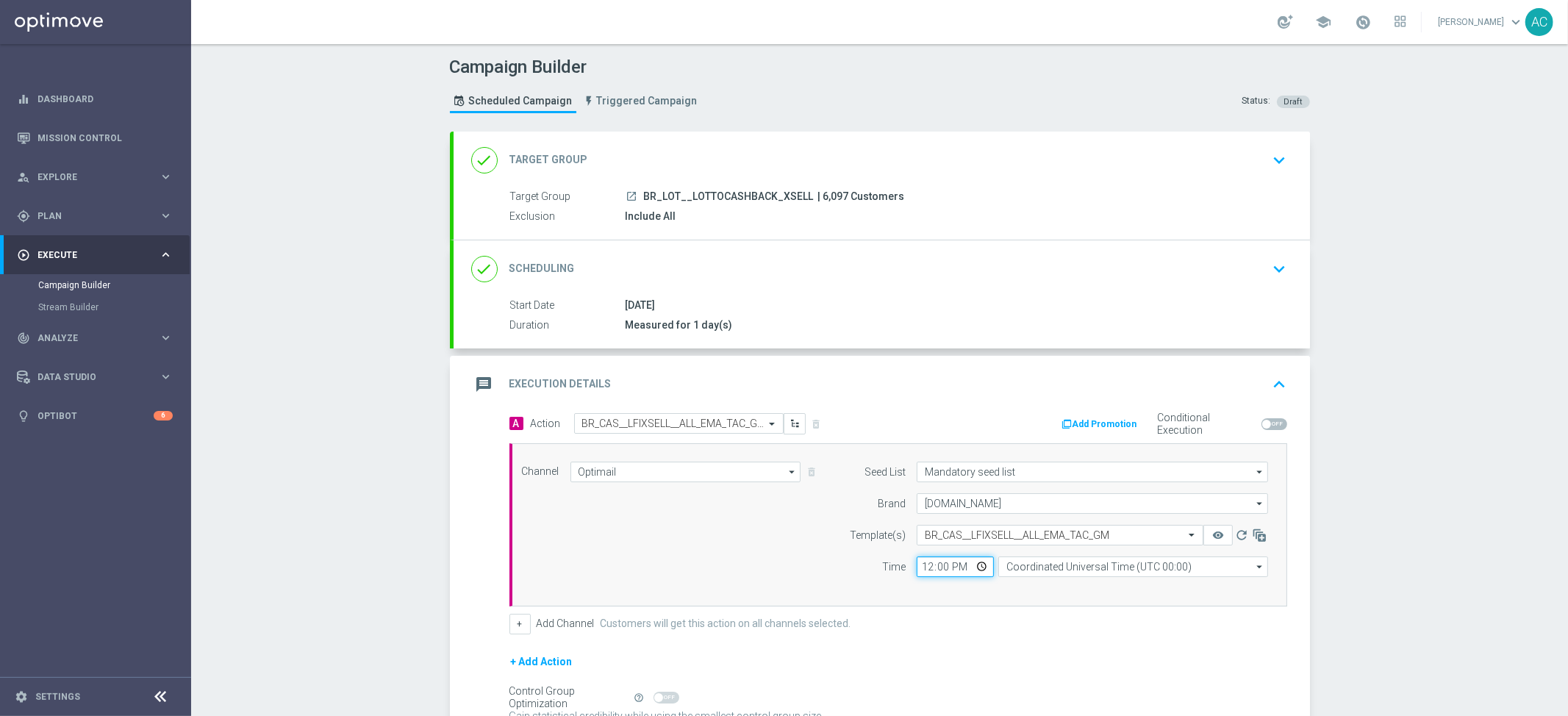
click at [918, 571] on input "12:00" at bounding box center [955, 567] width 77 height 21
type input "09:01"
click at [1145, 568] on input "Coordinated Universal Time (UTC 00:00)" at bounding box center [1133, 567] width 270 height 21
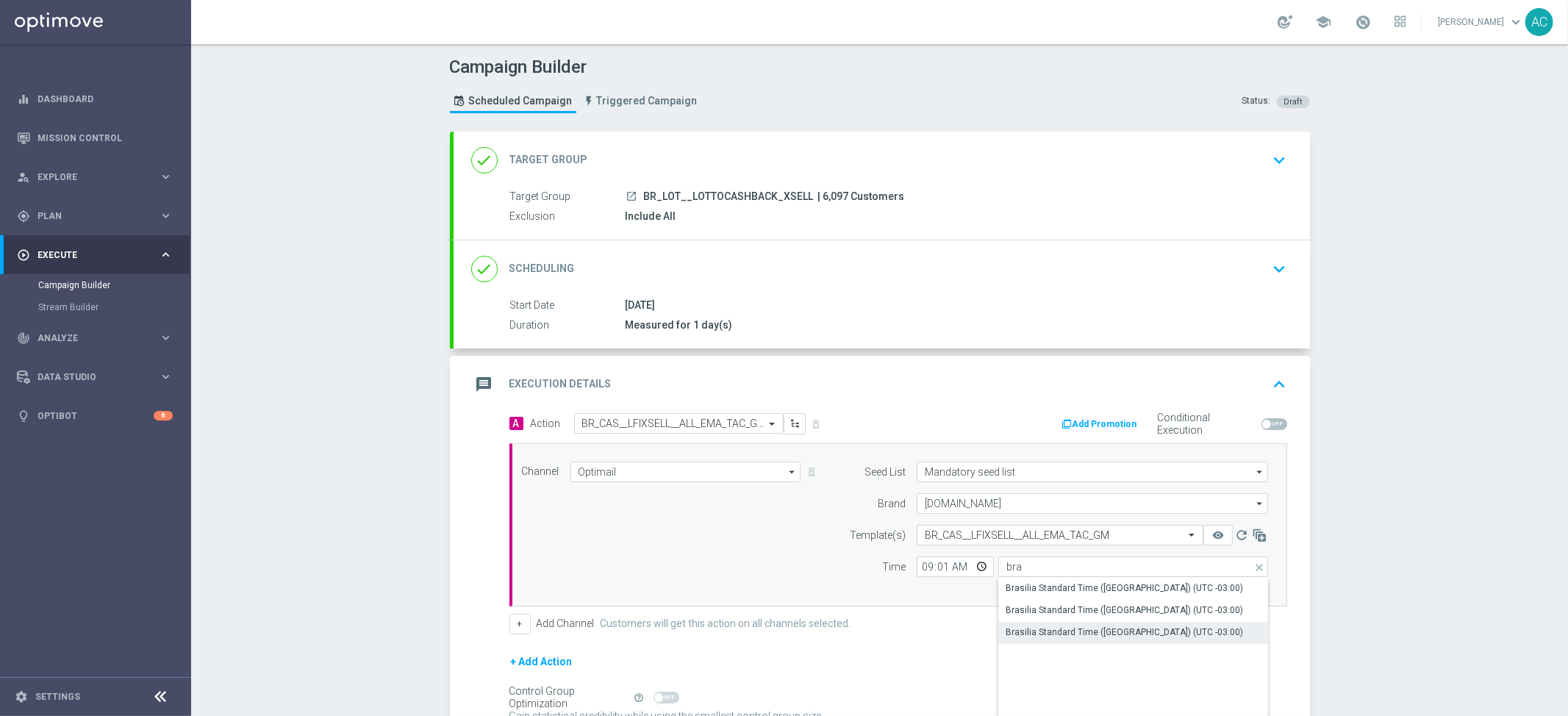
click at [1124, 628] on div "Brasilia Standard Time ([GEOGRAPHIC_DATA]) (UTC -03:00)" at bounding box center [1124, 631] width 238 height 13
type input "Brasilia Standard Time ([GEOGRAPHIC_DATA]) (UTC -03:00)"
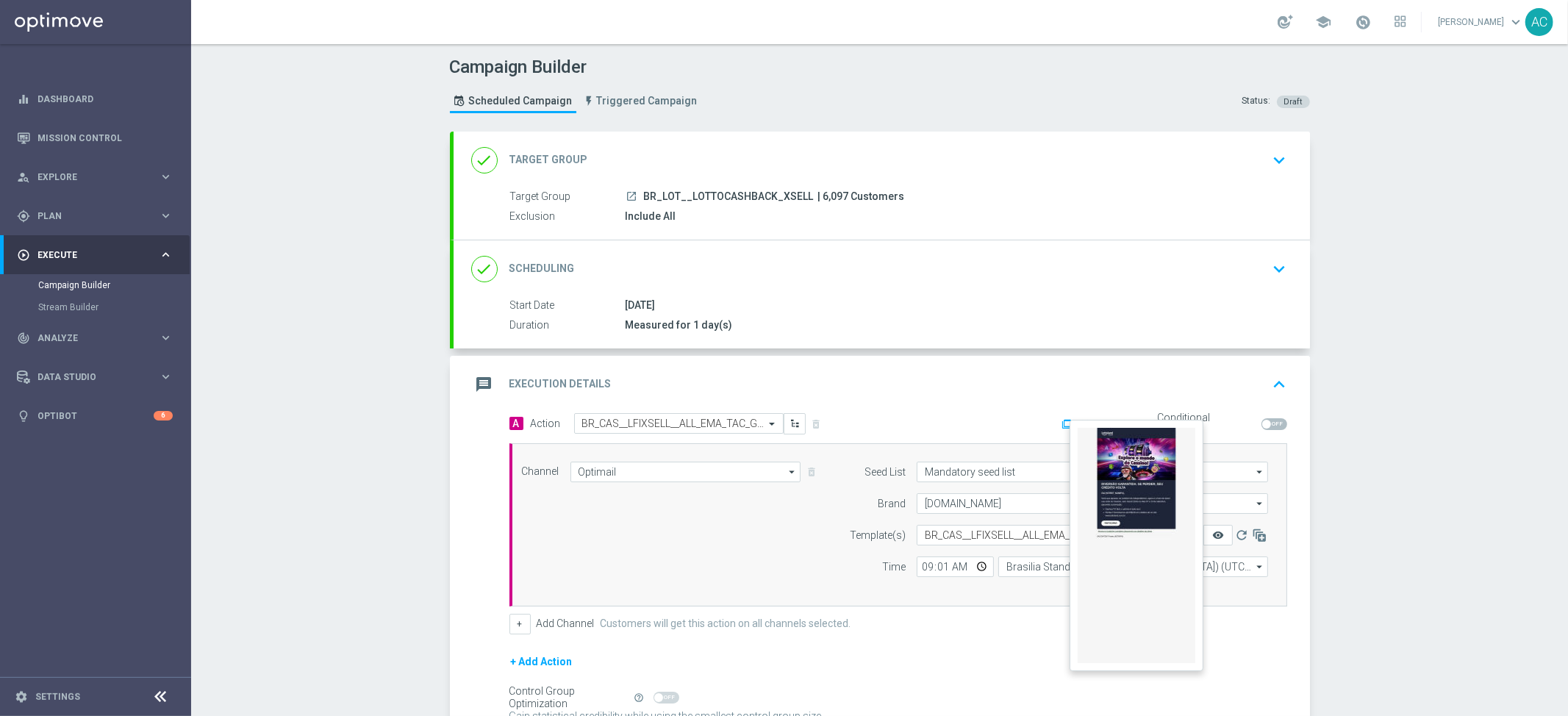
click at [1217, 531] on icon "remove_red_eye" at bounding box center [1219, 535] width 12 height 12
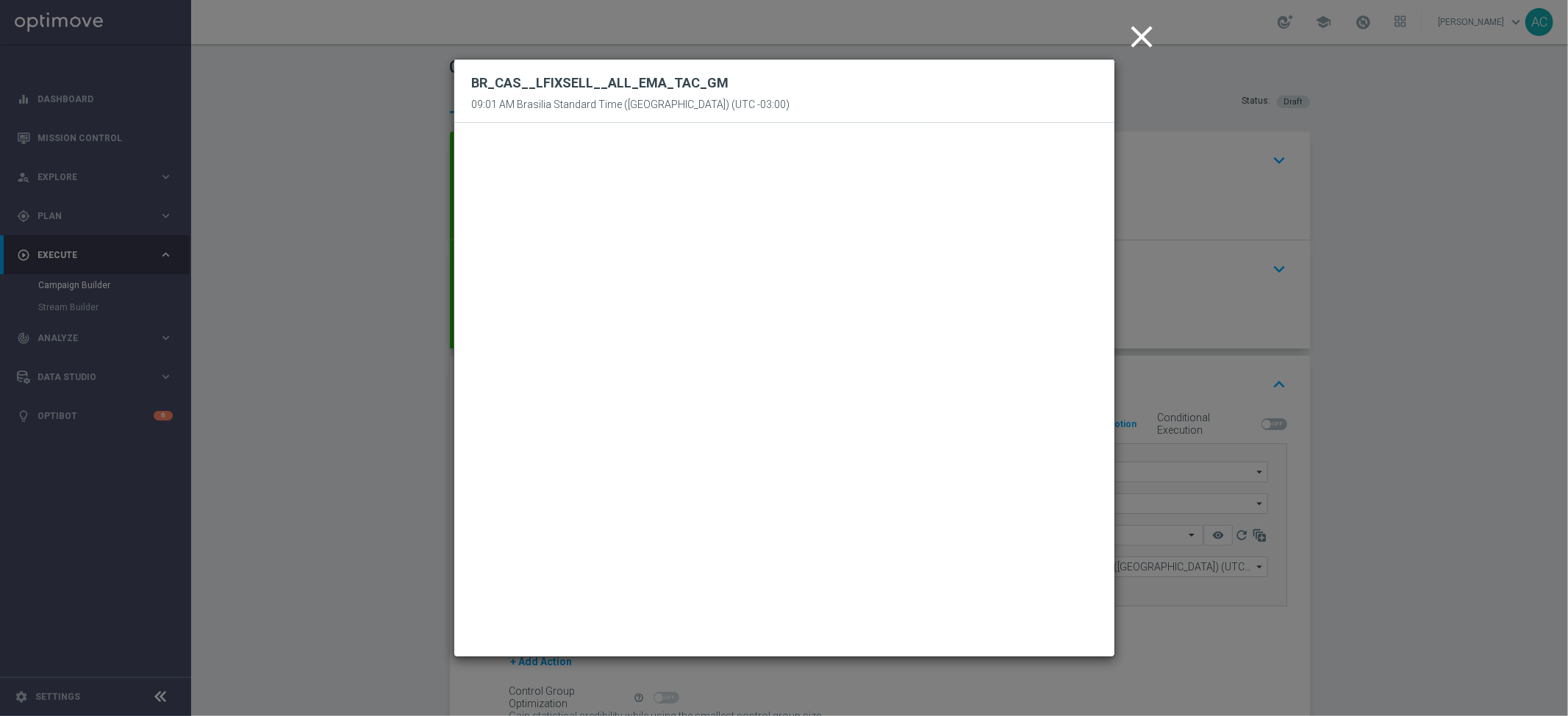
click at [1145, 35] on icon "close" at bounding box center [1142, 36] width 37 height 37
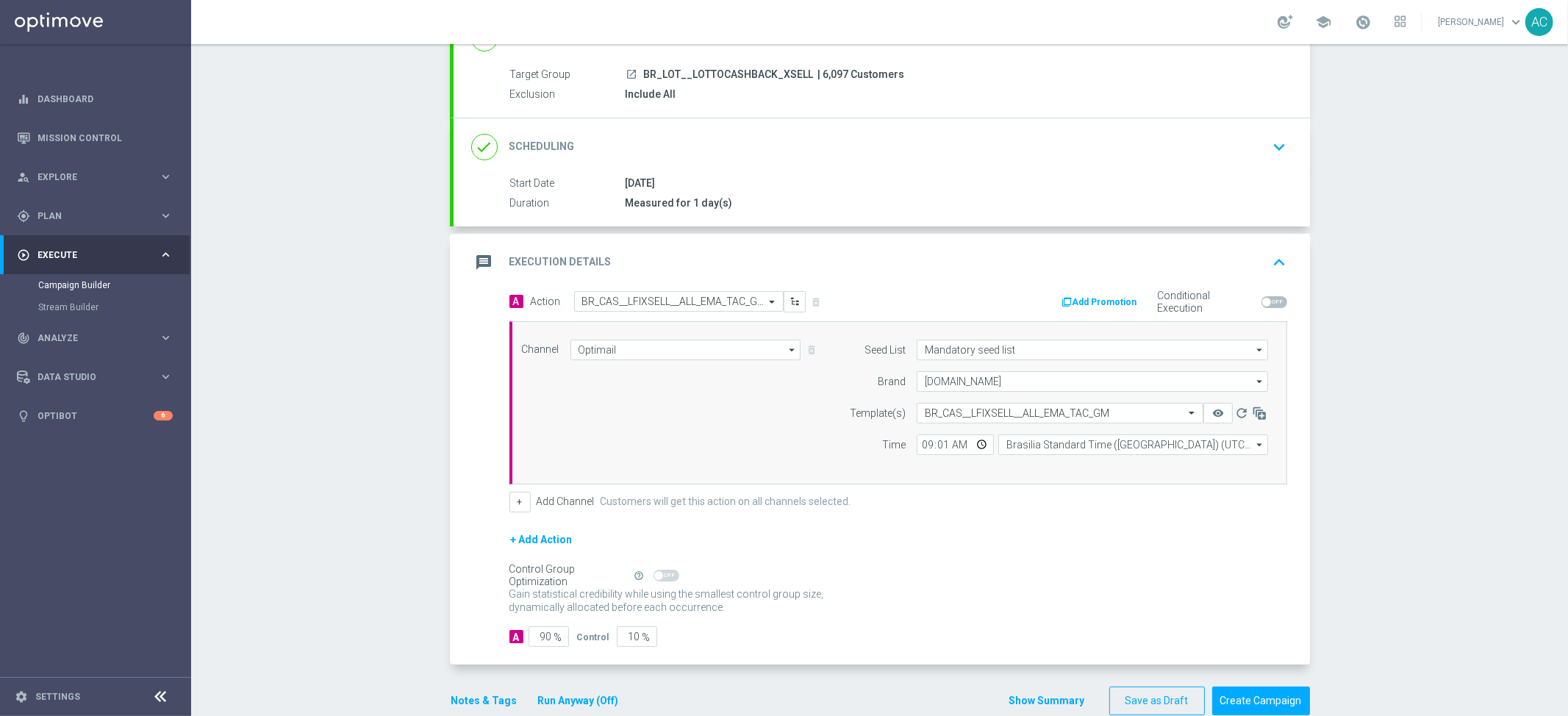
scroll to position [136, 0]
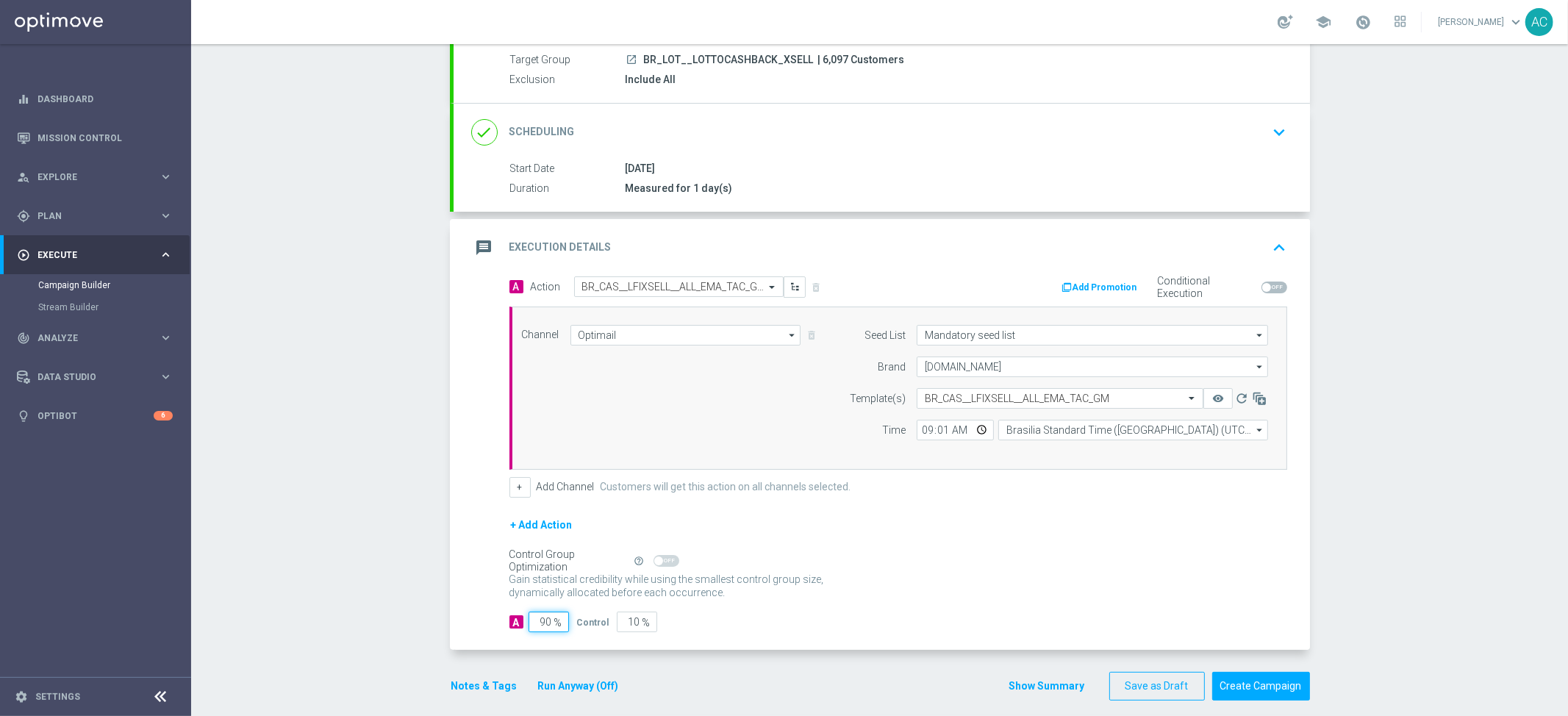
click at [544, 624] on input "90" at bounding box center [549, 622] width 41 height 21
type input "9"
type input "91"
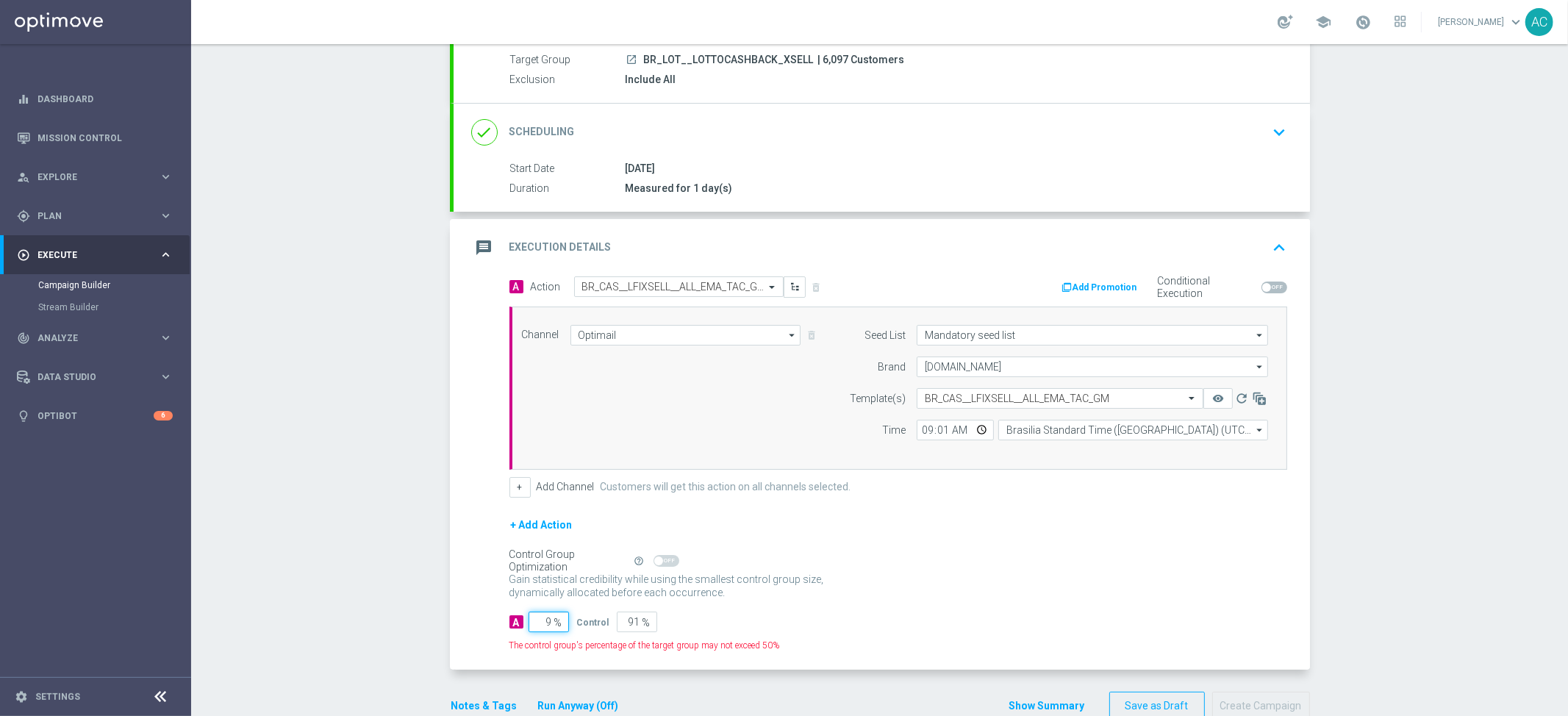
type input "95"
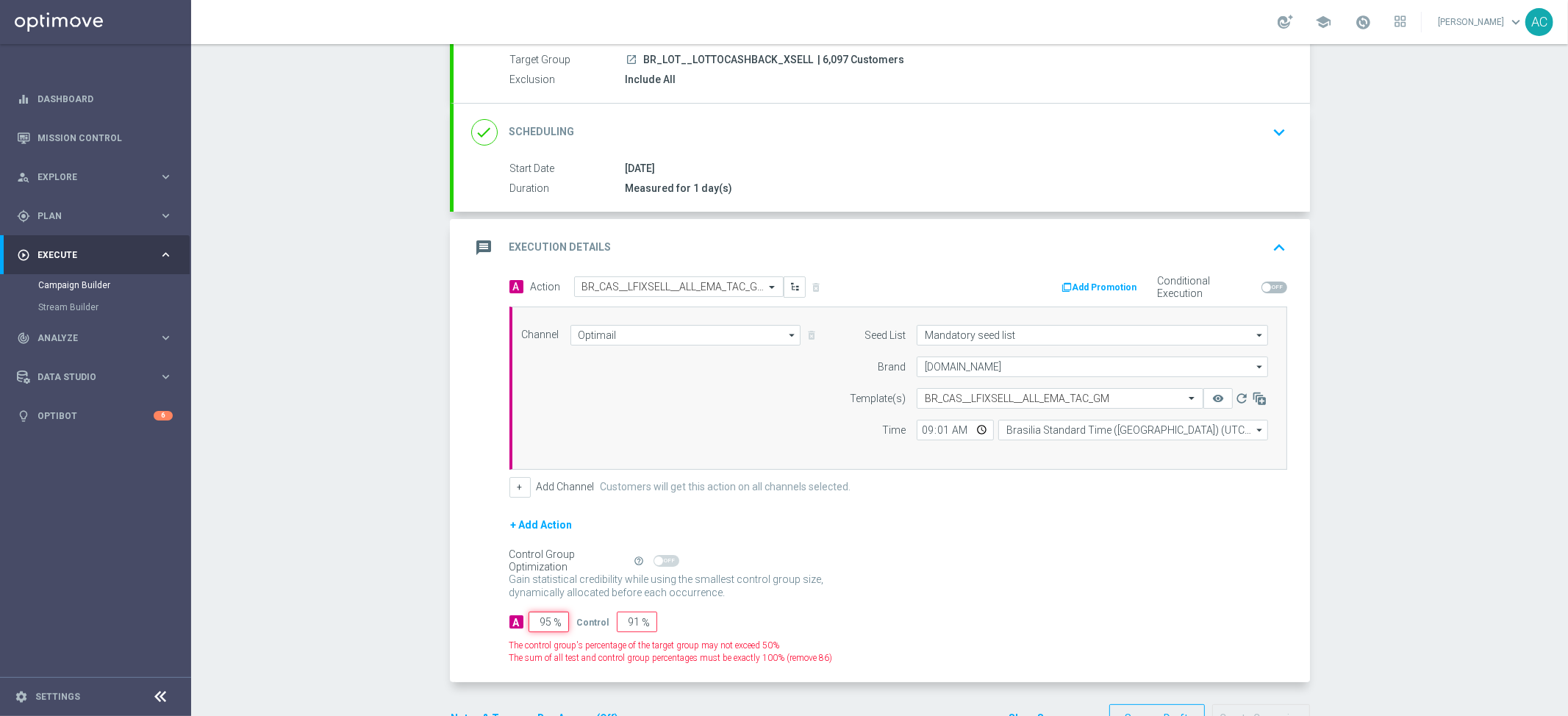
type input "5"
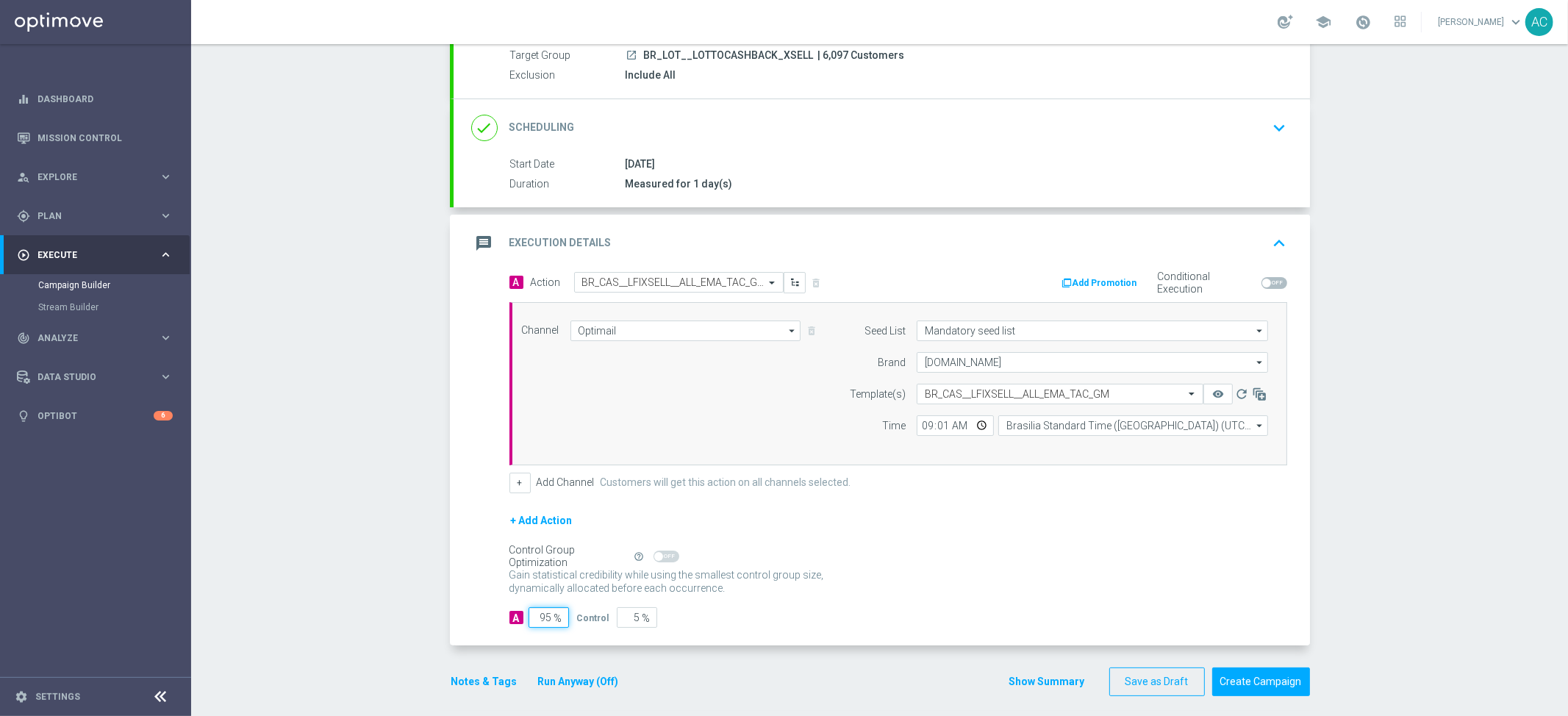
scroll to position [150, 0]
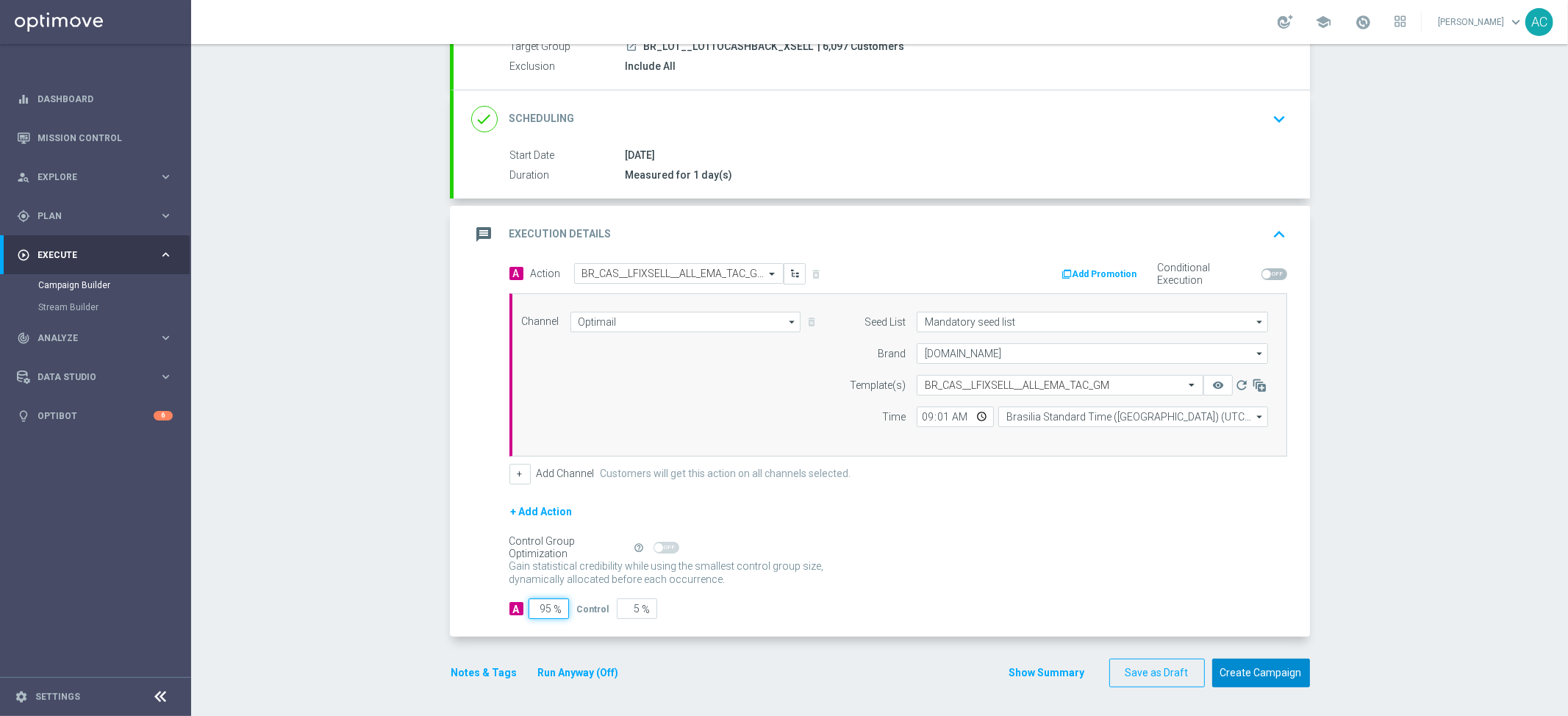
type input "95"
click at [1265, 669] on button "Create Campaign" at bounding box center [1261, 673] width 98 height 29
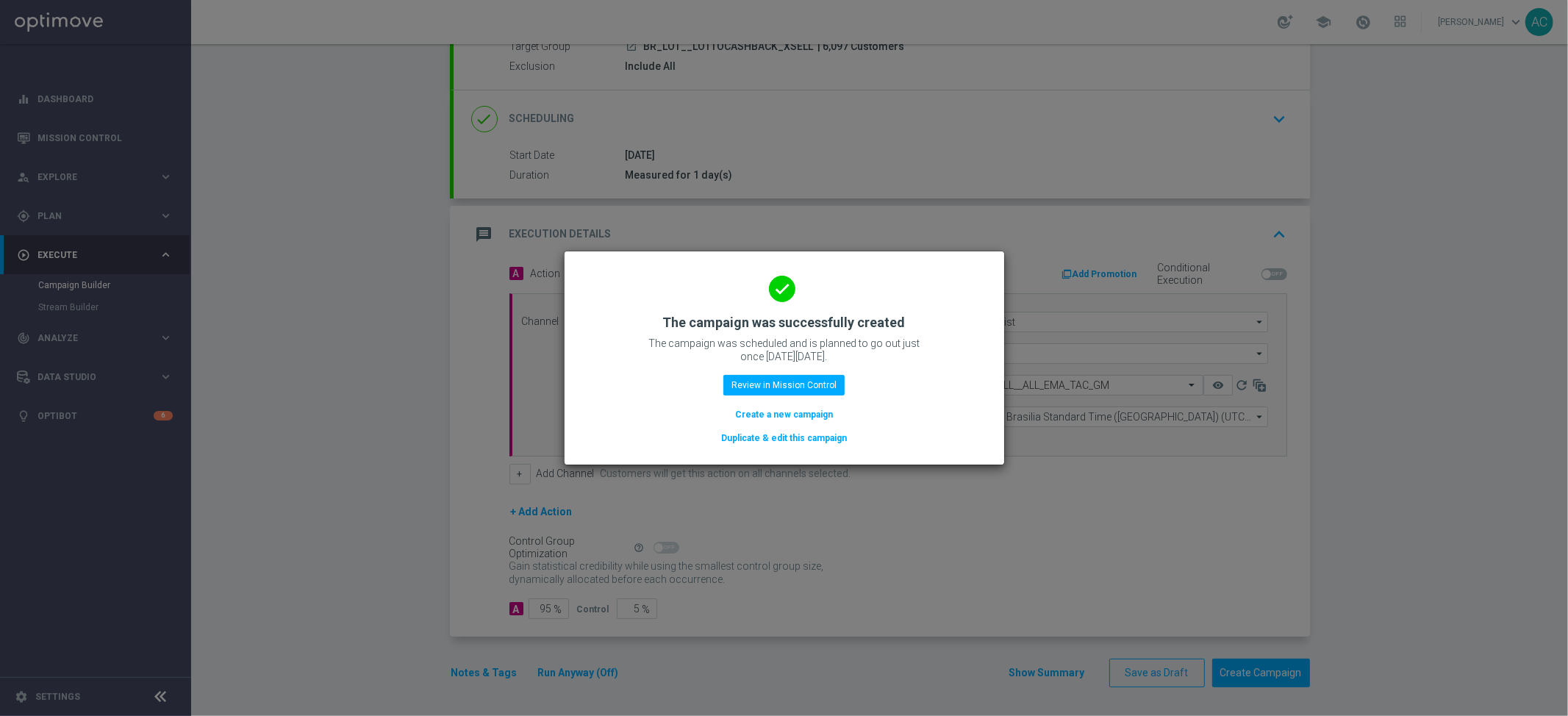
click at [794, 412] on button "Create a new campaign" at bounding box center [784, 415] width 101 height 16
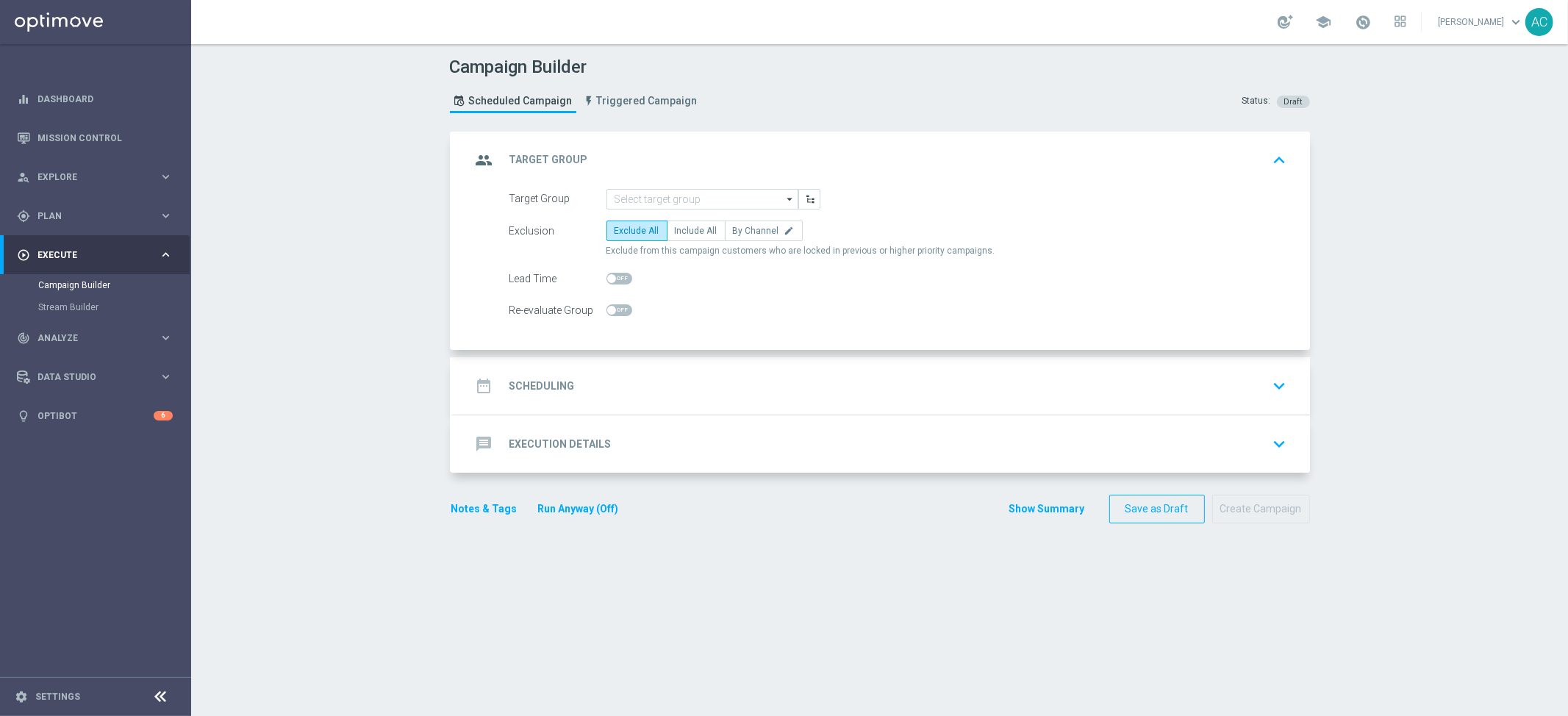
scroll to position [0, 0]
click at [635, 200] on input at bounding box center [702, 200] width 192 height 21
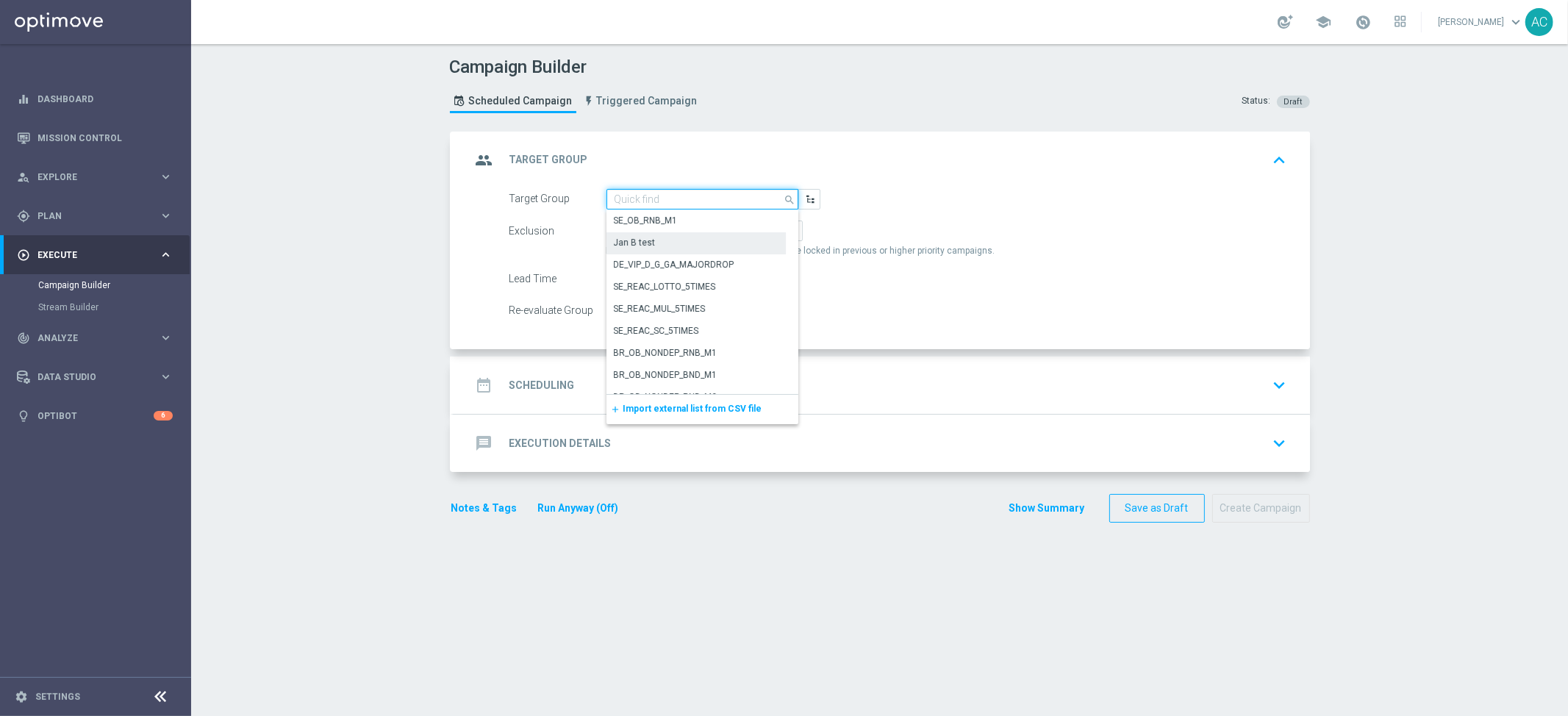
paste input "BR_LOT__LOTTOCASHBACK_XSELL"
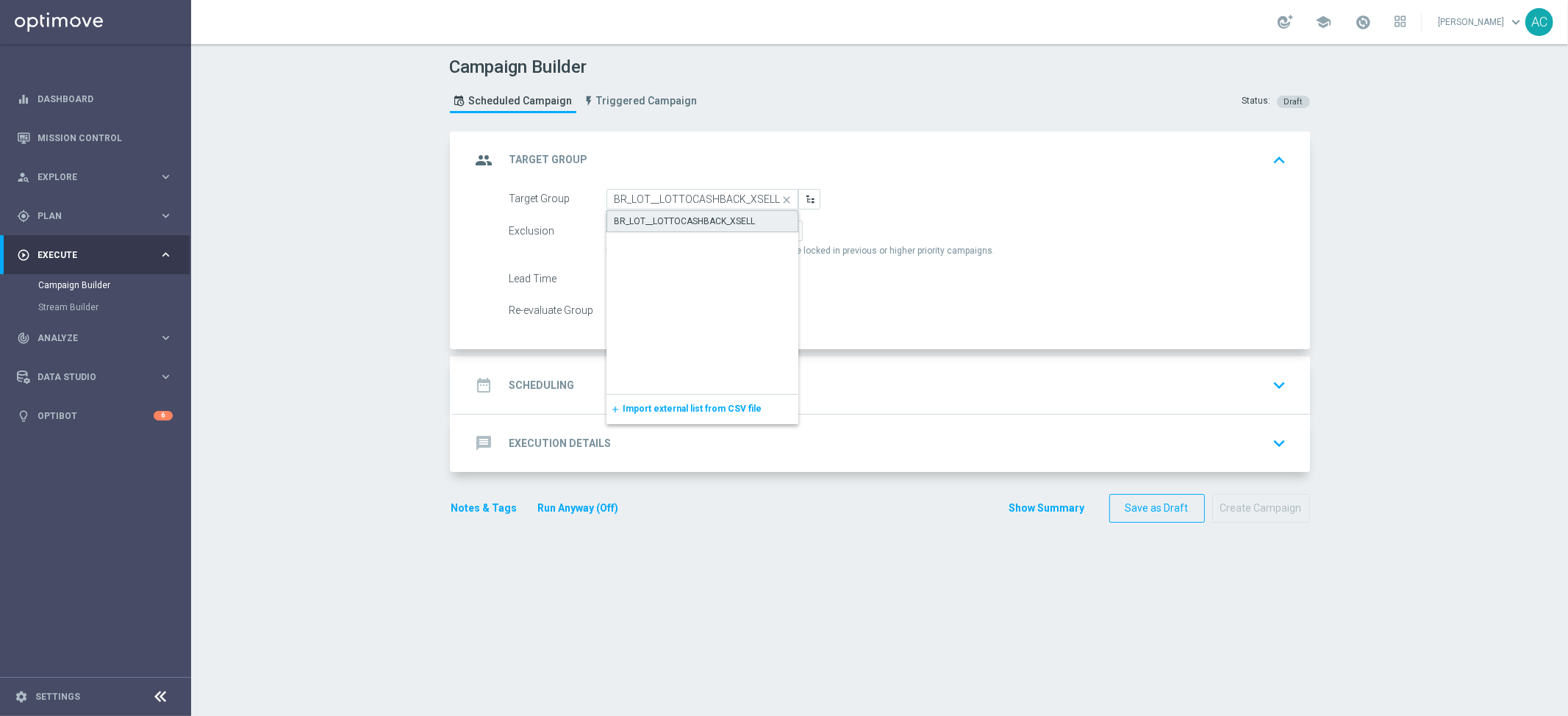
click at [667, 219] on div "BR_LOT__LOTTOCASHBACK_XSELL" at bounding box center [685, 221] width 141 height 13
type input "BR_LOT__LOTTOCASHBACK_XSELL"
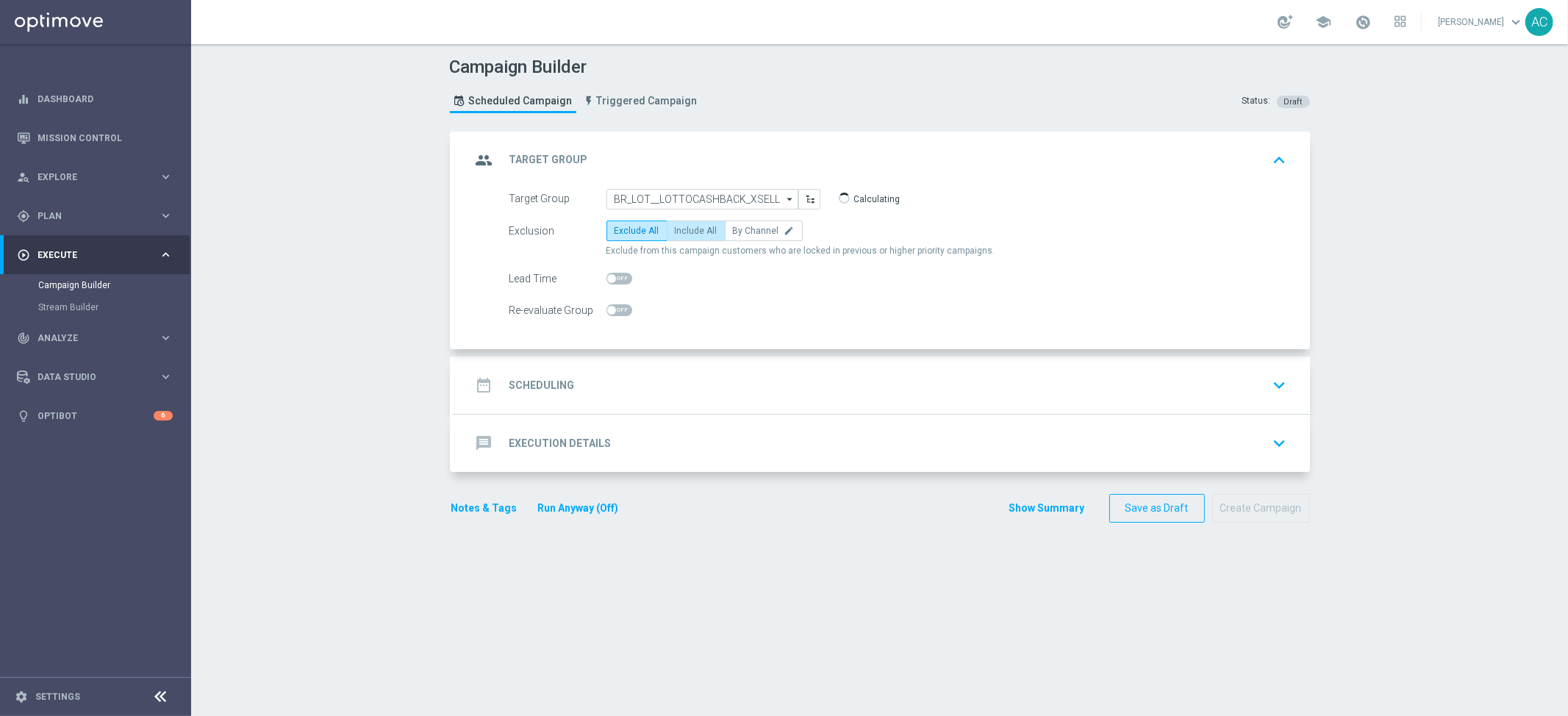
click at [692, 229] on span "Include All" at bounding box center [695, 231] width 42 height 10
click at [684, 229] on input "Include All" at bounding box center [679, 233] width 10 height 10
radio input "true"
click at [531, 380] on h2 "Scheduling" at bounding box center [543, 385] width 66 height 14
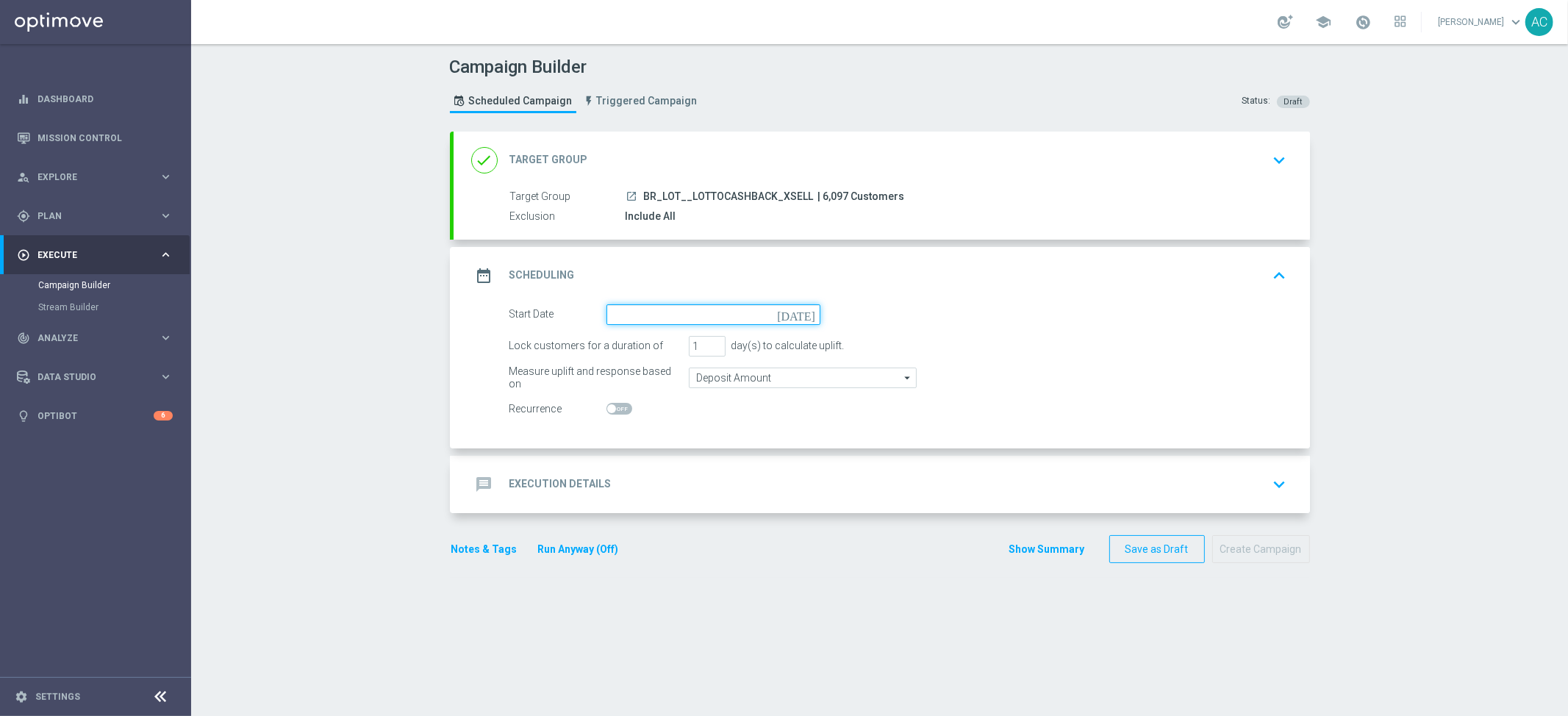
click at [746, 314] on input at bounding box center [714, 314] width 214 height 21
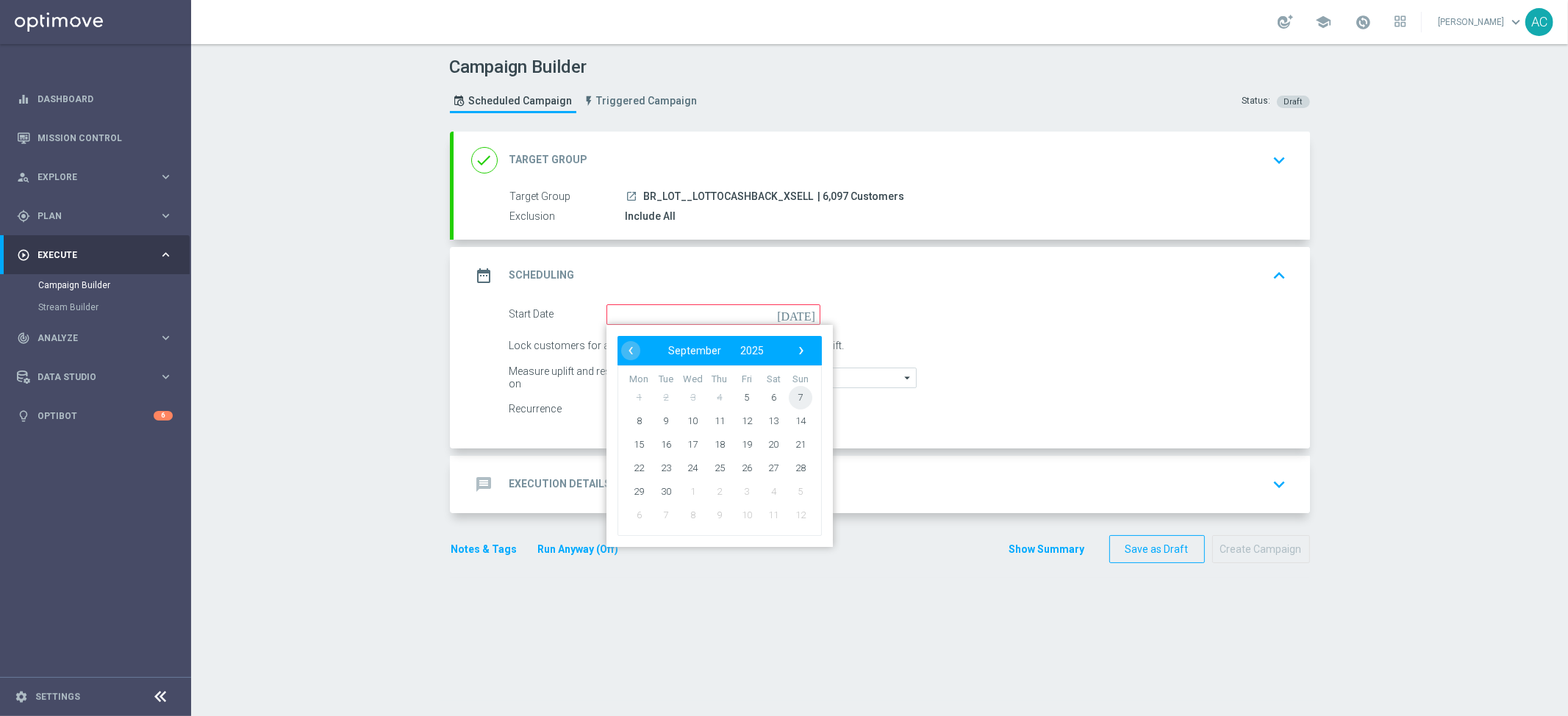
click at [788, 390] on span "7" at bounding box center [799, 396] width 23 height 23
type input "07 Sep 2025"
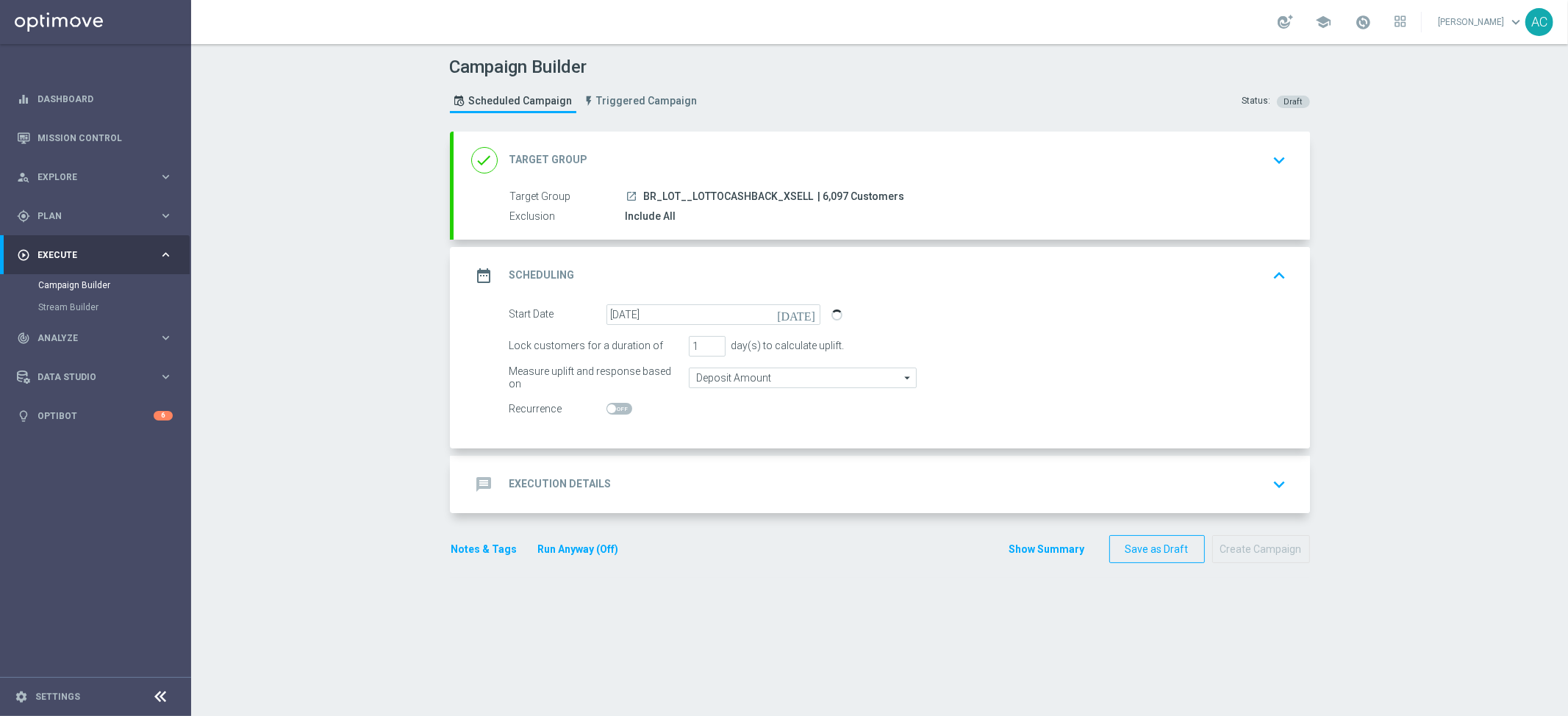
click at [564, 463] on div "message Execution Details keyboard_arrow_down" at bounding box center [882, 485] width 857 height 57
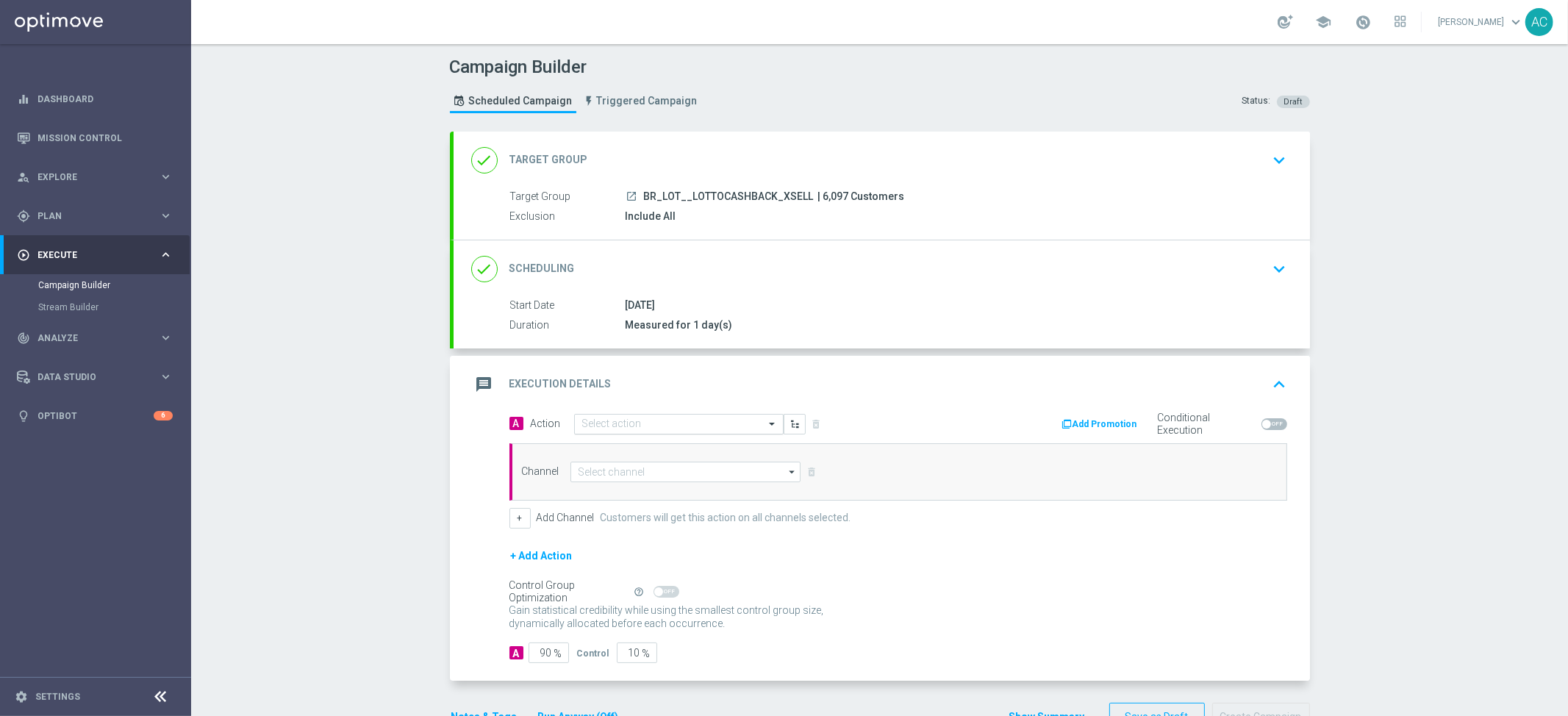
click at [740, 427] on div at bounding box center [679, 424] width 208 height 12
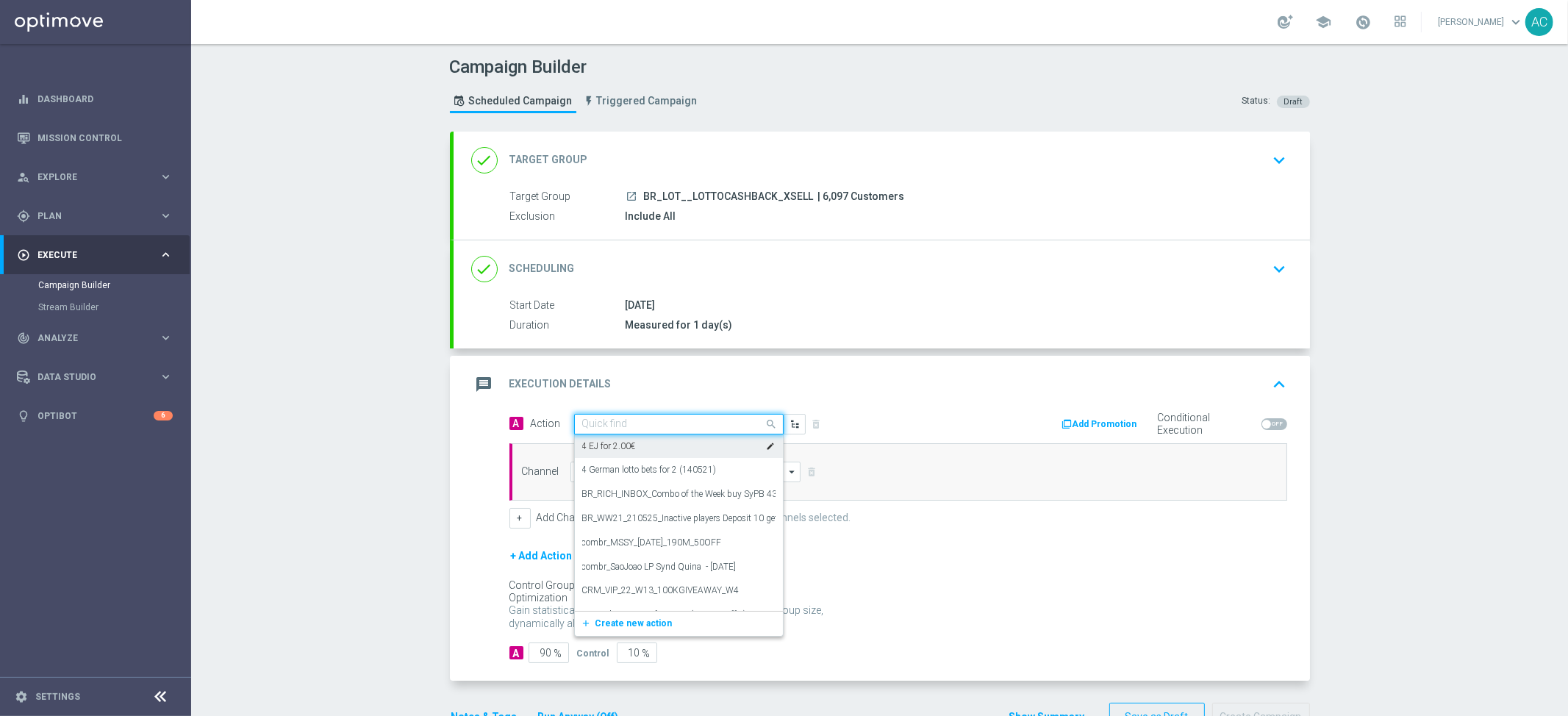
paste input "BR_CAS__LFIXSELL__ALL_RI_TAC_GM"
type input "BR_CAS__LFIXSELL__ALL_RI_TAC_GM"
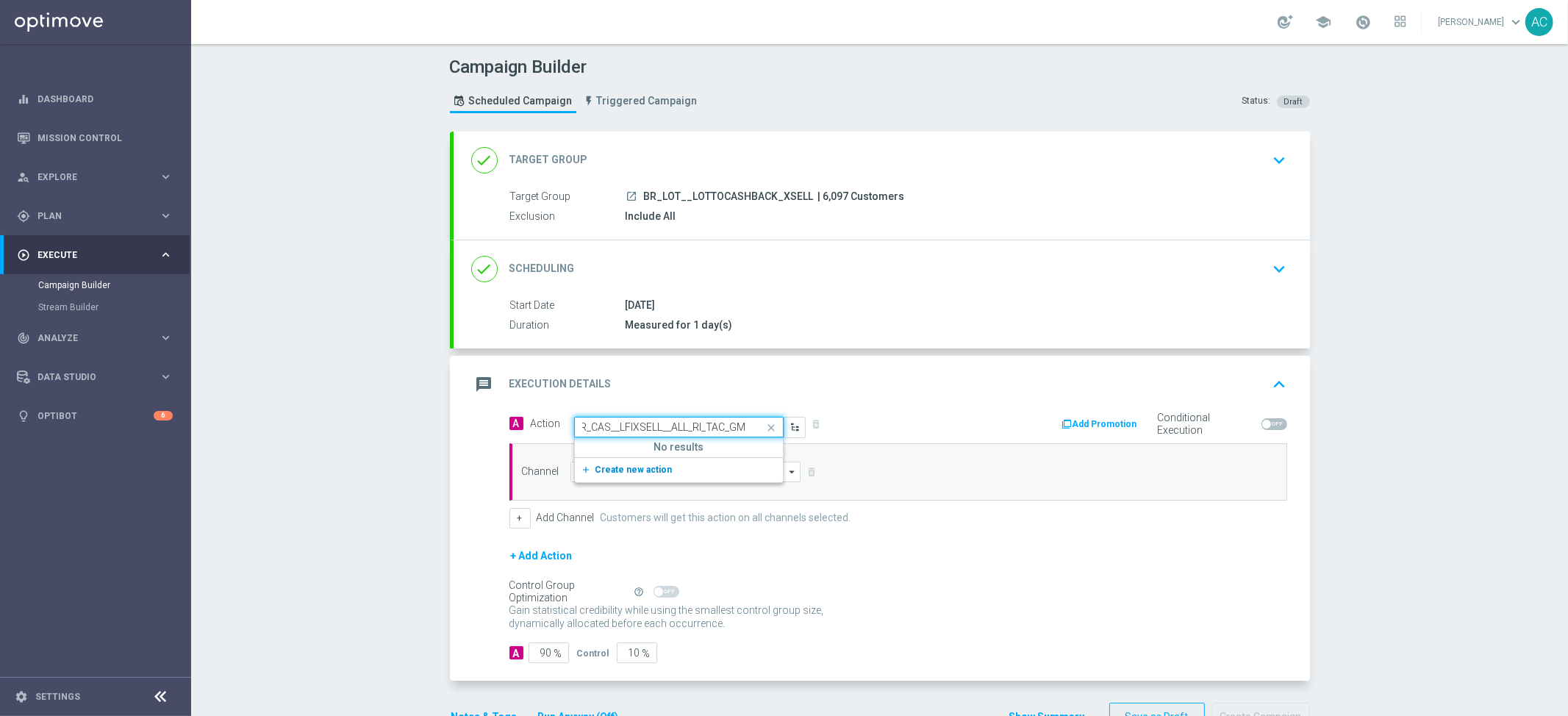
click at [636, 466] on span "Create new action" at bounding box center [633, 470] width 77 height 10
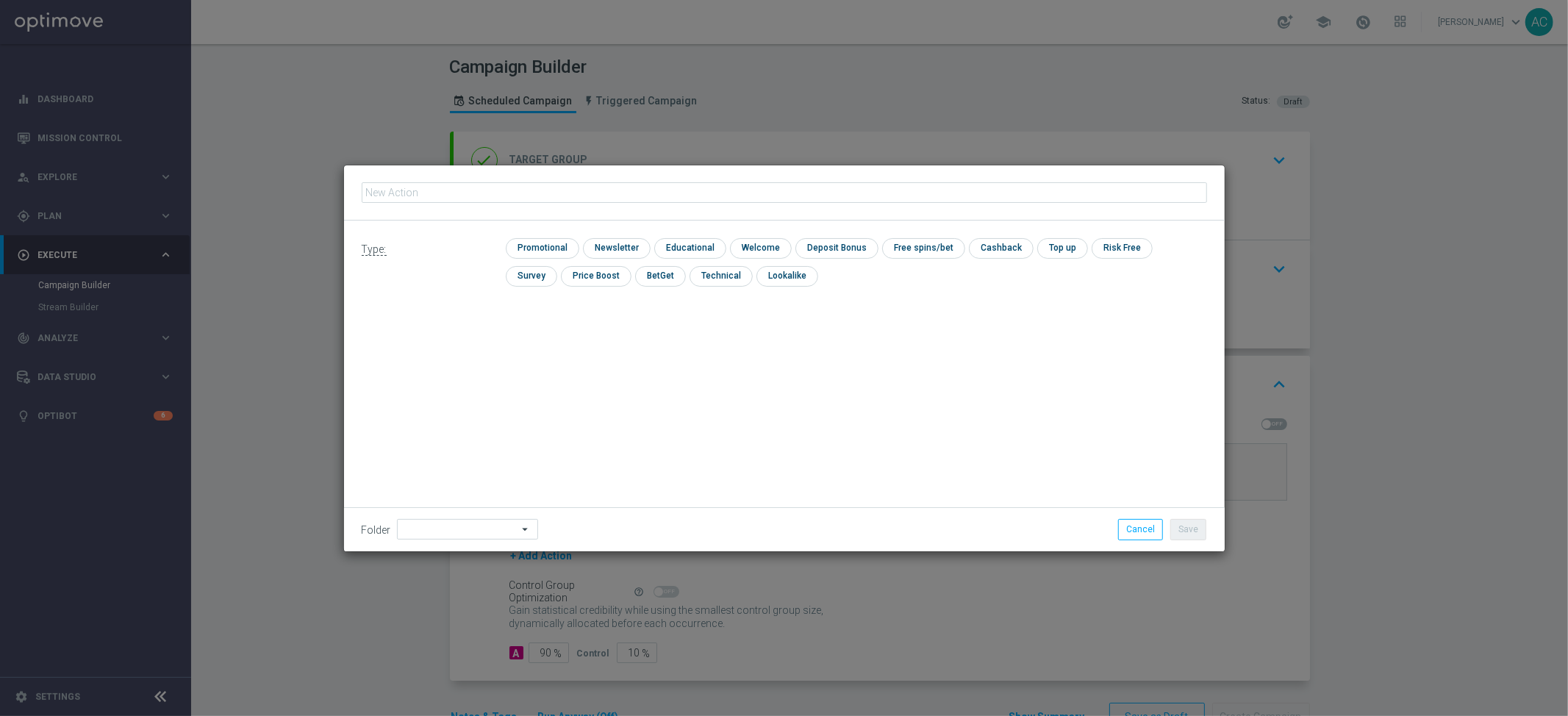
type input "BR_CAS__LFIXSELL__ALL_RI_TAC_GM"
click at [561, 252] on input "checkbox" at bounding box center [541, 248] width 70 height 20
checkbox input "true"
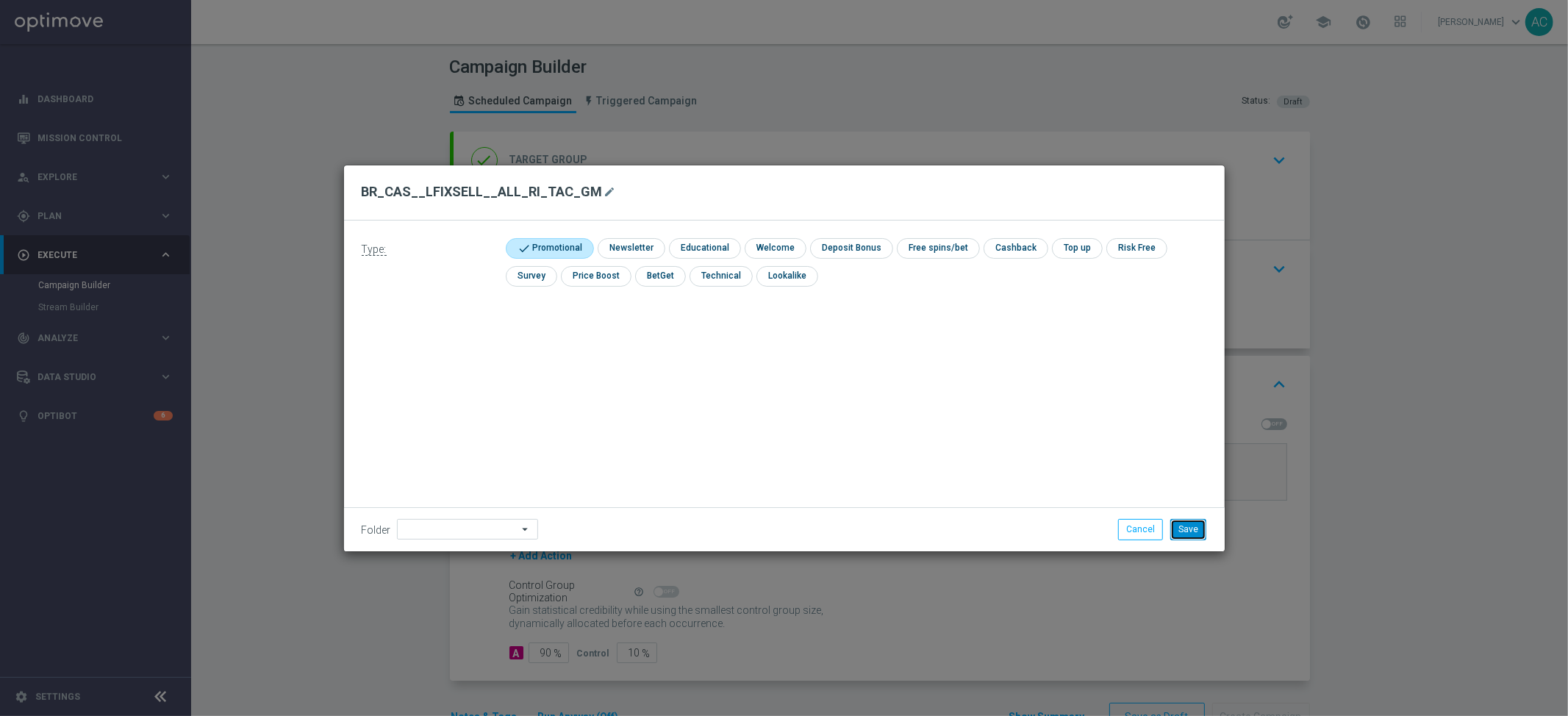
click at [1181, 524] on button "Save" at bounding box center [1189, 529] width 36 height 21
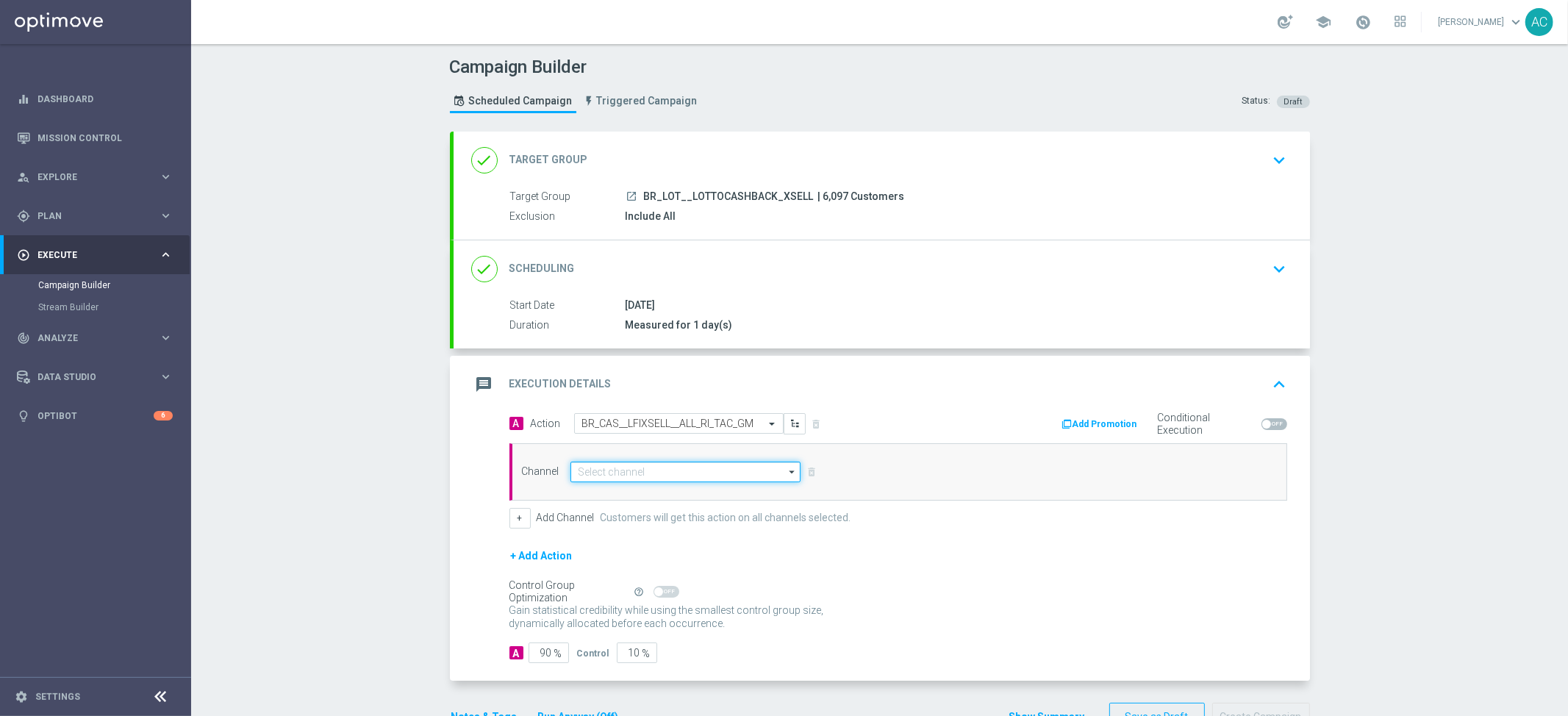
click at [616, 465] on input at bounding box center [685, 472] width 231 height 21
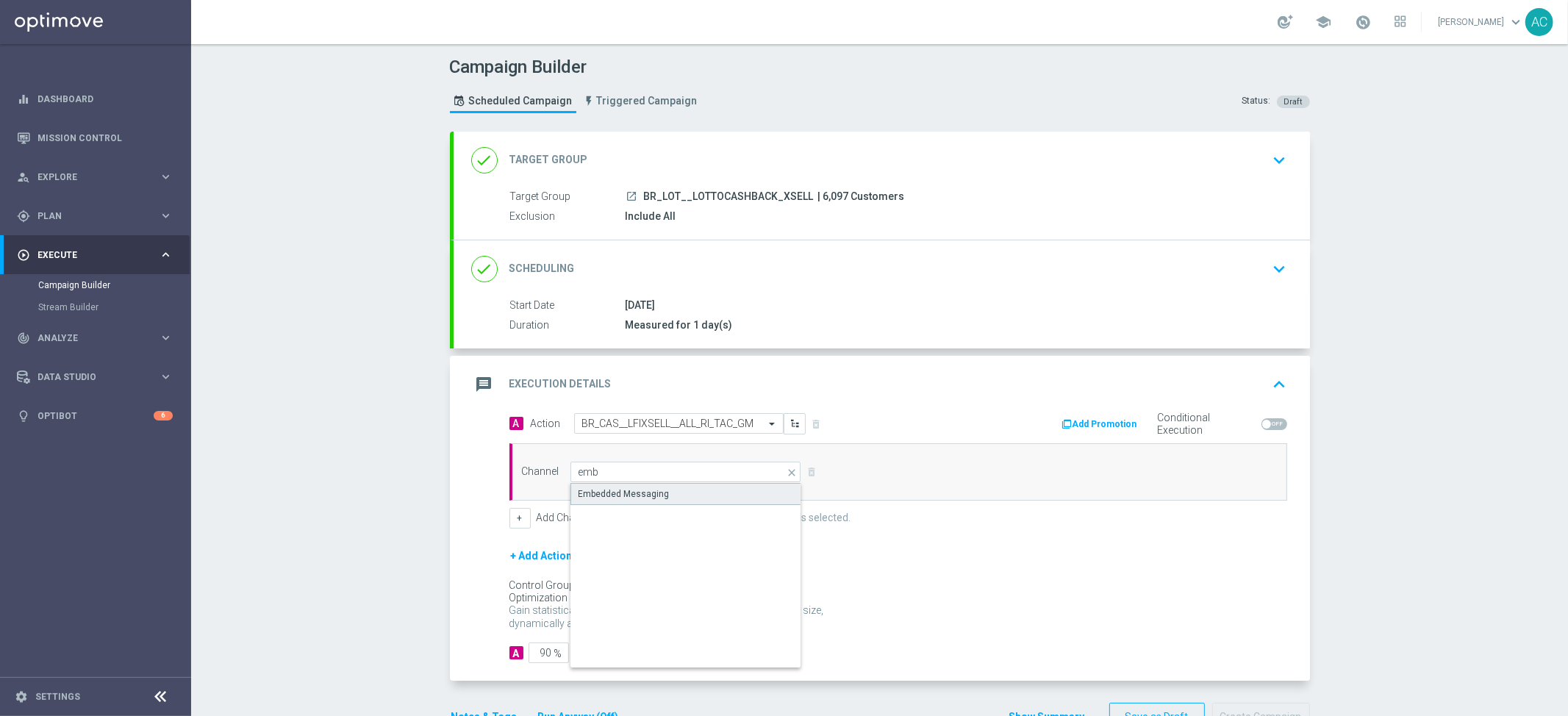
click at [661, 489] on div "Embedded Messaging" at bounding box center [686, 494] width 232 height 22
type input "Embedded Messaging"
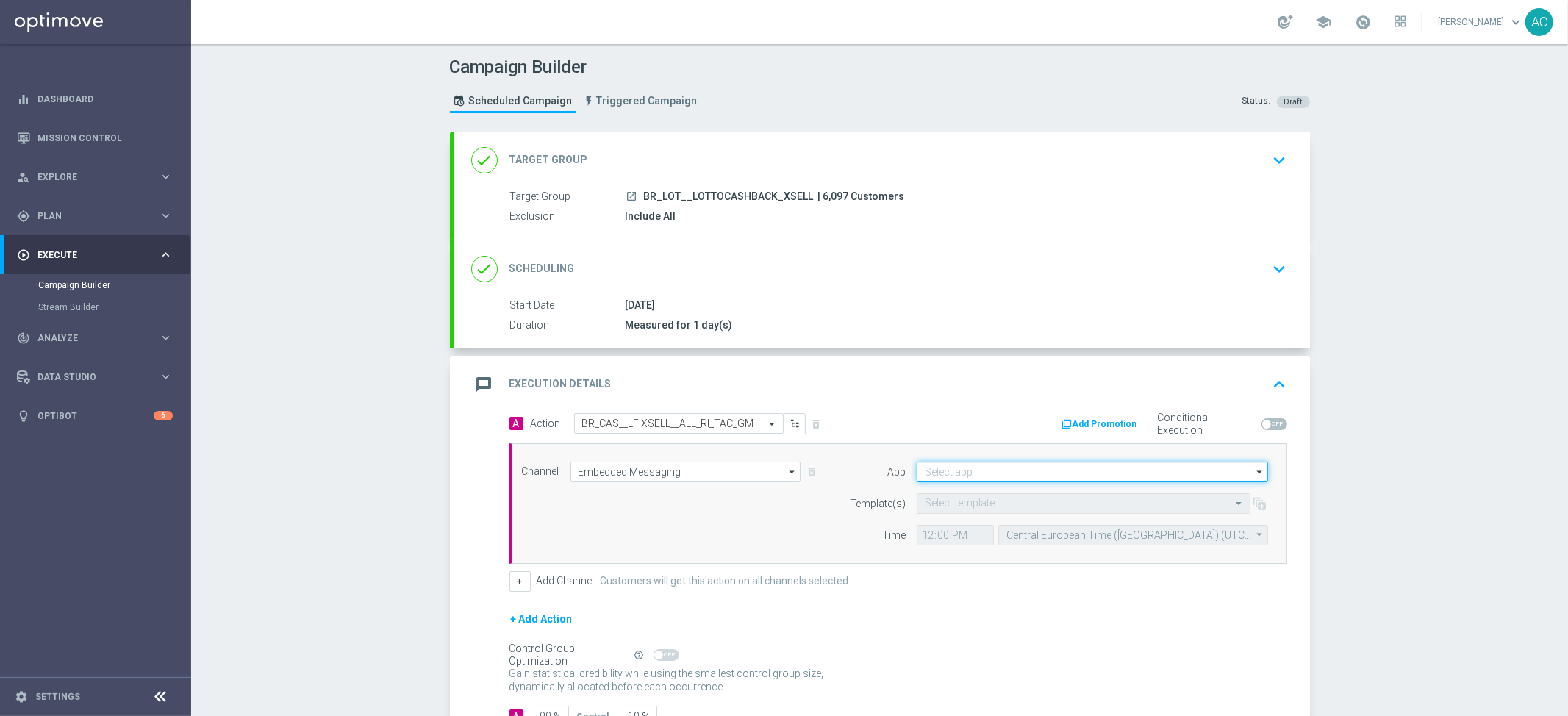
click at [1002, 474] on input at bounding box center [1092, 472] width 352 height 21
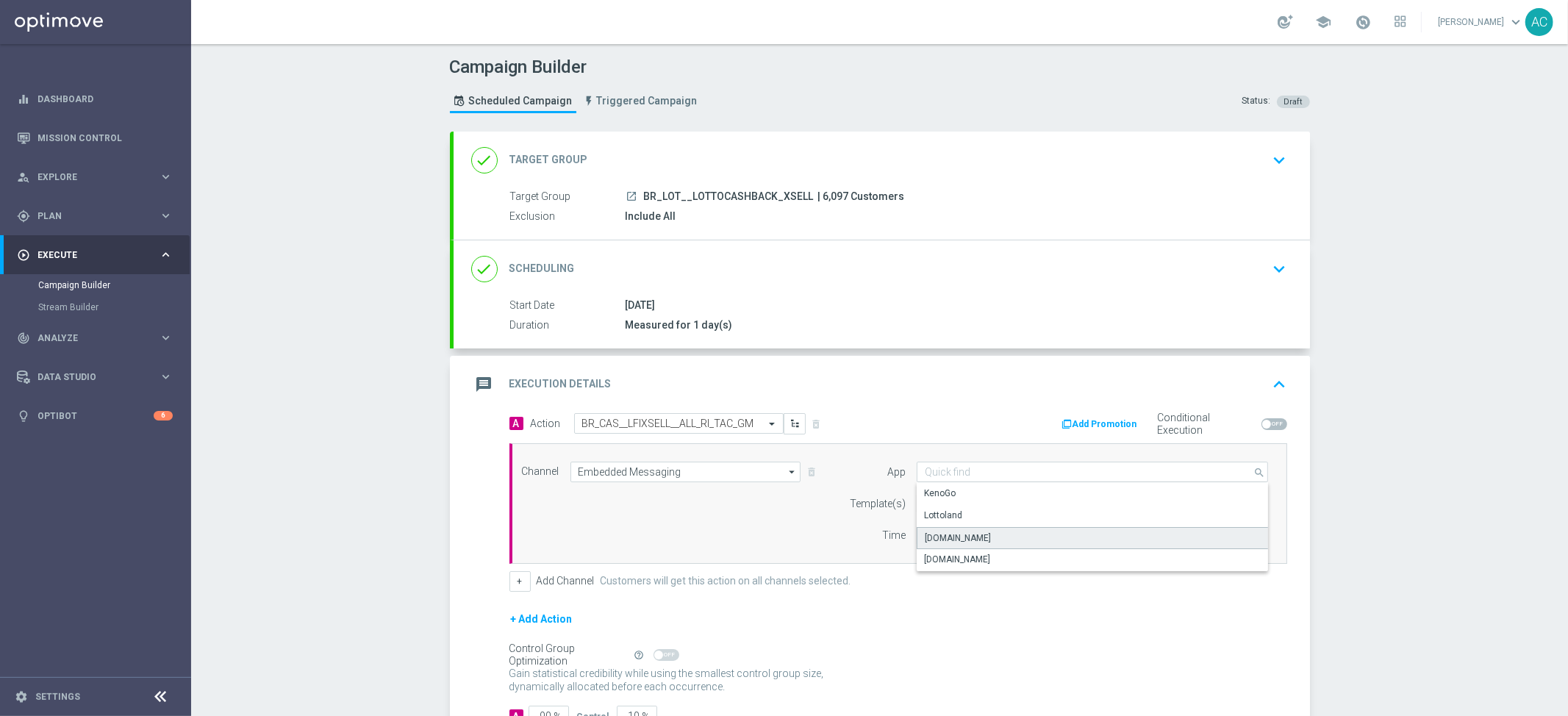
click at [1022, 531] on div "Lottoland.bet.br" at bounding box center [1093, 538] width 352 height 22
type input "Lottoland.bet.br"
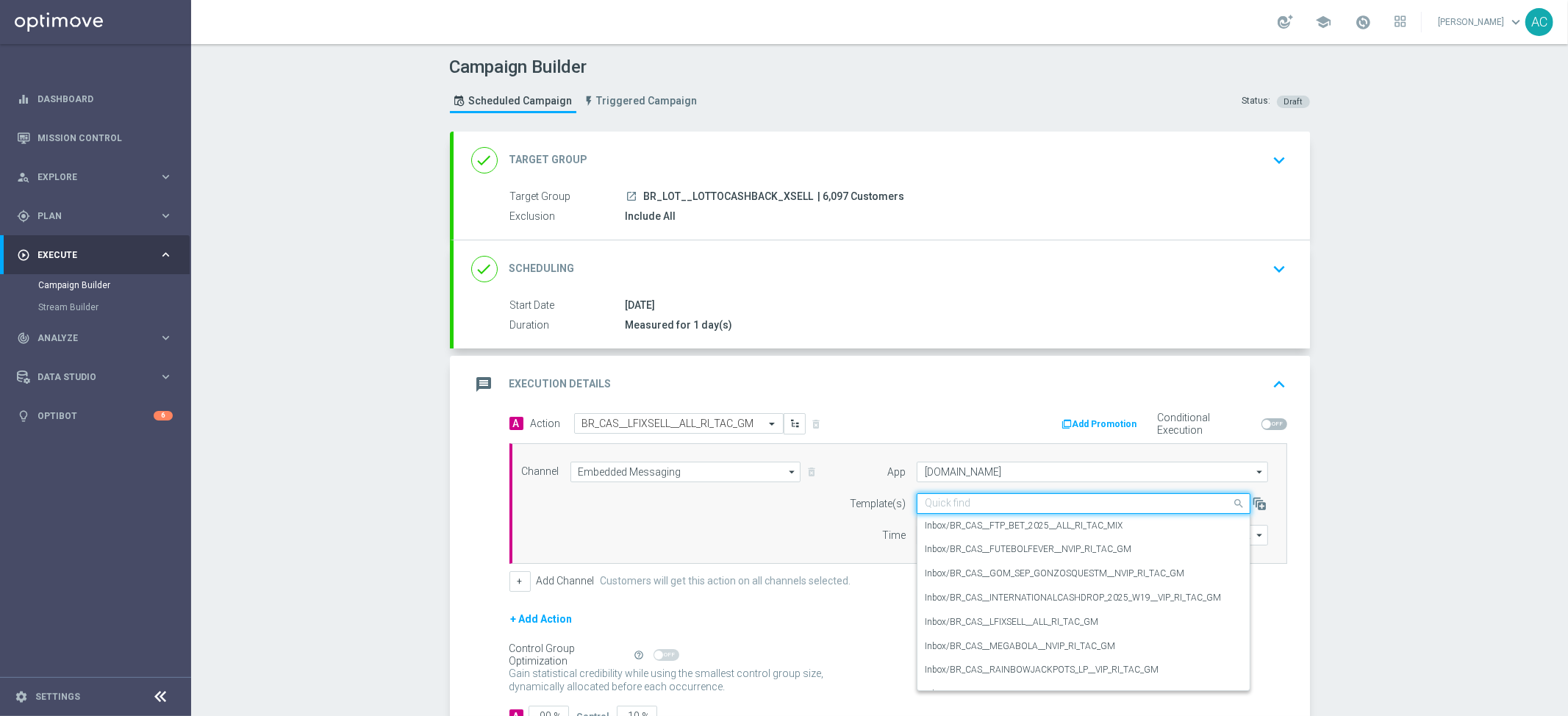
click at [1002, 505] on input "text" at bounding box center [1070, 504] width 289 height 12
paste input "BR_CAS__LFIXSELL__ALL_RI_TAC_GM"
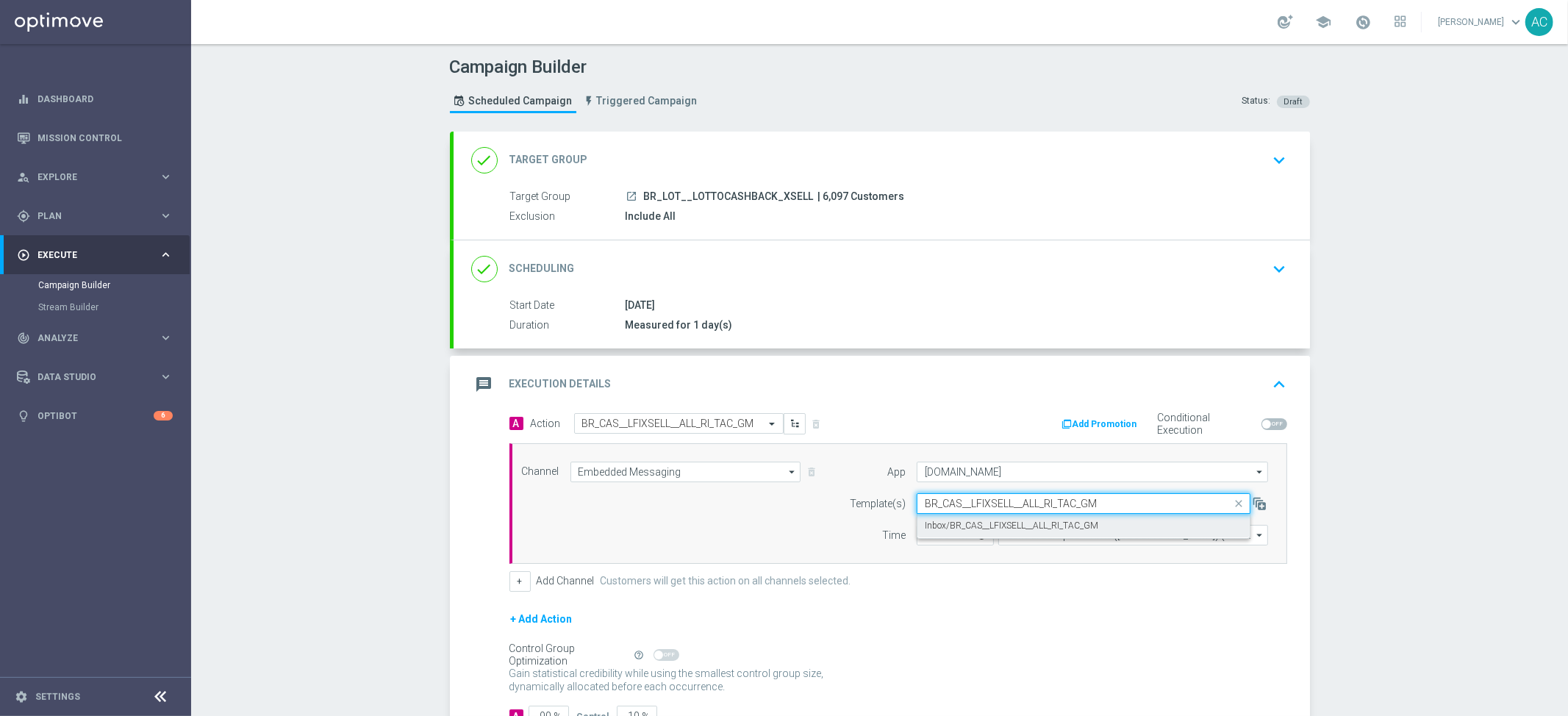
click at [1009, 525] on label "Inbox/BR_CAS__LFIXSELL__ALL_RI_TAC_GM" at bounding box center [1012, 526] width 174 height 12
type input "BR_CAS__LFIXSELL__ALL_RI_TAC_GM"
click at [922, 538] on input "12:00" at bounding box center [955, 535] width 77 height 21
click at [922, 538] on input "00:00" at bounding box center [955, 535] width 77 height 21
type input "01:00"
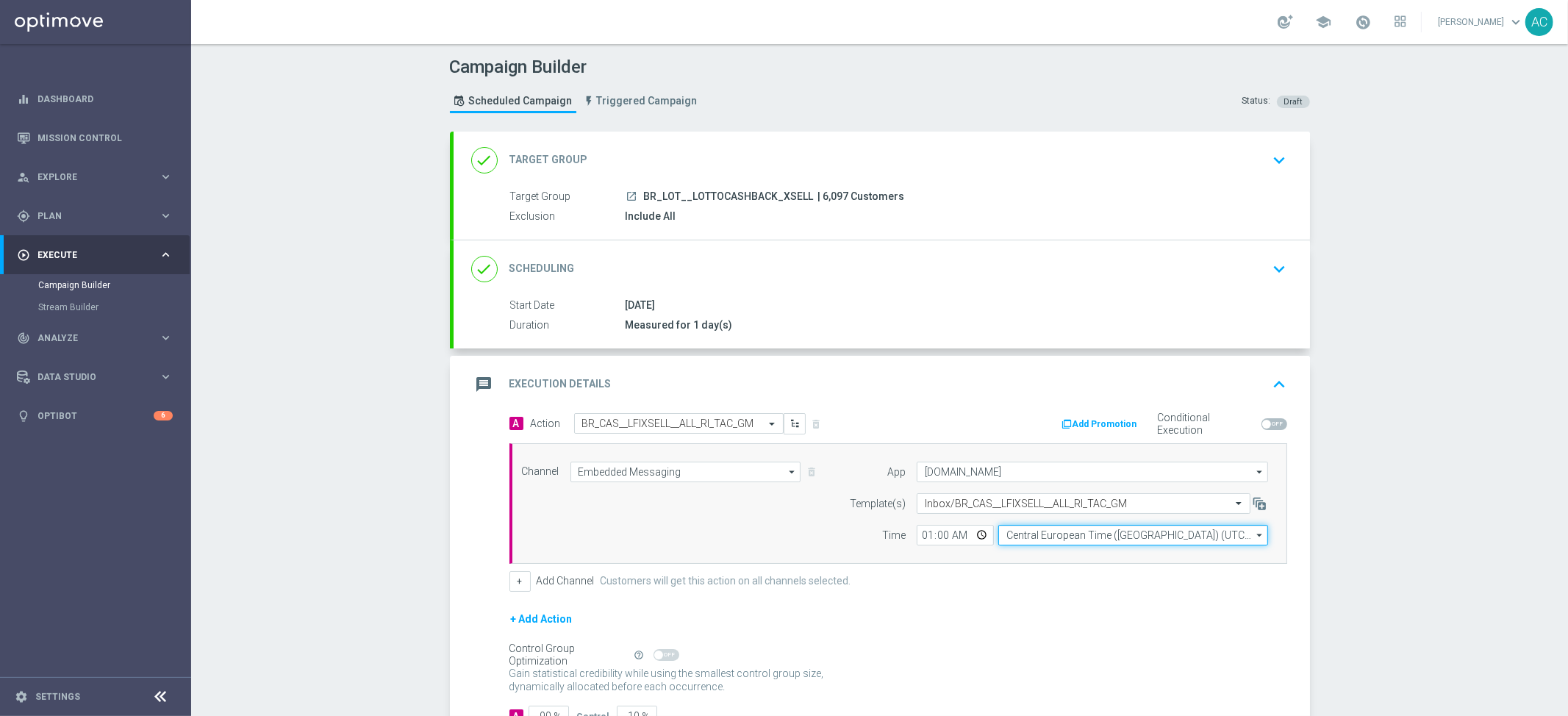
click at [1066, 535] on input "Central European Time (Budapest) (UTC +02:00)" at bounding box center [1133, 535] width 270 height 21
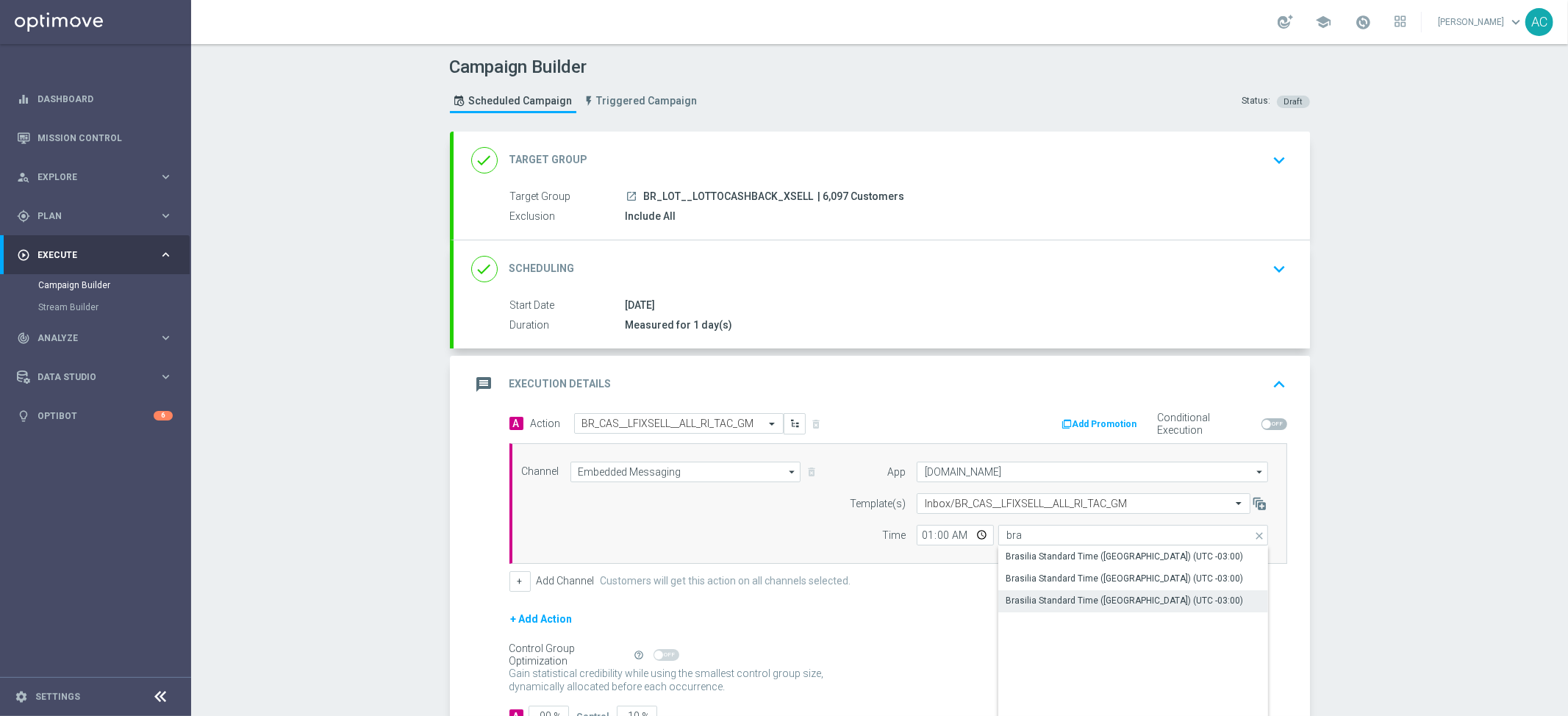
click at [1093, 592] on div "Brasilia Standard Time (Sao Paulo) (UTC -03:00)" at bounding box center [1133, 600] width 270 height 21
type input "Brasilia Standard Time (Sao Paulo) (UTC -03:00)"
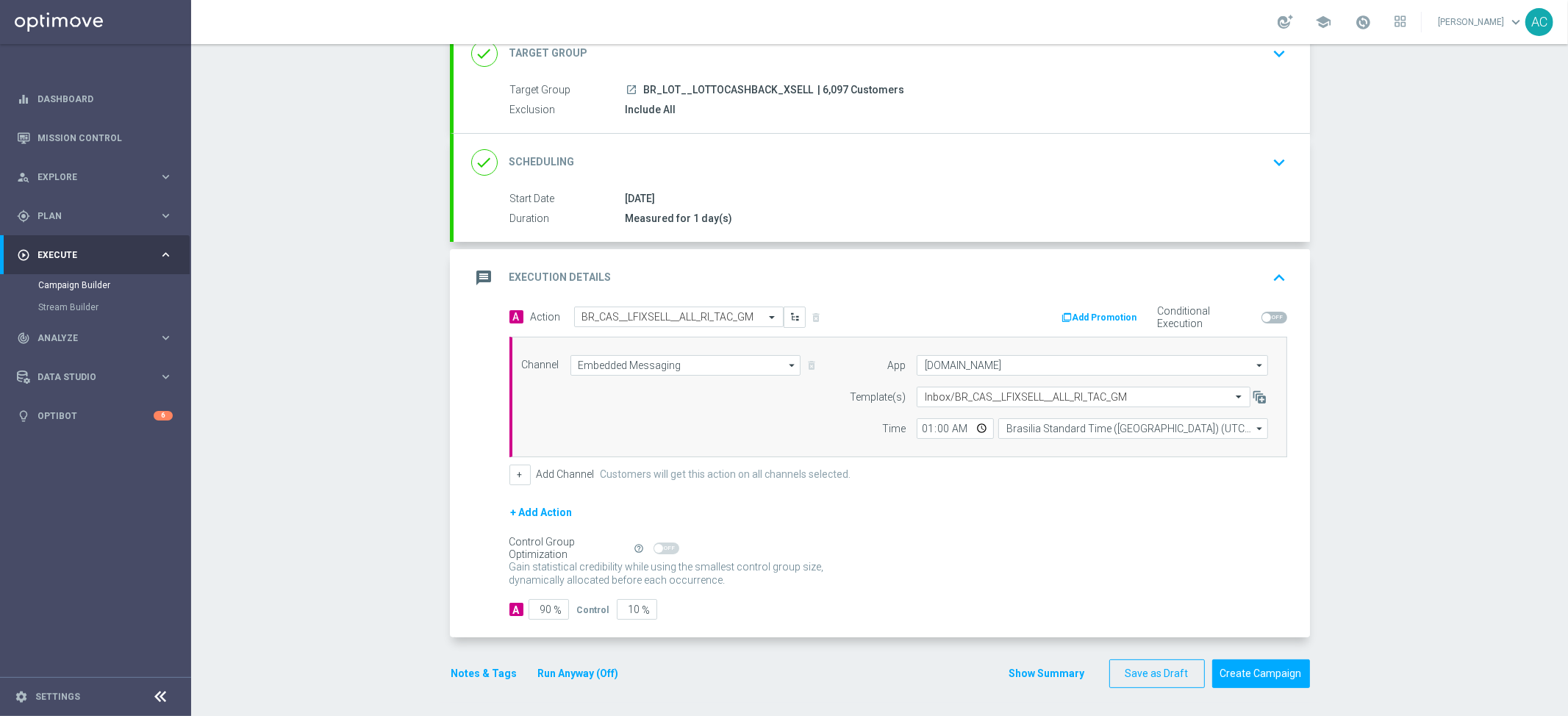
scroll to position [107, 0]
click at [547, 608] on input "90" at bounding box center [549, 609] width 41 height 21
click at [546, 608] on input "90" at bounding box center [549, 609] width 41 height 21
click at [542, 608] on input "90" at bounding box center [549, 609] width 41 height 21
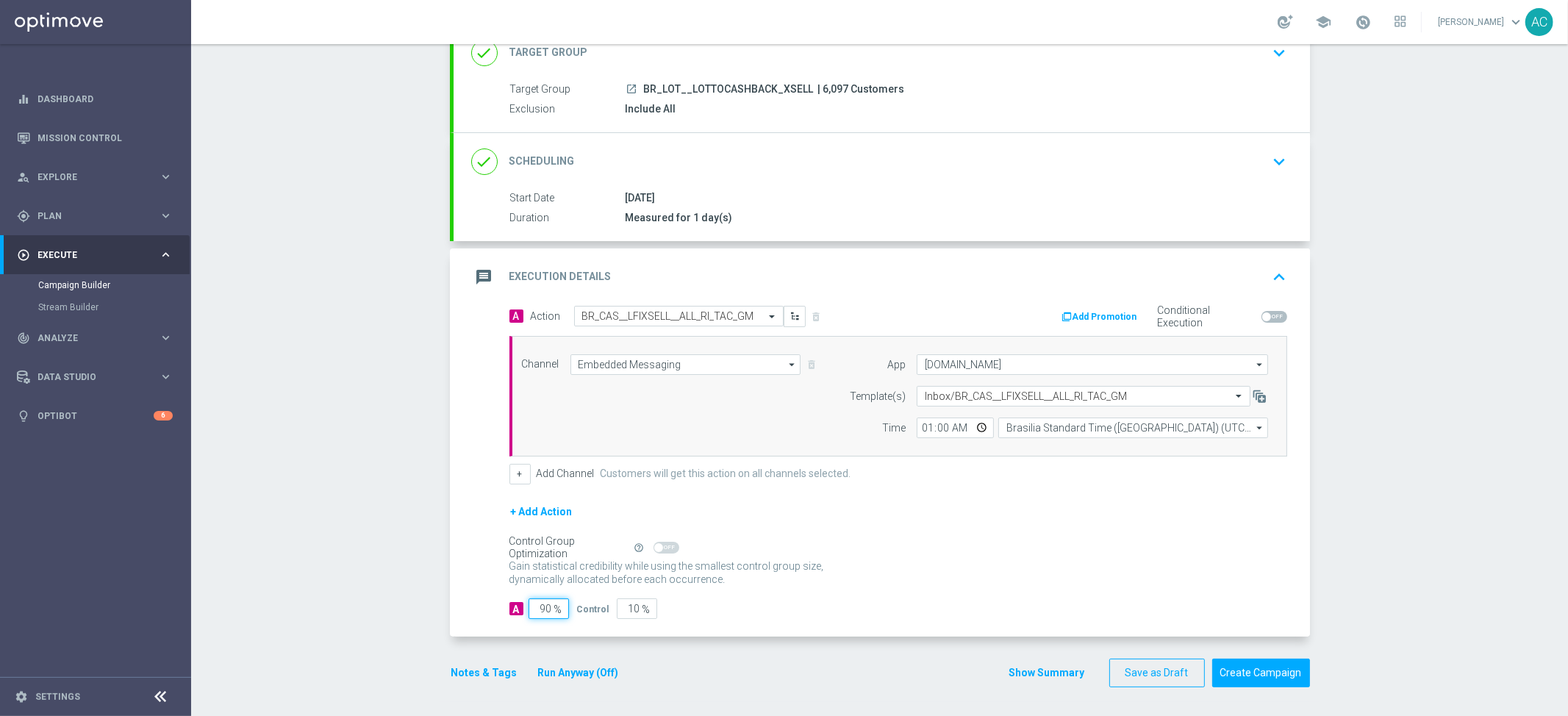
type input "9"
type input "91"
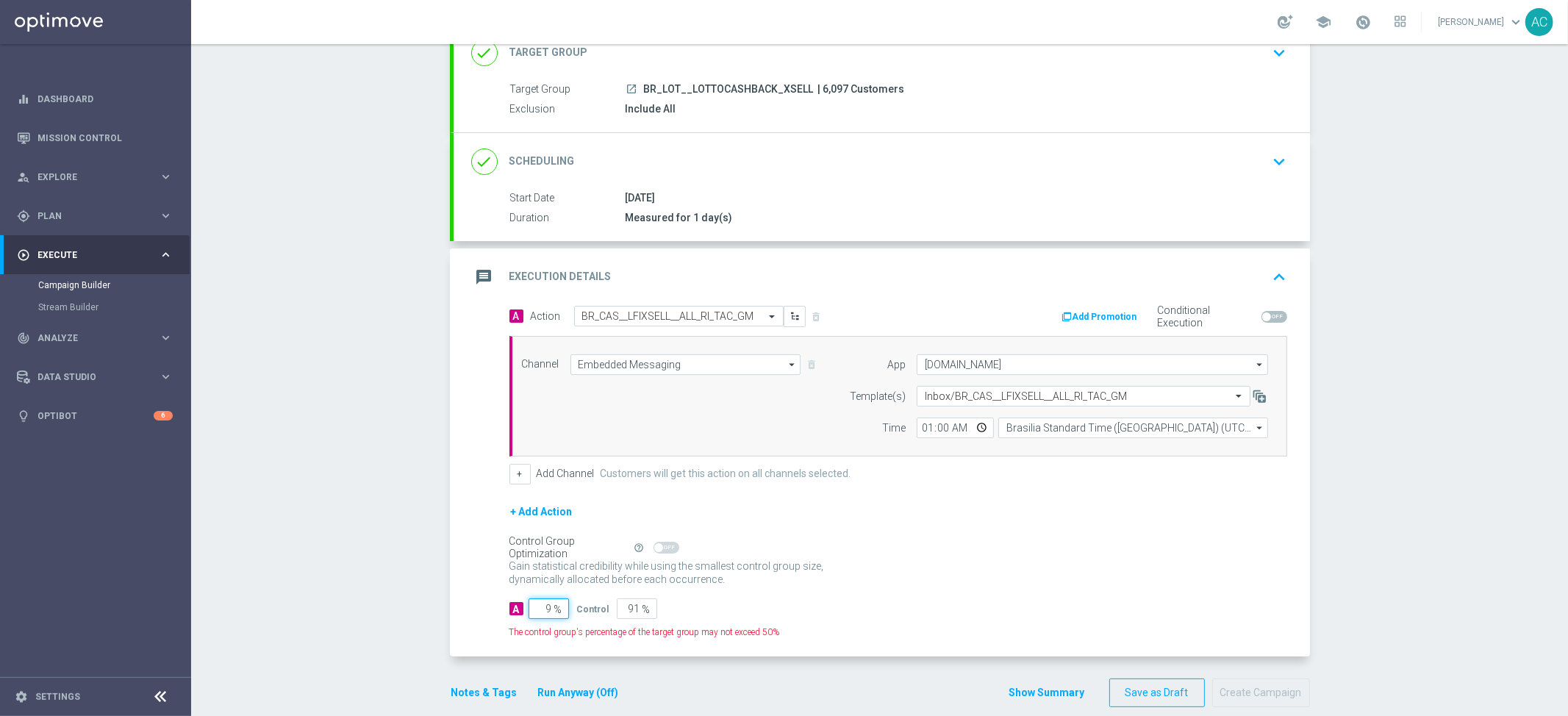
type input "95"
type input "5"
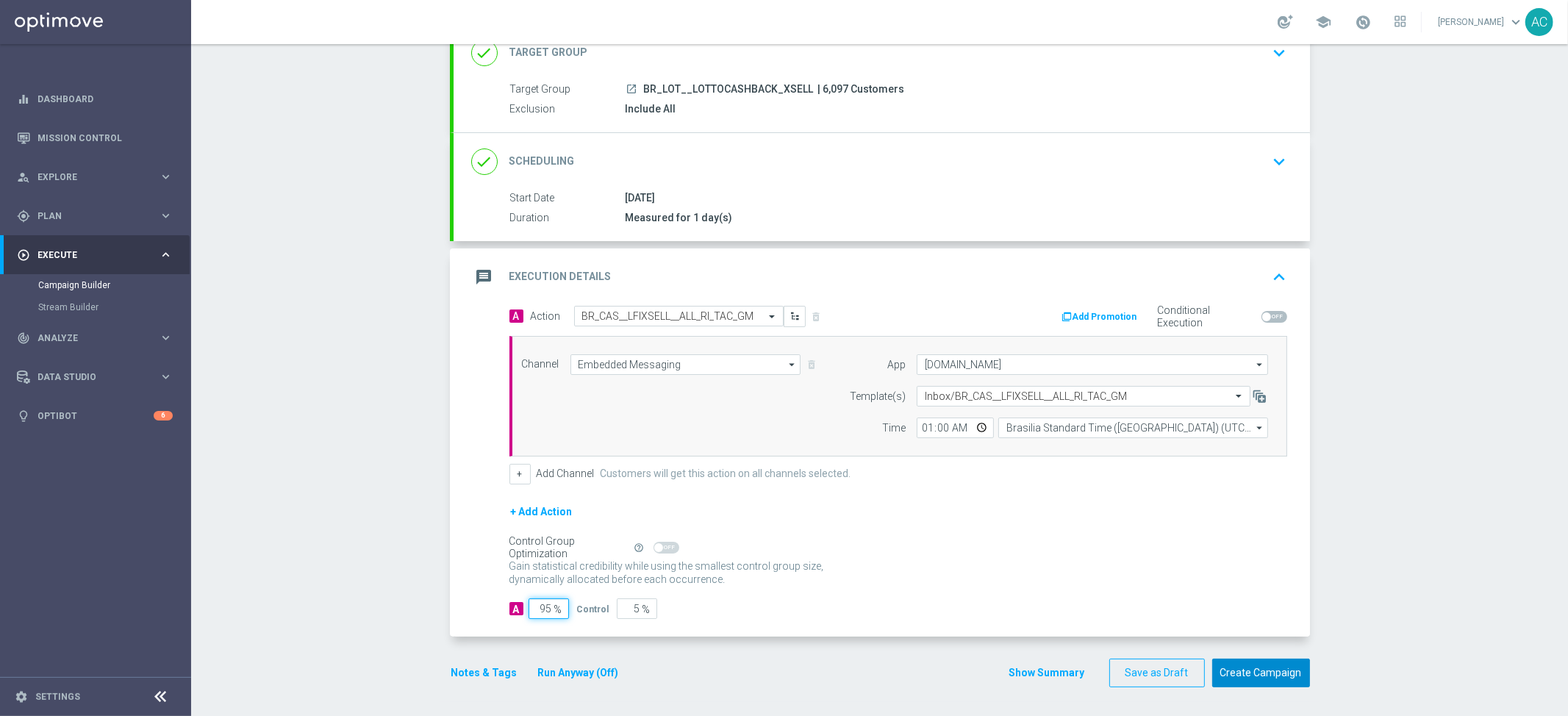
type input "95"
click at [1250, 673] on button "Create Campaign" at bounding box center [1261, 673] width 98 height 29
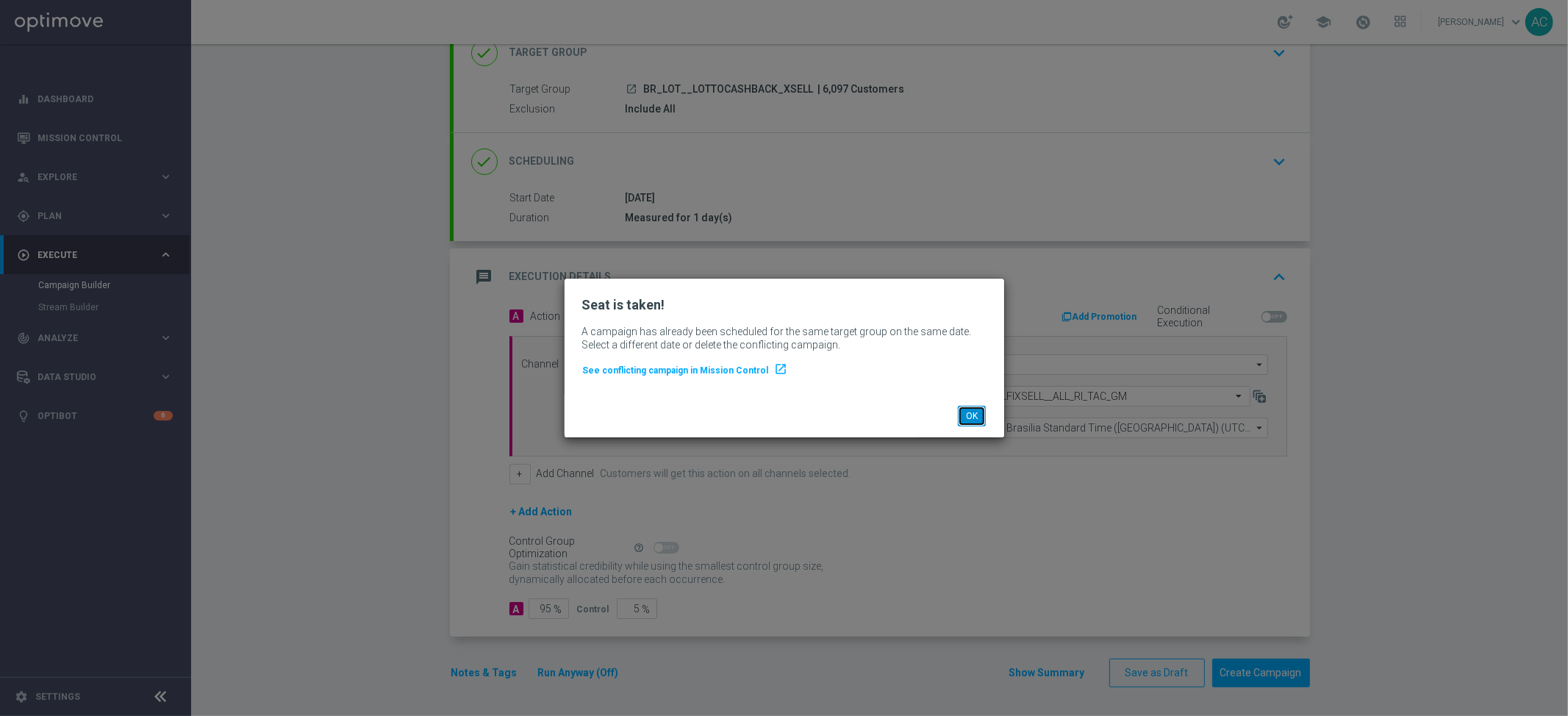
click at [976, 419] on button "OK" at bounding box center [972, 416] width 28 height 21
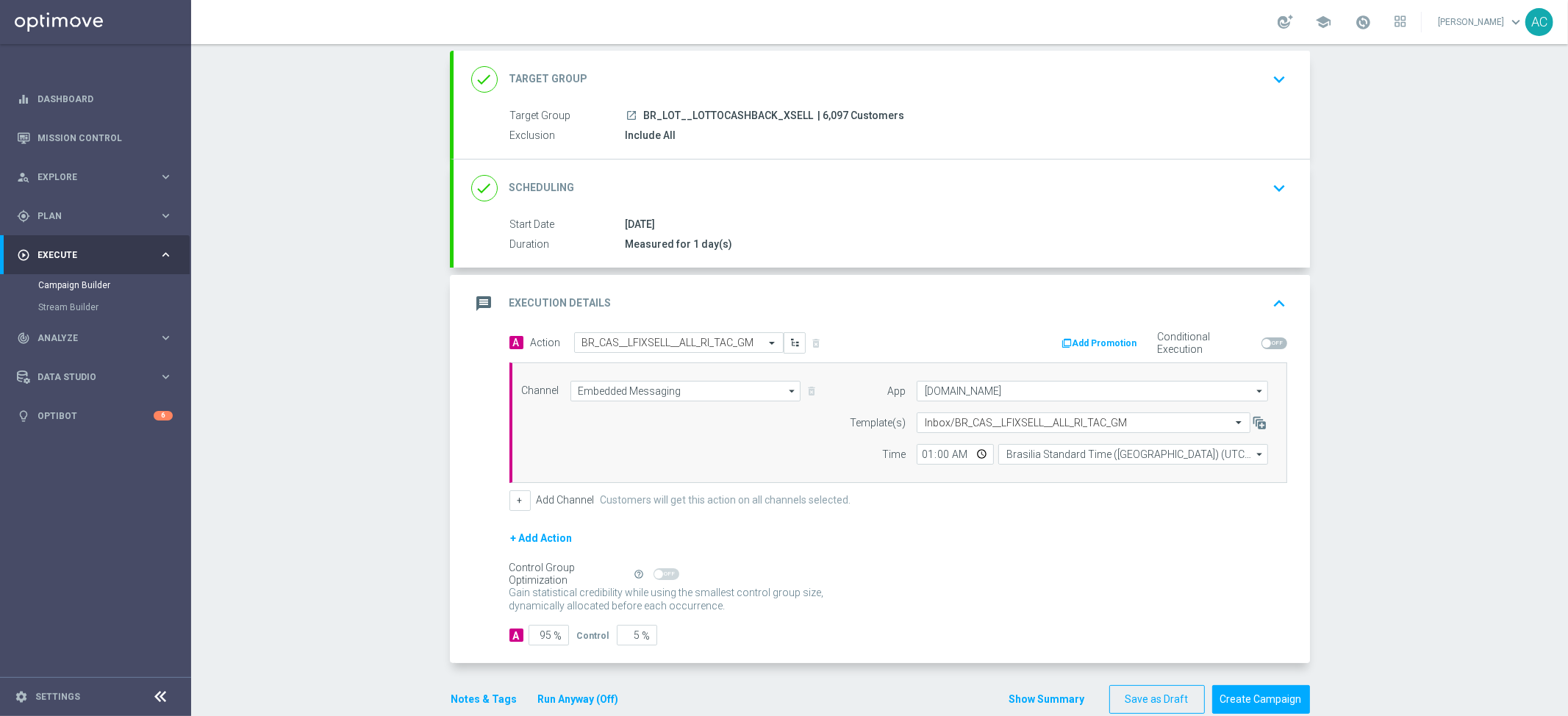
scroll to position [79, 0]
click at [92, 210] on div "gps_fixed Plan" at bounding box center [88, 216] width 142 height 13
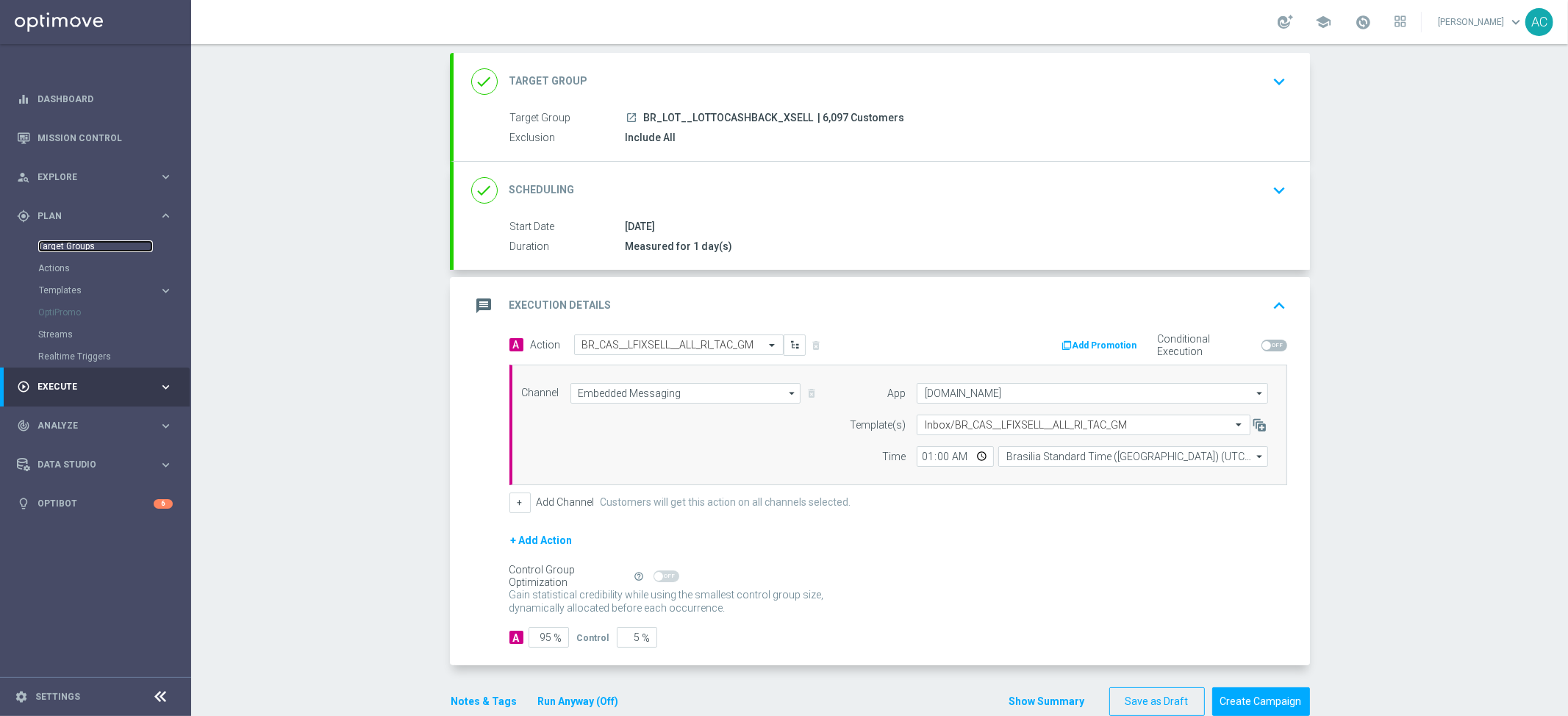
click at [87, 246] on link "Target Groups" at bounding box center [95, 246] width 115 height 12
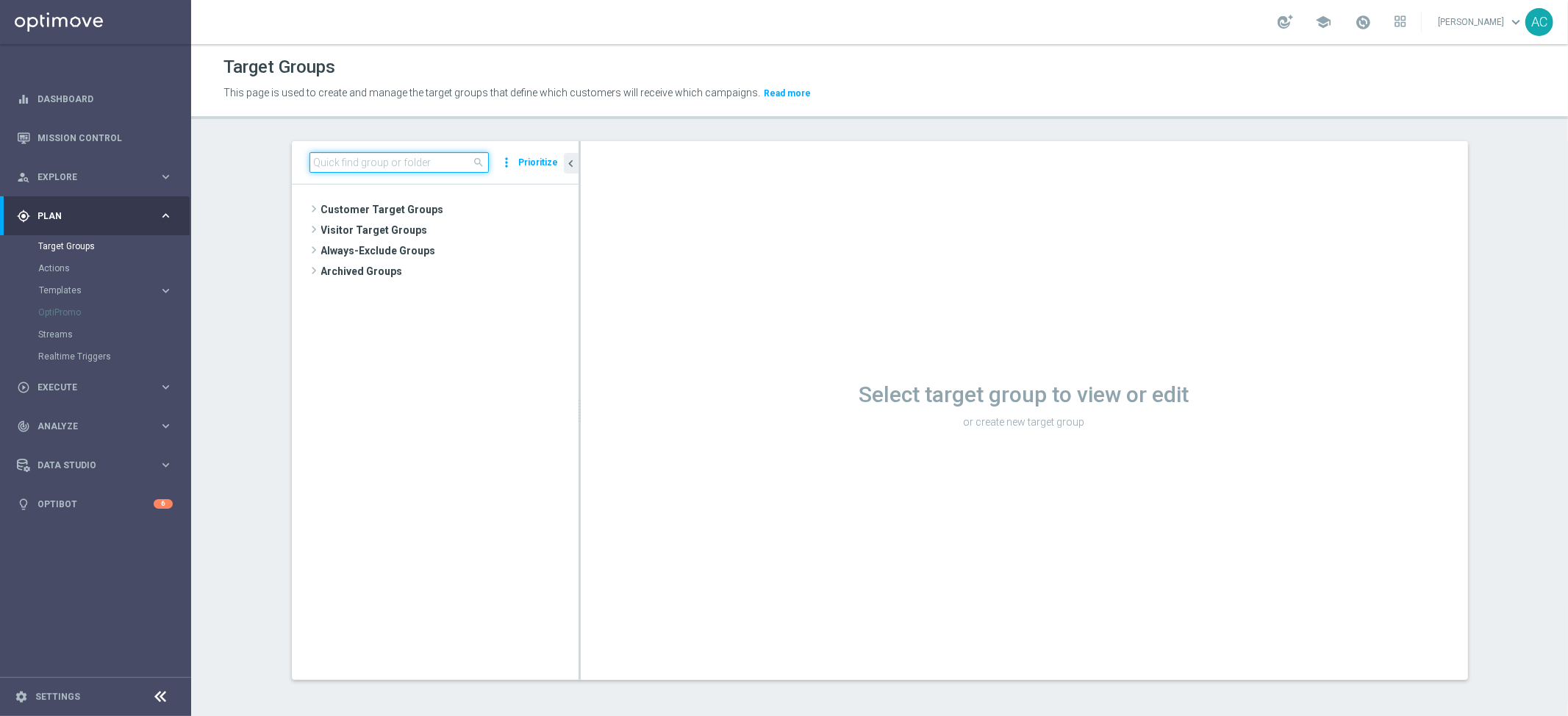
click at [399, 161] on input at bounding box center [399, 162] width 180 height 21
paste input "BR_CAS__LFIXSELL__ALL_RI_TAC_GM"
click at [380, 161] on input "BR_CAS__LFIXSELL__ALL_RI_TAC_GM" at bounding box center [399, 162] width 180 height 21
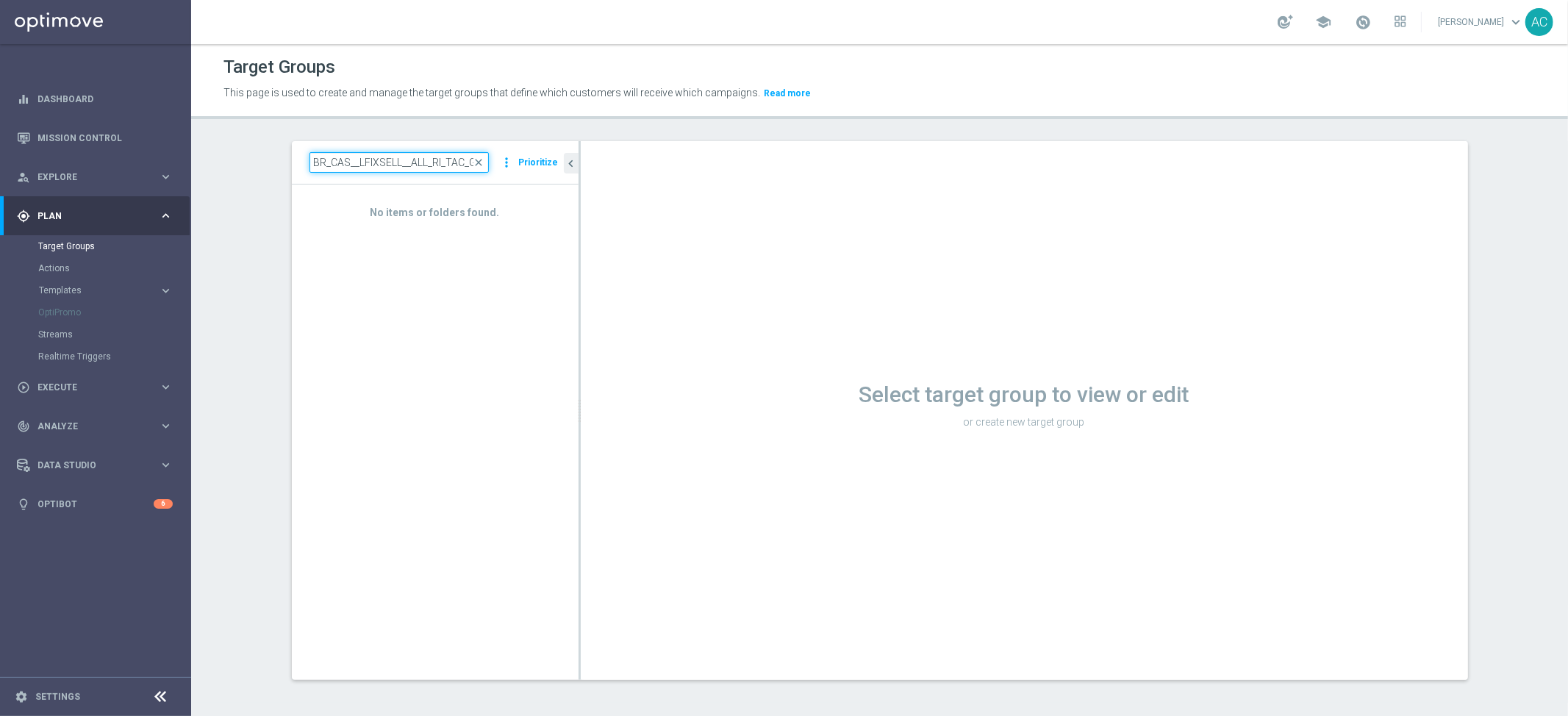
paste input "LOT__LOTTOCASHBACK_XSELL"
type input "BR_LOT__LOTTOCASHBACK_XSELL"
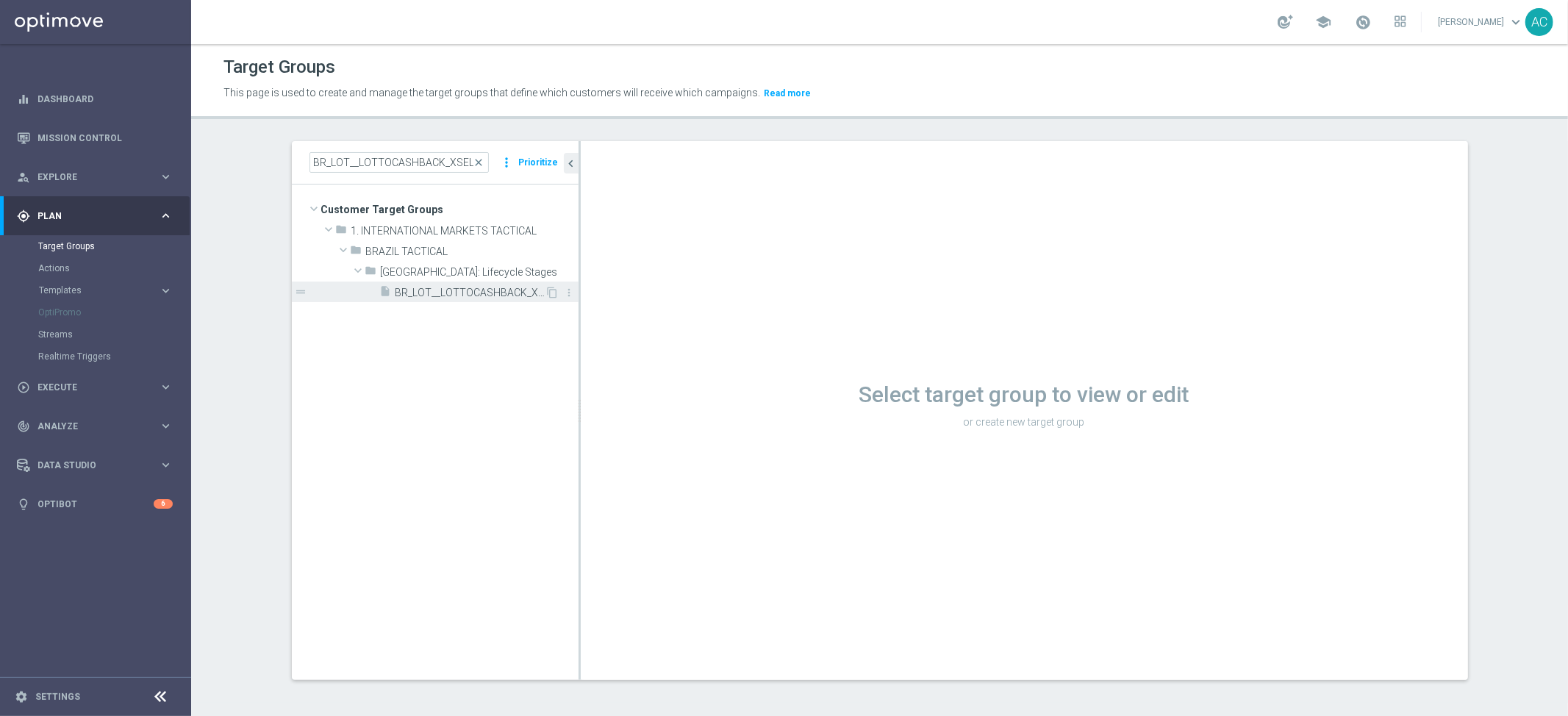
click at [432, 297] on span "BR_LOT__LOTTOCASHBACK_XSELL" at bounding box center [471, 293] width 150 height 12
click at [548, 291] on icon "content_copy" at bounding box center [553, 293] width 12 height 12
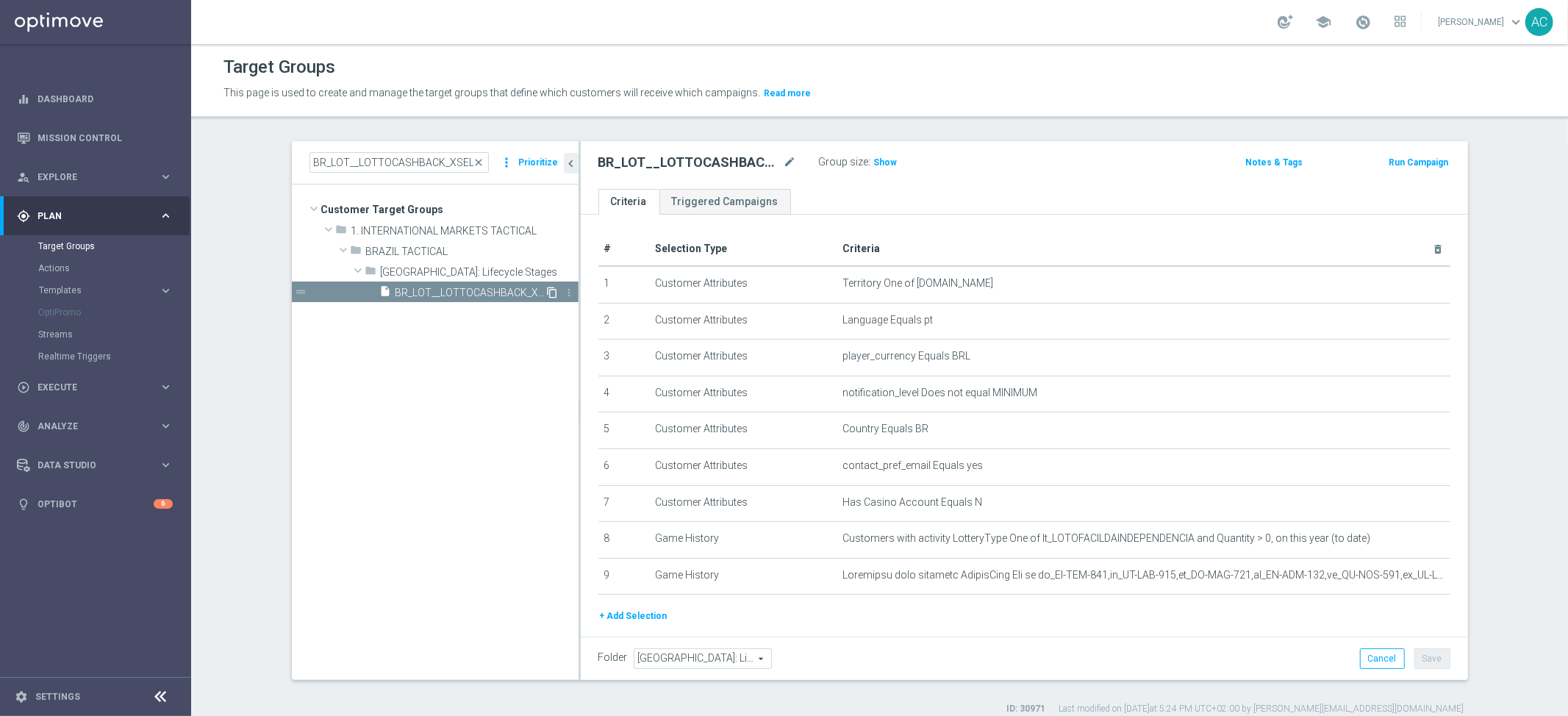
click at [549, 294] on icon "content_copy" at bounding box center [553, 293] width 12 height 12
click at [442, 290] on span "BR_LOT__LOTTOCASHBACK_XSELL" at bounding box center [471, 293] width 150 height 12
click at [547, 292] on icon "content_copy" at bounding box center [553, 293] width 12 height 12
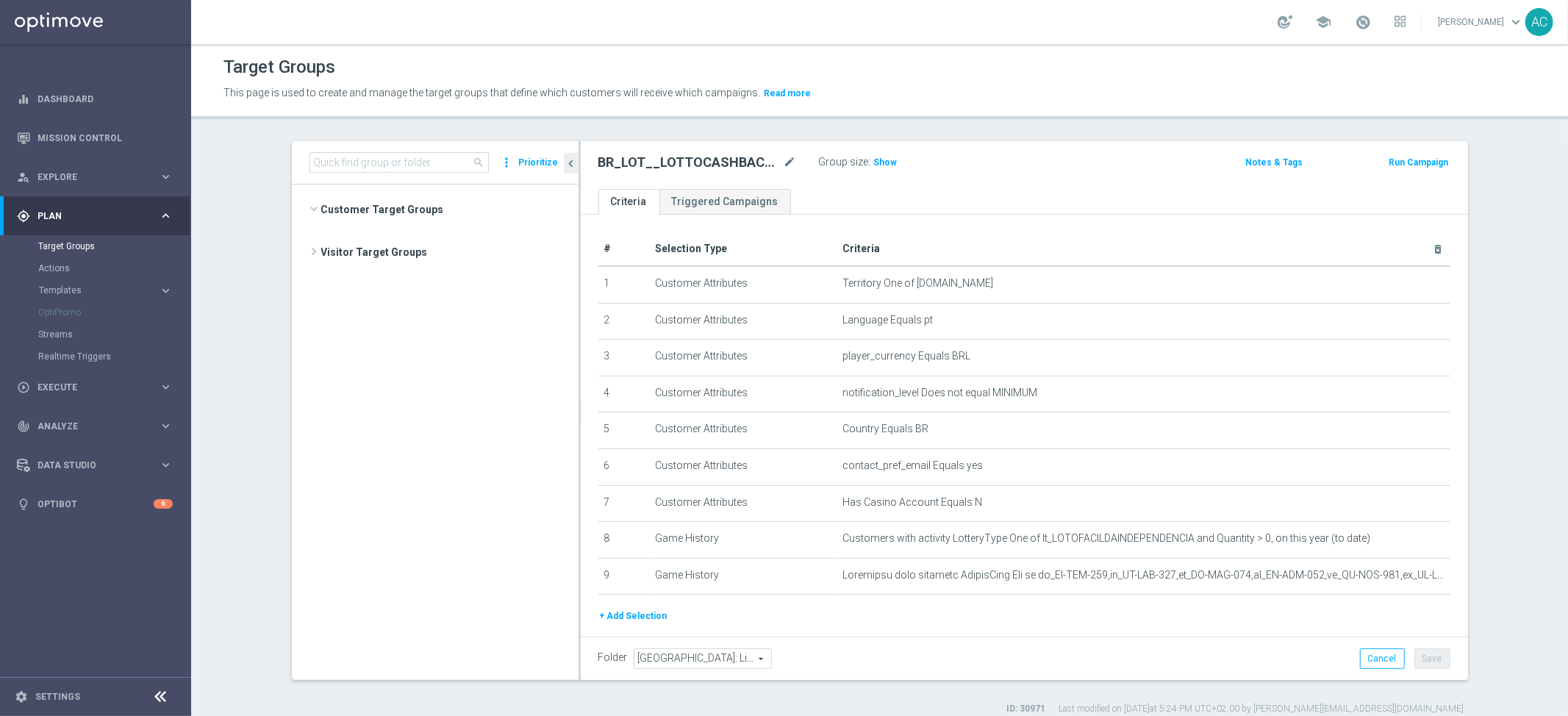
scroll to position [630, 0]
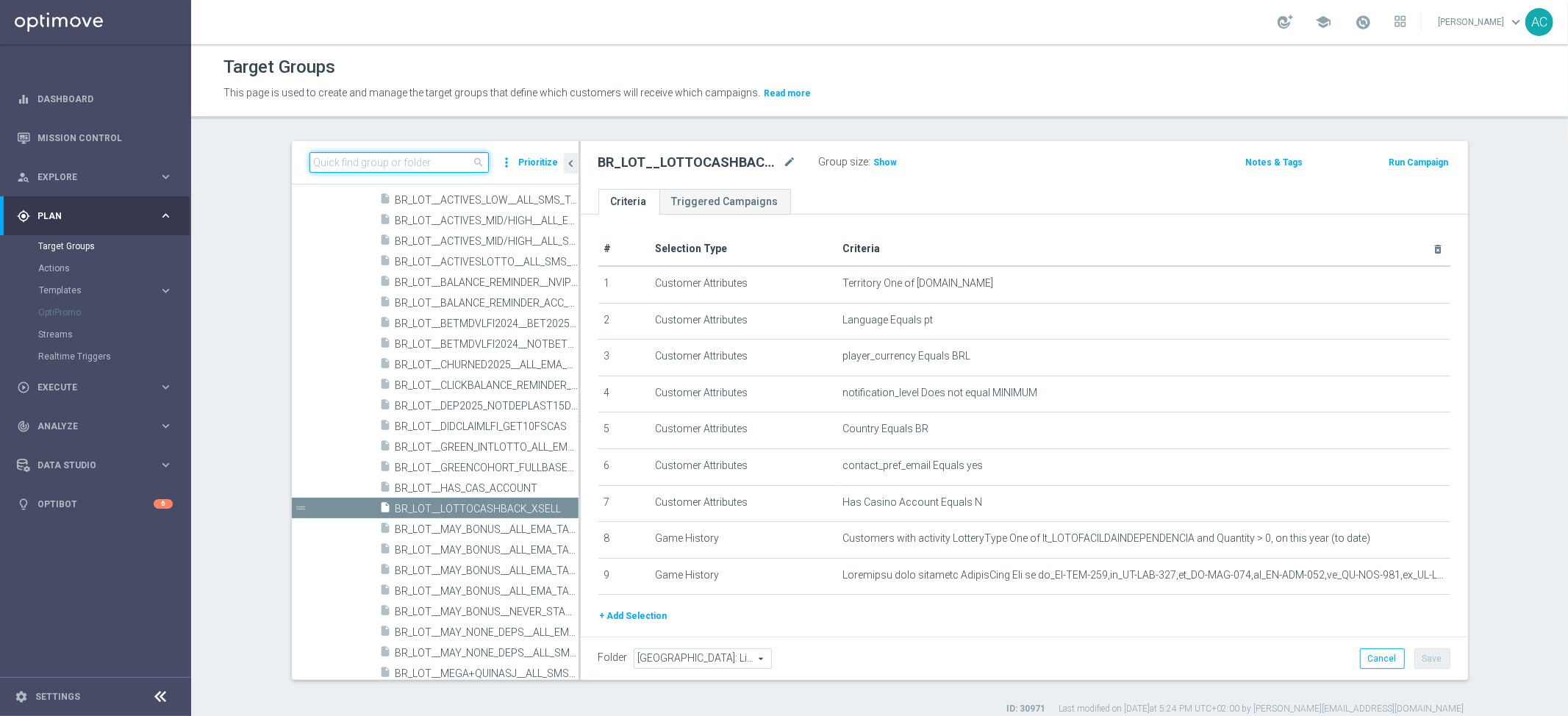
drag, startPoint x: 392, startPoint y: 162, endPoint x: 399, endPoint y: 161, distance: 7.1
click at [393, 162] on input at bounding box center [399, 162] width 180 height 21
paste input "BR_LOT__LOTTOCASHBACK_XSELL"
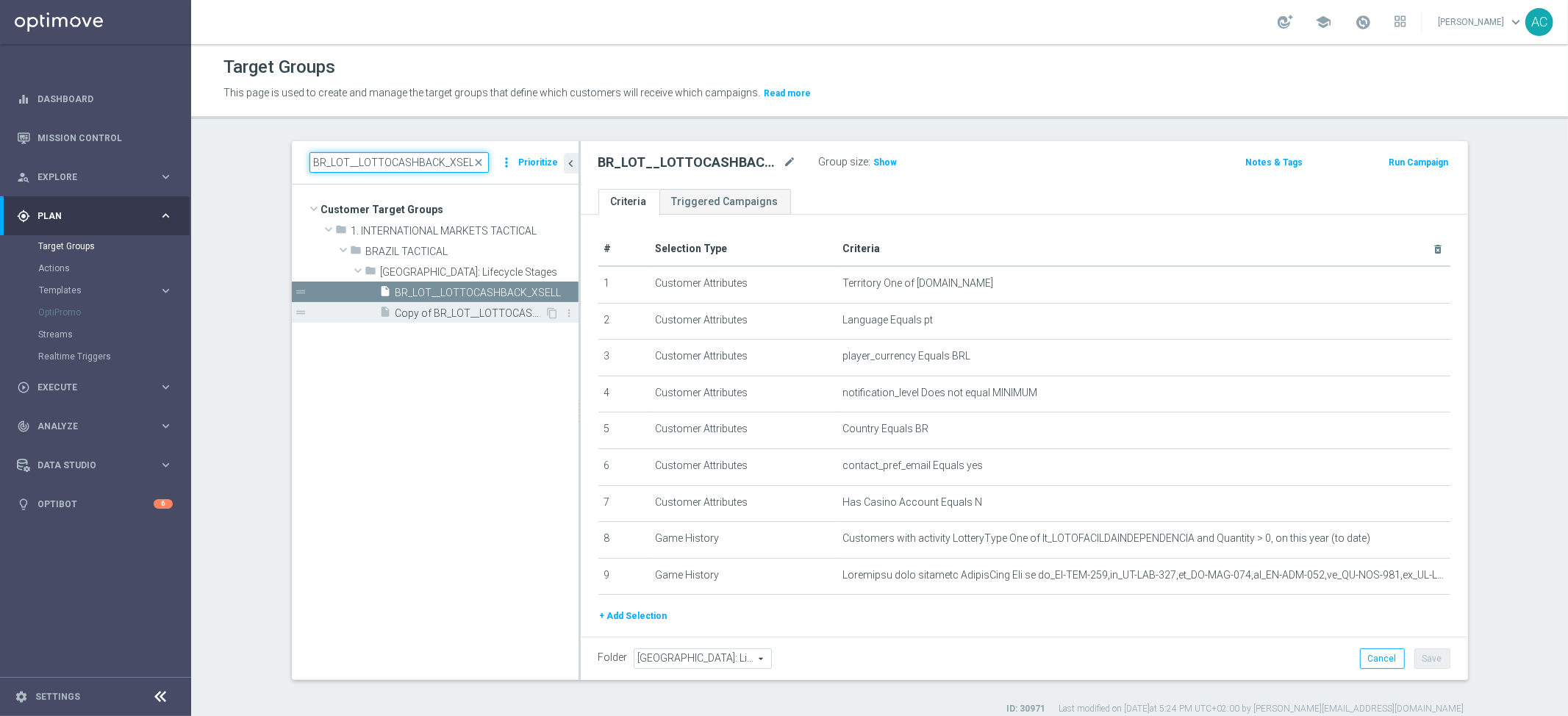
type input "BR_LOT__LOTTOCASHBACK_XSELL"
click at [486, 310] on span "Copy of BR_LOT__LOTTOCASHBACK_XSELL" at bounding box center [471, 314] width 150 height 12
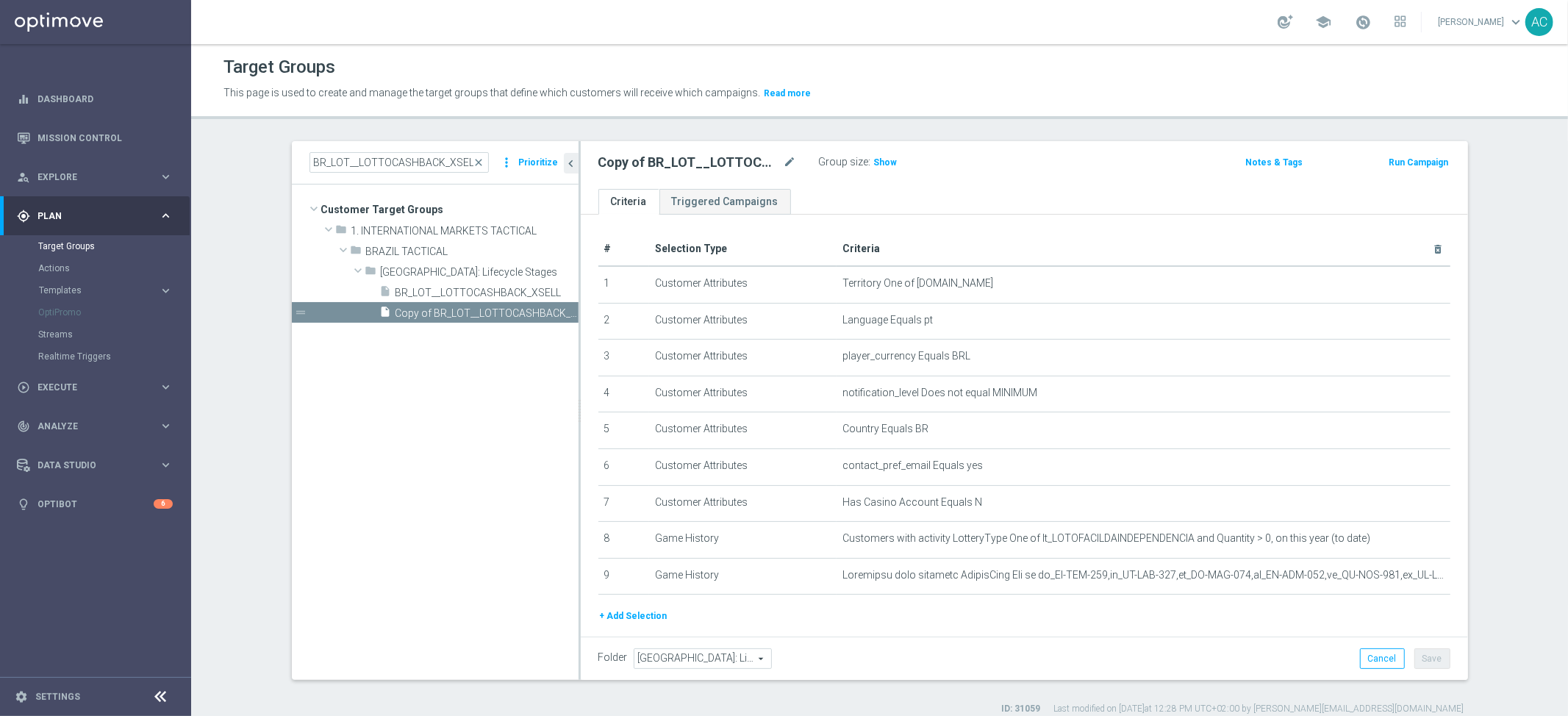
click at [701, 166] on h2 "Copy of BR_LOT__LOTTOCASHBACK_XSELL" at bounding box center [689, 162] width 182 height 17
copy div "Copy of BR_LOT__LOTTOCASHBACK_XSELL"
click at [74, 393] on div "play_circle_outline Execute" at bounding box center [88, 387] width 142 height 13
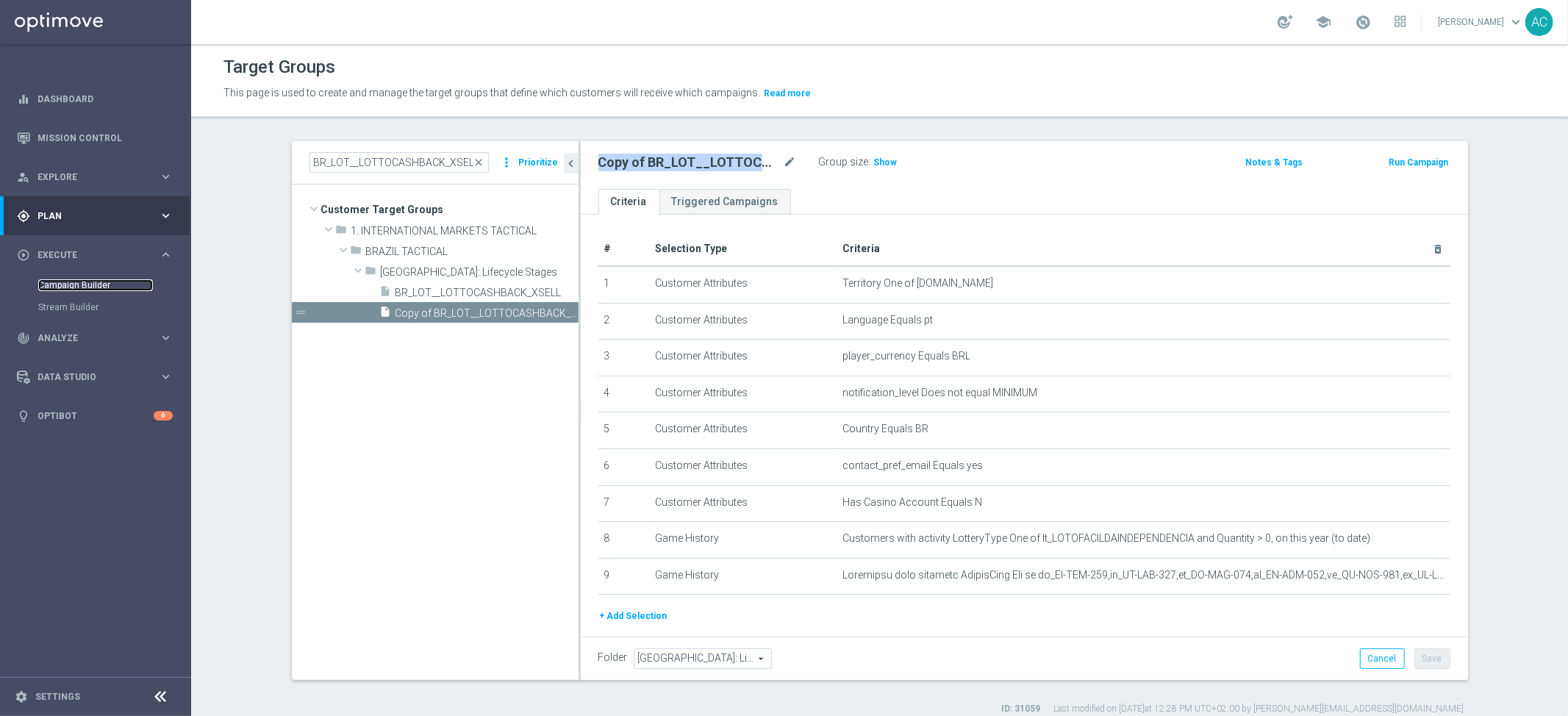
click at [80, 279] on link "Campaign Builder" at bounding box center [95, 285] width 115 height 12
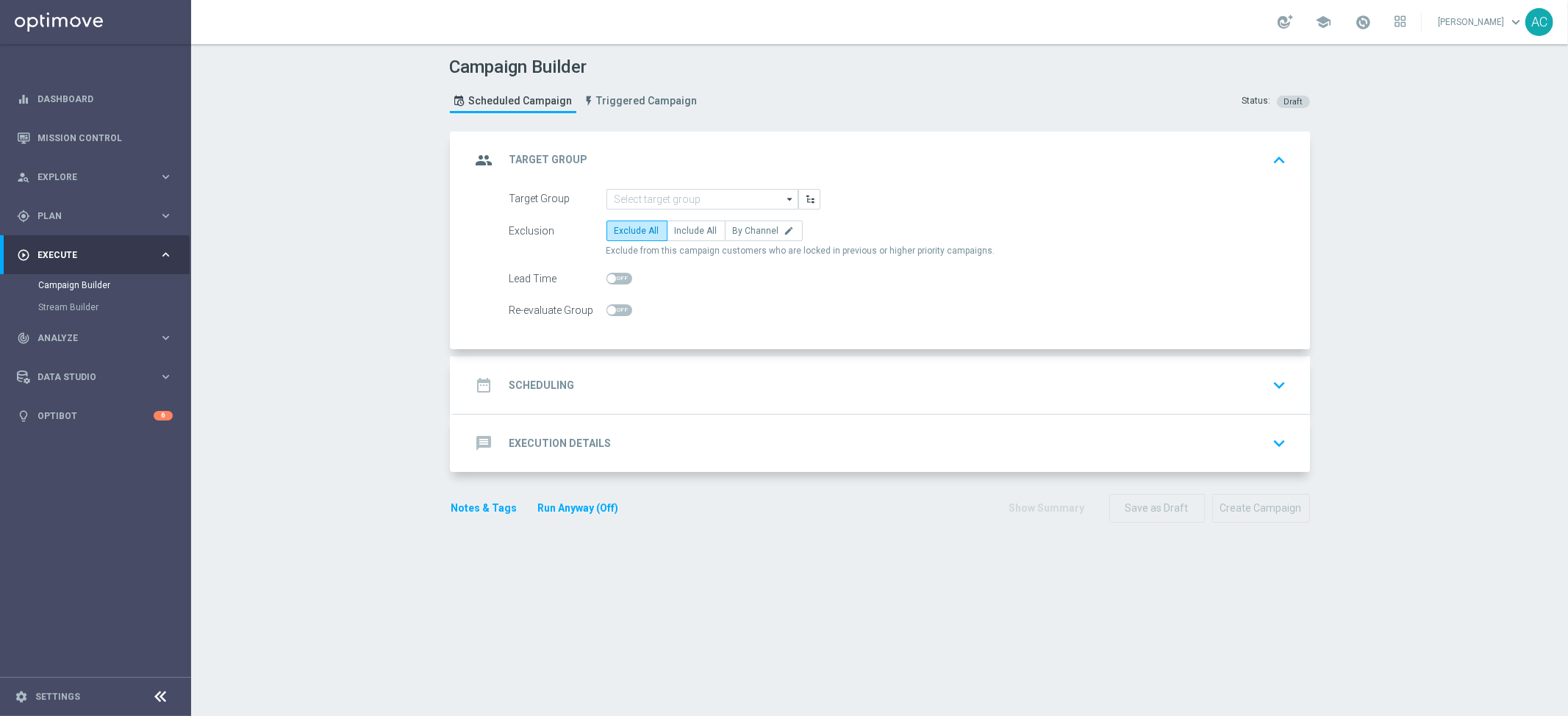
click at [630, 210] on form "Target Group arrow_drop_down Show Selected 0 of NaN SE_OB_RNB_M1" at bounding box center [898, 255] width 778 height 132
click at [646, 203] on input at bounding box center [702, 200] width 192 height 21
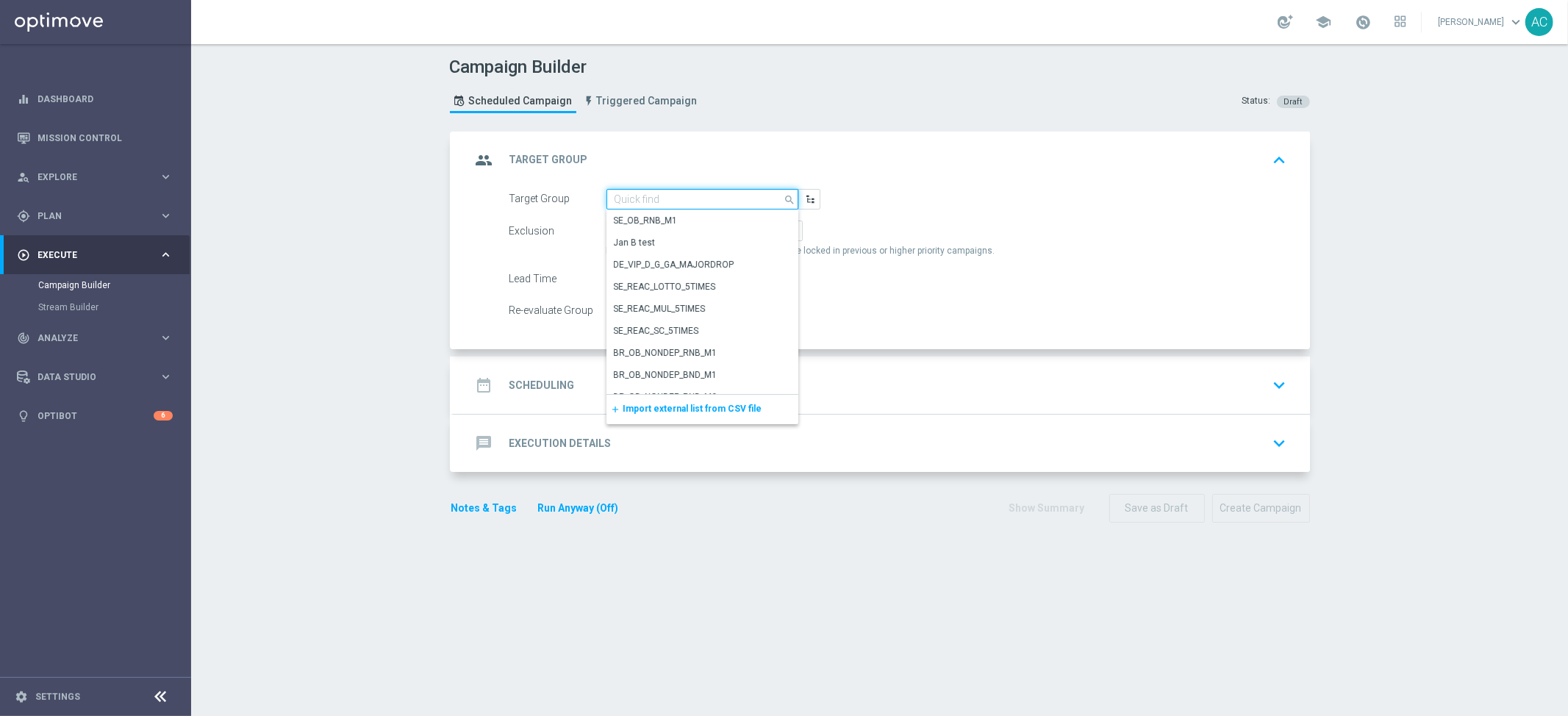
paste input "Copy of BR_LOT__LOTTOCASHBACK_XSELL"
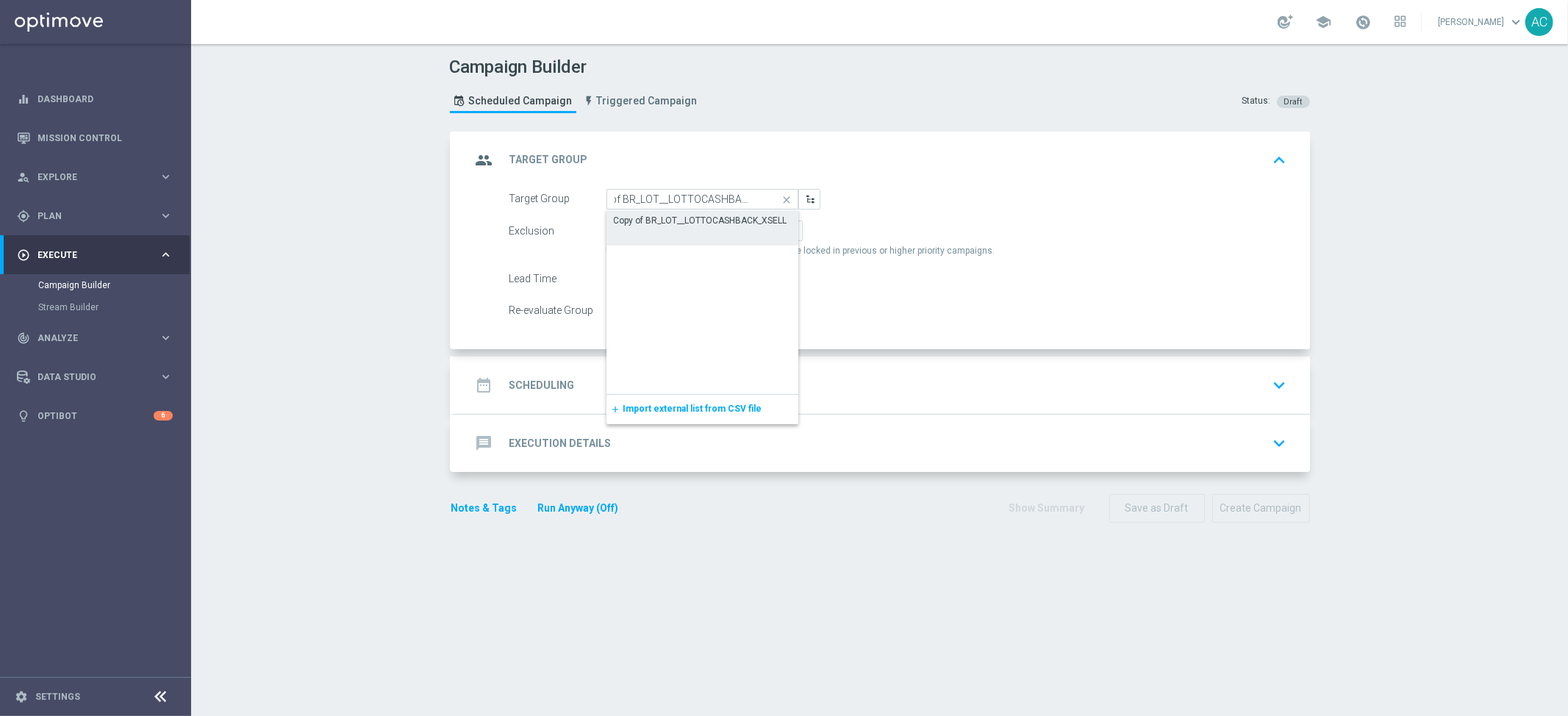
click at [660, 212] on div "Copy of BR_LOT__LOTTOCASHBACK_XSELL" at bounding box center [702, 220] width 193 height 21
type input "Copy of BR_LOT__LOTTOCASHBACK_XSELL"
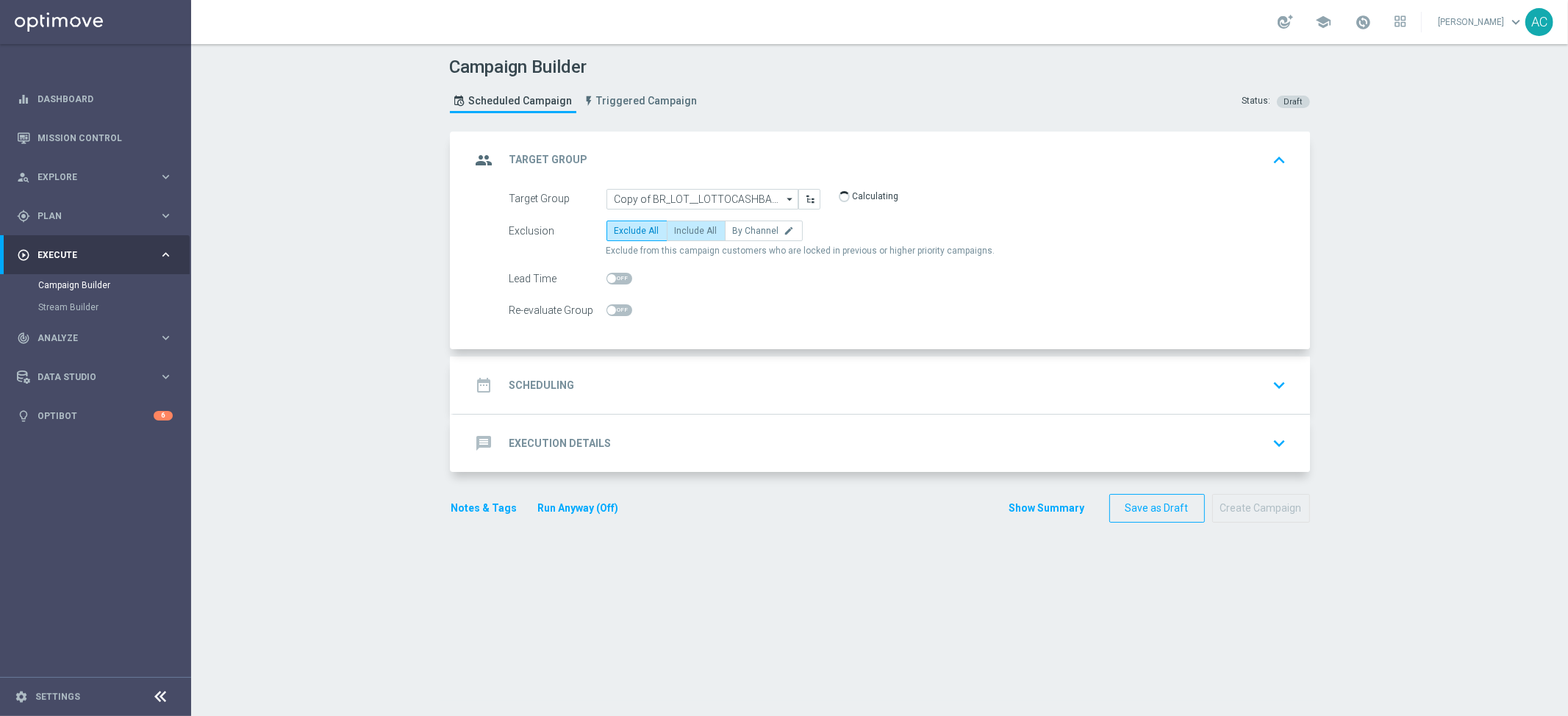
click at [681, 233] on span "Include All" at bounding box center [695, 231] width 42 height 10
click at [681, 233] on input "Include All" at bounding box center [679, 233] width 10 height 10
radio input "true"
click at [541, 396] on div "date_range Scheduling" at bounding box center [524, 385] width 104 height 27
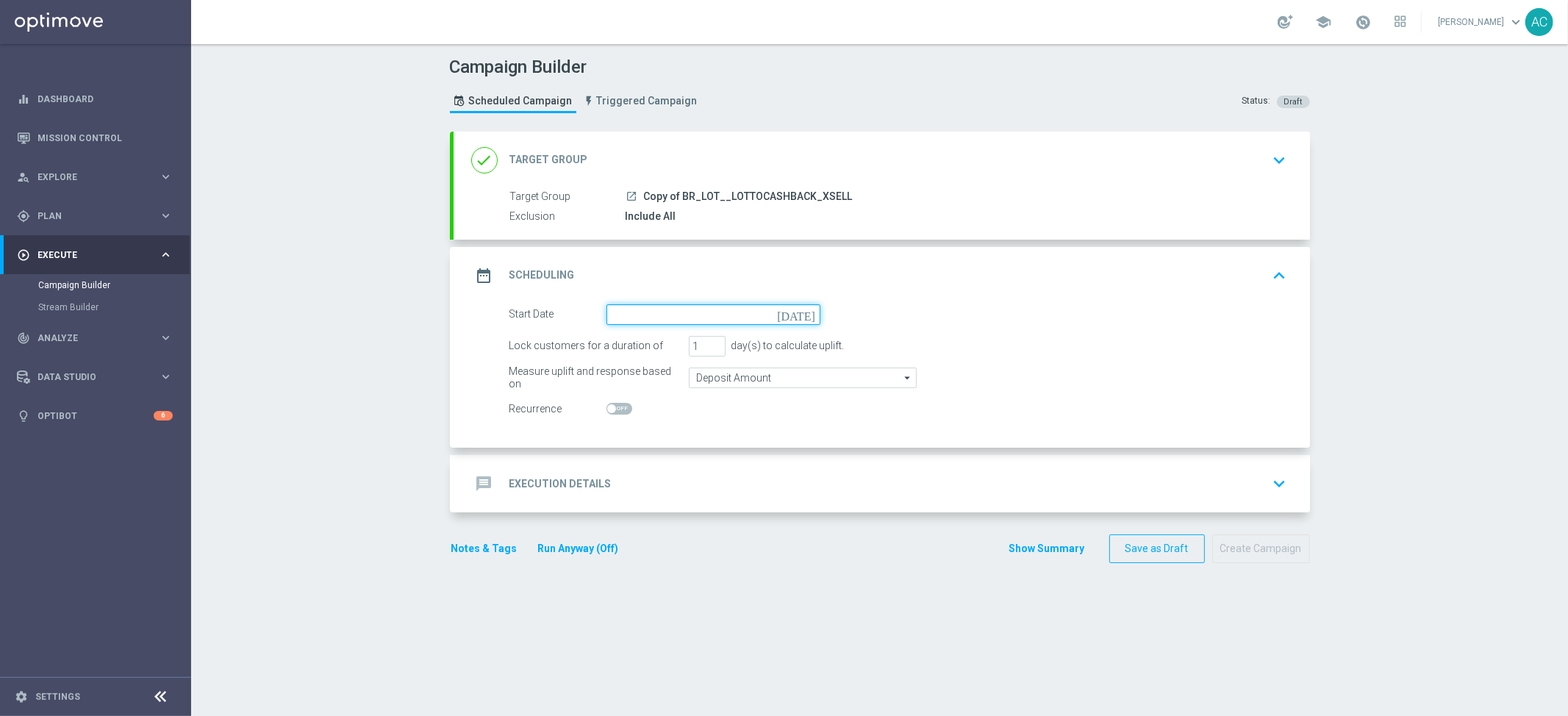
click at [669, 304] on input at bounding box center [714, 314] width 214 height 21
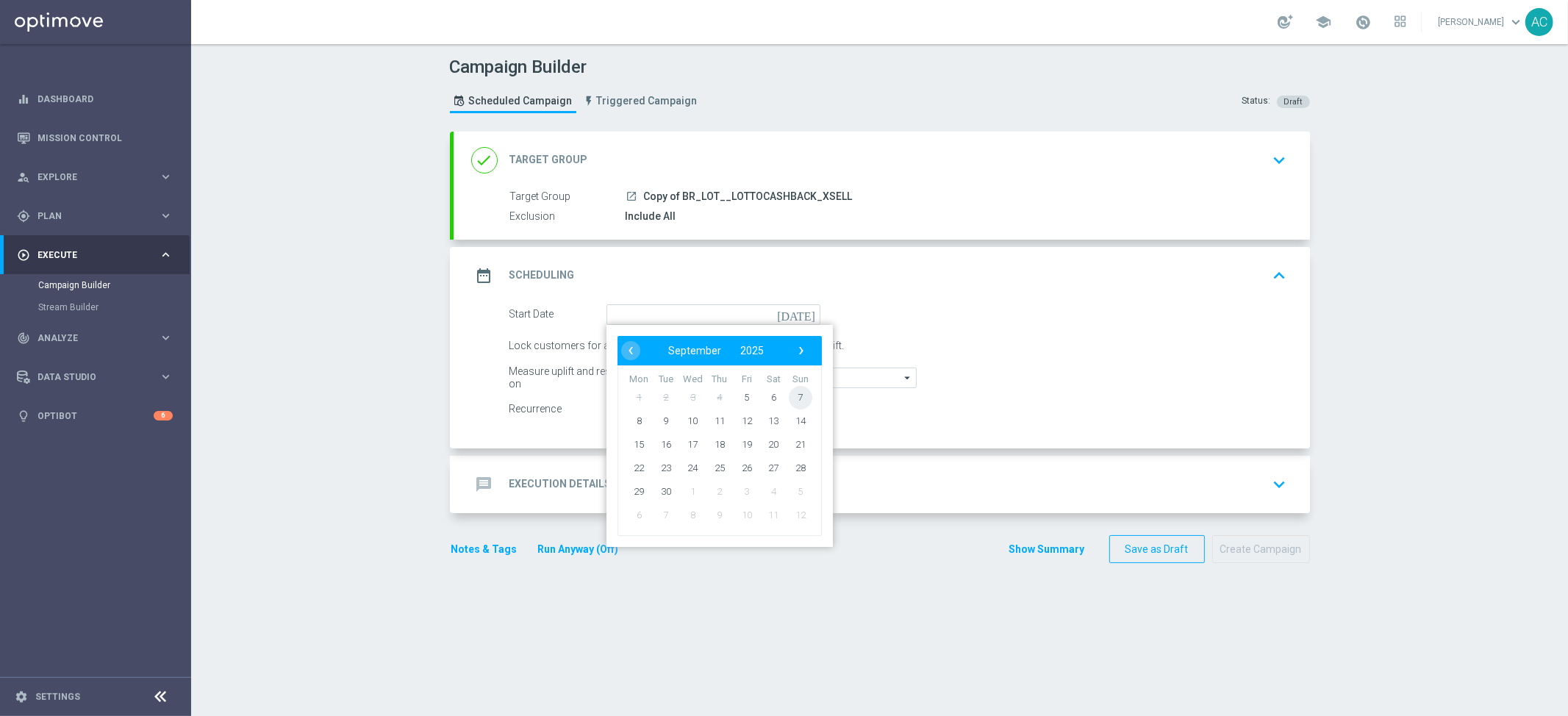
click at [794, 396] on span "7" at bounding box center [799, 396] width 23 height 23
type input "07 Sep 2025"
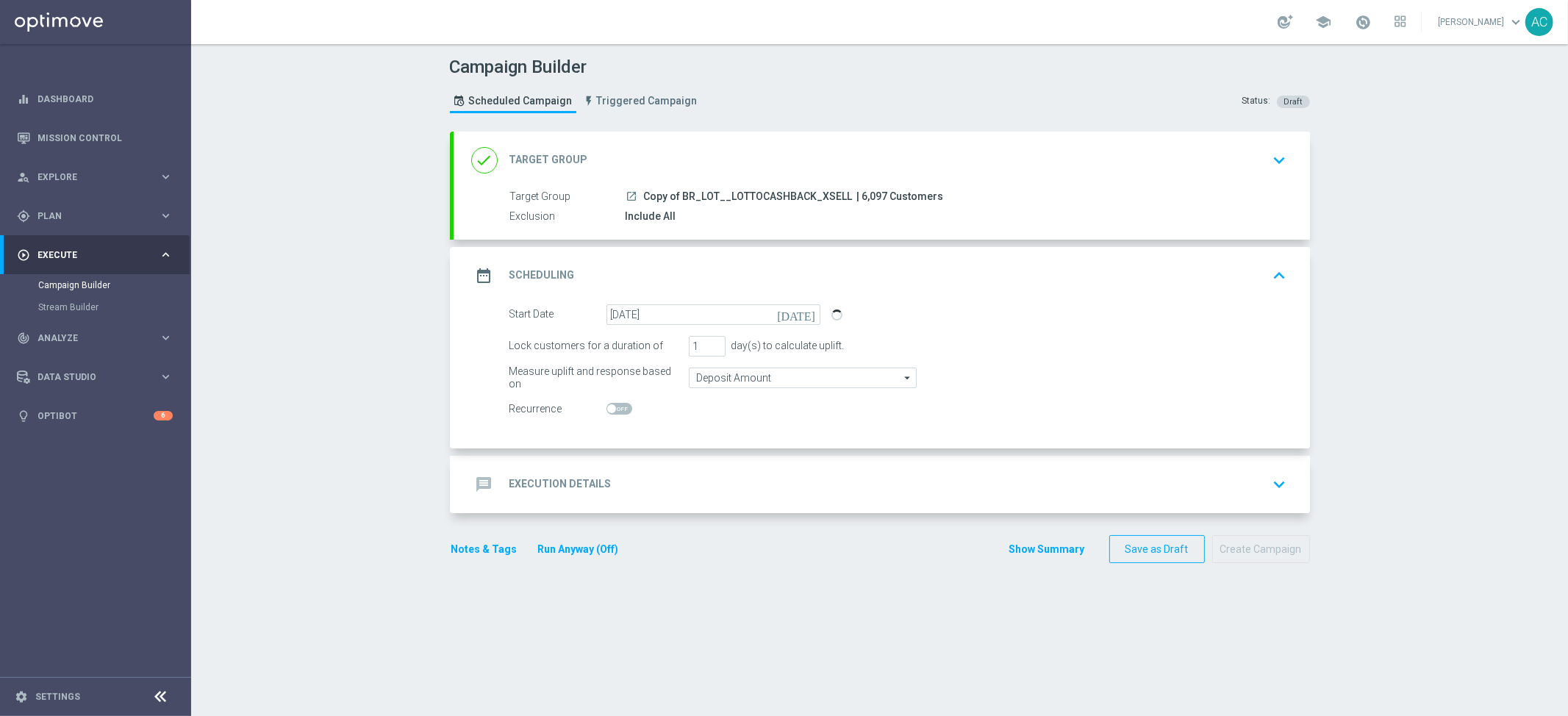
click at [533, 485] on h2 "Execution Details" at bounding box center [561, 484] width 102 height 14
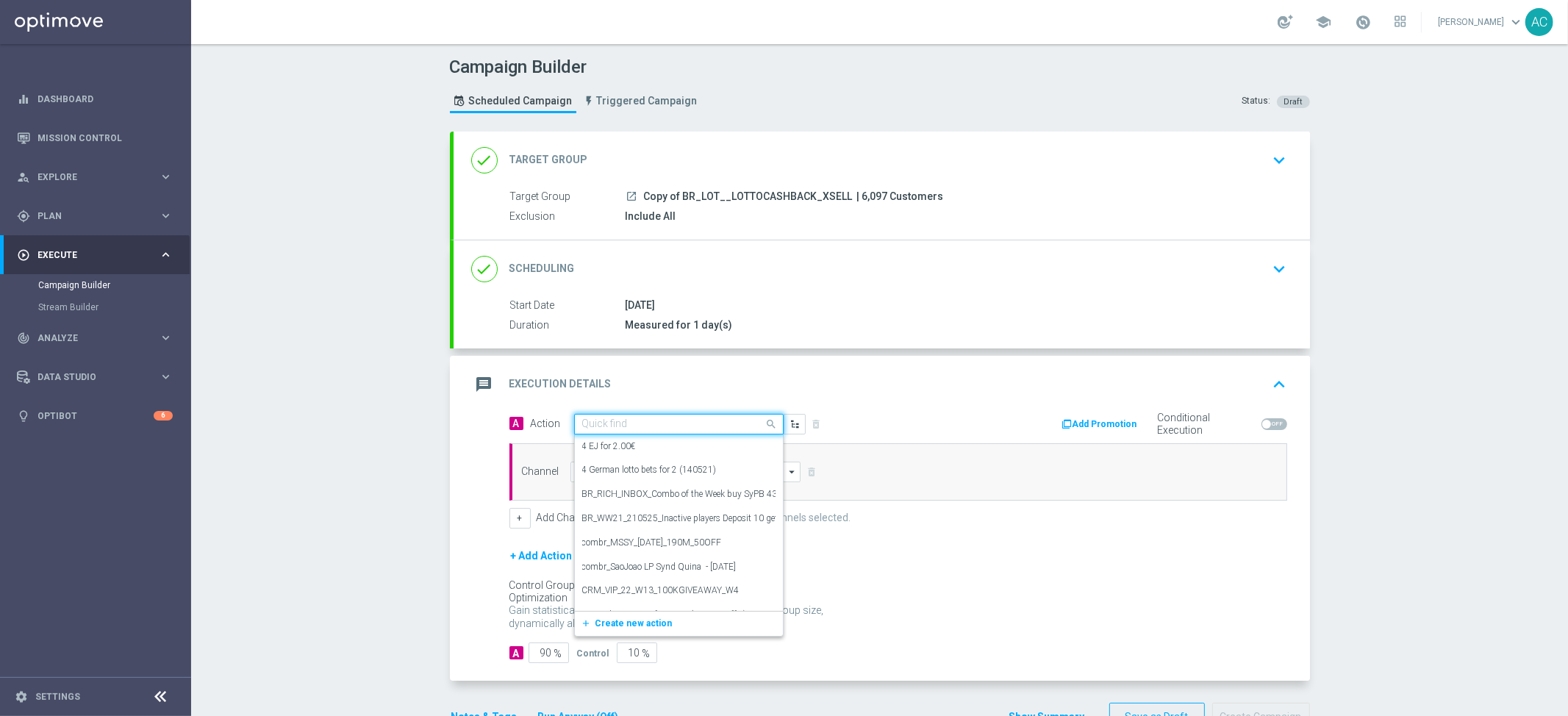
click at [613, 430] on div "Quick find" at bounding box center [679, 424] width 210 height 21
paste input "BR_CAS__LFIXSELL__ALL_RI_TAC_GM"
type input "BR_CAS__LFIXSELL__ALL_RI_TAC_GM"
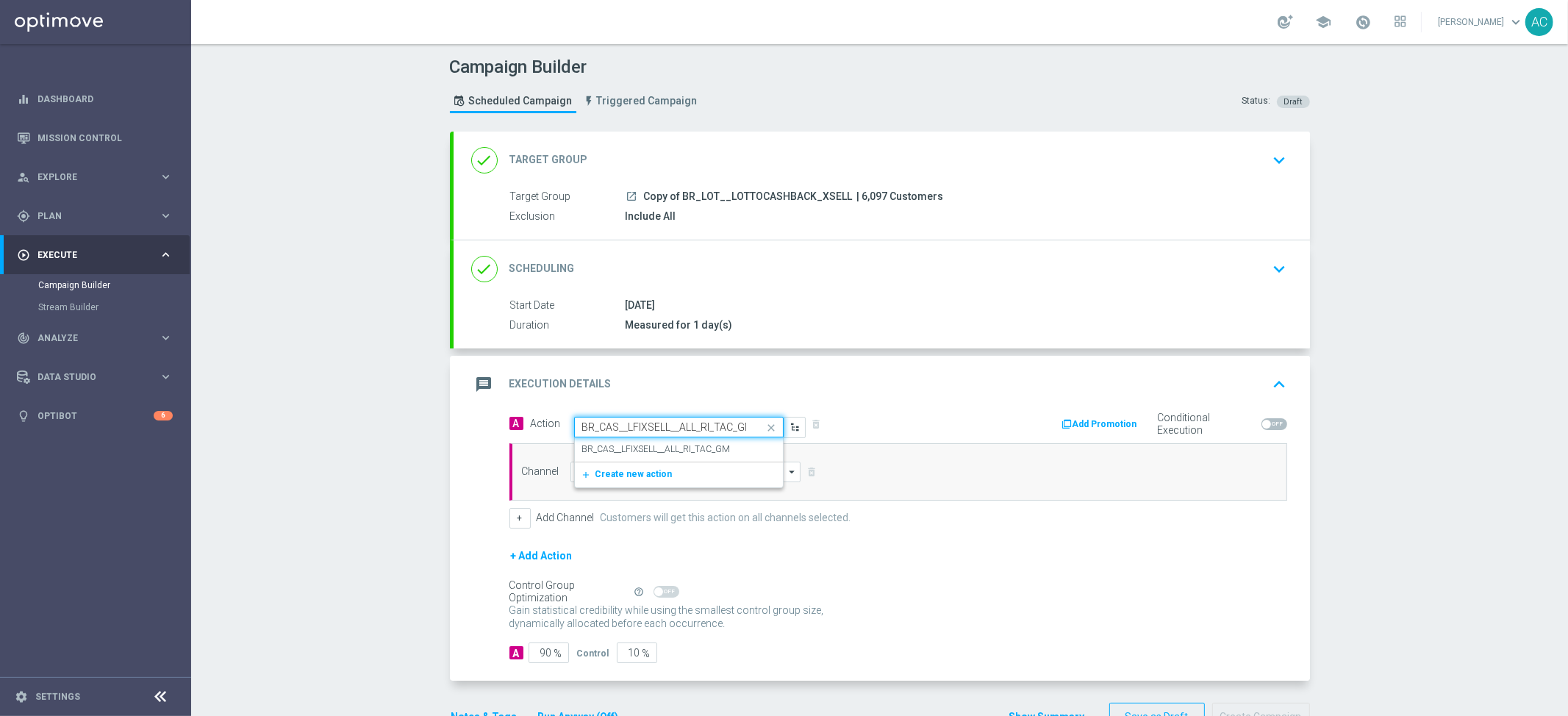
scroll to position [0, 8]
click at [609, 455] on label "BR_CAS__LFIXSELL__ALL_RI_TAC_GM" at bounding box center [657, 449] width 149 height 12
click at [606, 471] on input at bounding box center [685, 472] width 231 height 21
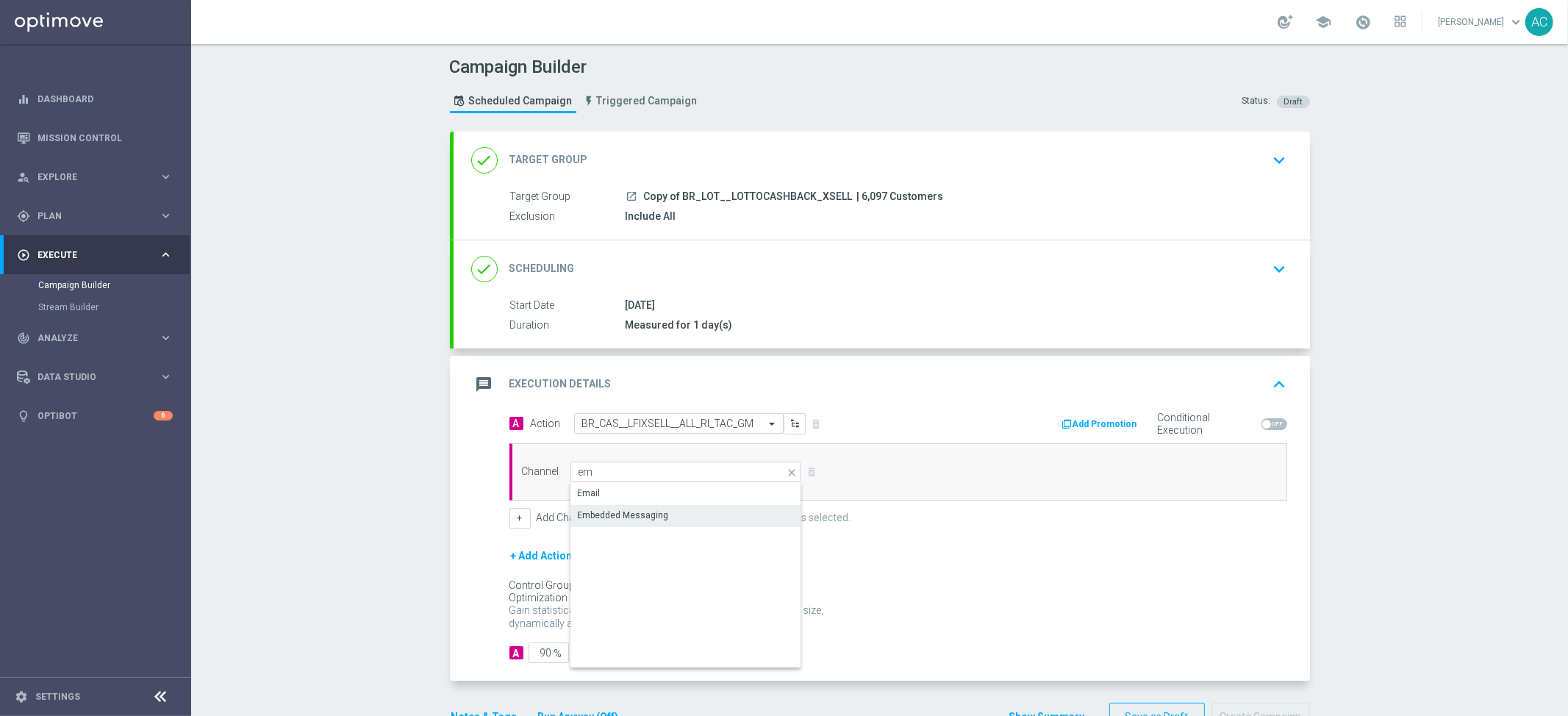
click at [616, 510] on div "Embedded Messaging" at bounding box center [624, 515] width 92 height 13
type input "Embedded Messaging"
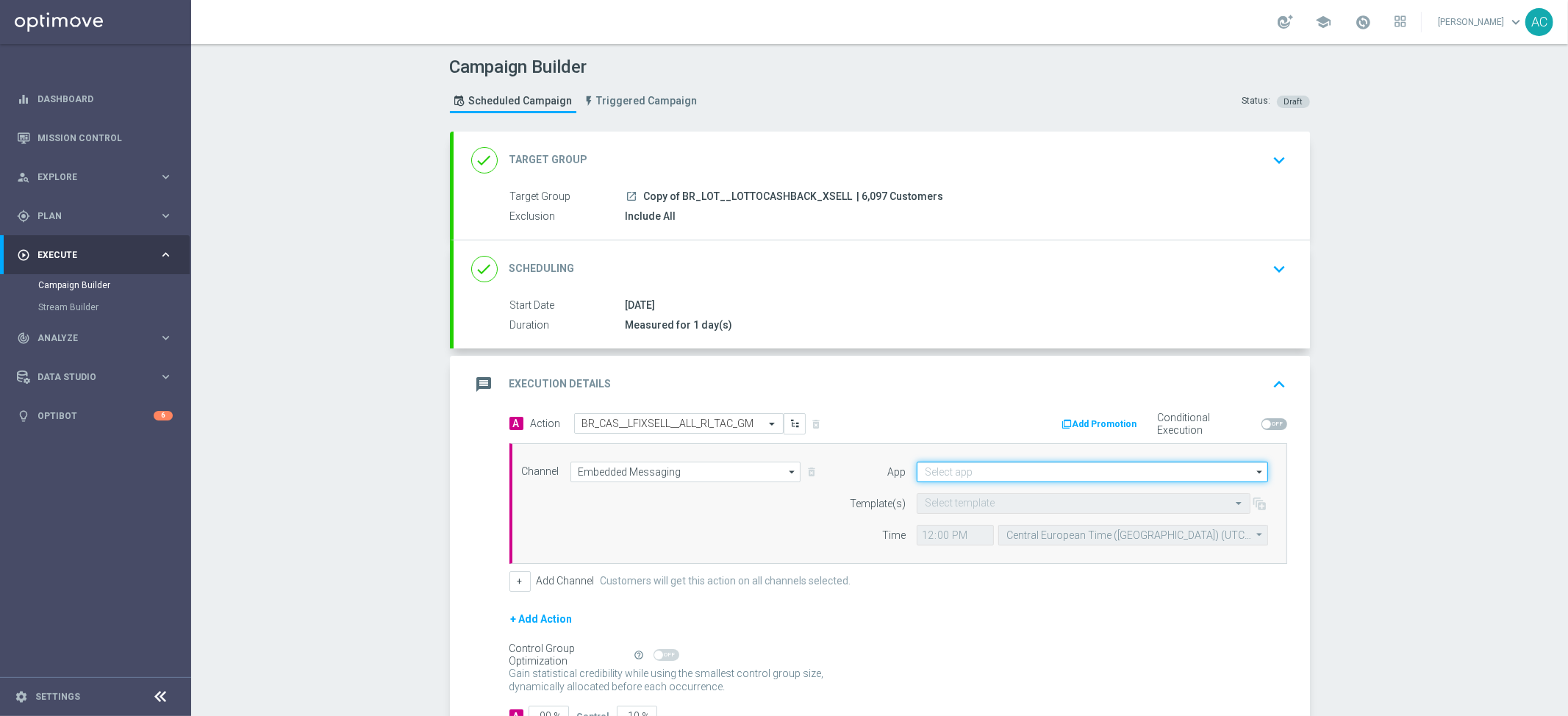
click at [951, 473] on input at bounding box center [1092, 472] width 352 height 21
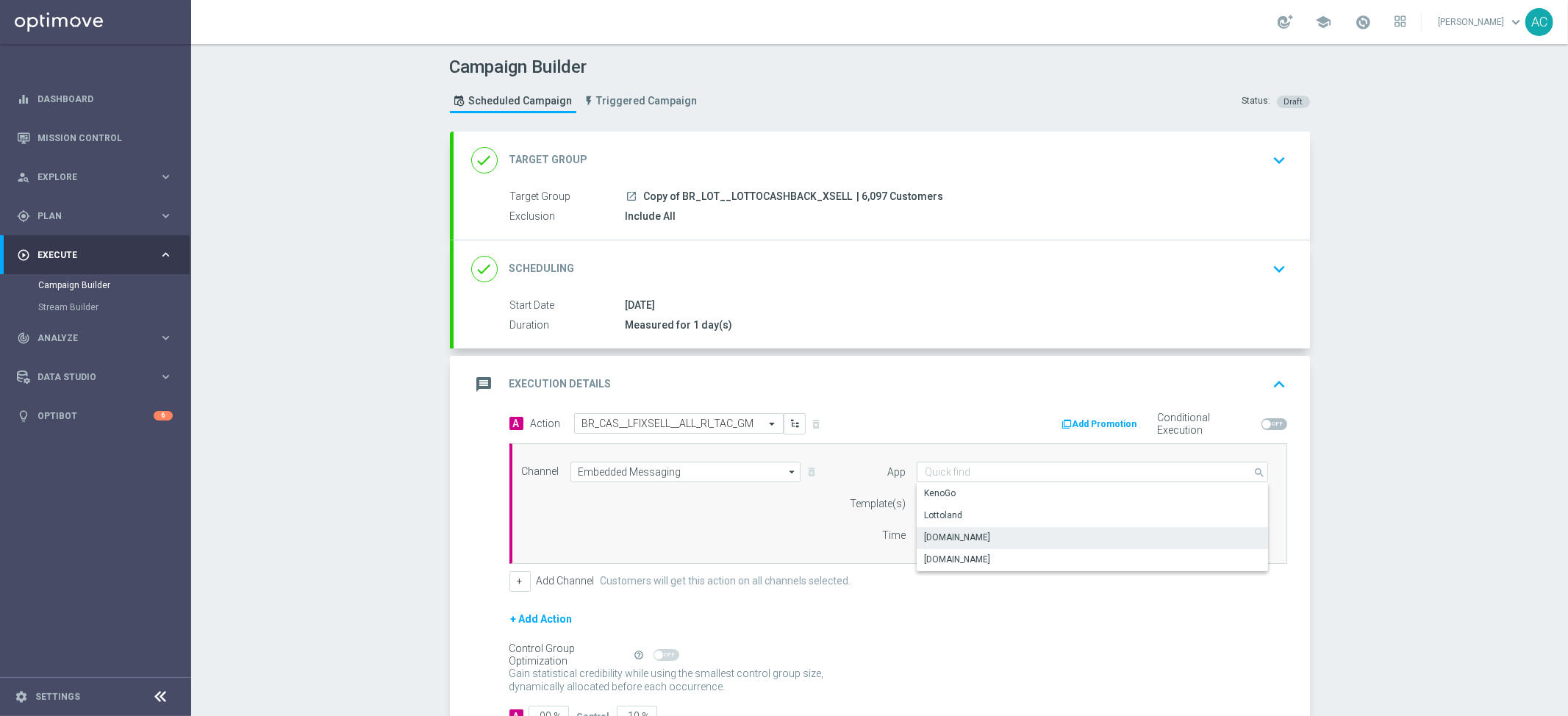
click at [986, 537] on div "Lottoland.bet.br" at bounding box center [1093, 537] width 352 height 21
type input "Lottoland.bet.br"
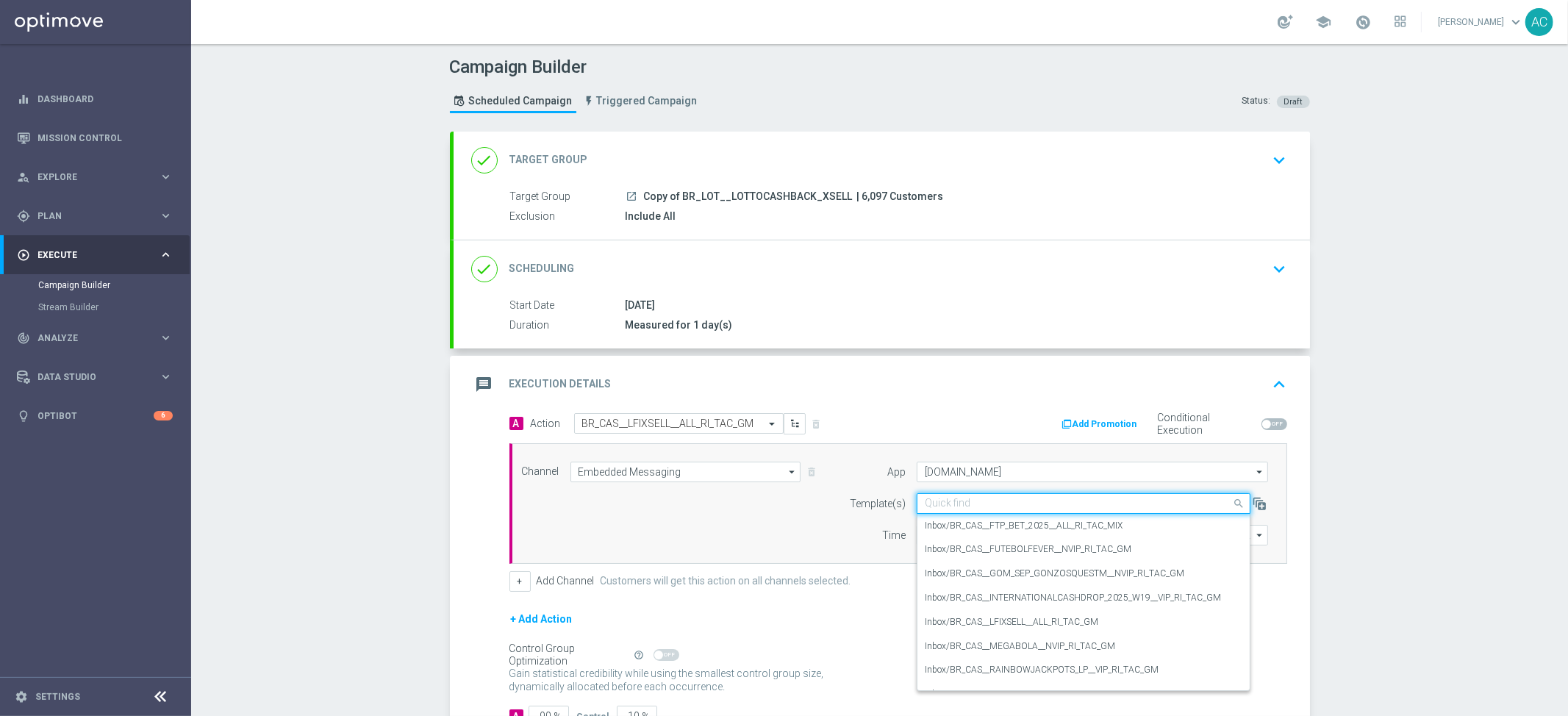
click at [980, 500] on input "text" at bounding box center [1070, 504] width 289 height 12
paste input "BR_CAS__LFIXSELL__ALL_RI_TAC_GM"
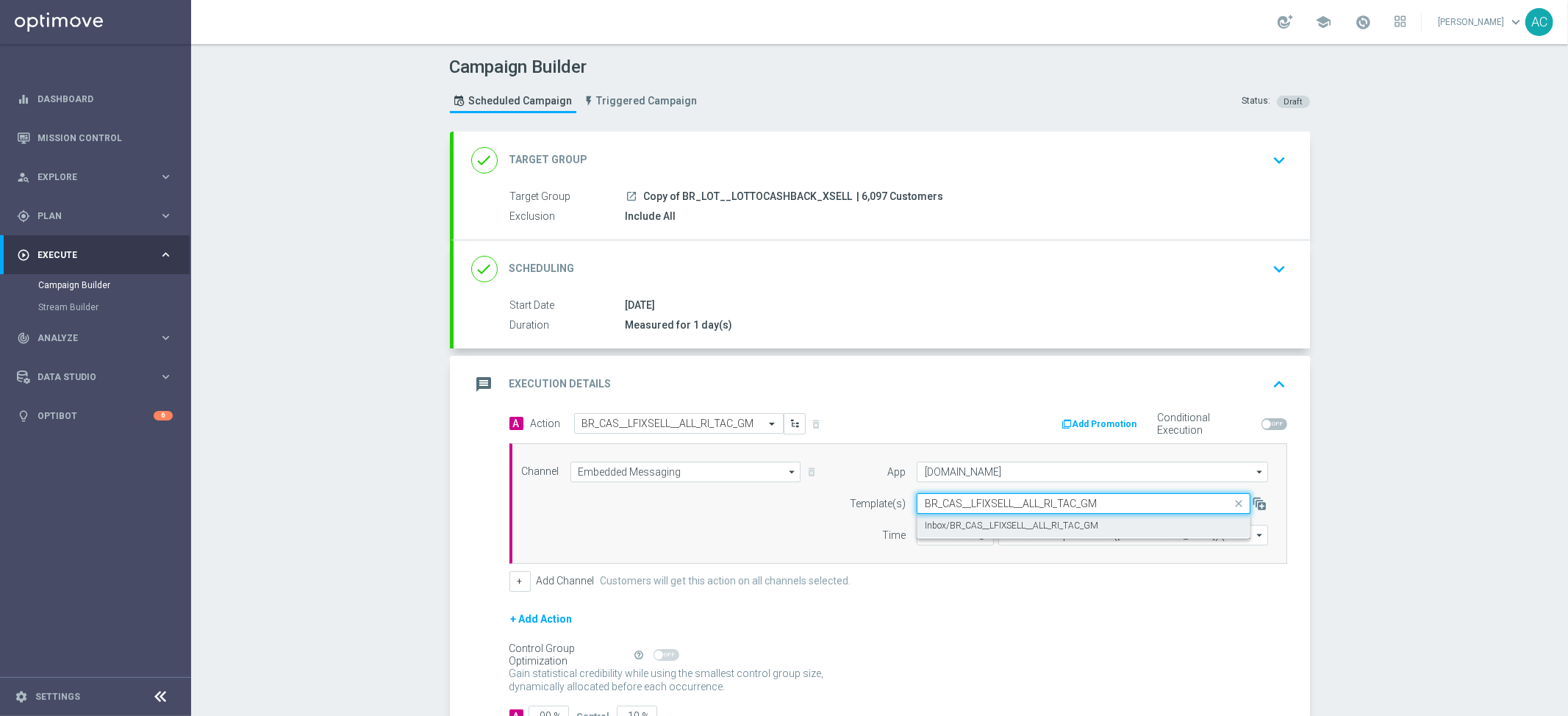
click at [982, 528] on label "Inbox/BR_CAS__LFIXSELL__ALL_RI_TAC_GM" at bounding box center [1012, 526] width 174 height 12
type input "BR_CAS__LFIXSELL__ALL_RI_TAC_GM"
click at [922, 539] on input "12:00" at bounding box center [955, 535] width 77 height 21
type input "01:00"
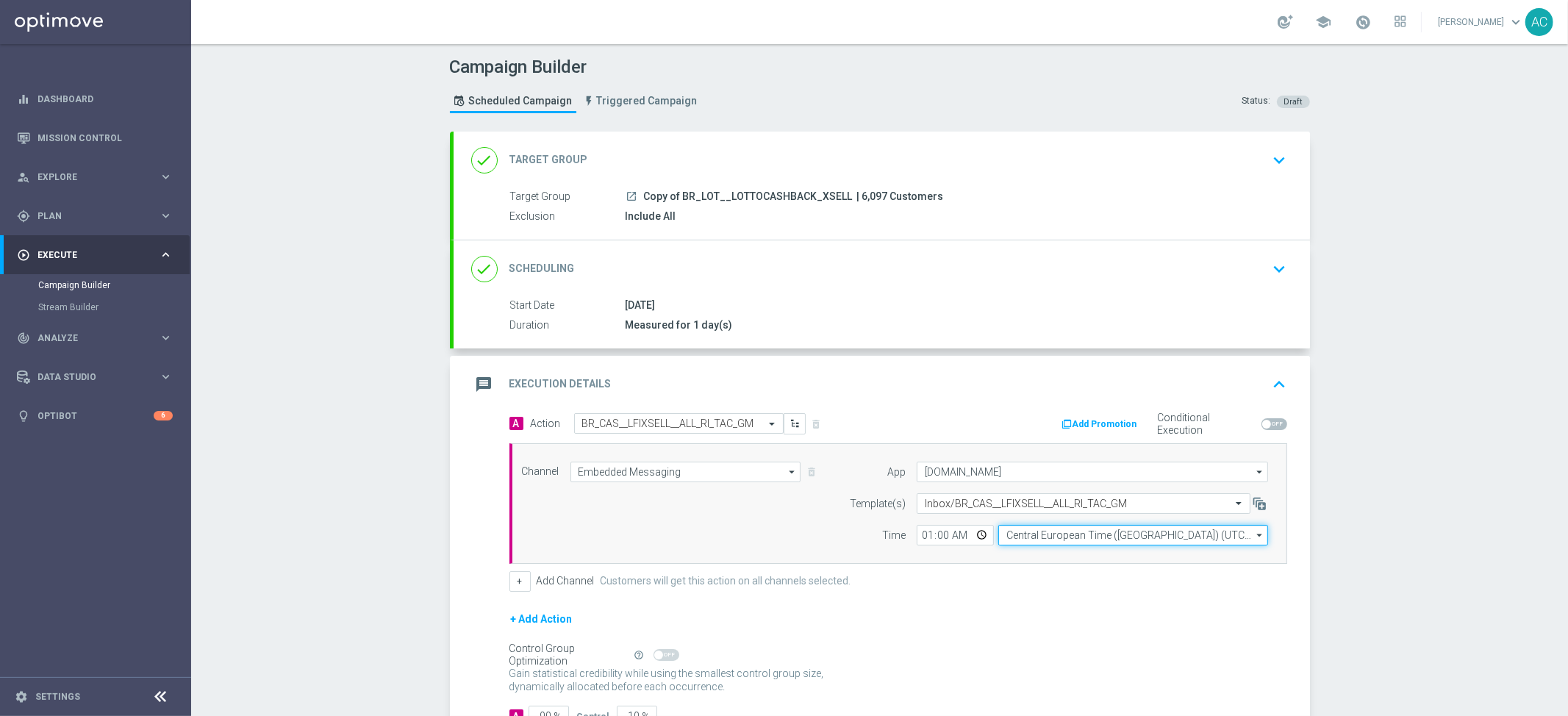
click at [1158, 534] on input "Central European Time (Budapest) (UTC +02:00)" at bounding box center [1133, 535] width 270 height 21
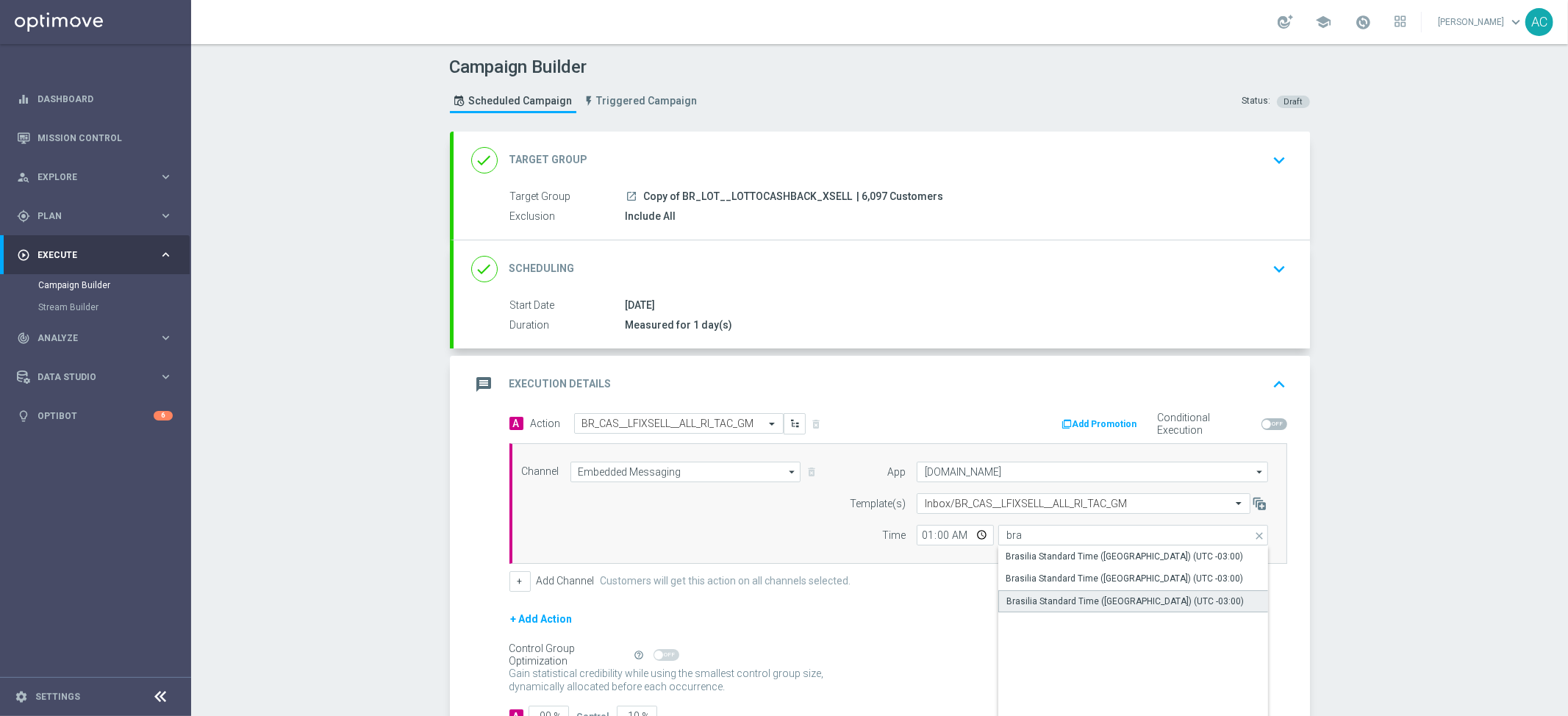
drag, startPoint x: 1167, startPoint y: 598, endPoint x: 1022, endPoint y: 600, distance: 145.0
click at [1168, 598] on div "Brasilia Standard Time (Sao Paulo) (UTC -03:00)" at bounding box center [1125, 601] width 238 height 13
type input "Brasilia Standard Time (Sao Paulo) (UTC -03:00)"
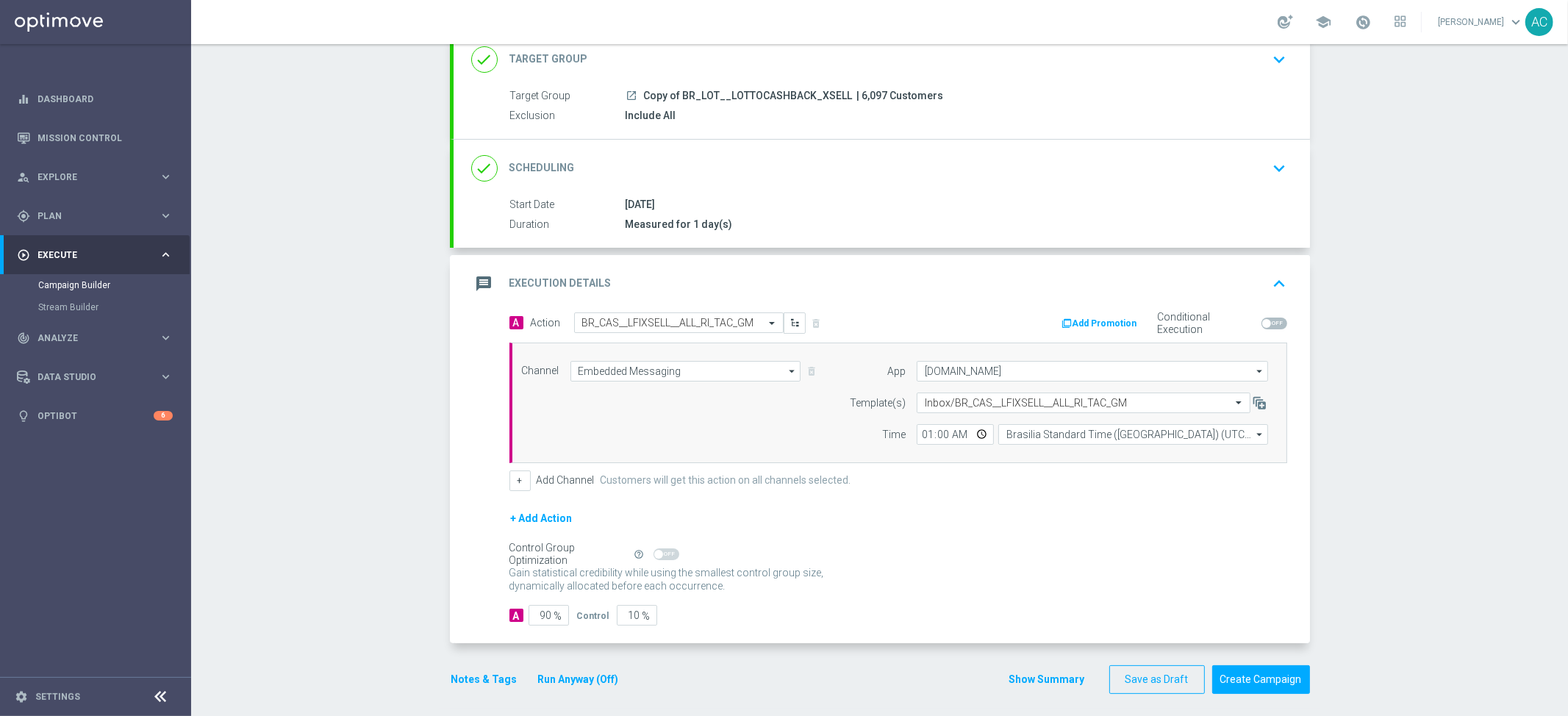
scroll to position [107, 0]
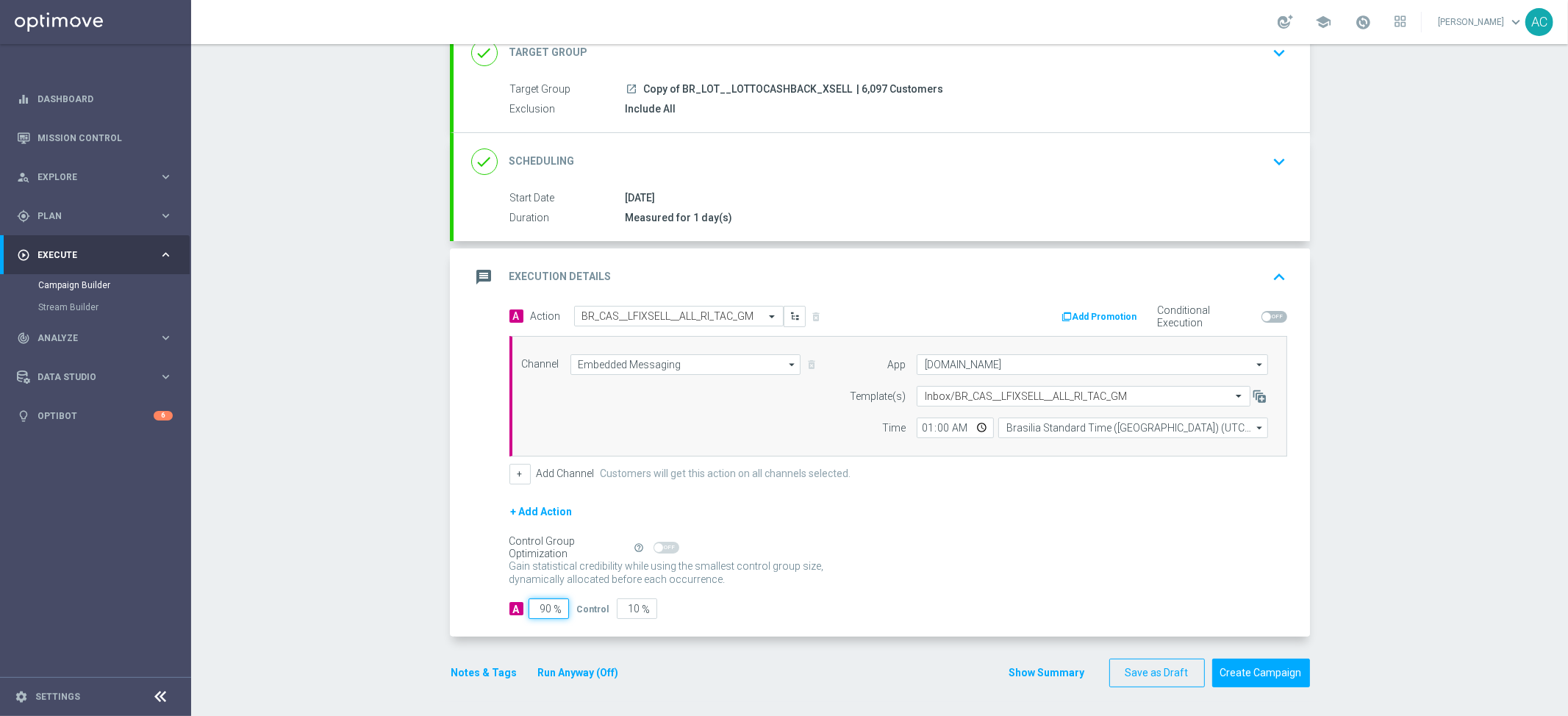
click at [535, 605] on input "90" at bounding box center [549, 609] width 41 height 21
type input "9"
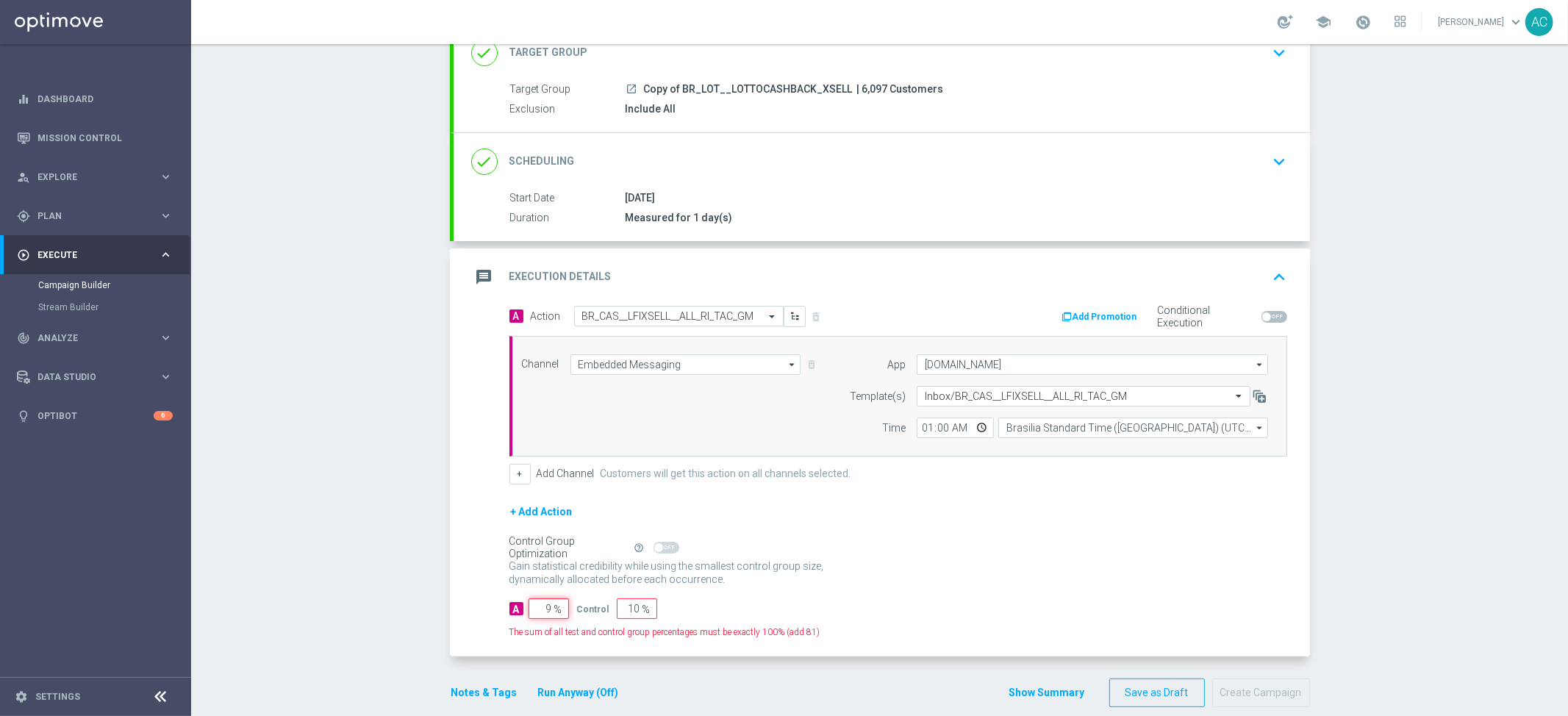
type input "91"
type input "95"
type input "5"
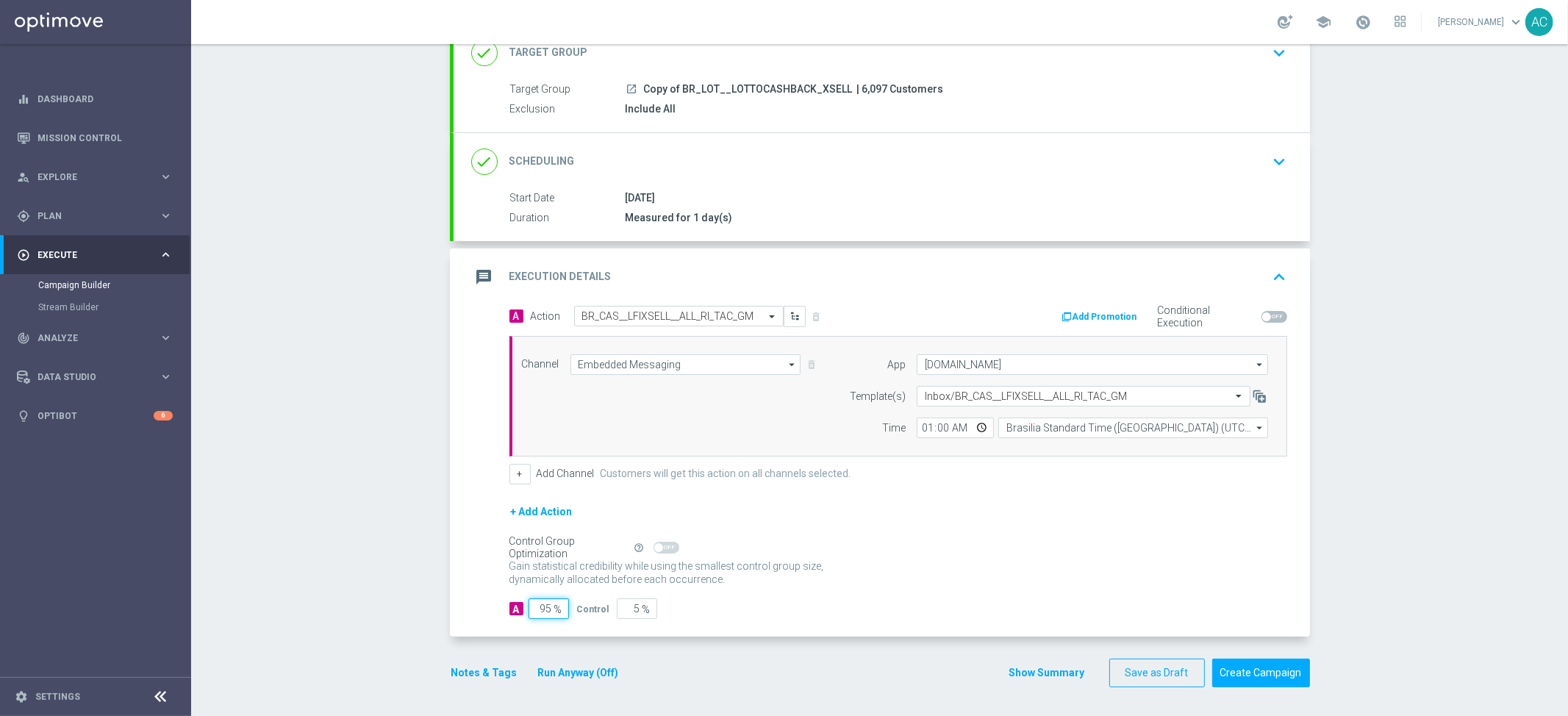
type input "95"
click at [1032, 596] on form "A Action Select action BR_CAS__LFIXSELL__ALL_RI_TAC_GM delete_forever Add Promo…" at bounding box center [898, 462] width 778 height 314
click at [1272, 678] on button "Create Campaign" at bounding box center [1261, 673] width 98 height 29
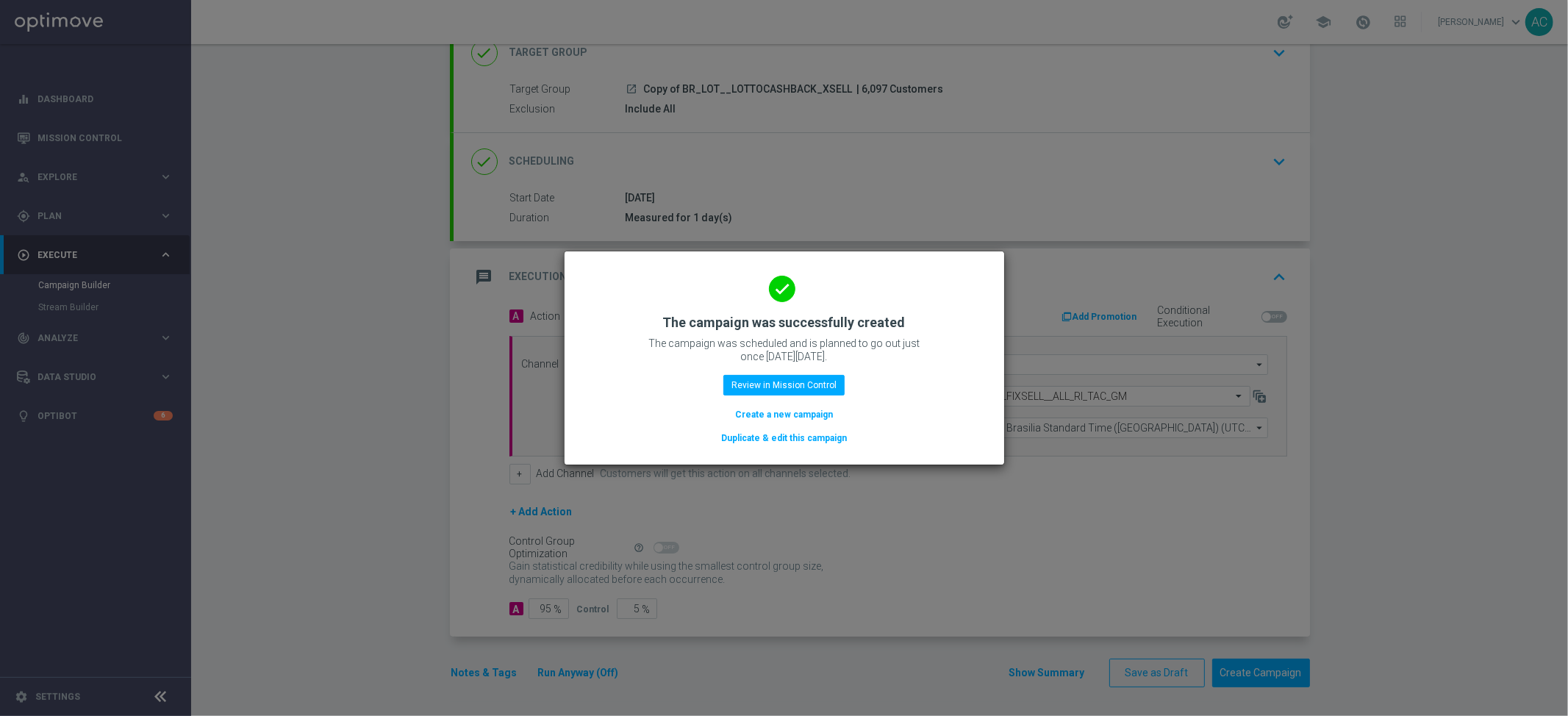
click at [799, 417] on button "Create a new campaign" at bounding box center [784, 415] width 101 height 16
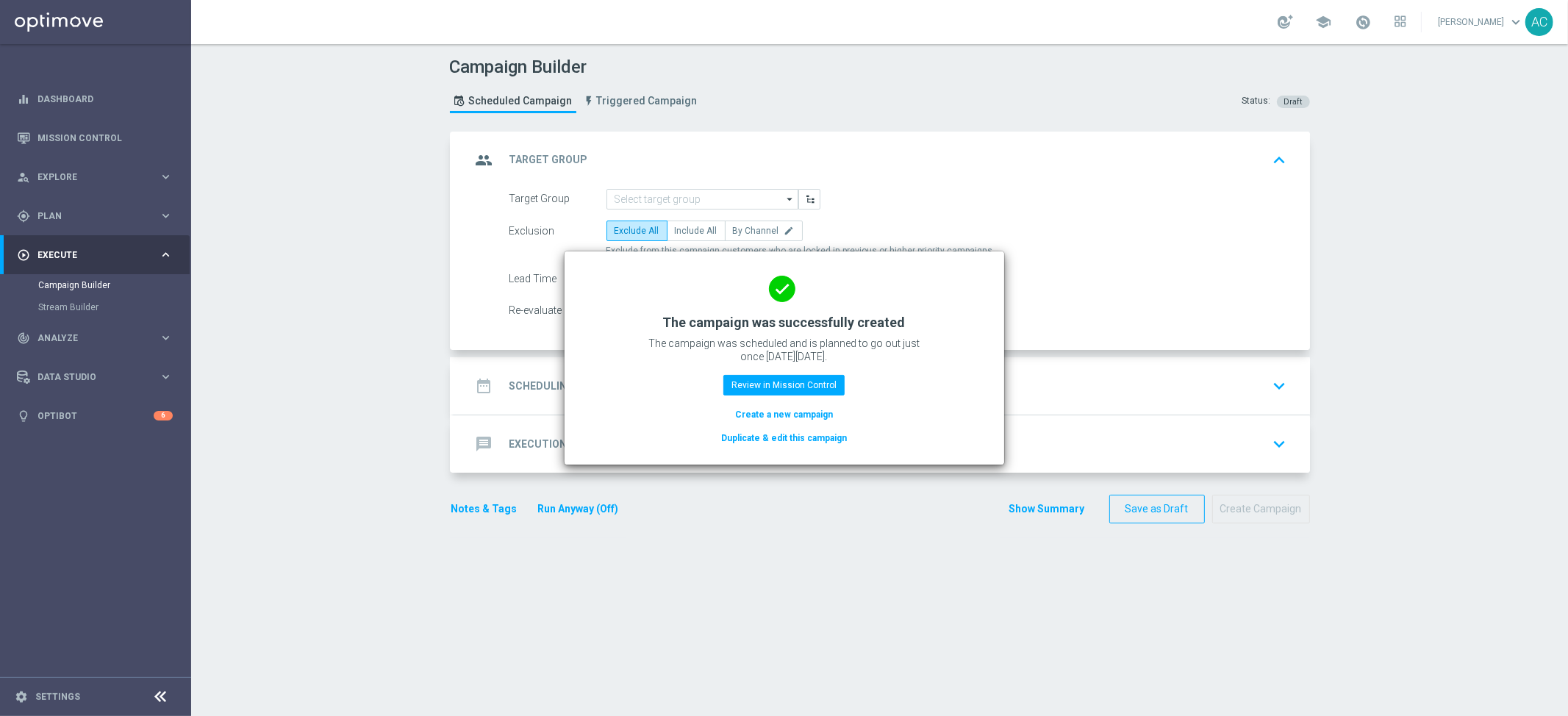
scroll to position [0, 0]
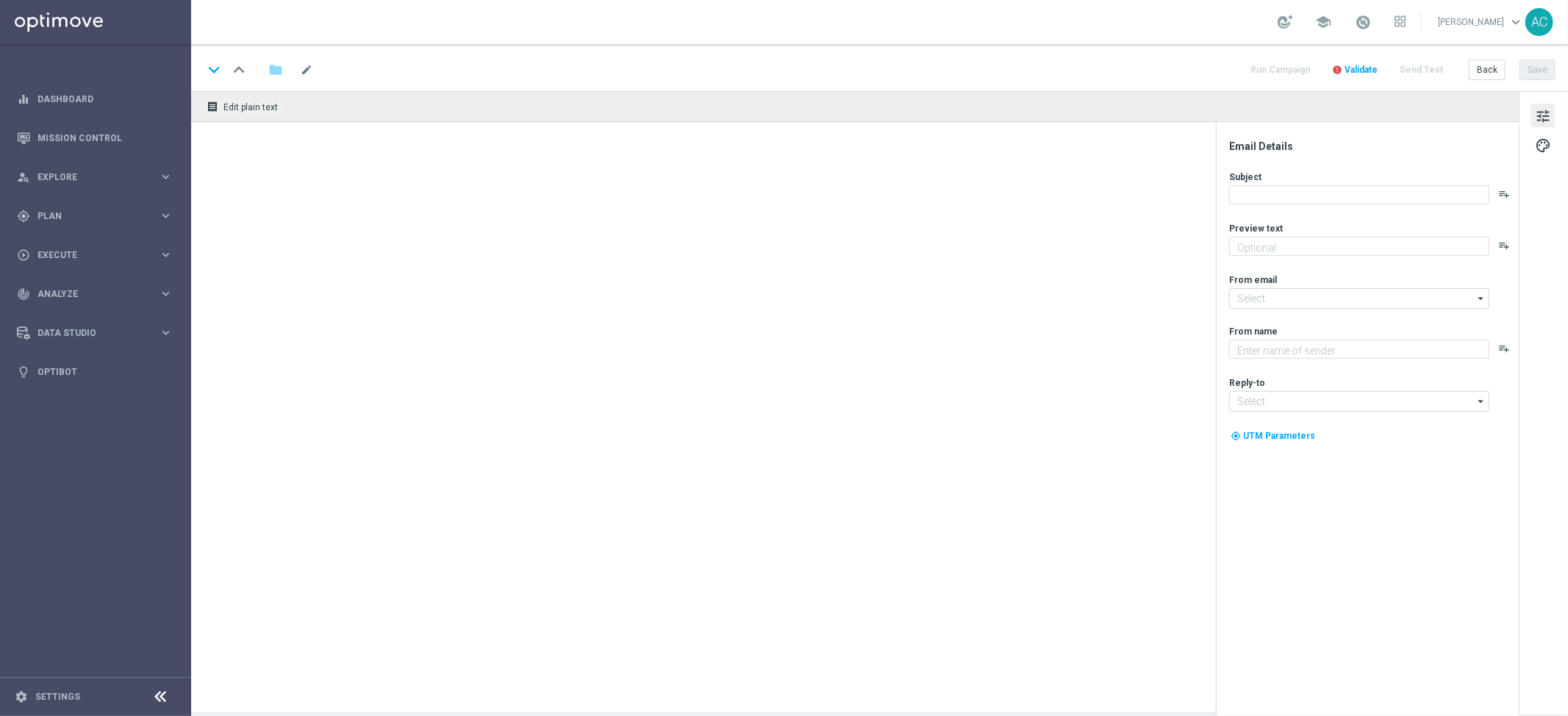
type textarea "Se ganhar, o prêmio é todo seu, se perder devolvemos até R$100 em cashback de L…"
type input "[EMAIL_ADDRESS][DOMAIN_NAME]"
type textarea "Lottoland"
type input "[EMAIL_ADDRESS][DOMAIN_NAME]"
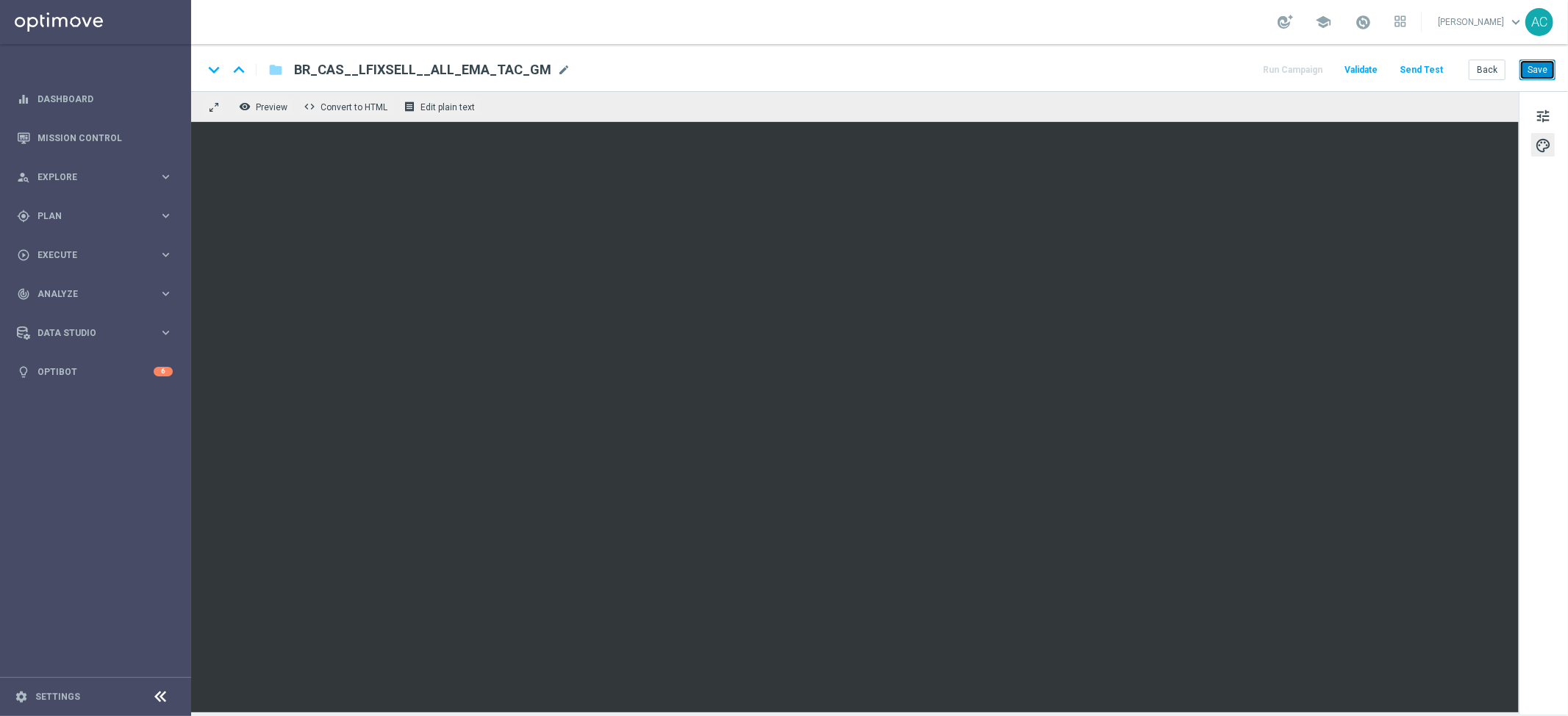
click at [1537, 71] on button "Save" at bounding box center [1538, 70] width 36 height 21
click at [1545, 121] on span "tune" at bounding box center [1543, 116] width 16 height 19
